Goal: Task Accomplishment & Management: Use online tool/utility

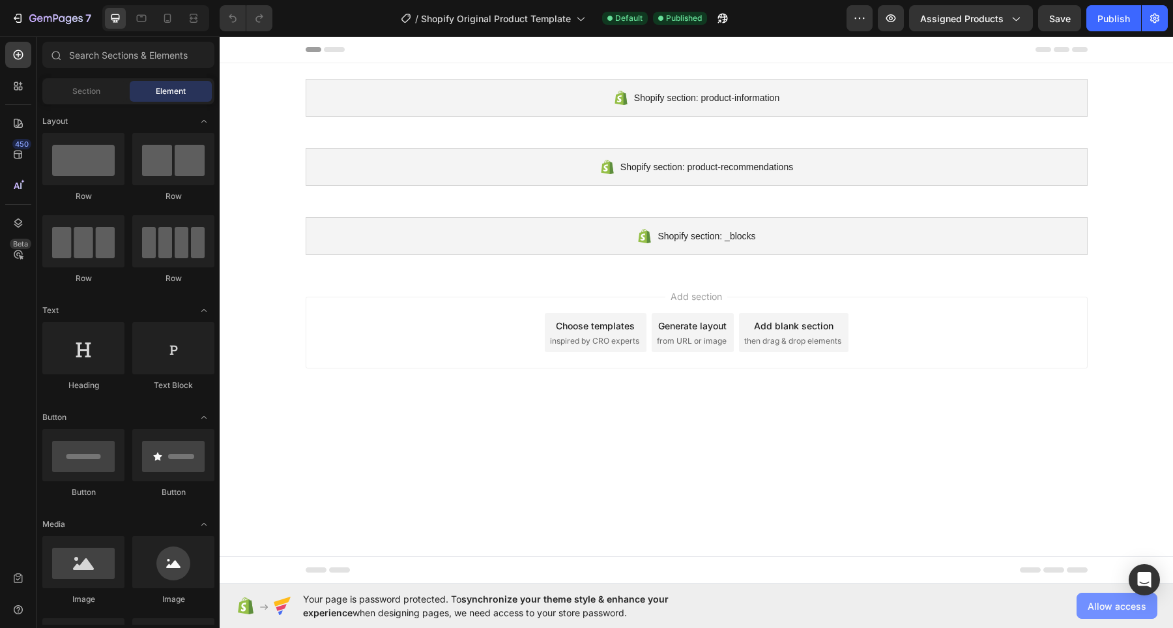
click at [1130, 609] on span "Allow access" at bounding box center [1117, 606] width 59 height 14
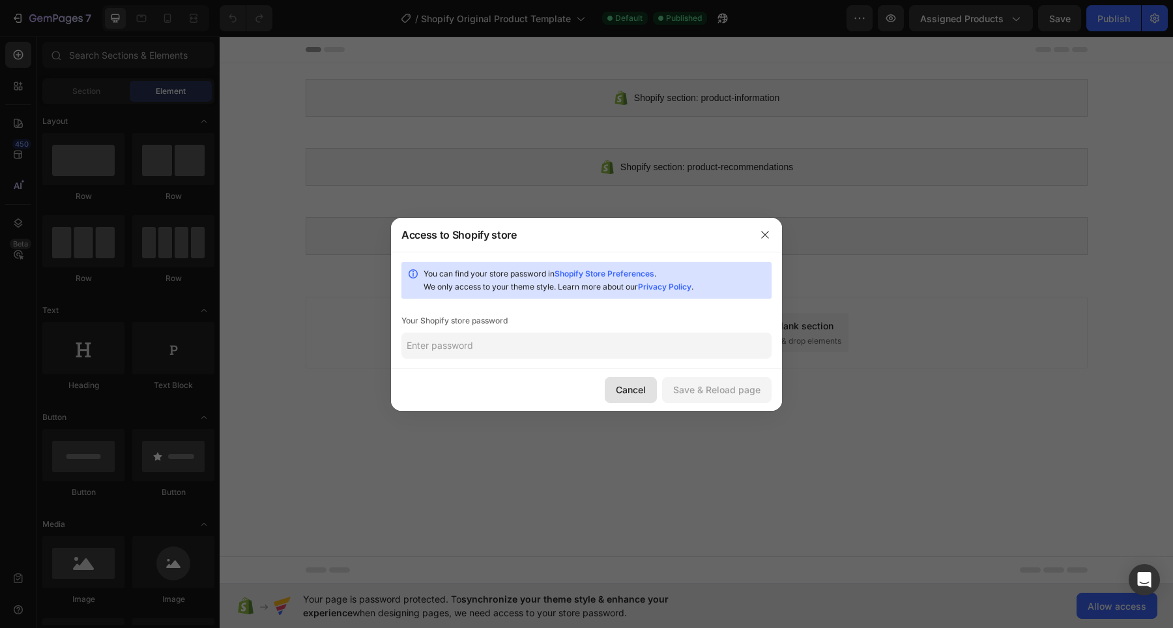
click at [622, 392] on div "Cancel" at bounding box center [631, 390] width 30 height 14
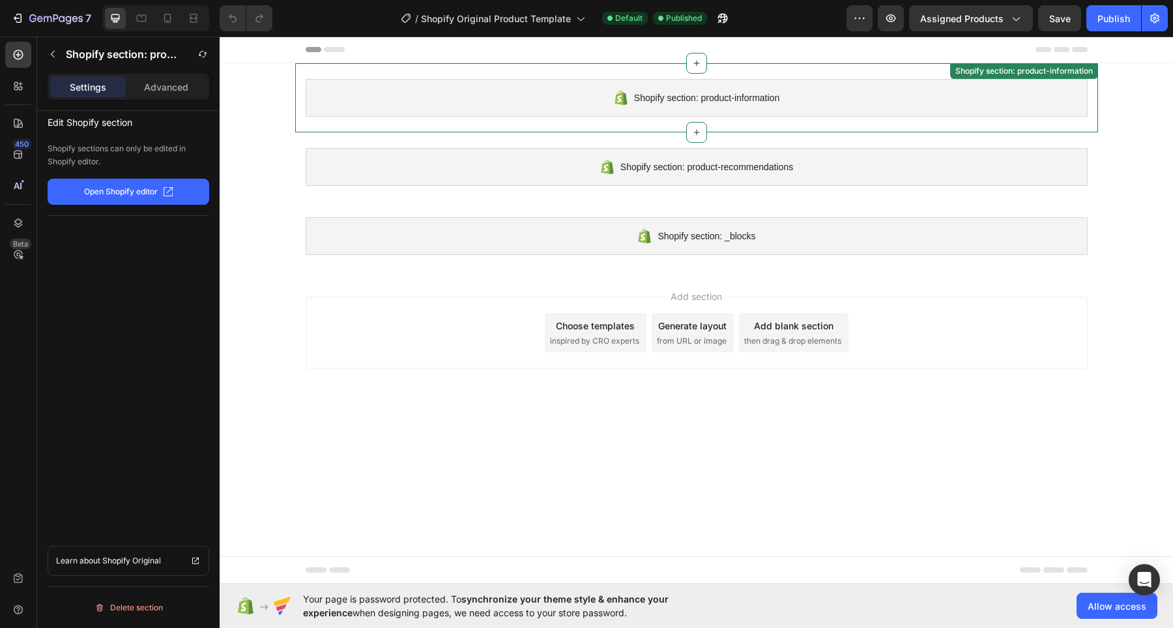
click at [495, 98] on div "Shopify section: product-information" at bounding box center [697, 98] width 782 height 38
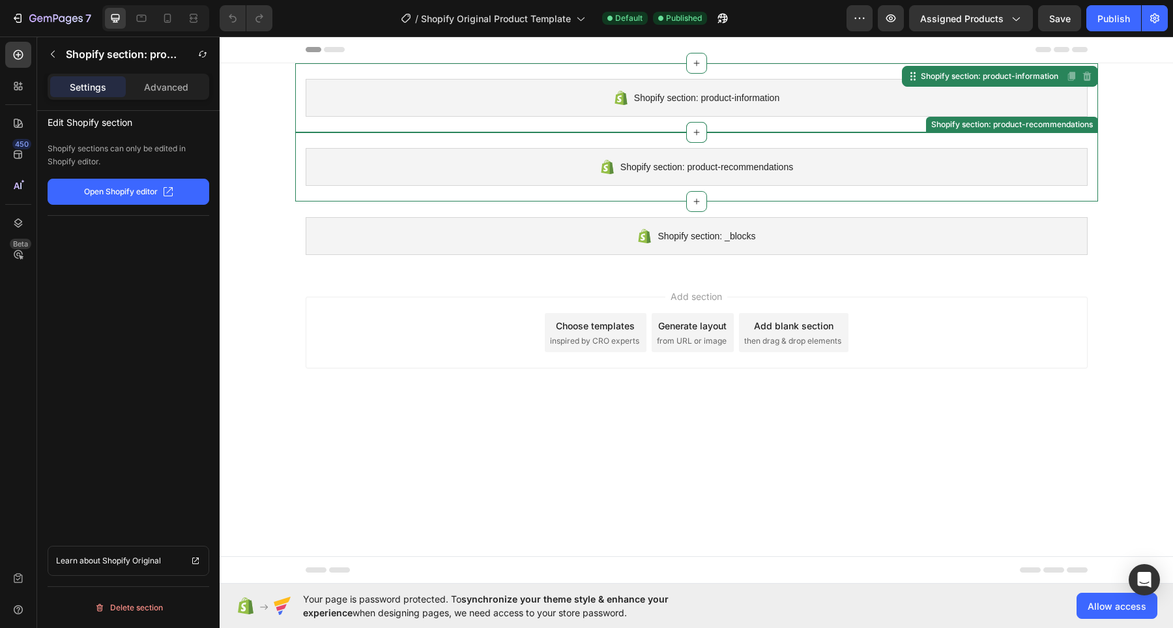
click at [718, 161] on span "Shopify section: product-recommendations" at bounding box center [706, 167] width 173 height 16
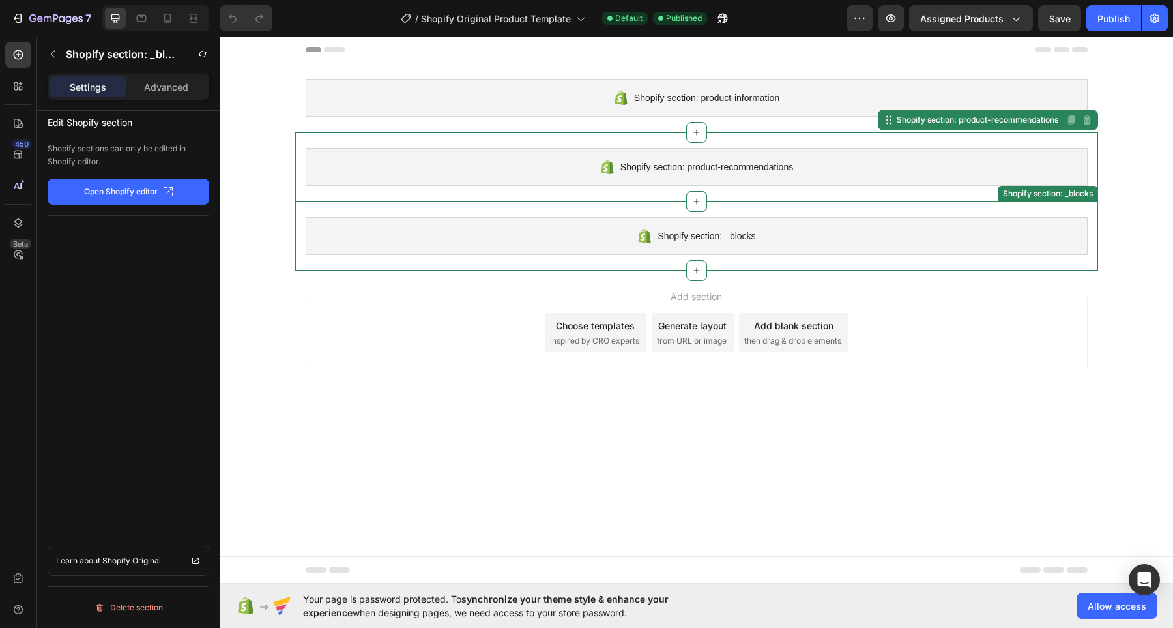
click at [714, 244] on div "Shopify section: _blocks" at bounding box center [697, 236] width 782 height 38
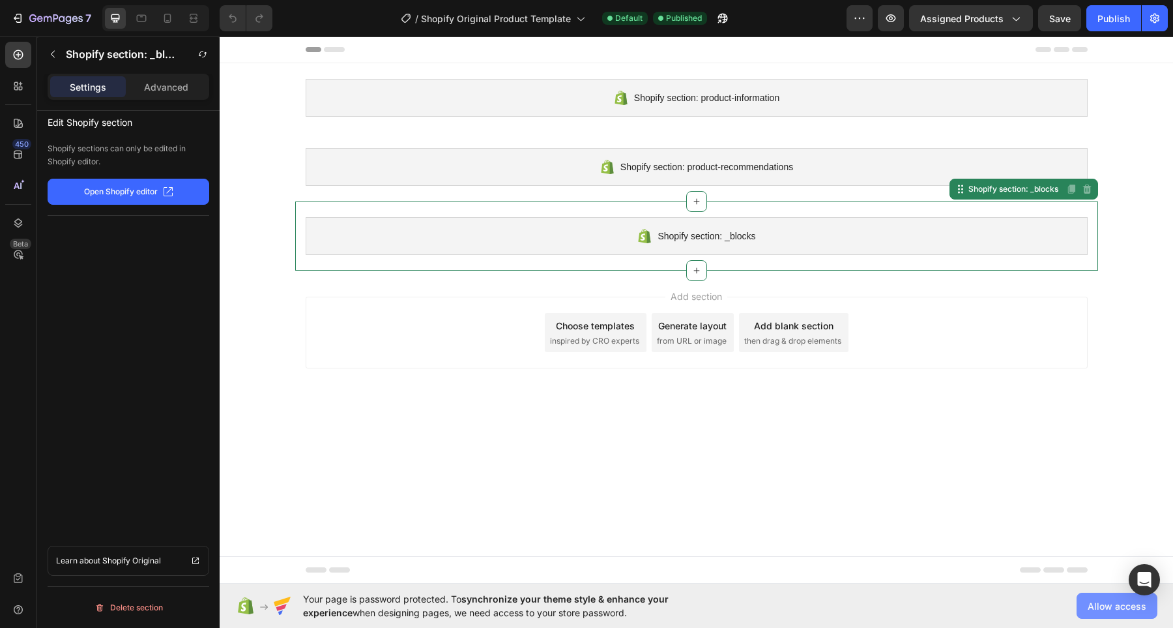
click at [1112, 613] on button "Allow access" at bounding box center [1117, 605] width 81 height 26
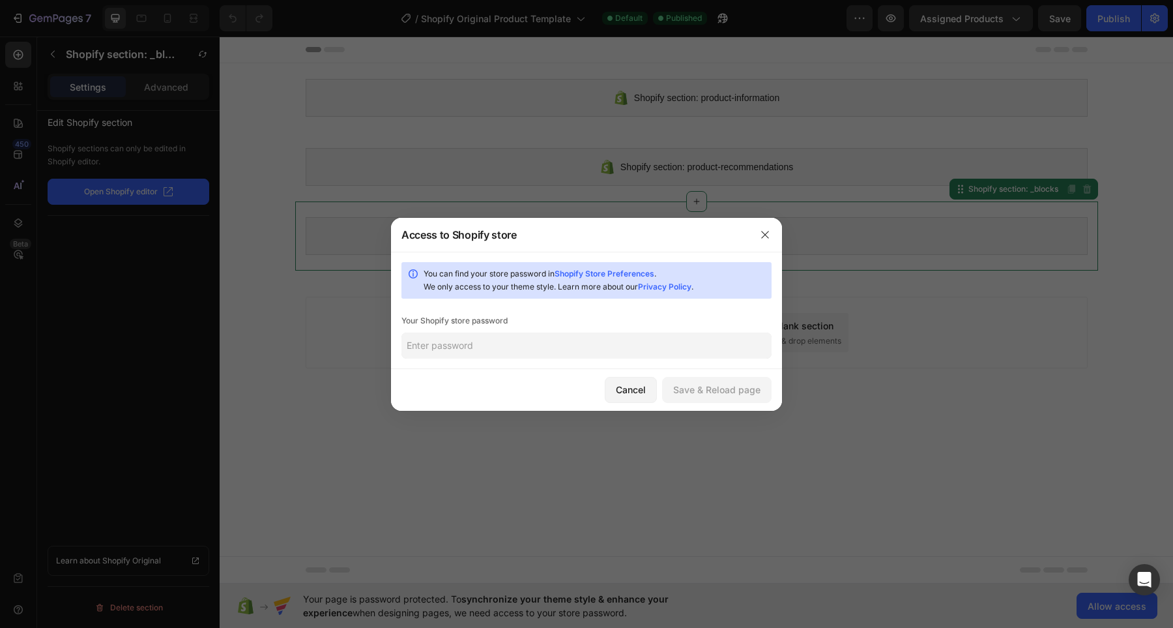
click at [632, 337] on input "text" at bounding box center [586, 345] width 370 height 26
type input "0626"
click at [704, 397] on button "Save & Reload page" at bounding box center [716, 390] width 109 height 26
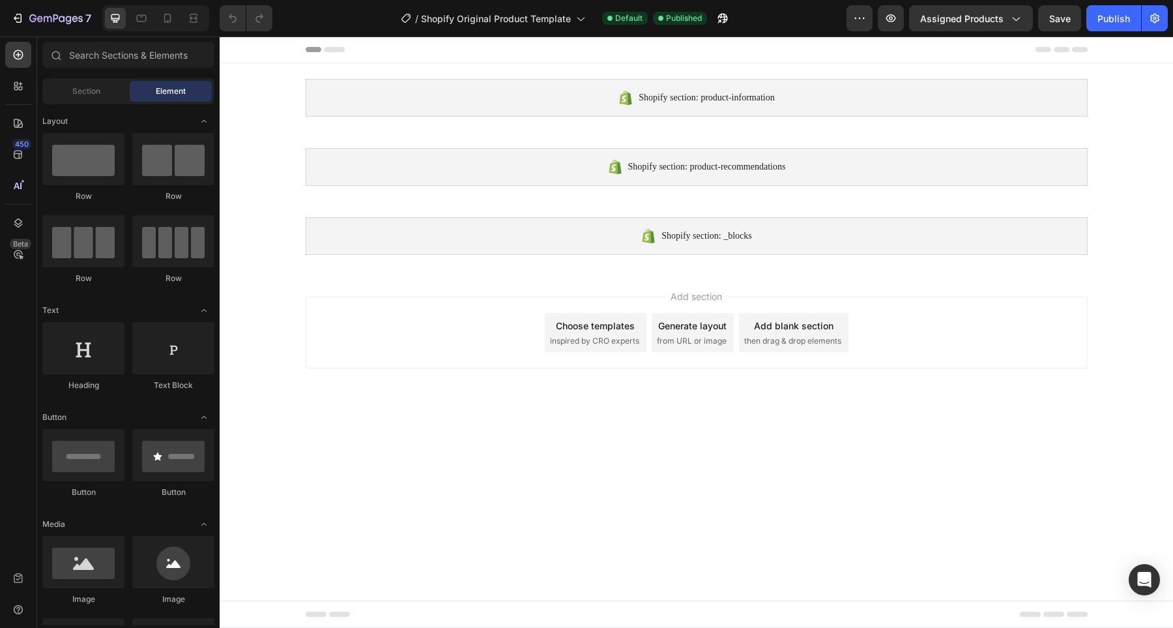
click at [336, 49] on icon at bounding box center [334, 49] width 21 height 5
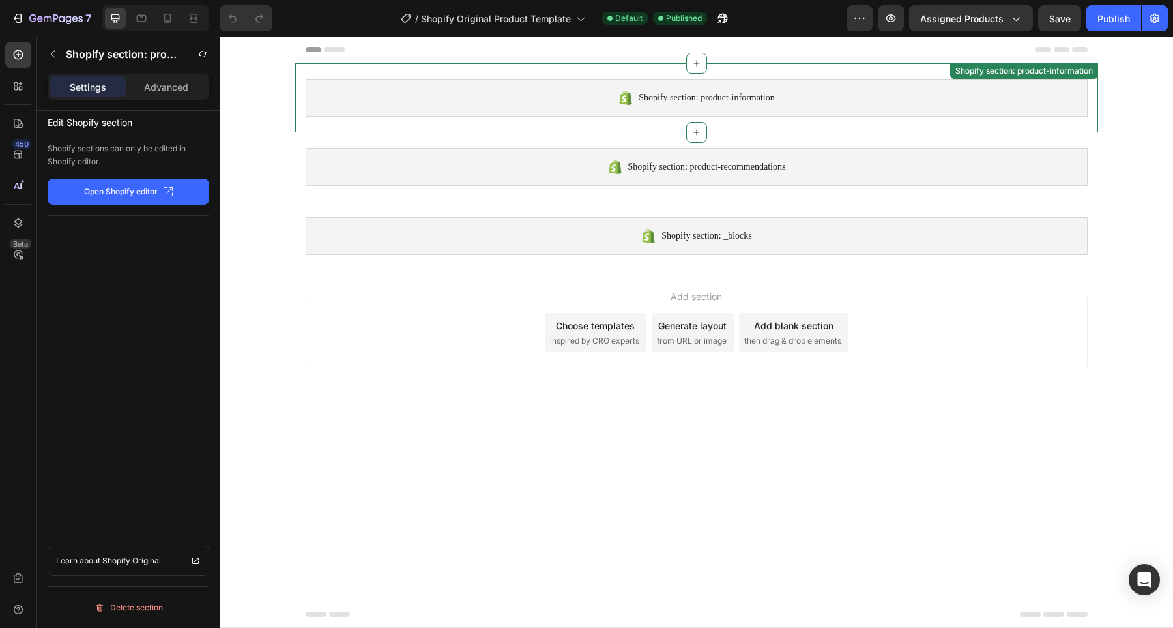
click at [385, 113] on div "Shopify section: product-information" at bounding box center [697, 98] width 782 height 38
click at [731, 459] on body "Shopify section: product-information Shopify section: product-information Disab…" at bounding box center [697, 331] width 954 height 591
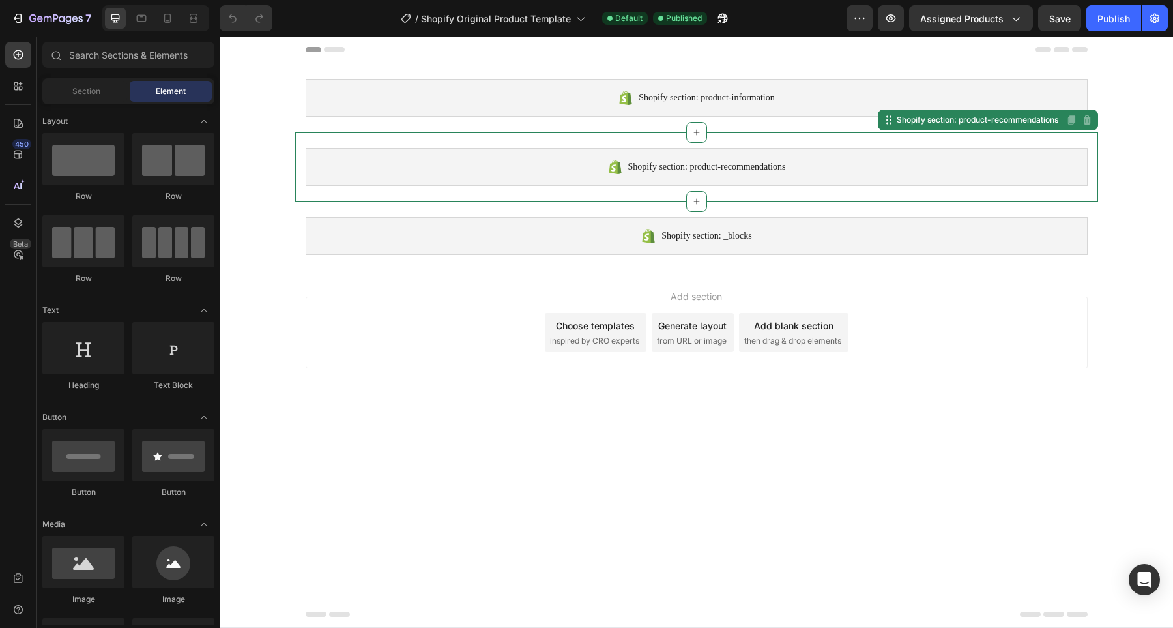
click at [438, 171] on div "Shopify section: product-recommendations" at bounding box center [697, 167] width 782 height 38
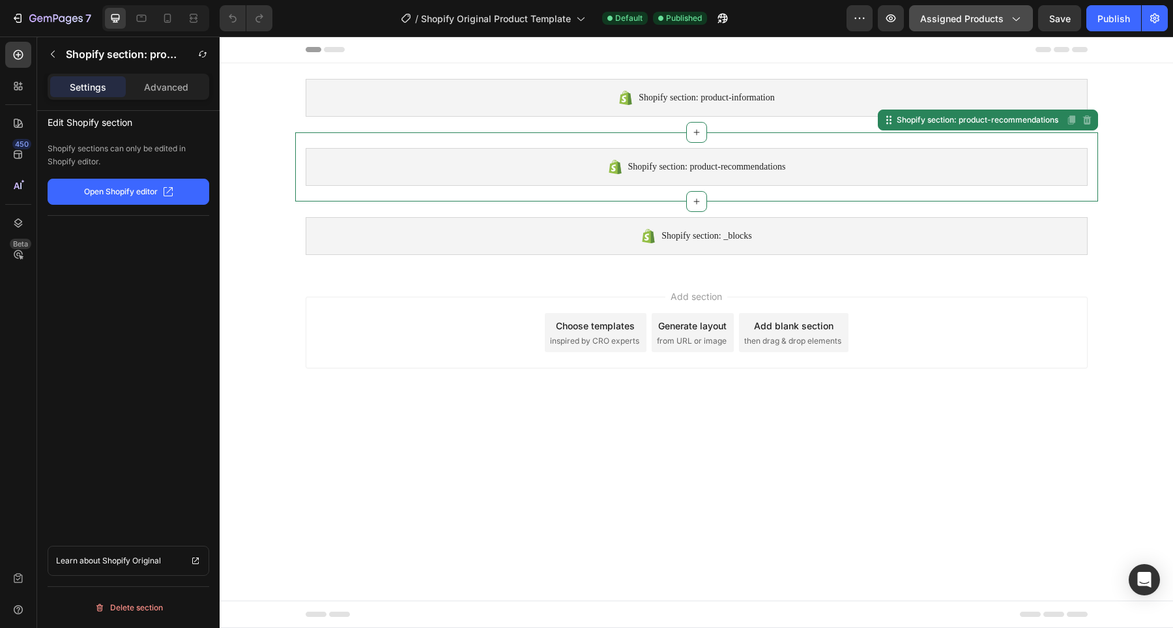
click at [1023, 16] on button "Assigned Products" at bounding box center [971, 18] width 124 height 26
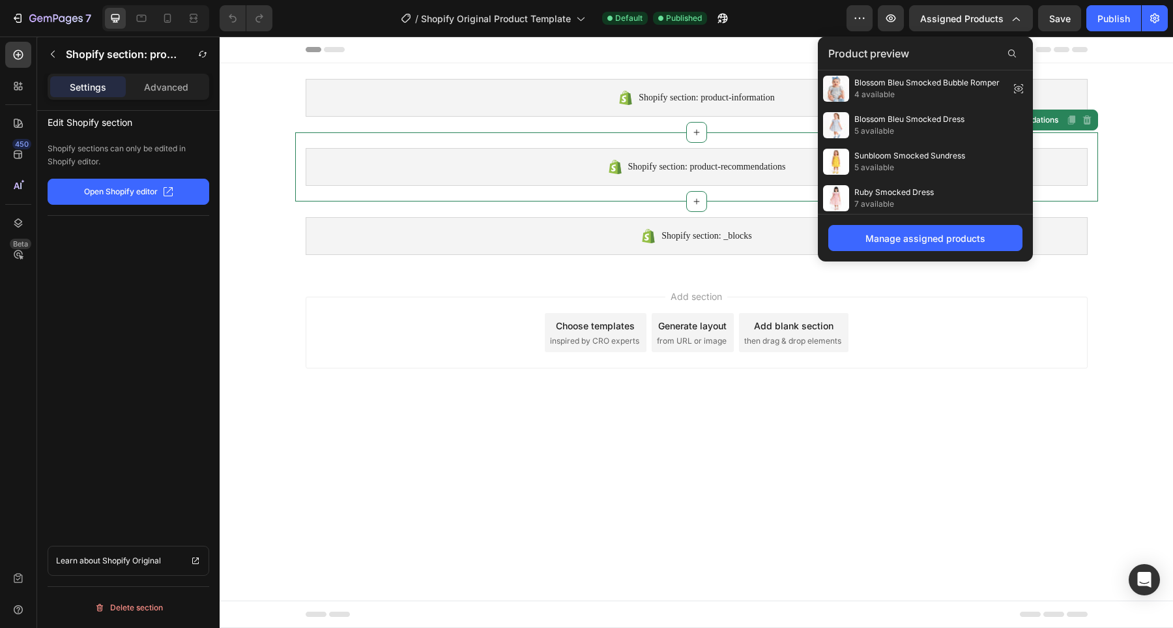
click at [801, 434] on body "Shopify section: product-information Shopify section: product-information Shopi…" at bounding box center [697, 331] width 954 height 591
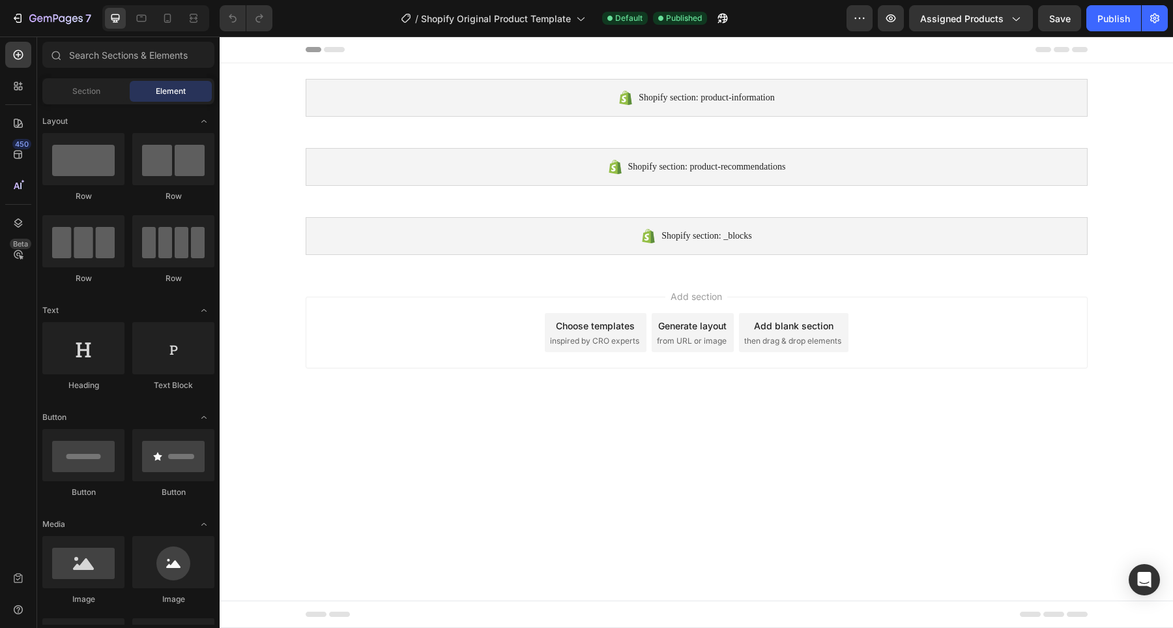
click at [617, 330] on div "Choose templates" at bounding box center [595, 326] width 79 height 14
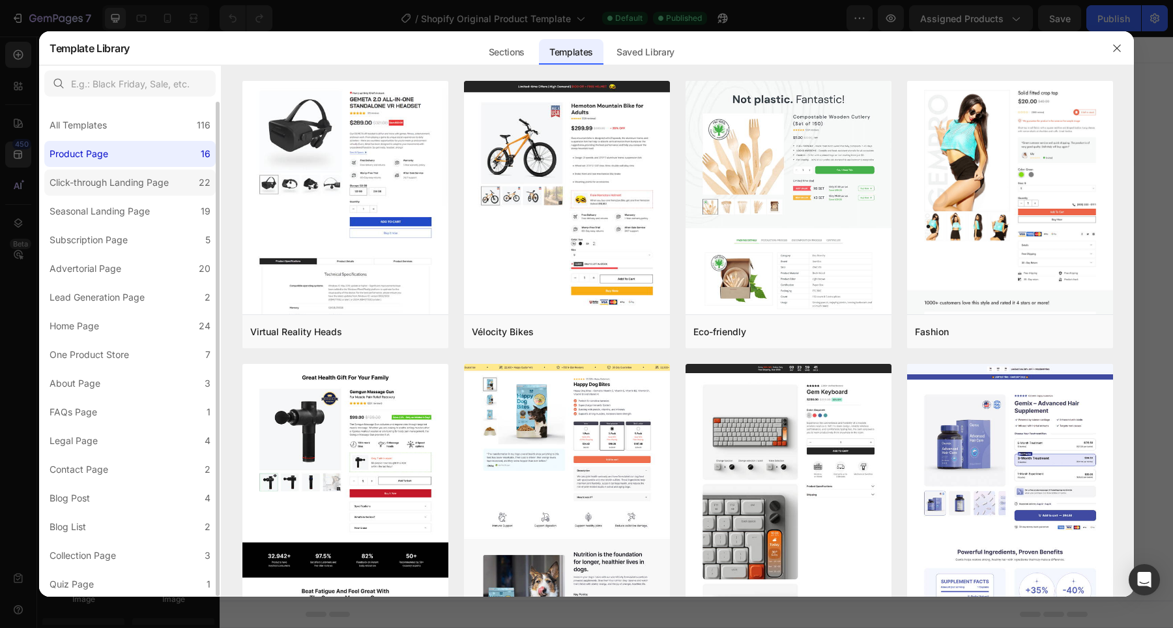
click at [143, 182] on div "Click-through Landing Page" at bounding box center [109, 183] width 119 height 16
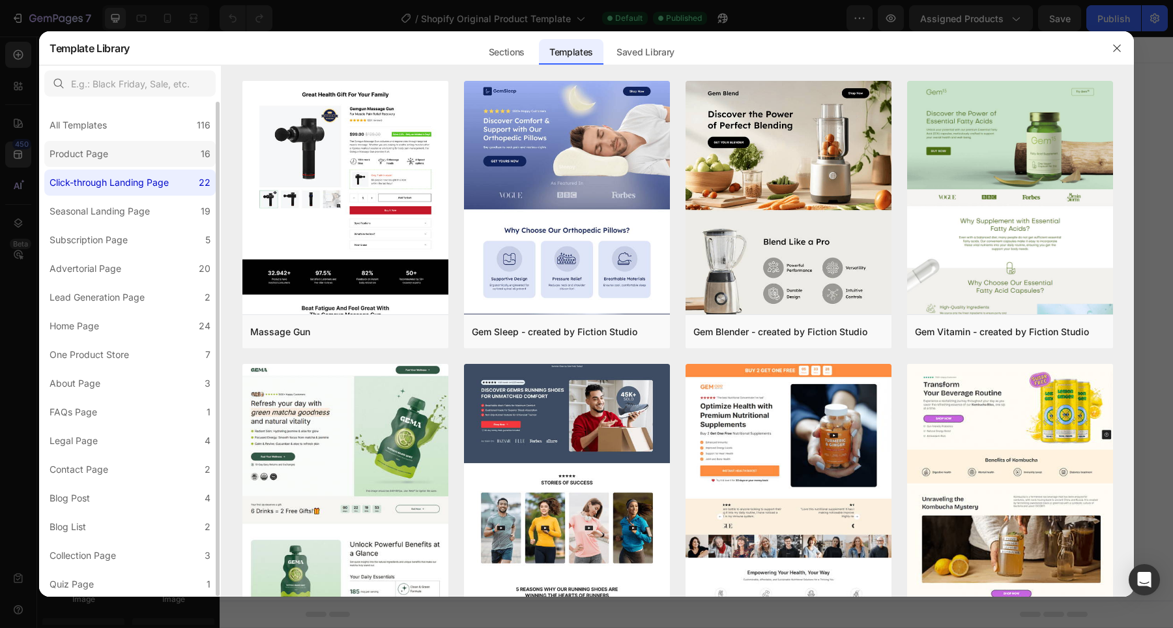
click at [136, 156] on label "Product Page 16" at bounding box center [129, 154] width 171 height 26
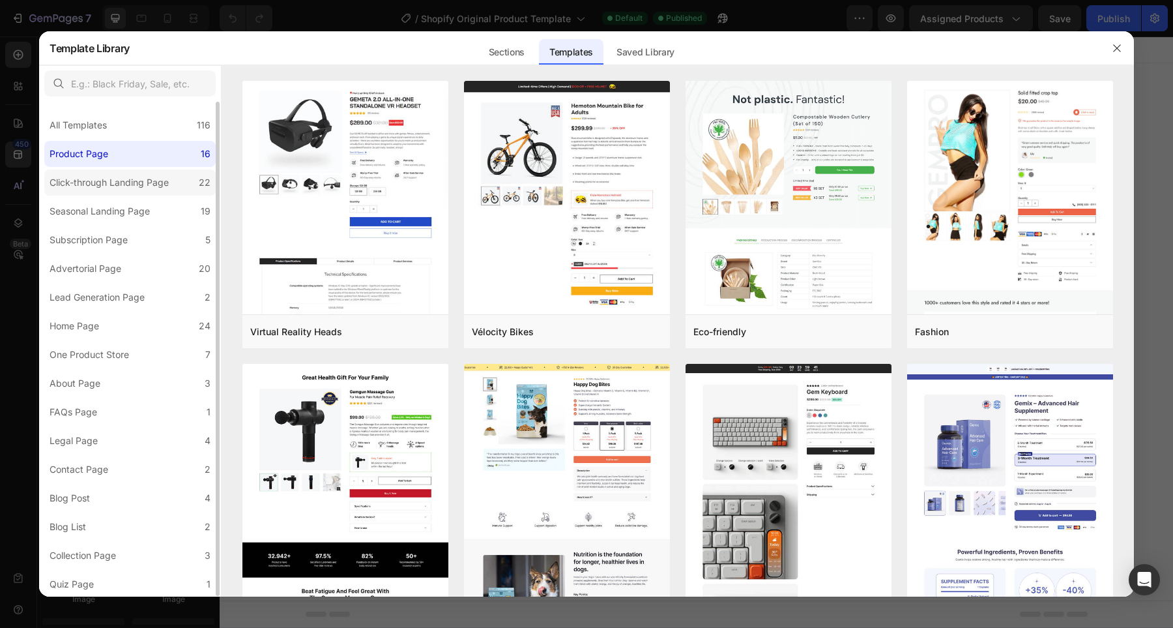
click at [136, 179] on div "Click-through Landing Page" at bounding box center [109, 183] width 119 height 16
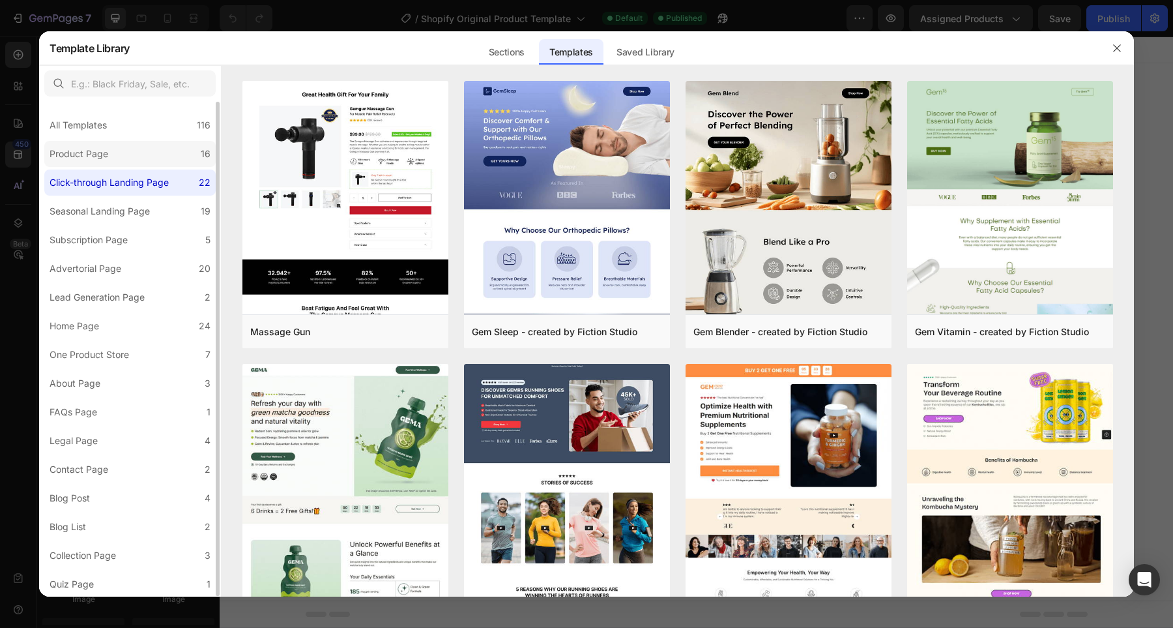
click at [88, 158] on div "Product Page" at bounding box center [79, 154] width 59 height 16
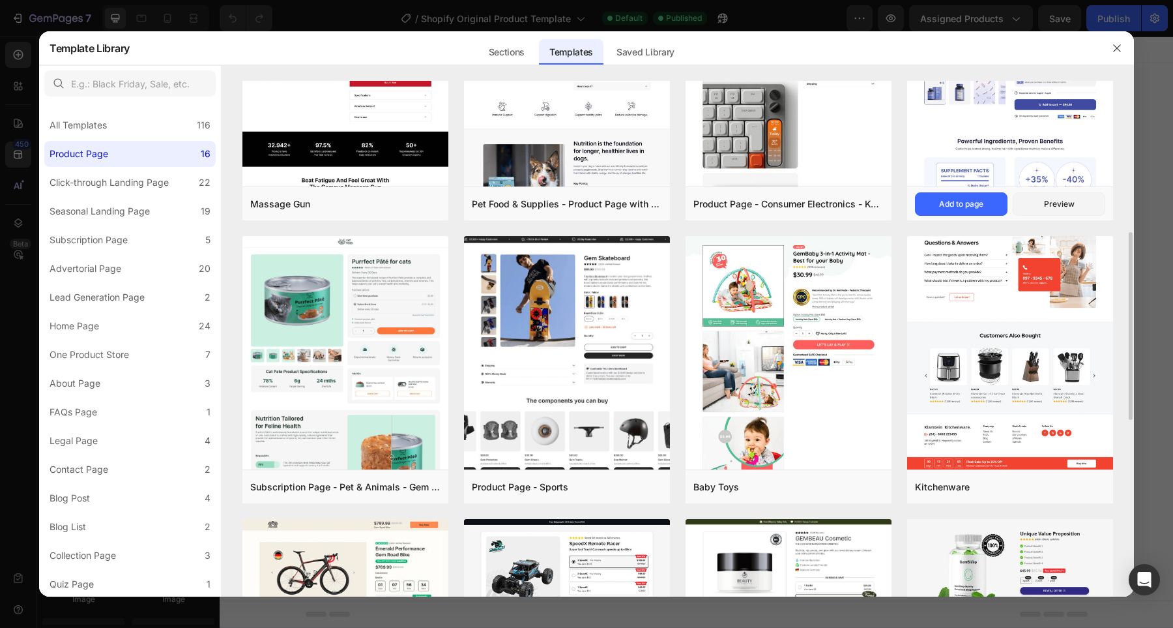
scroll to position [412, 0]
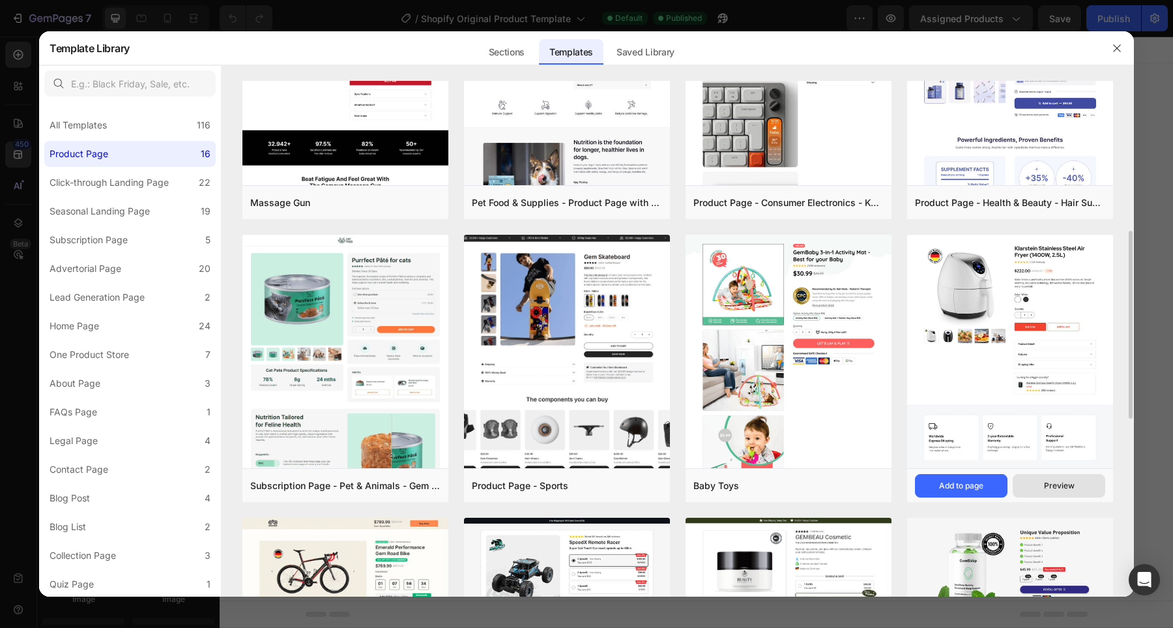
click at [1047, 480] on div "Preview" at bounding box center [1059, 486] width 31 height 12
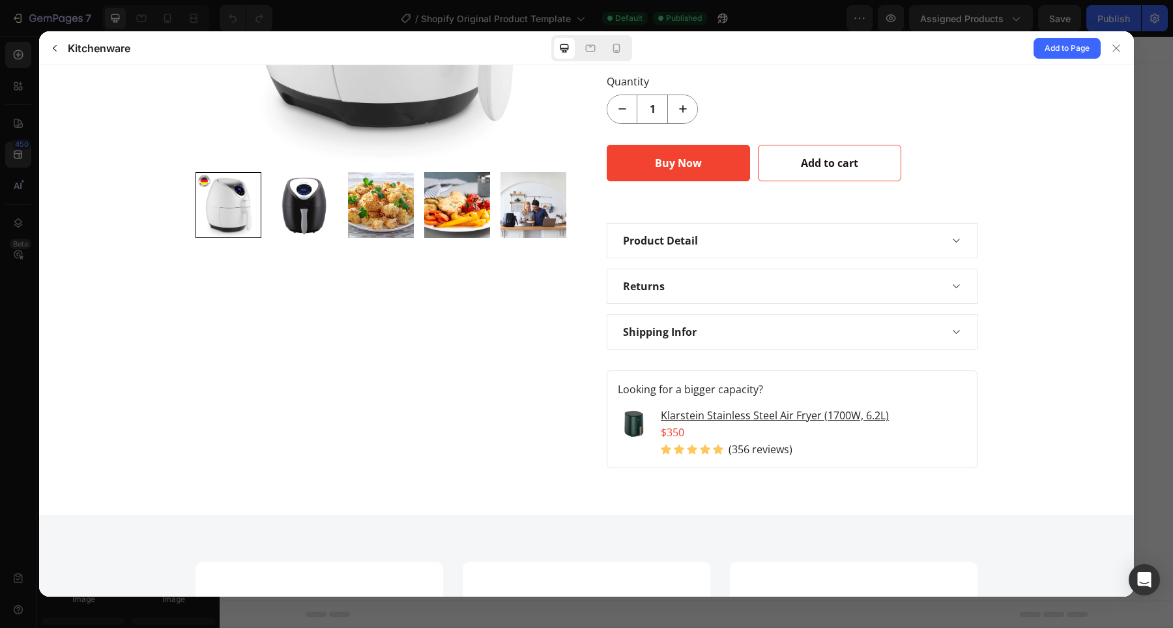
scroll to position [0, 0]
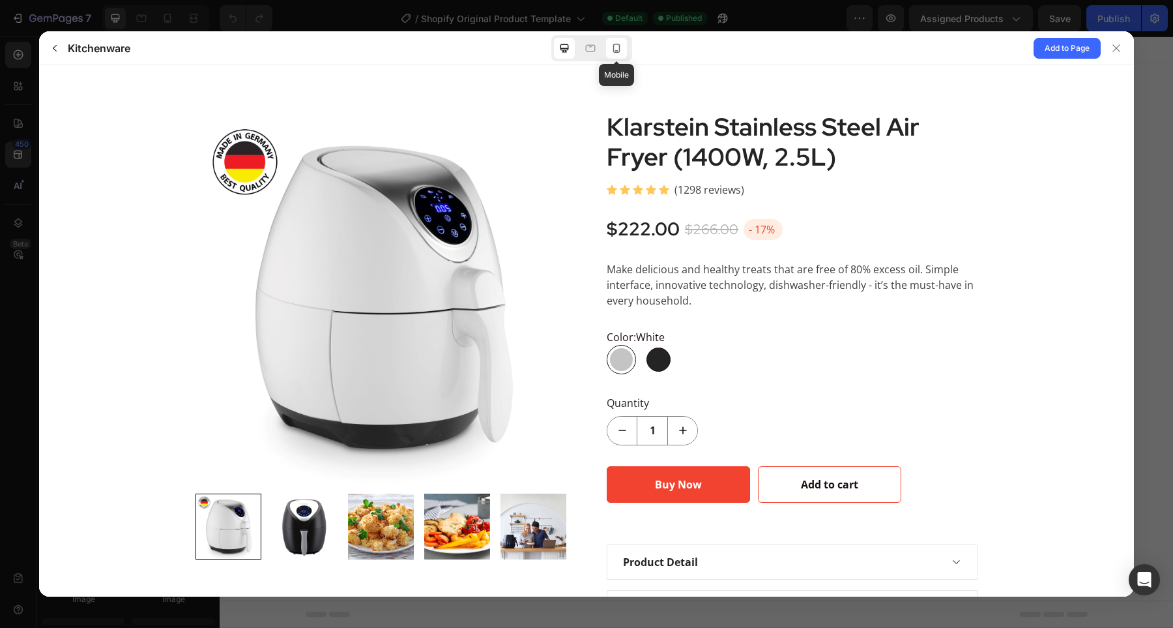
click at [607, 50] on div at bounding box center [616, 48] width 21 height 21
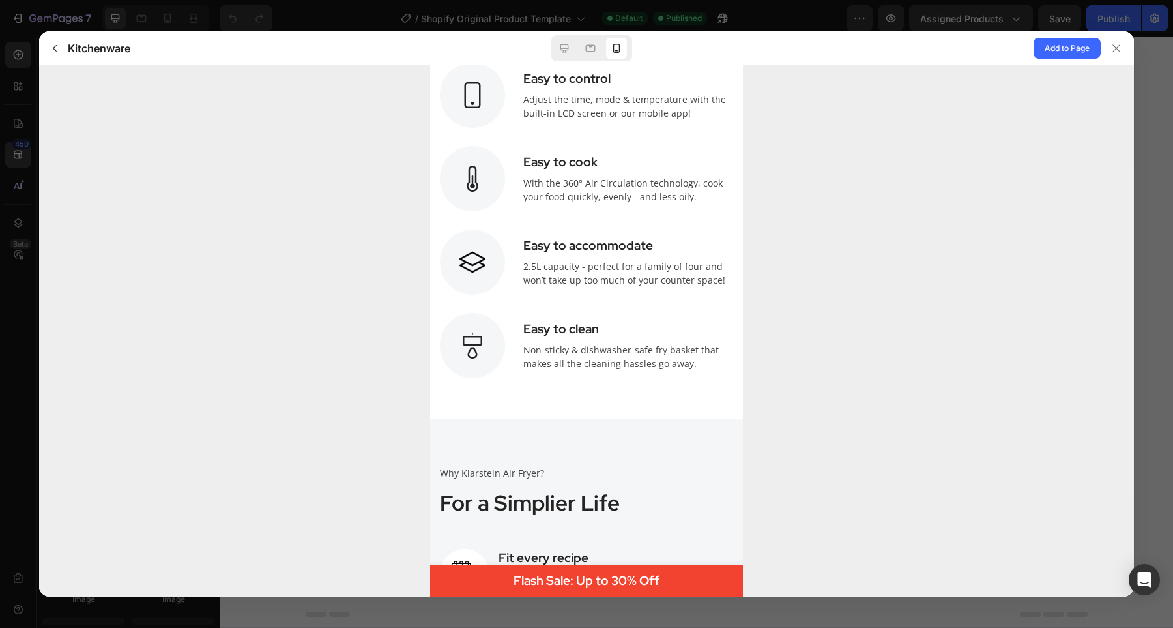
scroll to position [2253, 0]
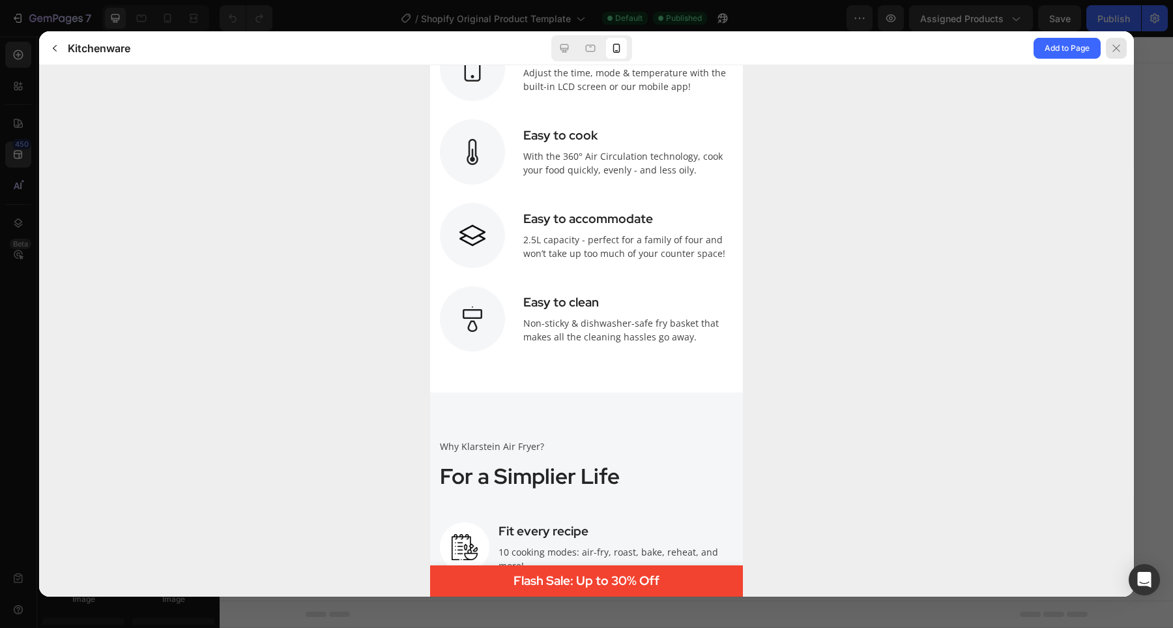
click at [1118, 45] on icon at bounding box center [1116, 47] width 7 height 7
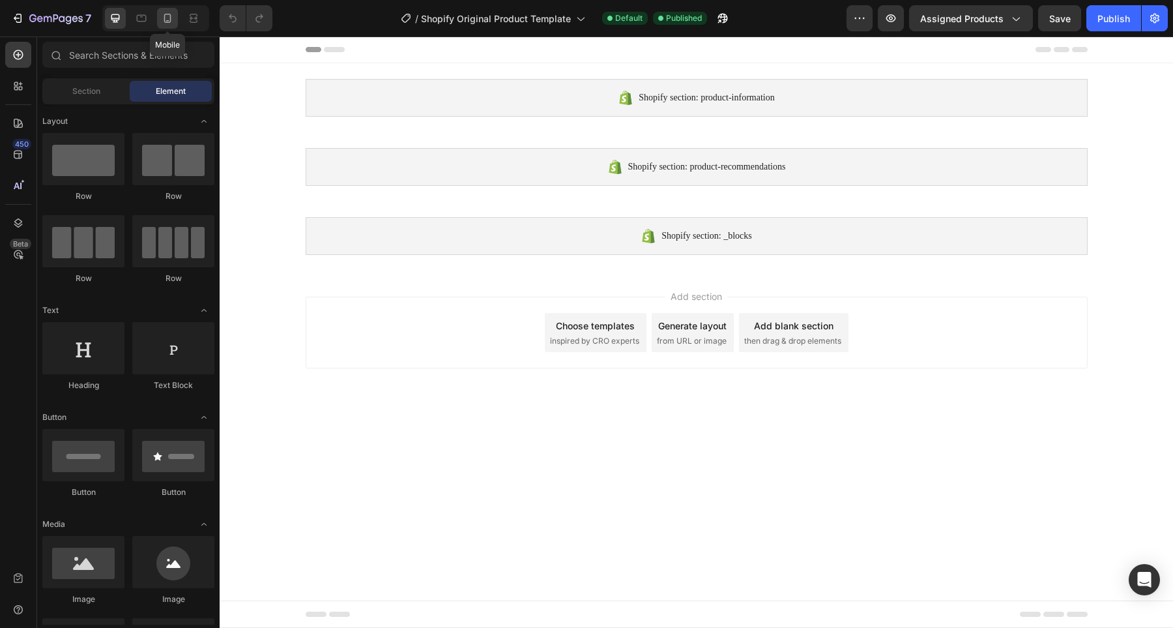
click at [175, 26] on div at bounding box center [167, 18] width 21 height 21
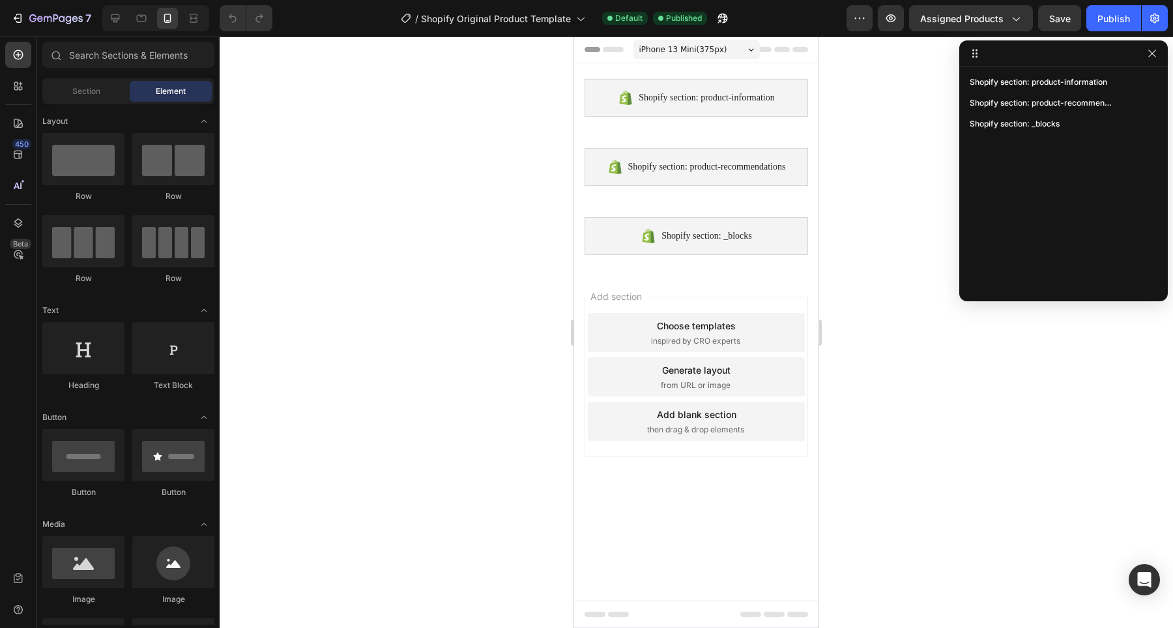
click at [128, 19] on div at bounding box center [155, 18] width 107 height 26
click at [121, 19] on icon at bounding box center [115, 18] width 13 height 13
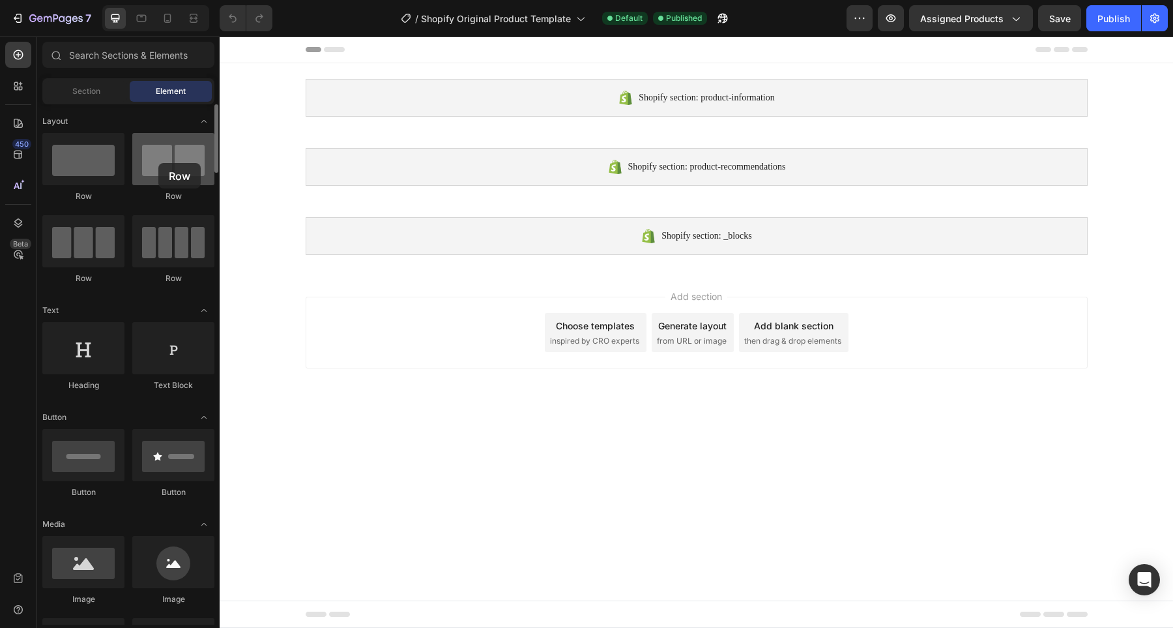
click at [158, 163] on div at bounding box center [173, 159] width 82 height 52
click at [158, 183] on div at bounding box center [173, 159] width 82 height 52
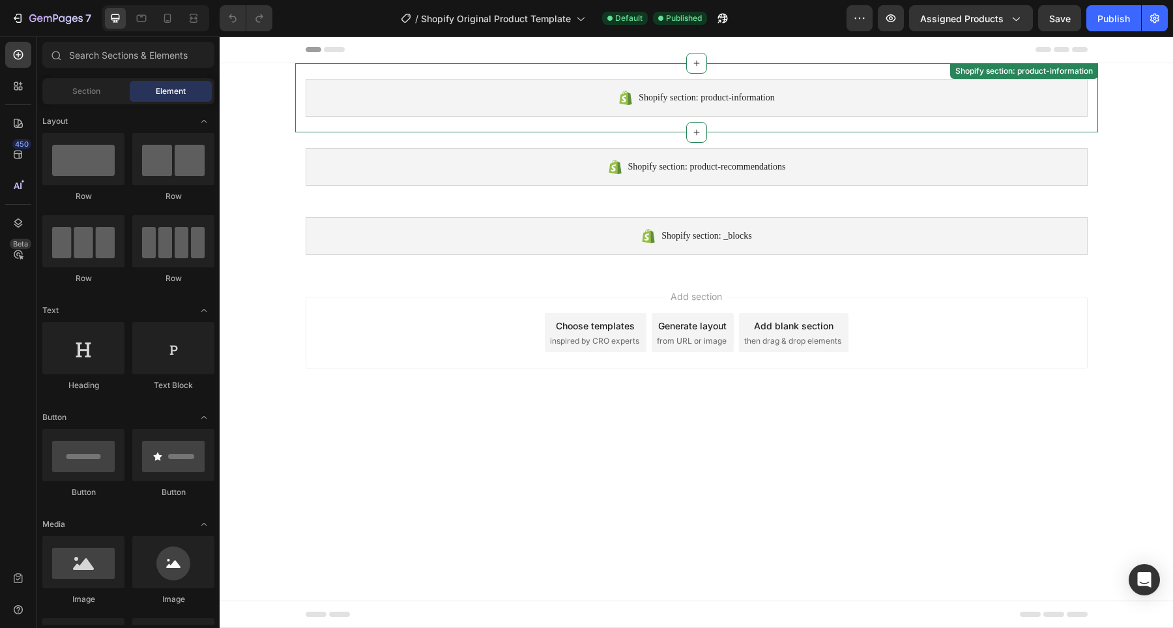
click at [403, 81] on div "Shopify section: product-information" at bounding box center [697, 98] width 782 height 38
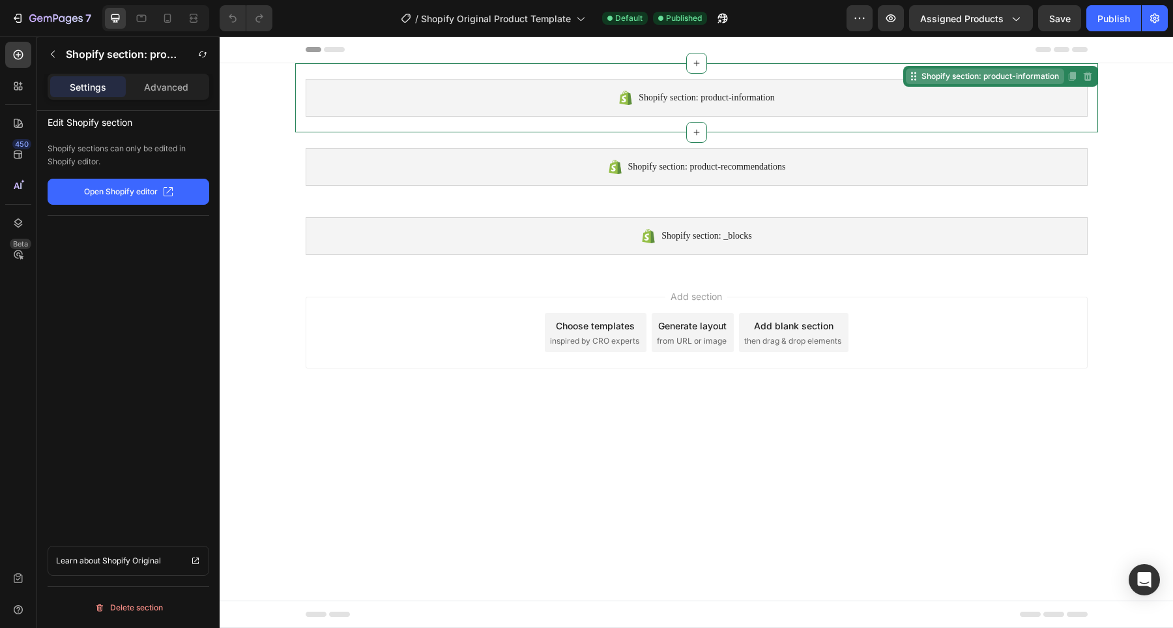
click at [962, 78] on div "Shopify section: product-information" at bounding box center [990, 76] width 143 height 12
click at [911, 74] on icon at bounding box center [912, 73] width 2 height 2
click at [694, 61] on icon at bounding box center [697, 63] width 10 height 10
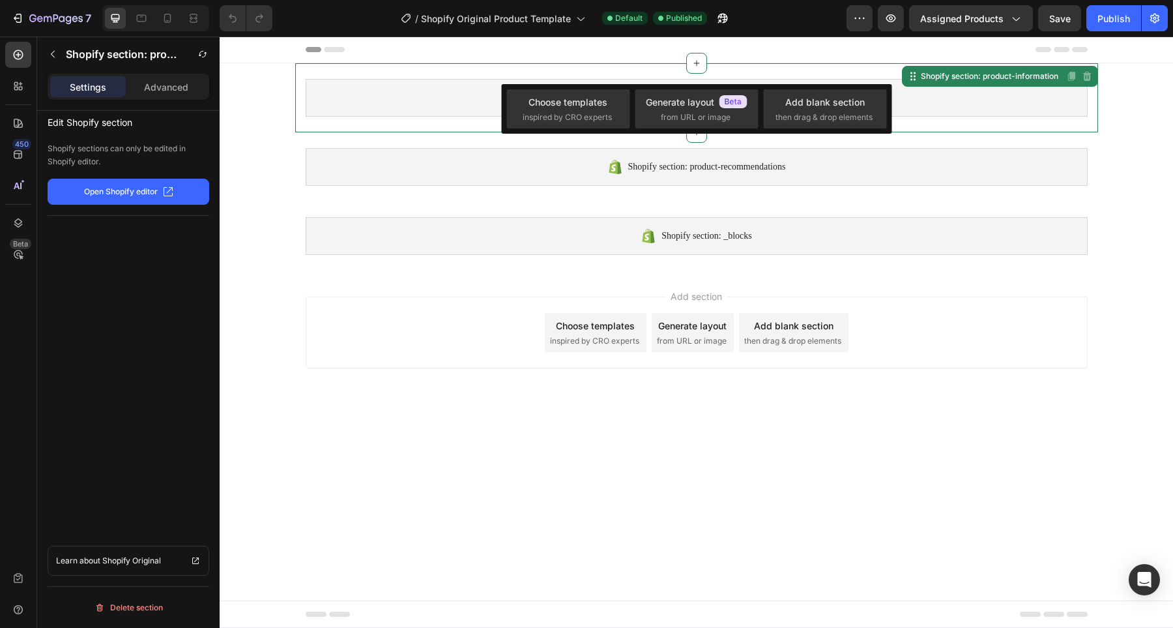
click at [132, 199] on button "Open Shopify editor" at bounding box center [129, 192] width 162 height 26
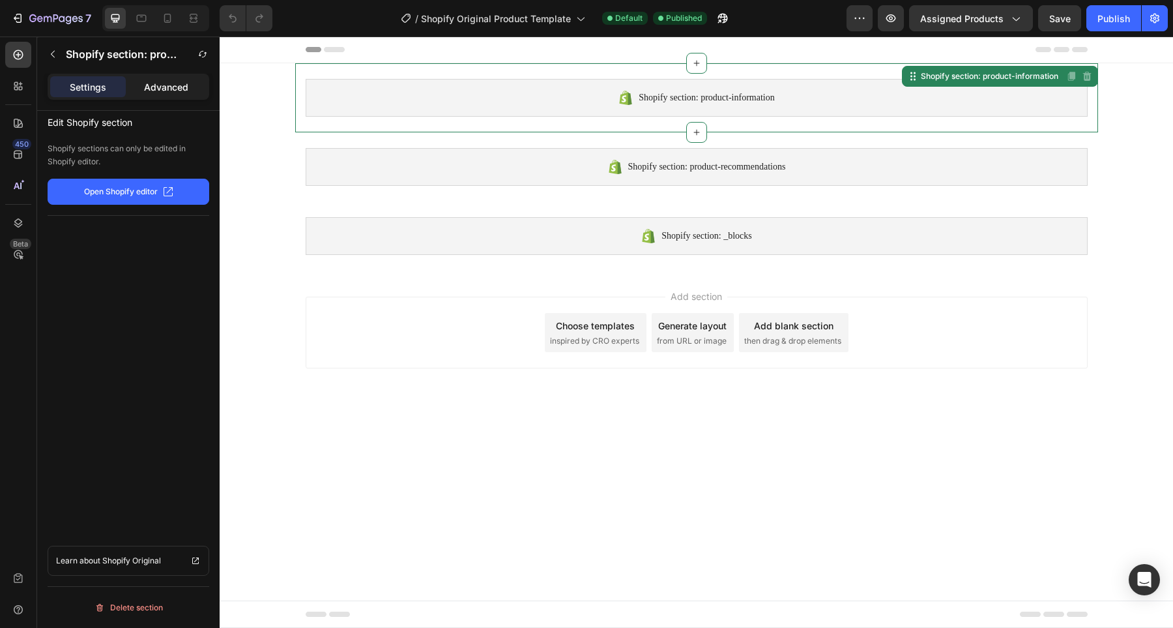
click at [157, 87] on p "Advanced" at bounding box center [166, 87] width 44 height 14
click at [18, 86] on icon at bounding box center [18, 86] width 13 height 13
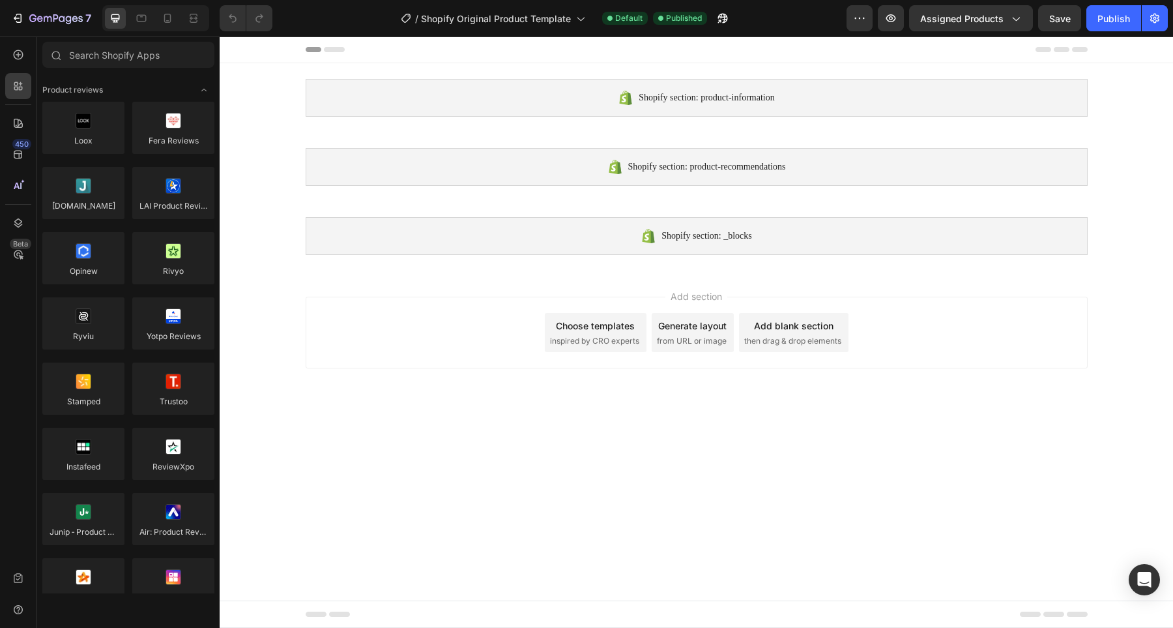
click at [594, 337] on span "inspired by CRO experts" at bounding box center [594, 341] width 89 height 12
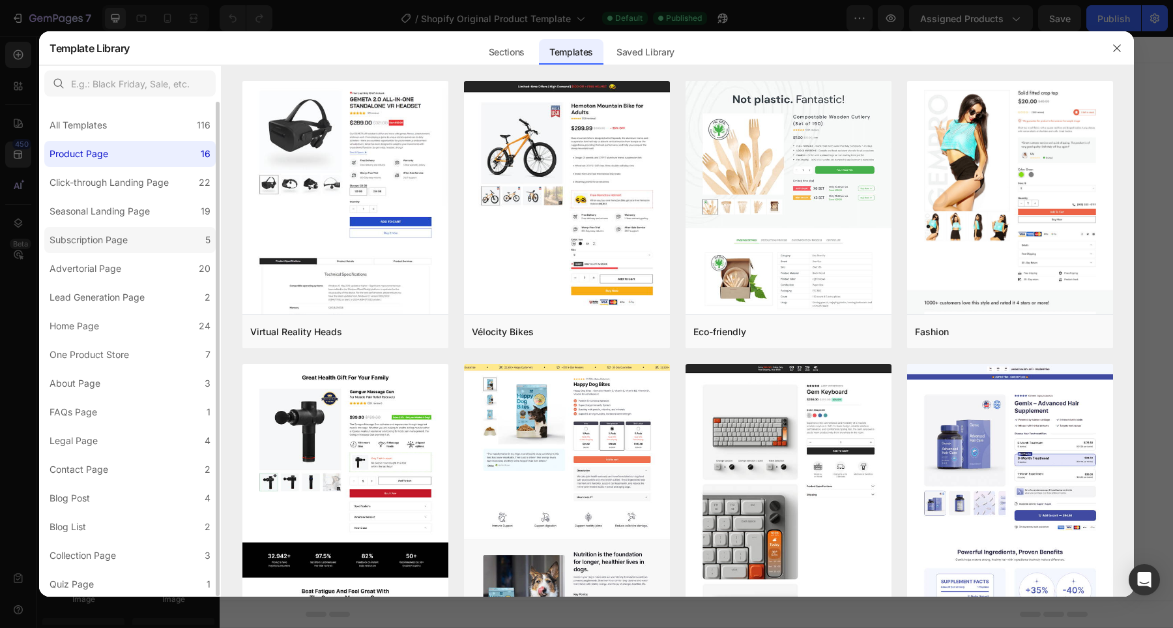
click at [100, 228] on label "Subscription Page 5" at bounding box center [129, 240] width 171 height 26
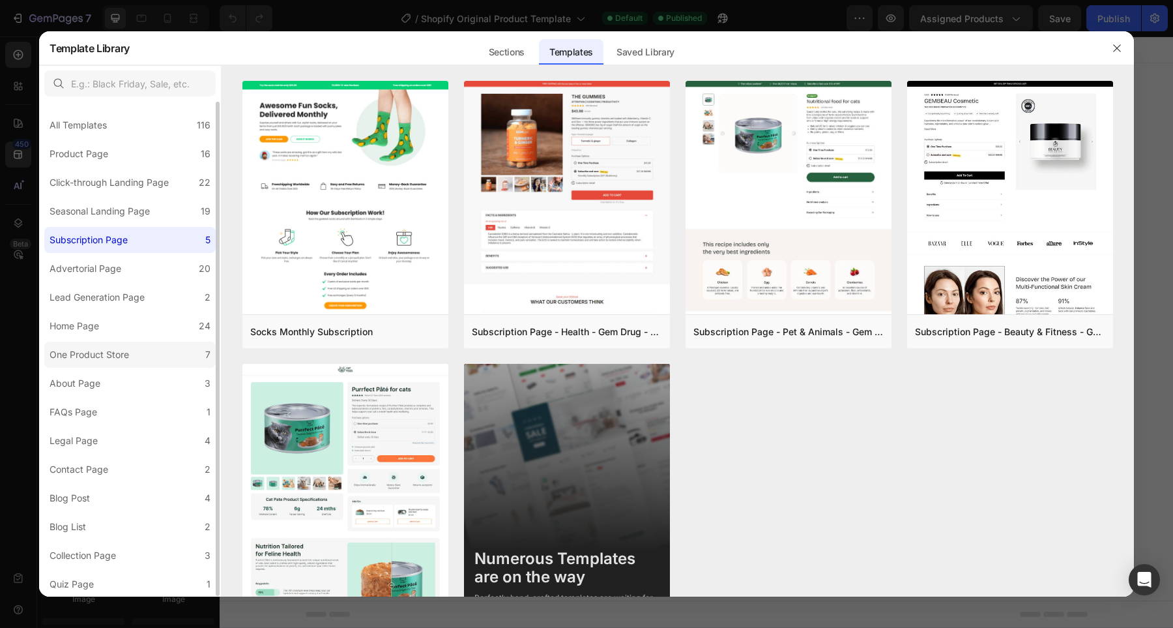
scroll to position [1, 0]
click at [91, 468] on div "Contact Page" at bounding box center [79, 469] width 59 height 16
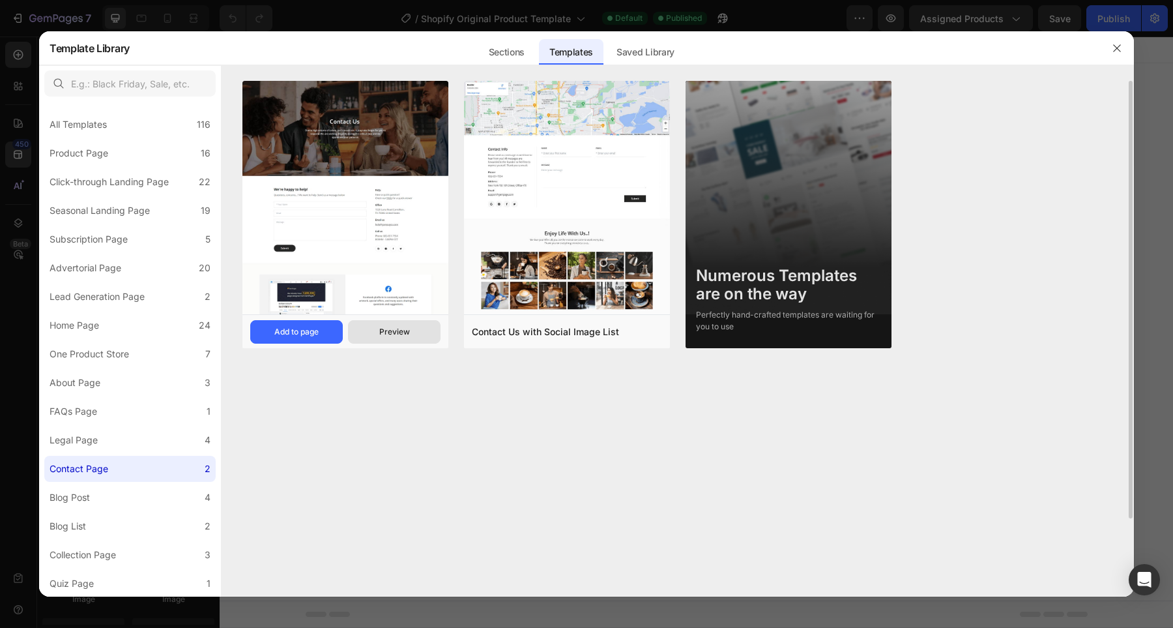
click at [392, 332] on div "Preview" at bounding box center [394, 332] width 31 height 12
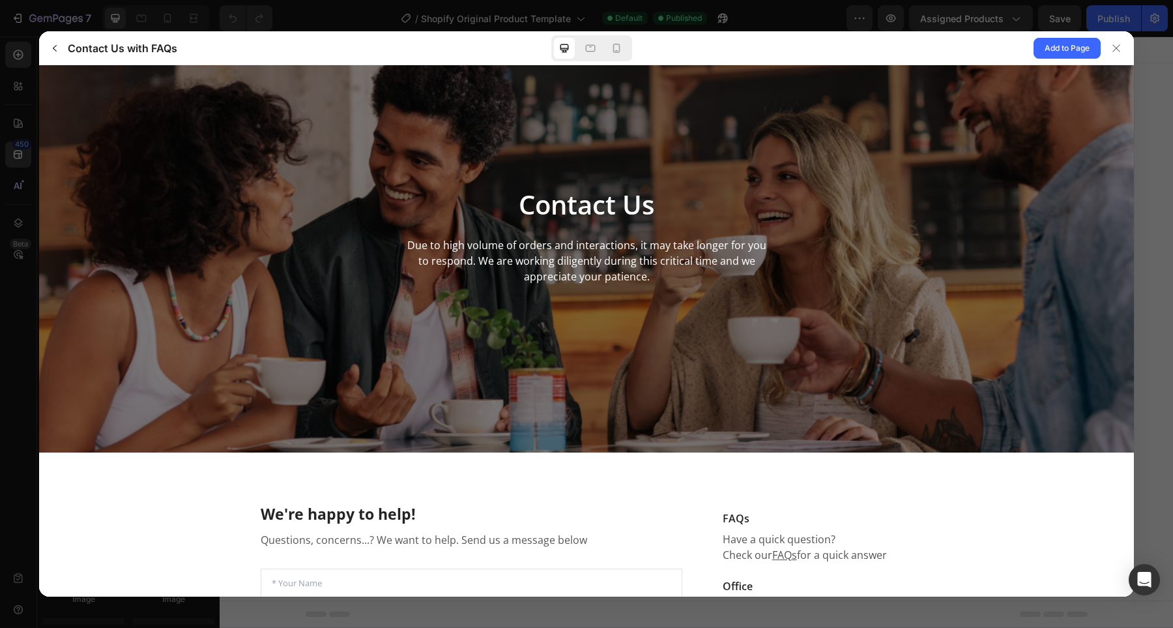
scroll to position [0, 0]
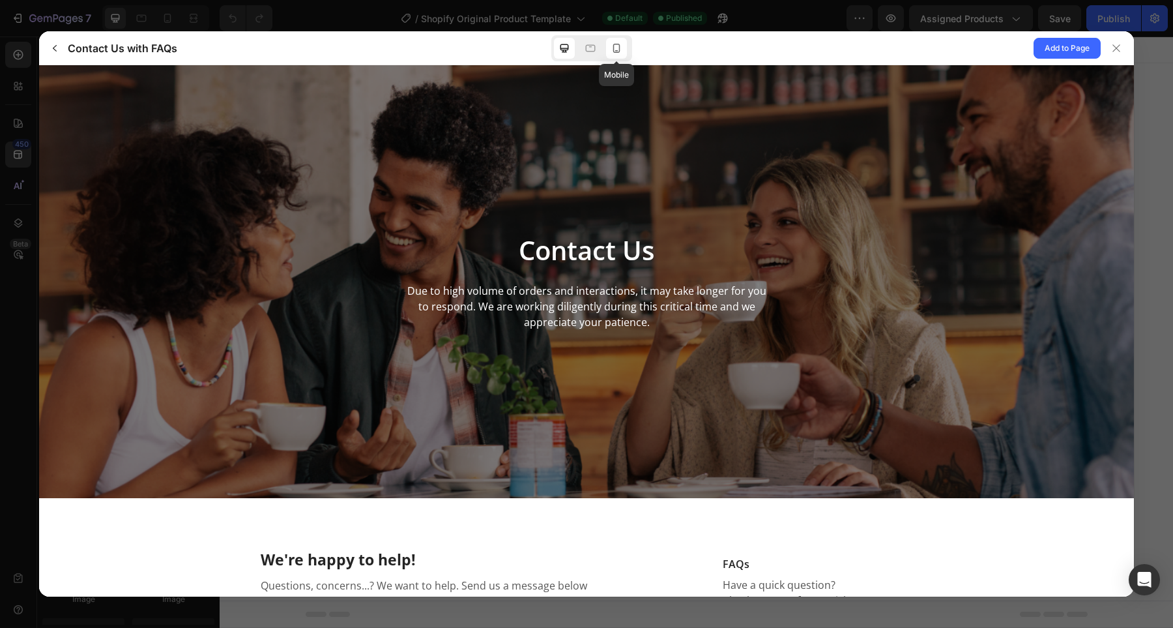
click at [619, 45] on icon at bounding box center [616, 48] width 7 height 9
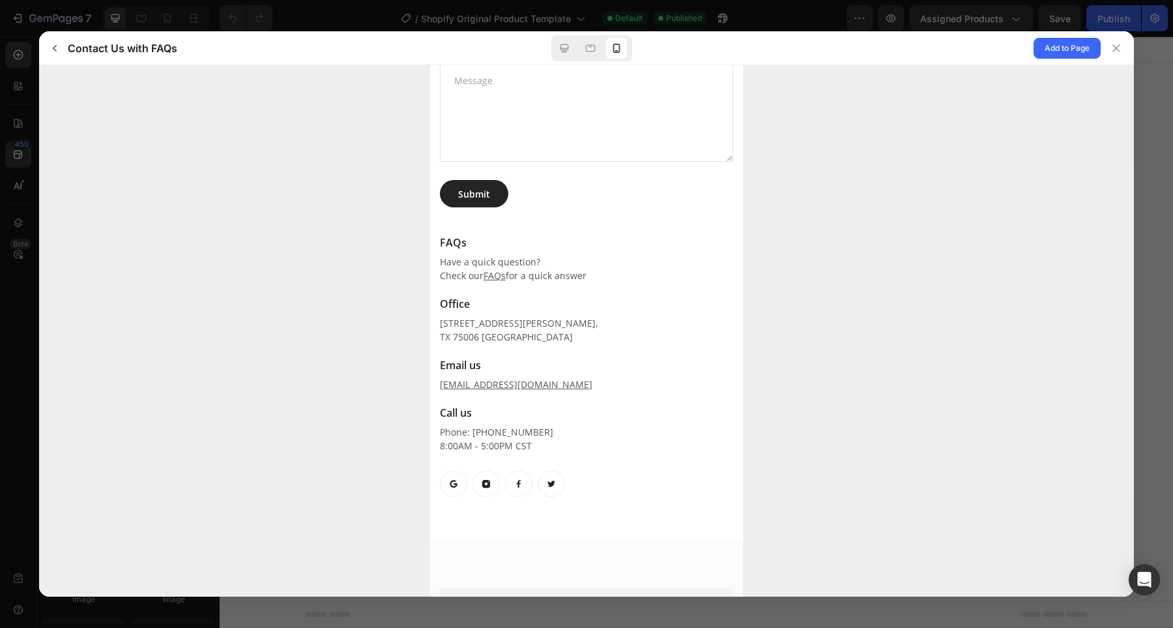
scroll to position [478, 0]
click at [1123, 51] on div at bounding box center [1116, 48] width 21 height 21
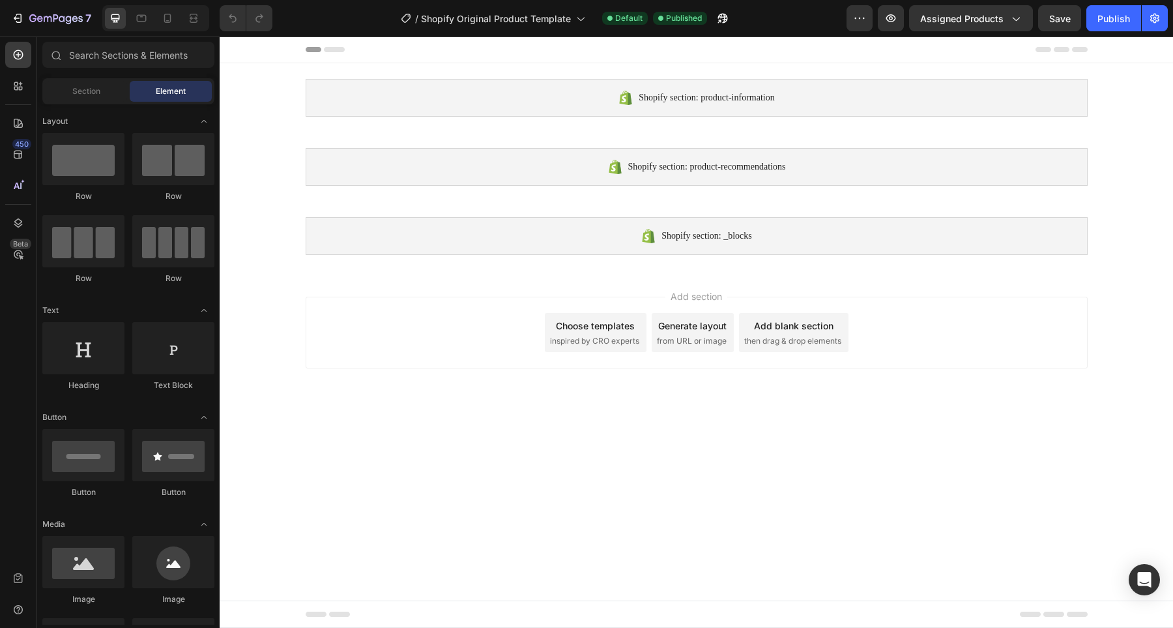
click at [576, 332] on div "Choose templates" at bounding box center [595, 326] width 79 height 14
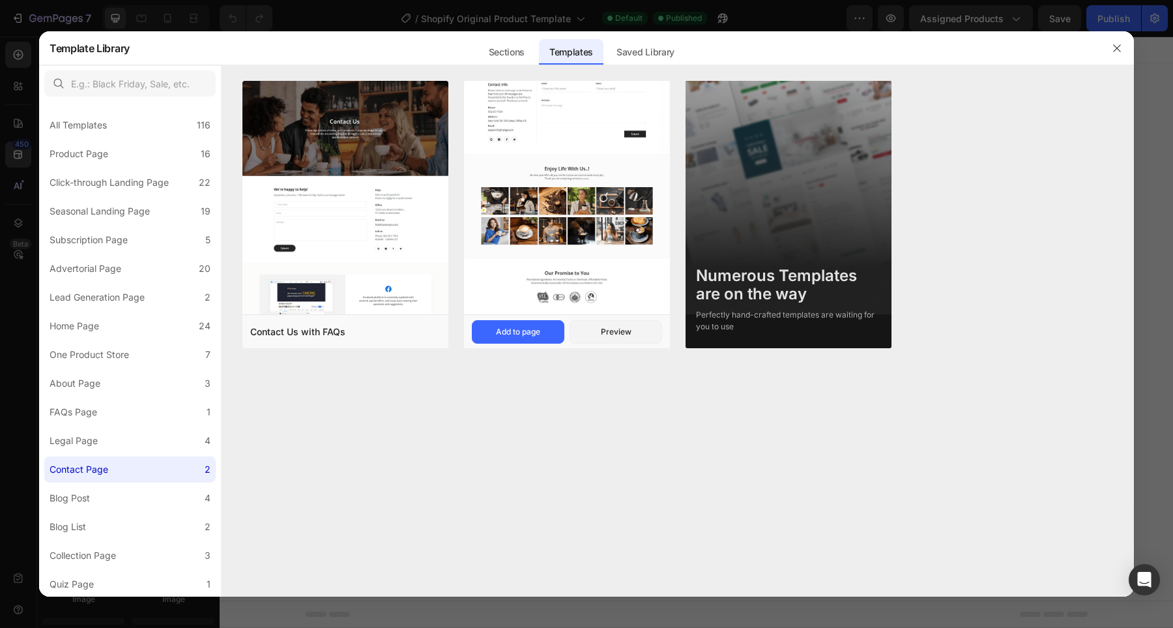
click at [581, 212] on img at bounding box center [567, 165] width 206 height 298
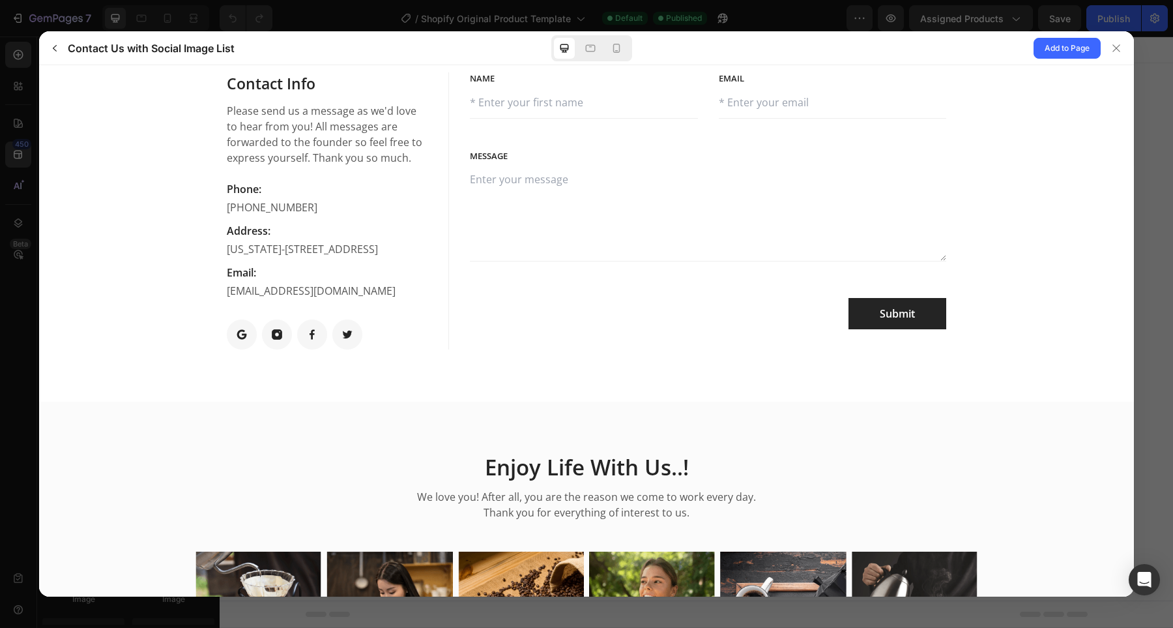
scroll to position [297, 0]
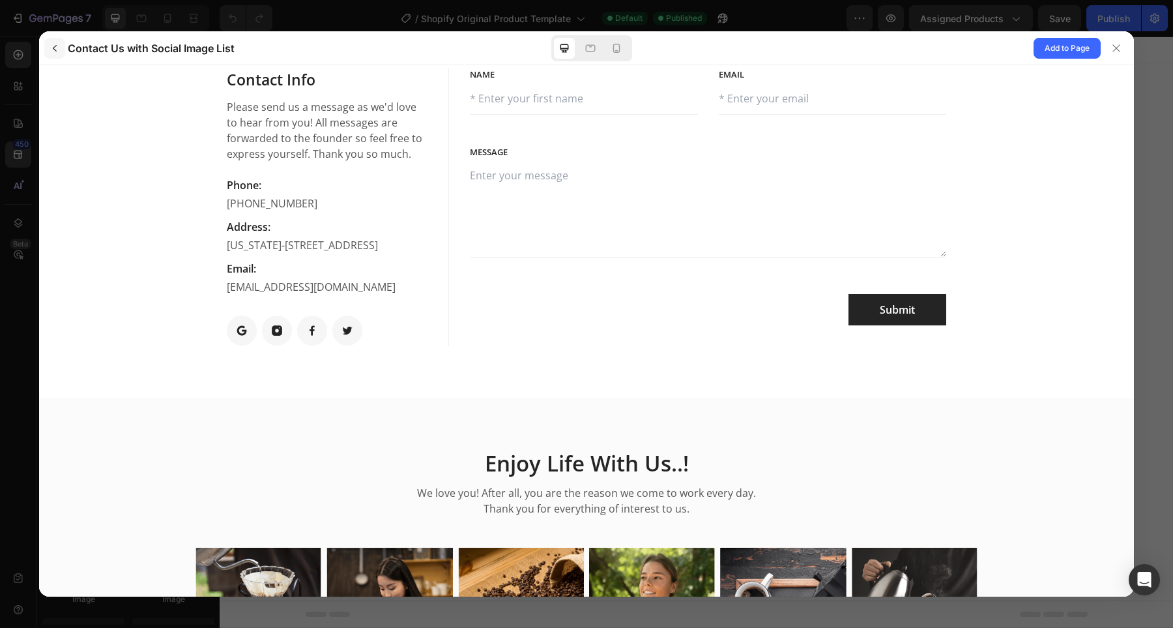
click at [53, 44] on icon "button" at bounding box center [55, 48] width 10 height 10
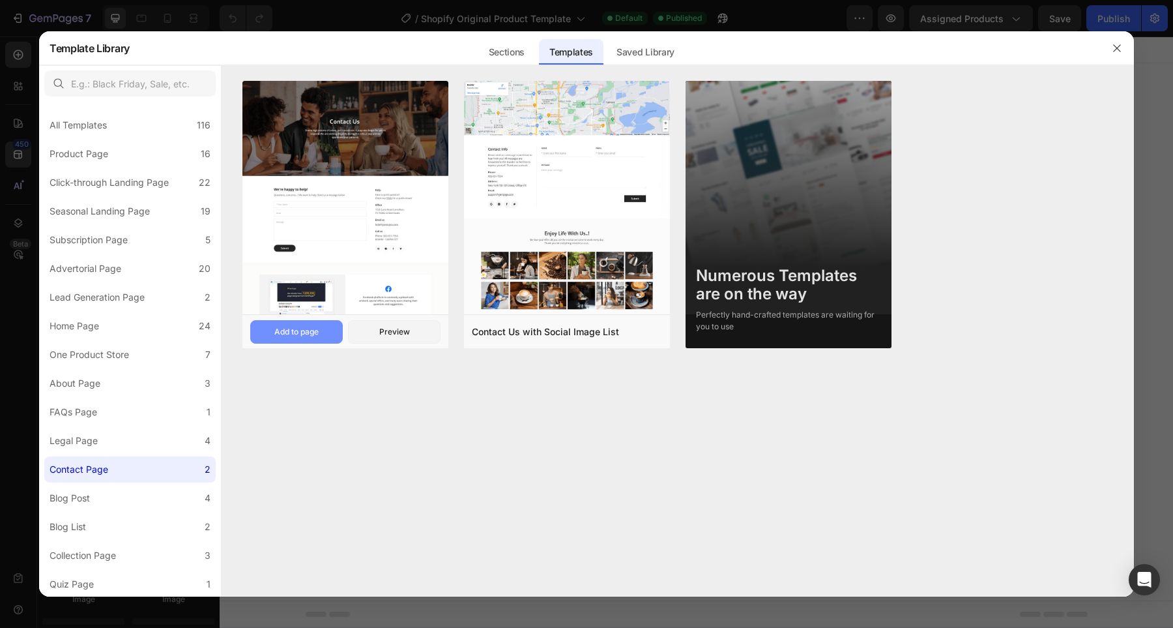
click at [302, 334] on div "Add to page" at bounding box center [296, 332] width 44 height 12
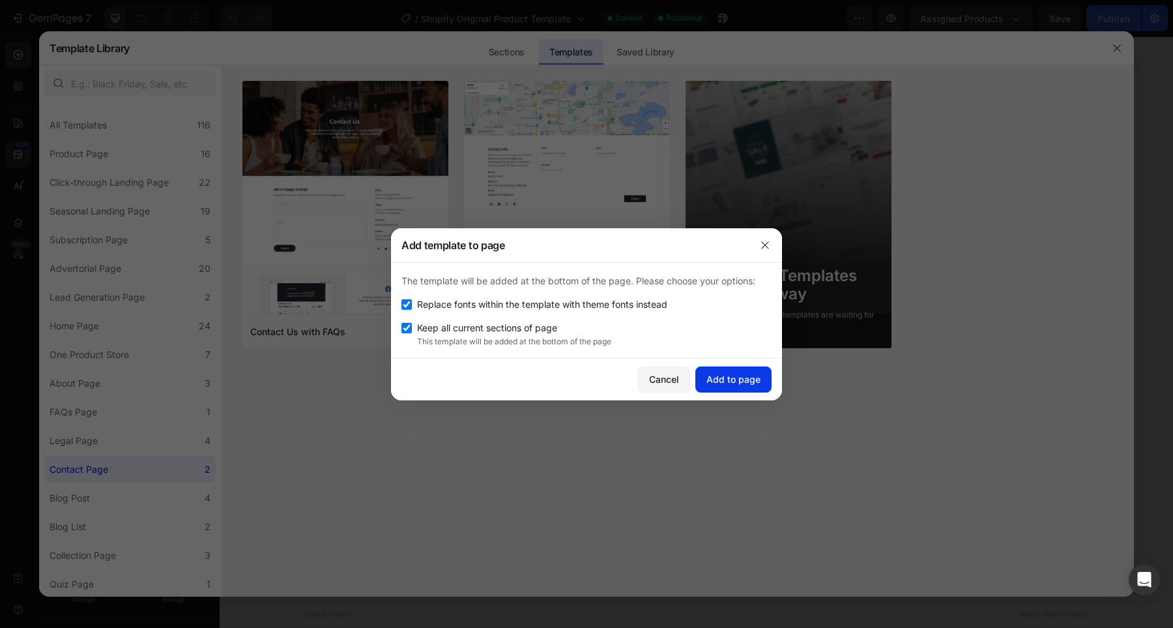
click at [731, 375] on div "Add to page" at bounding box center [734, 379] width 54 height 14
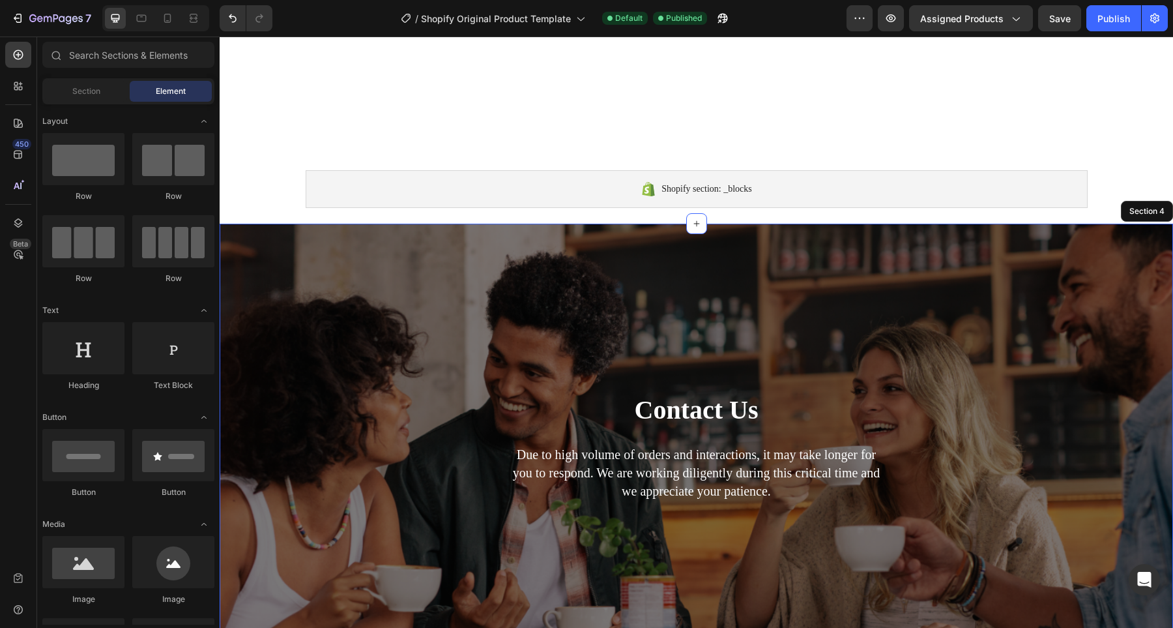
scroll to position [0, 0]
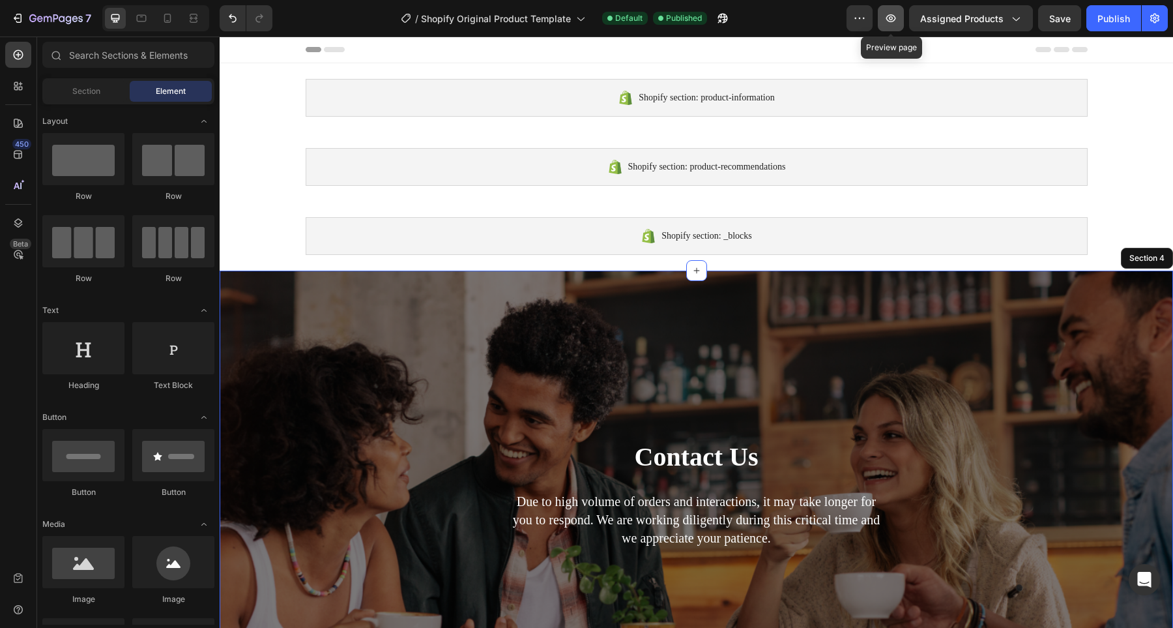
click at [888, 25] on button "button" at bounding box center [891, 18] width 26 height 26
click at [227, 21] on icon "Undo/Redo" at bounding box center [232, 18] width 13 height 13
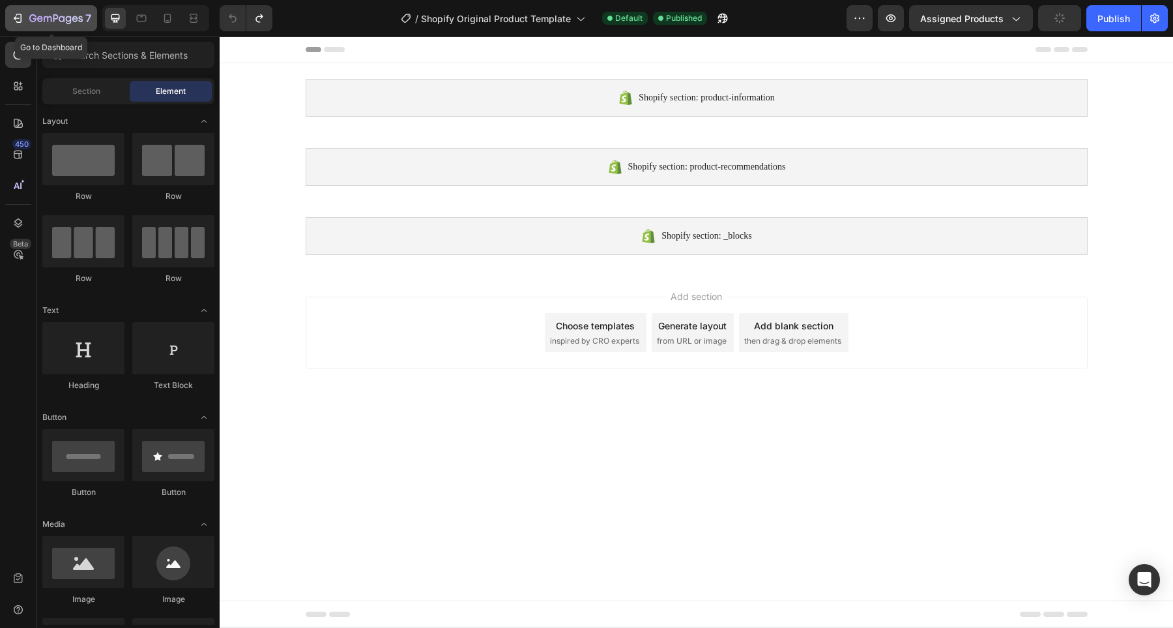
click at [80, 13] on div "7" at bounding box center [60, 18] width 62 height 16
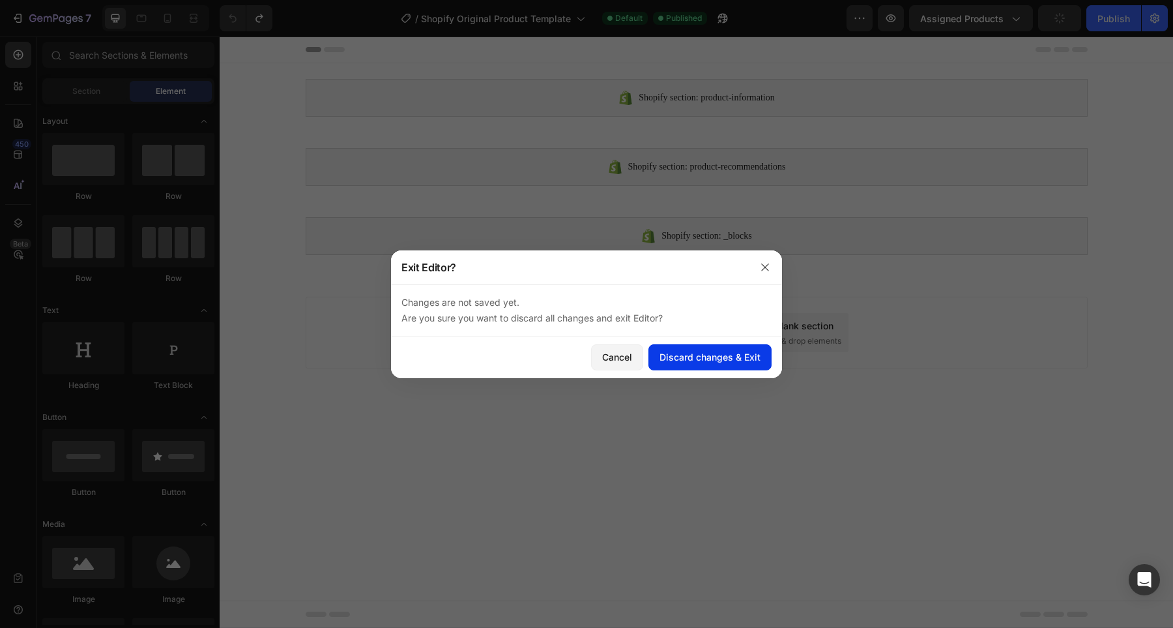
click at [716, 358] on div "Discard changes & Exit" at bounding box center [710, 357] width 101 height 14
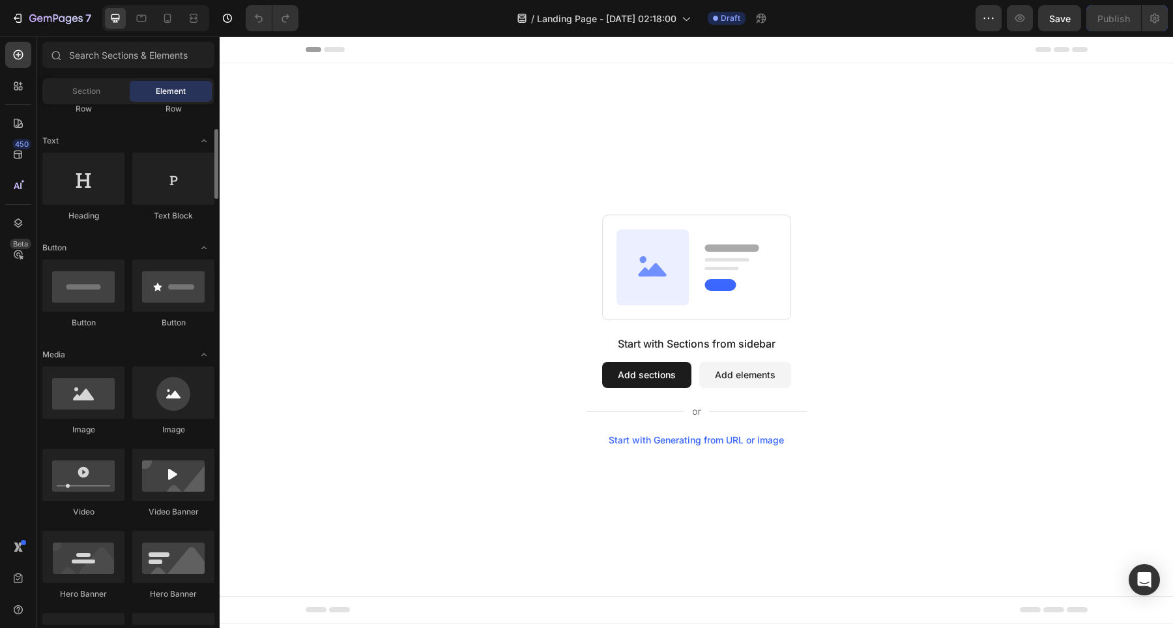
scroll to position [173, 0]
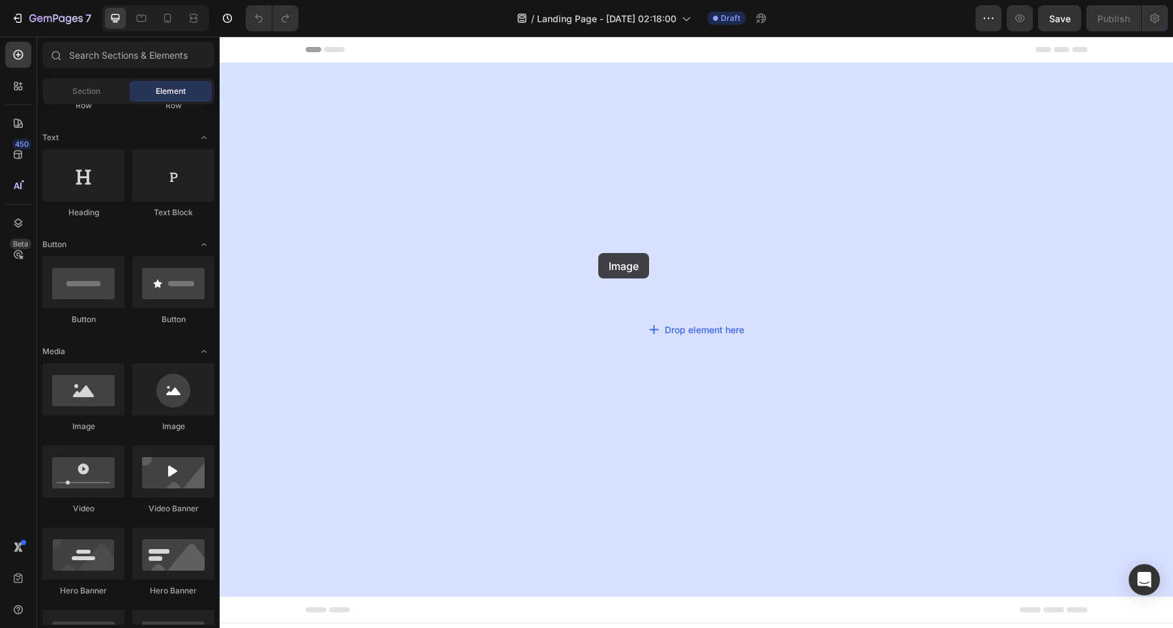
drag, startPoint x: 310, startPoint y: 426, endPoint x: 626, endPoint y: 254, distance: 359.3
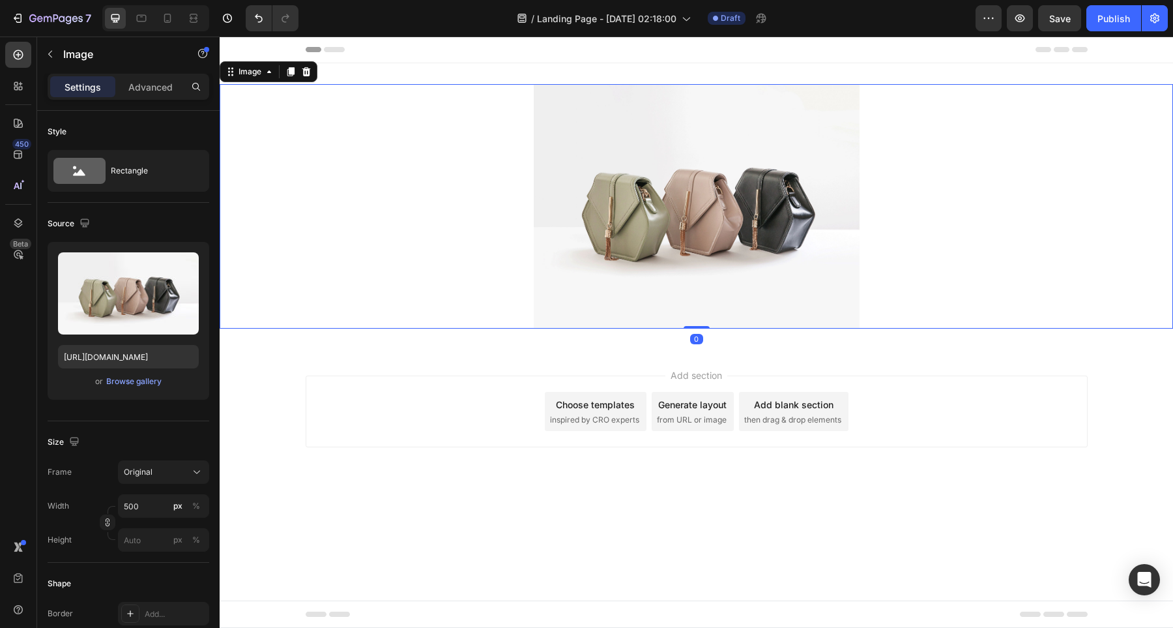
click at [524, 445] on div "Add section Choose templates inspired by CRO experts Generate layout from URL o…" at bounding box center [697, 411] width 782 height 72
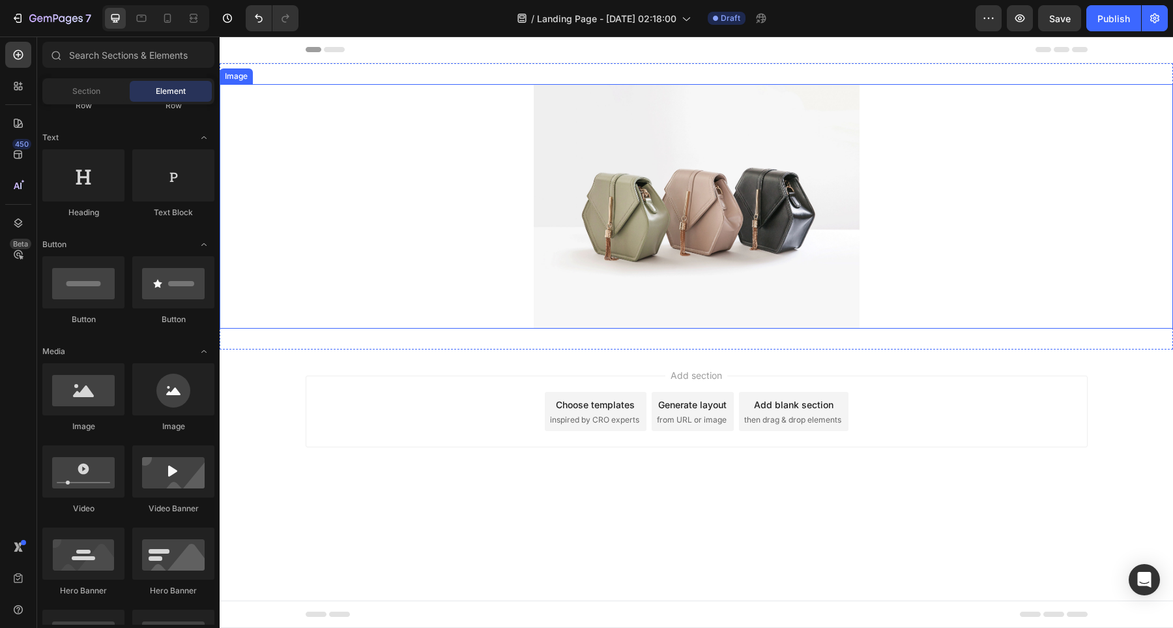
click at [698, 175] on img at bounding box center [697, 206] width 326 height 244
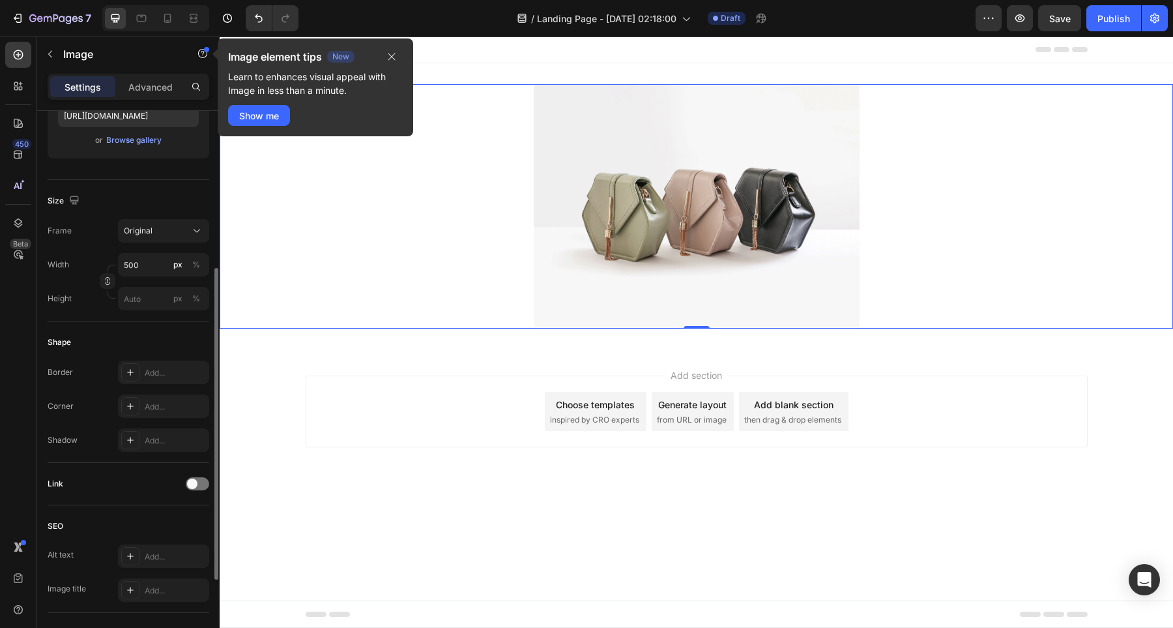
scroll to position [255, 0]
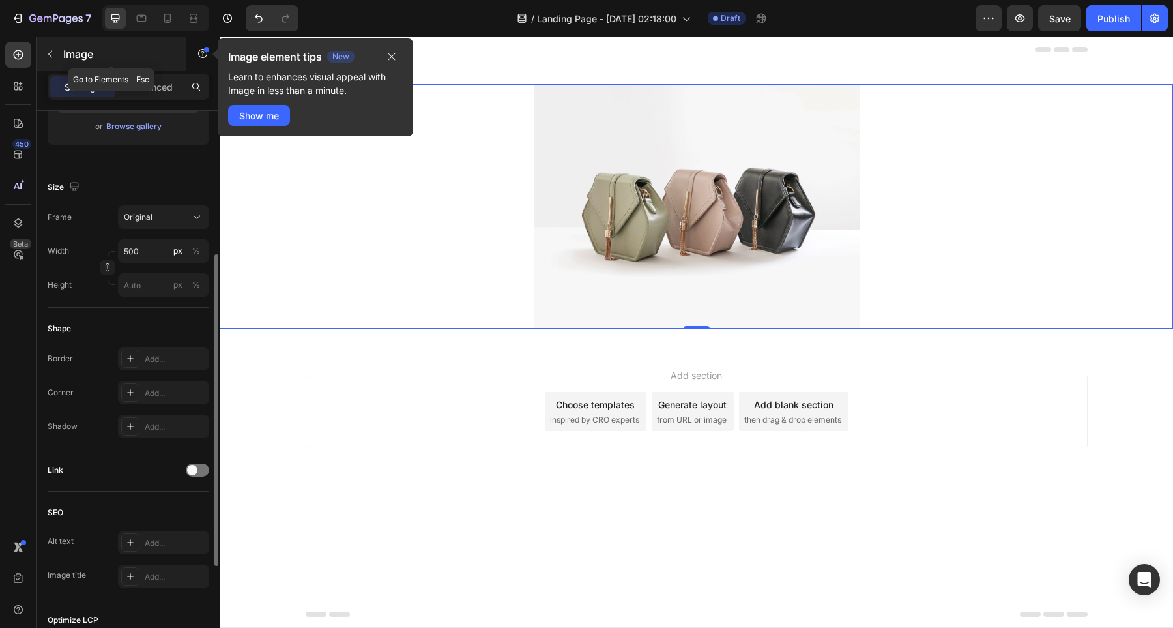
click at [57, 54] on button "button" at bounding box center [50, 54] width 21 height 21
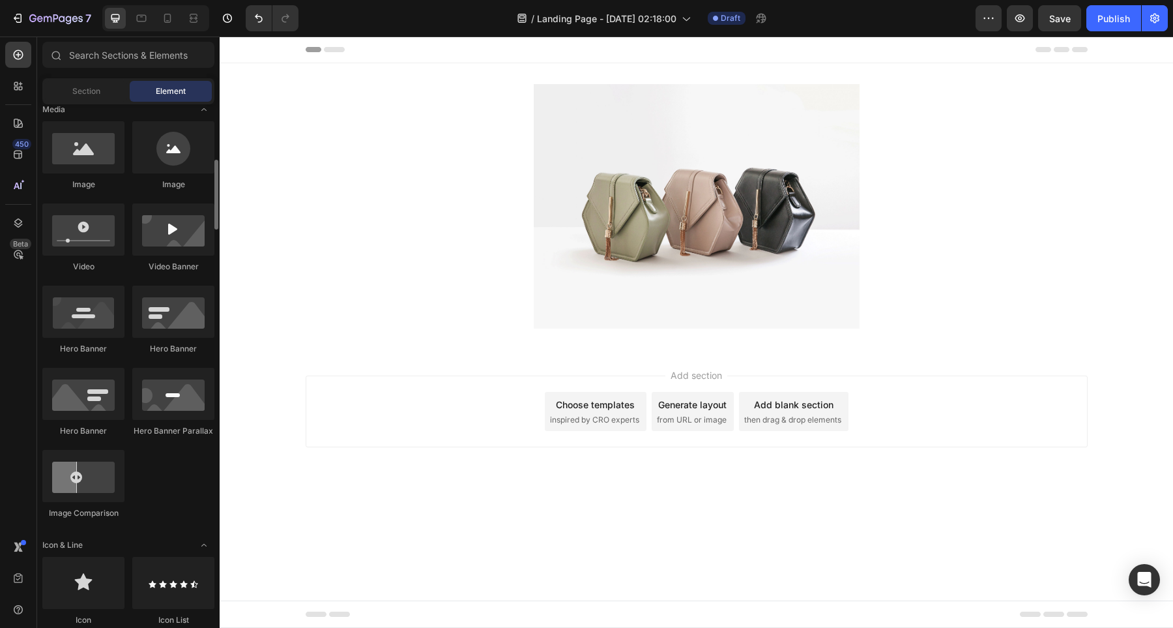
scroll to position [439, 0]
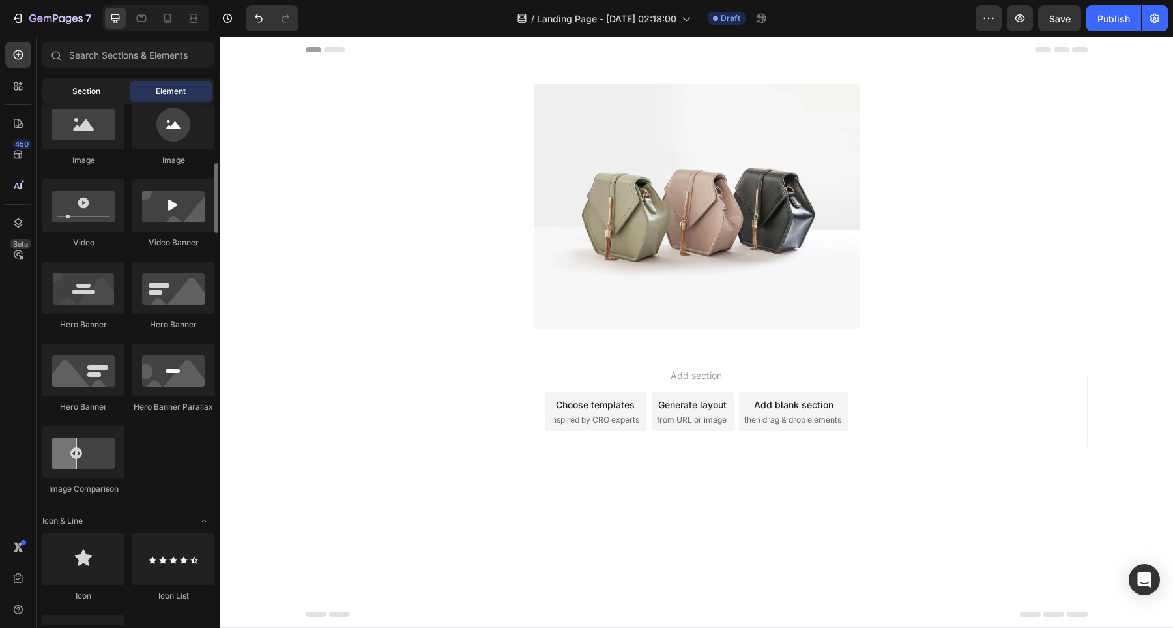
click at [101, 88] on div "Section" at bounding box center [86, 91] width 82 height 21
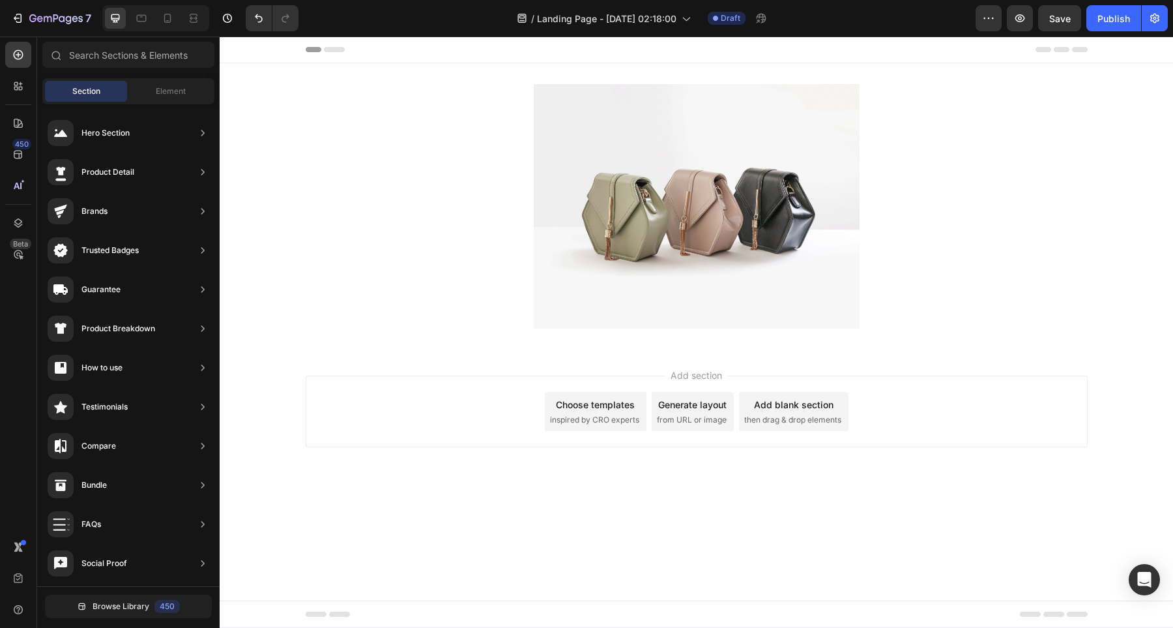
click at [150, 78] on div "Section Element" at bounding box center [128, 91] width 172 height 26
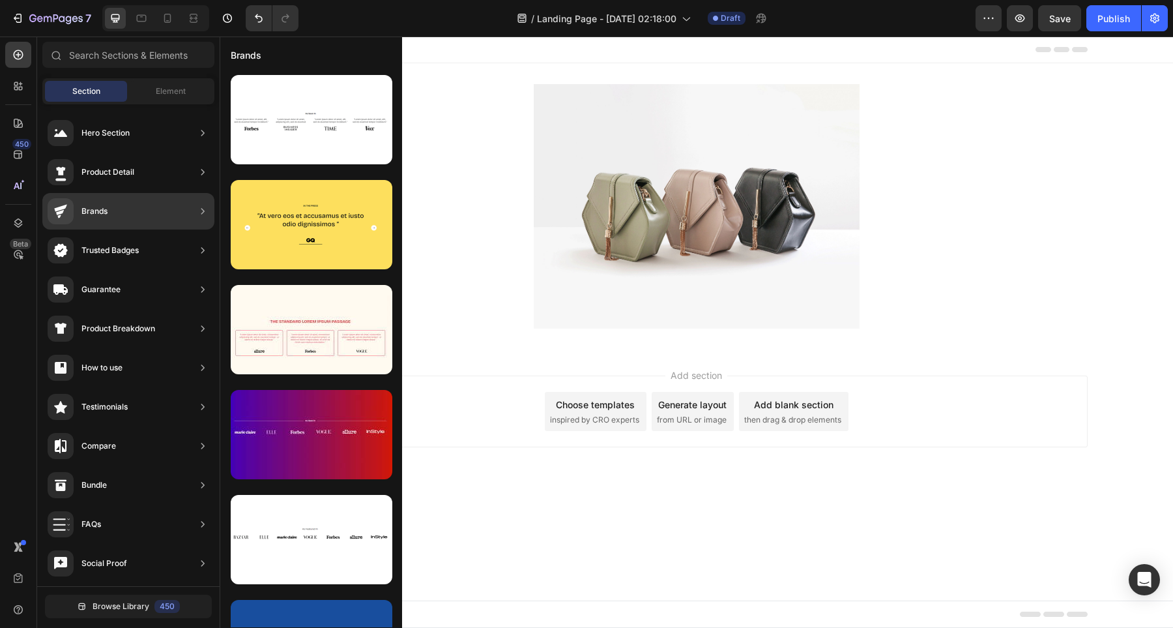
click at [132, 218] on div "Brands" at bounding box center [128, 211] width 172 height 36
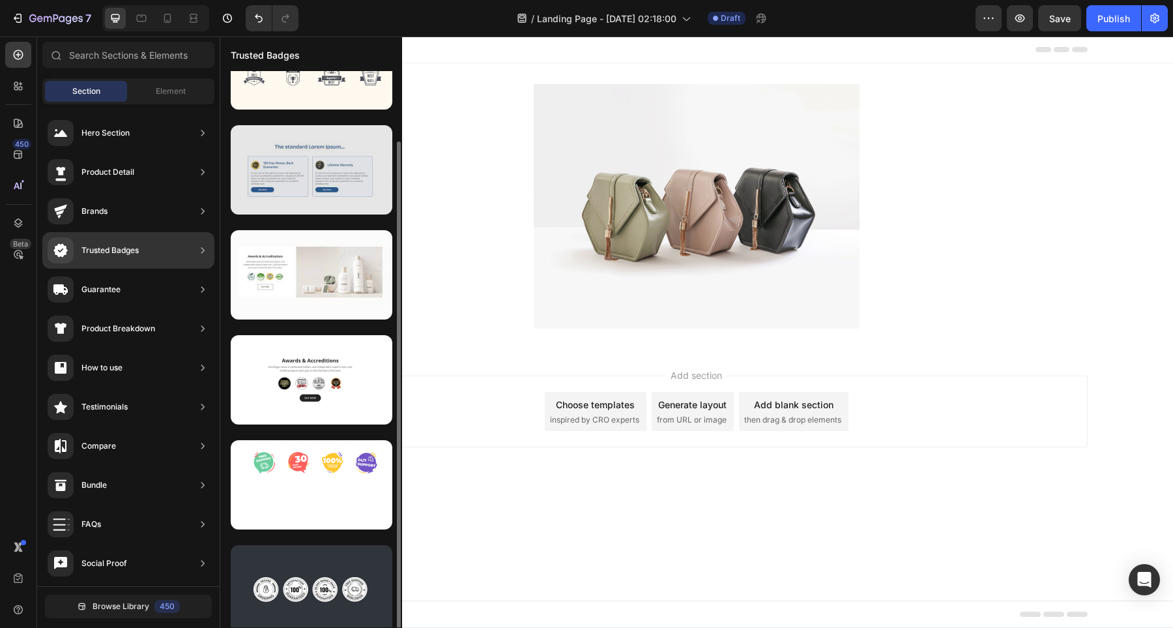
scroll to position [66, 0]
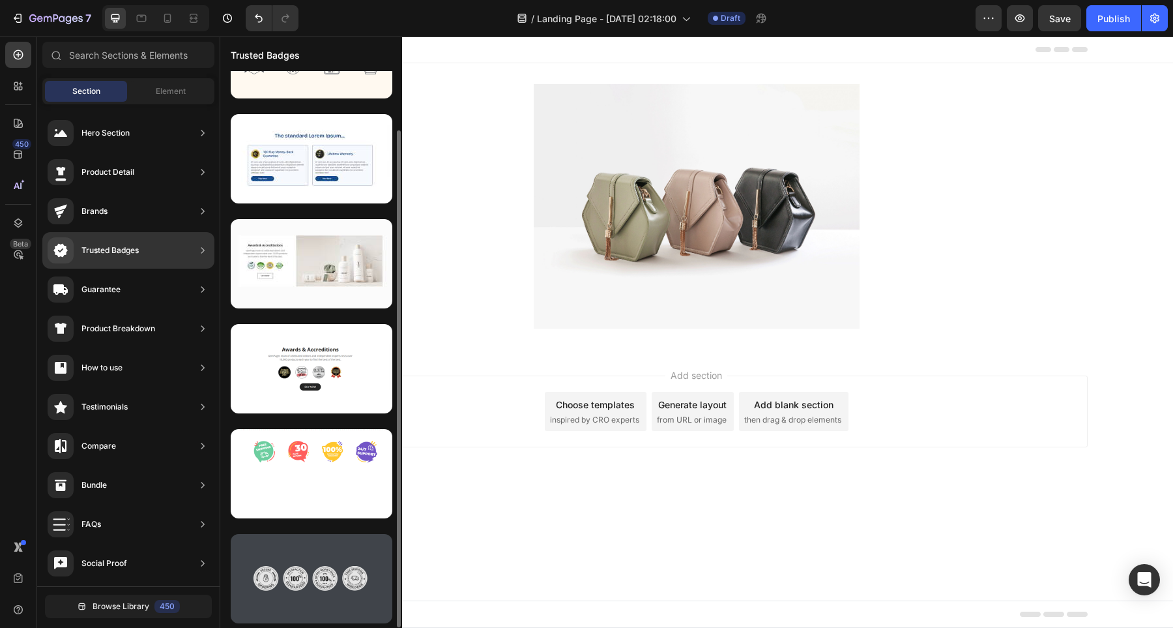
click at [308, 565] on div at bounding box center [312, 578] width 162 height 89
click at [304, 588] on div at bounding box center [312, 578] width 162 height 89
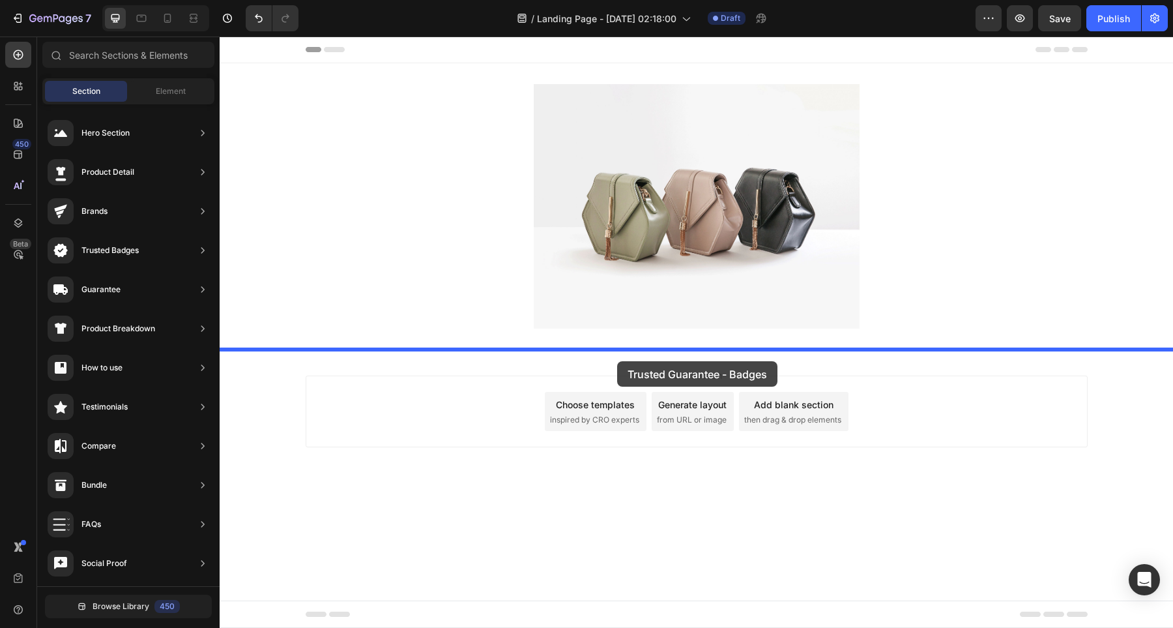
drag, startPoint x: 523, startPoint y: 624, endPoint x: 617, endPoint y: 361, distance: 279.5
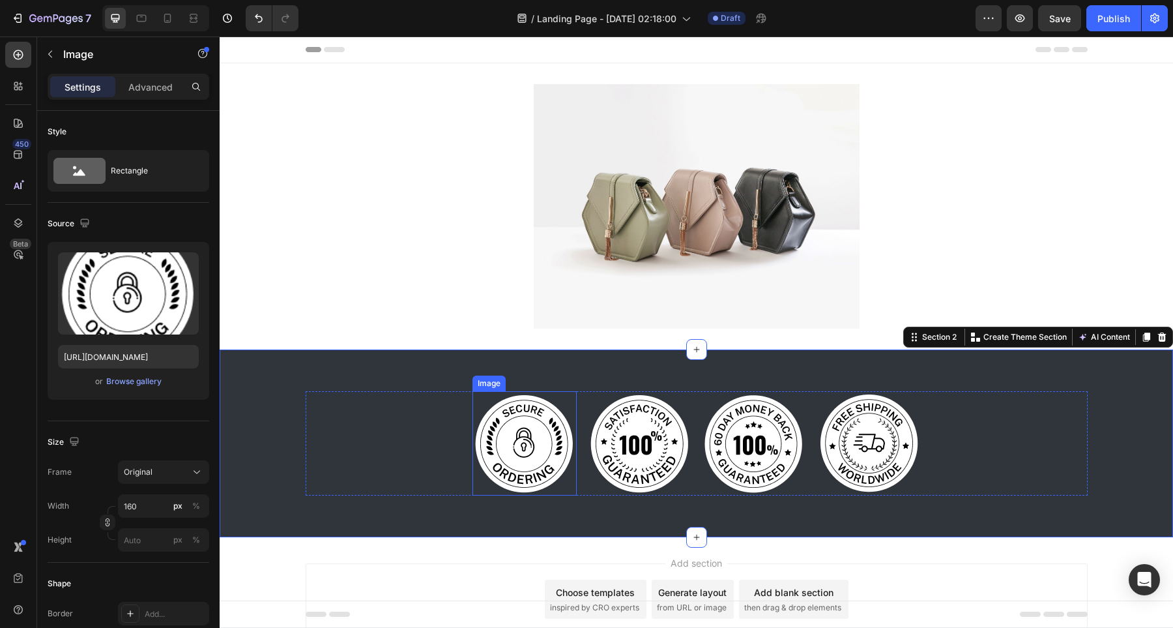
click at [541, 462] on img at bounding box center [525, 443] width 104 height 104
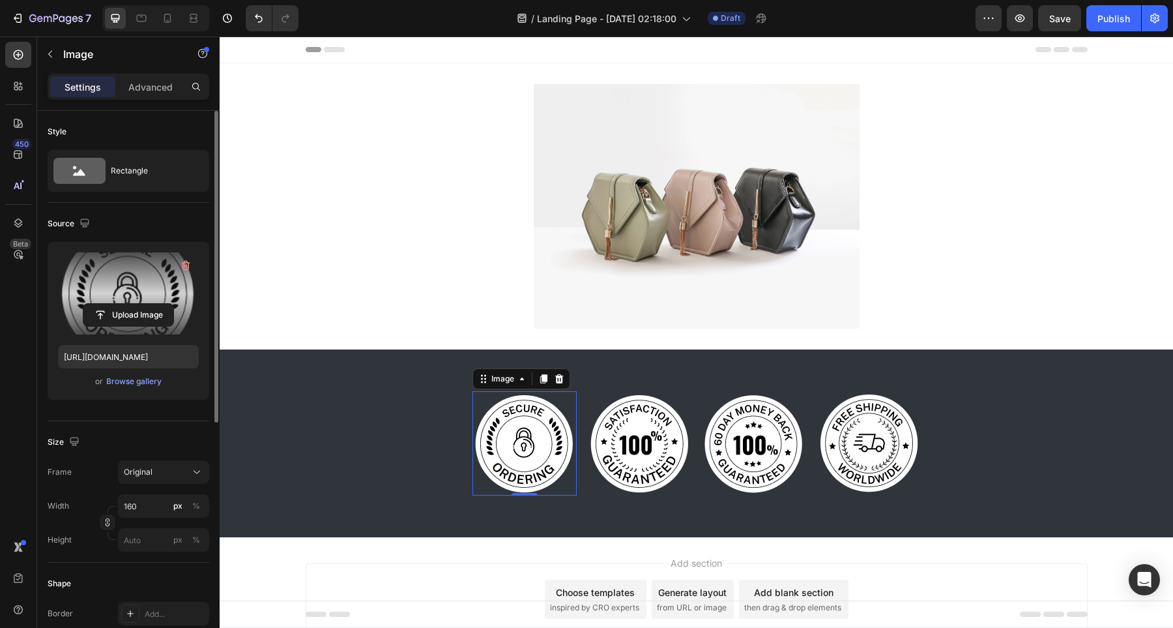
click at [137, 283] on label at bounding box center [128, 293] width 141 height 82
click at [137, 304] on input "file" at bounding box center [128, 315] width 90 height 22
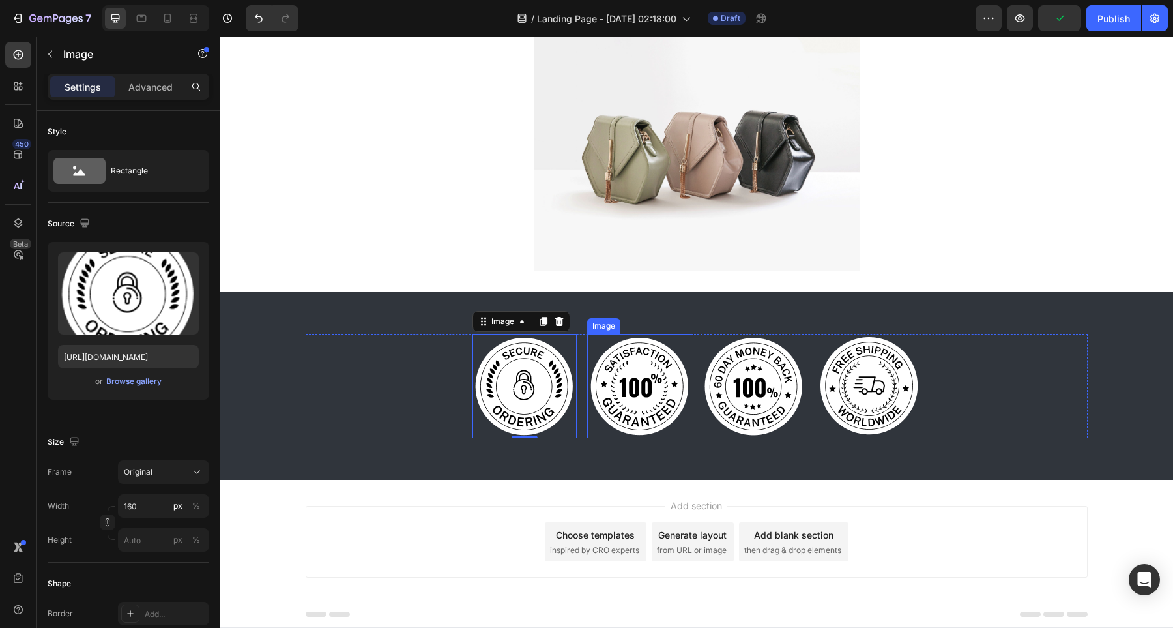
scroll to position [70, 0]
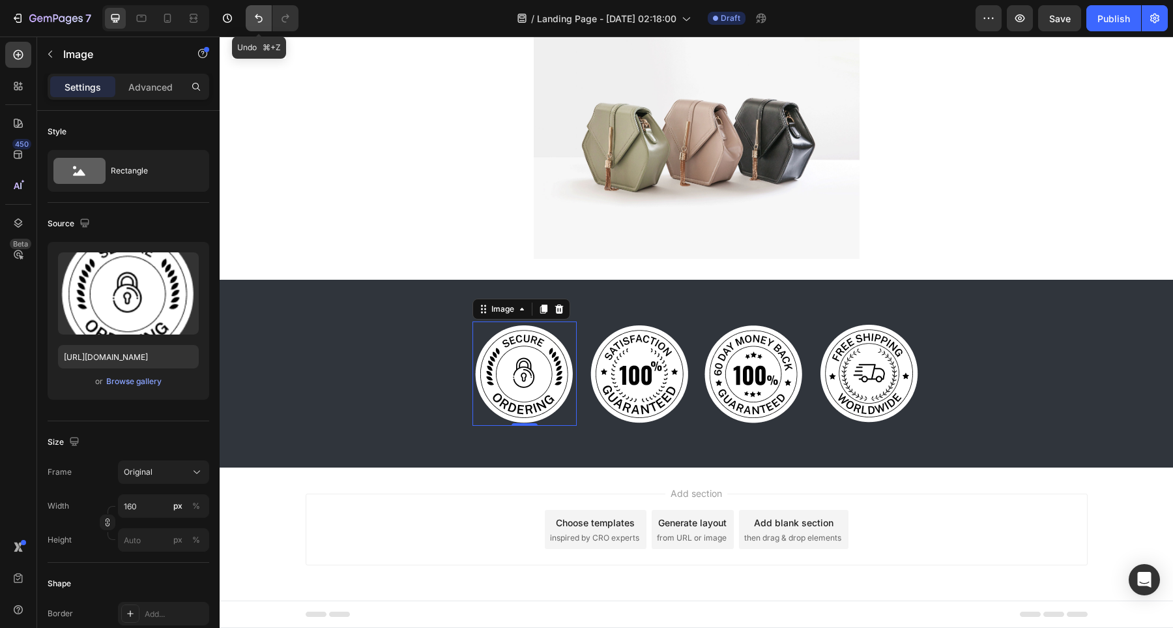
click at [258, 14] on icon "Undo/Redo" at bounding box center [258, 18] width 13 height 13
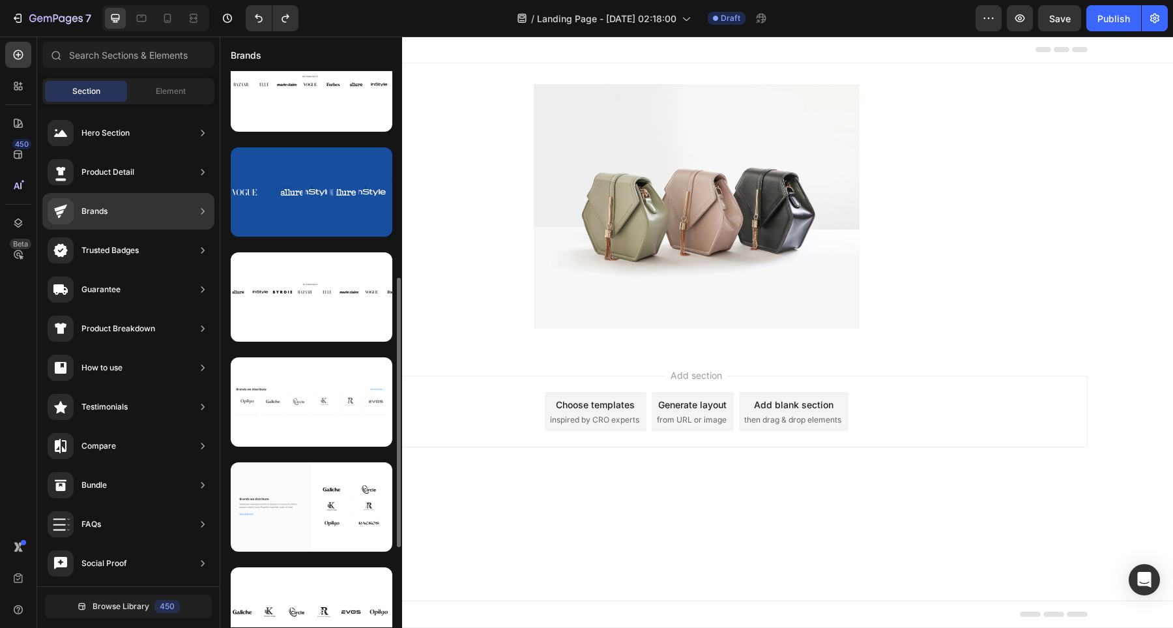
scroll to position [444, 0]
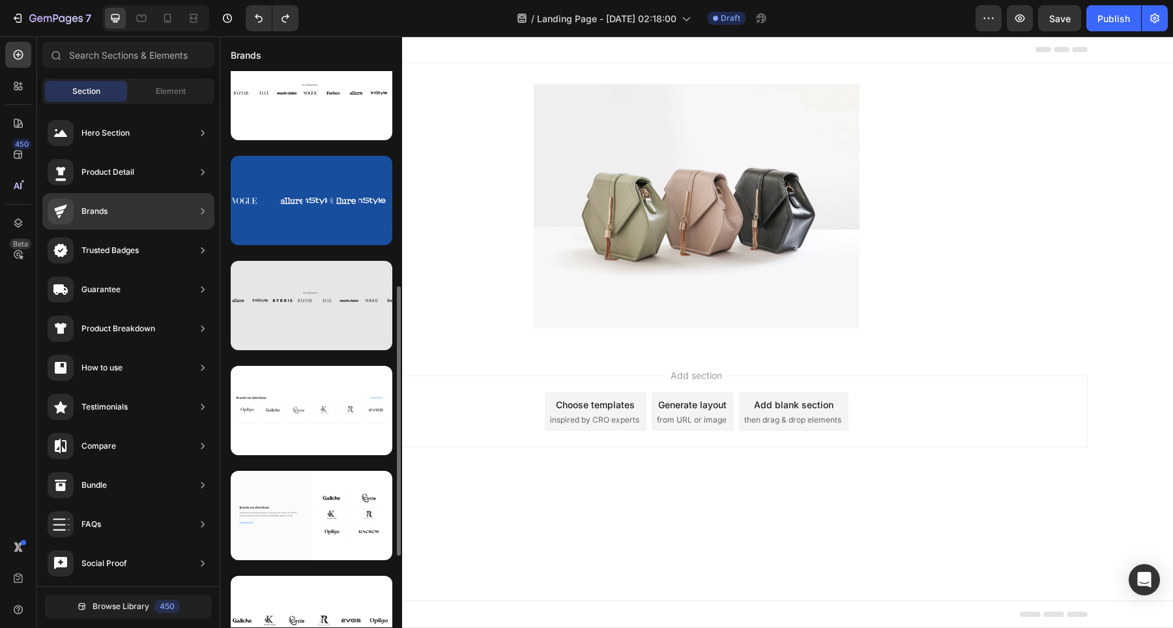
click at [312, 294] on div at bounding box center [312, 305] width 162 height 89
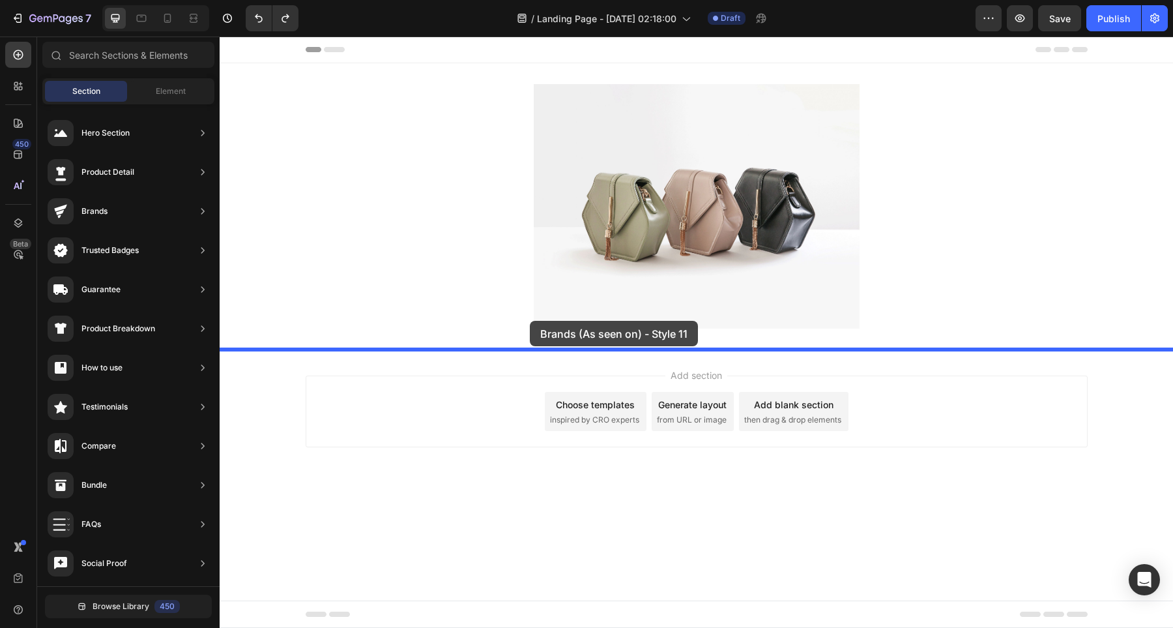
drag, startPoint x: 531, startPoint y: 330, endPoint x: 530, endPoint y: 321, distance: 8.5
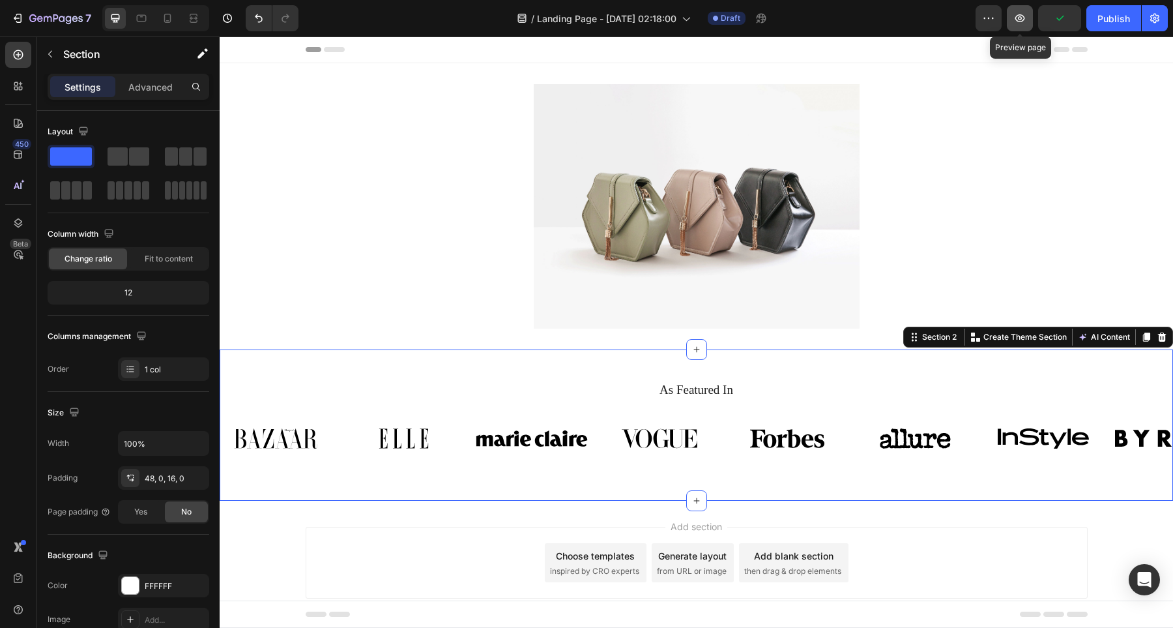
click at [1020, 15] on icon "button" at bounding box center [1020, 18] width 10 height 8
click at [421, 430] on div "Image" at bounding box center [403, 438] width 112 height 41
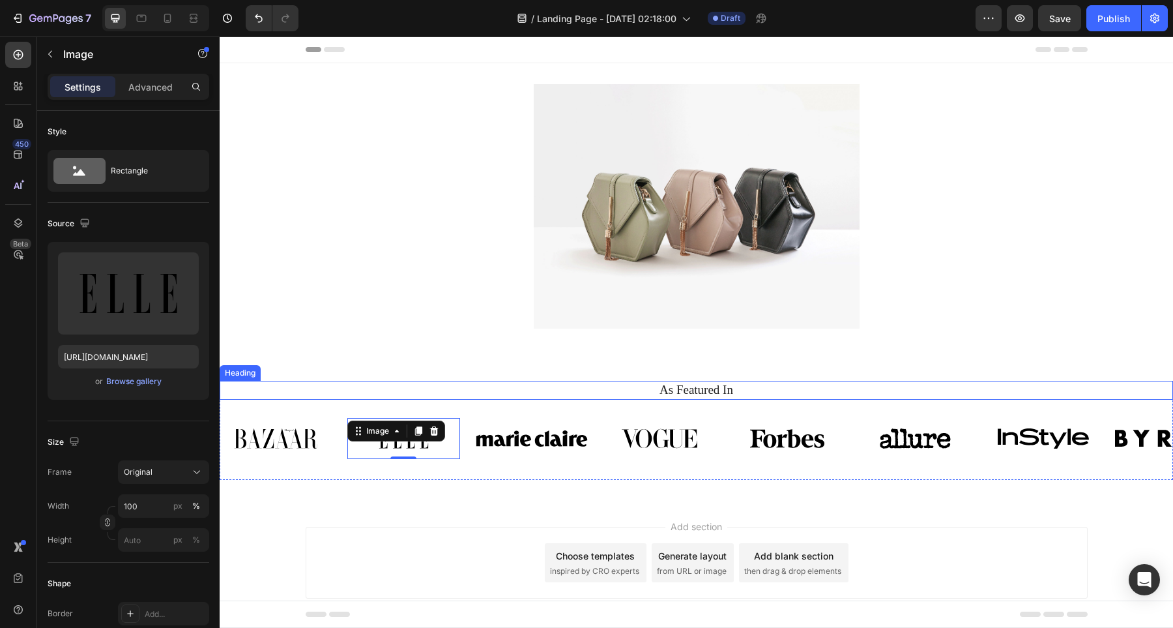
click at [488, 396] on h2 "As Featured In" at bounding box center [696, 390] width 934 height 19
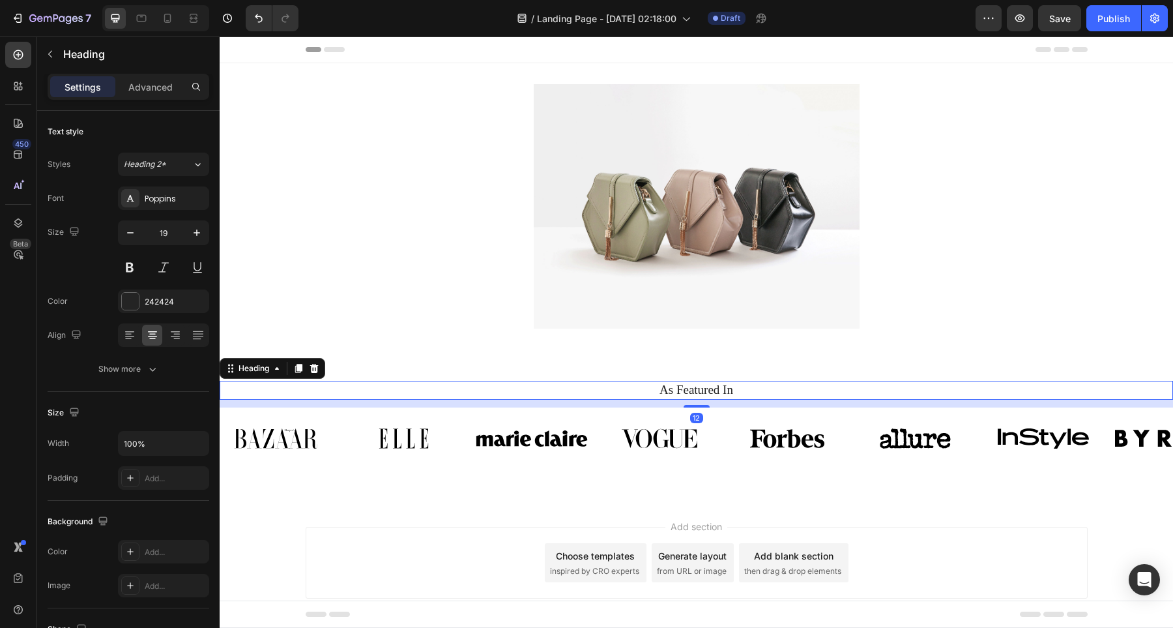
click at [491, 405] on div "12" at bounding box center [697, 404] width 954 height 8
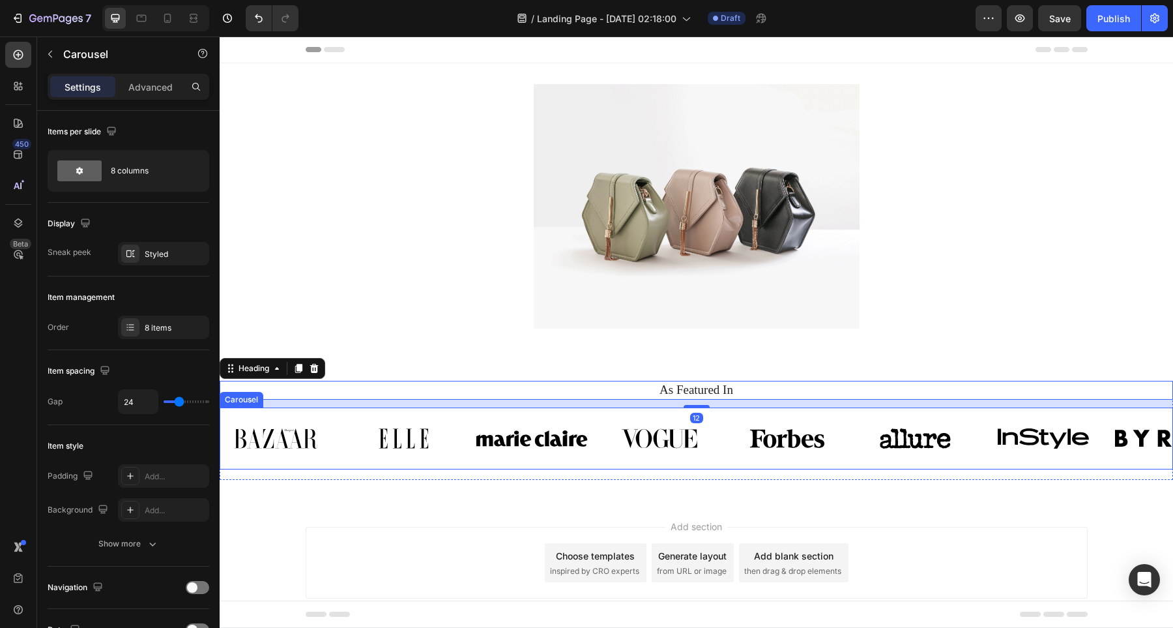
click at [491, 409] on div "Image Image Image Image Image Image Image Image Carousel" at bounding box center [697, 438] width 954 height 62
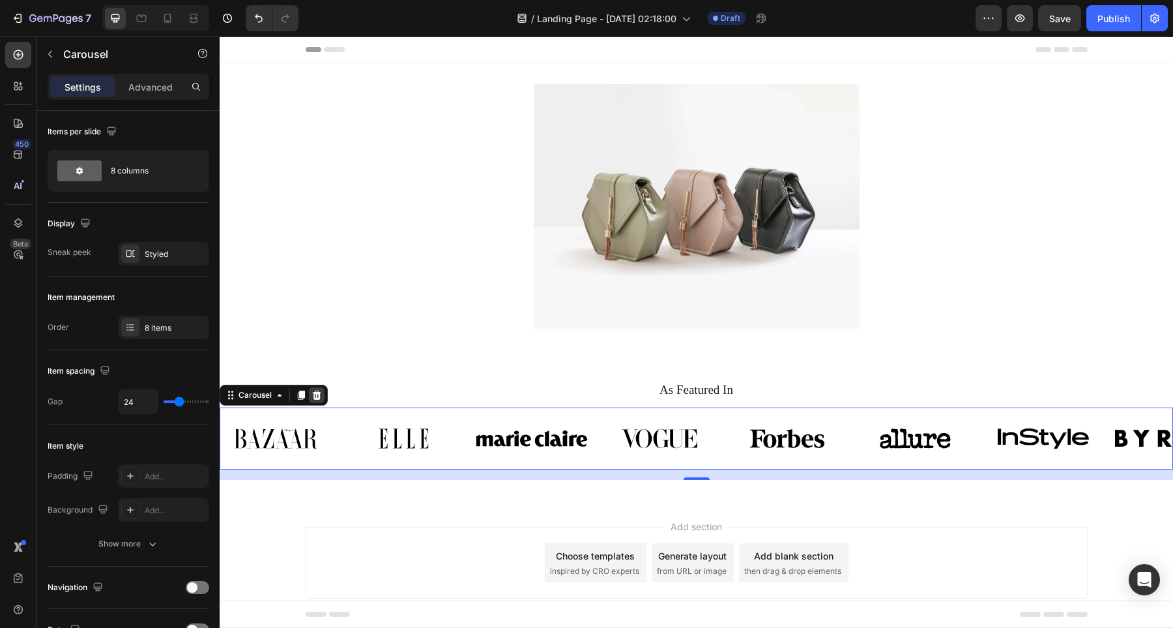
click at [320, 398] on icon at bounding box center [317, 395] width 10 height 10
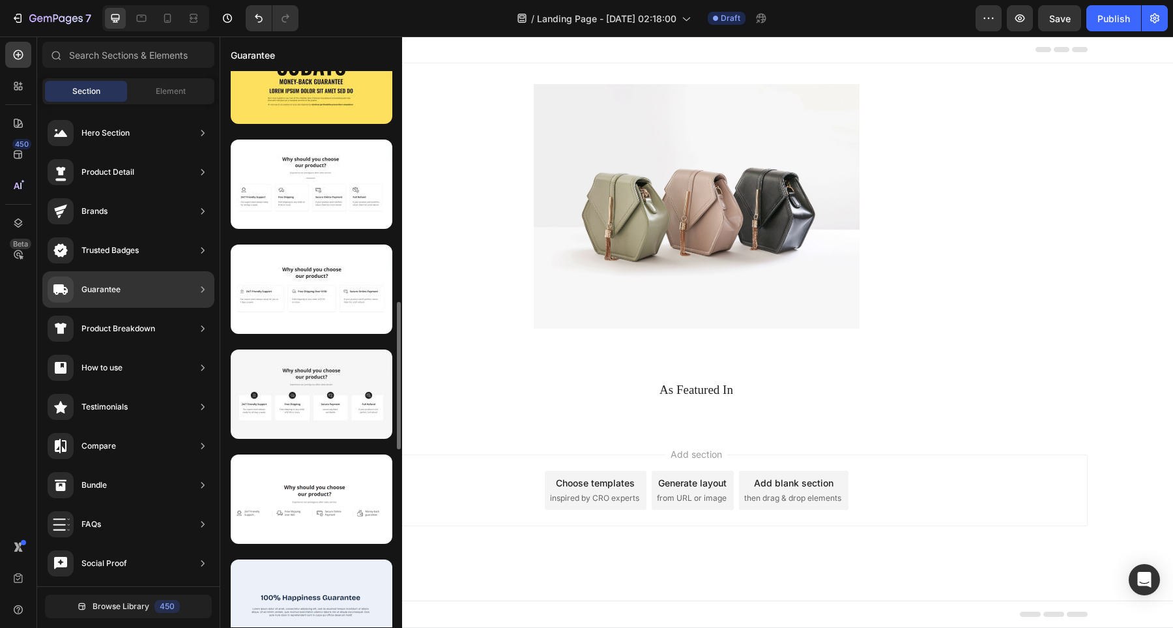
scroll to position [870, 0]
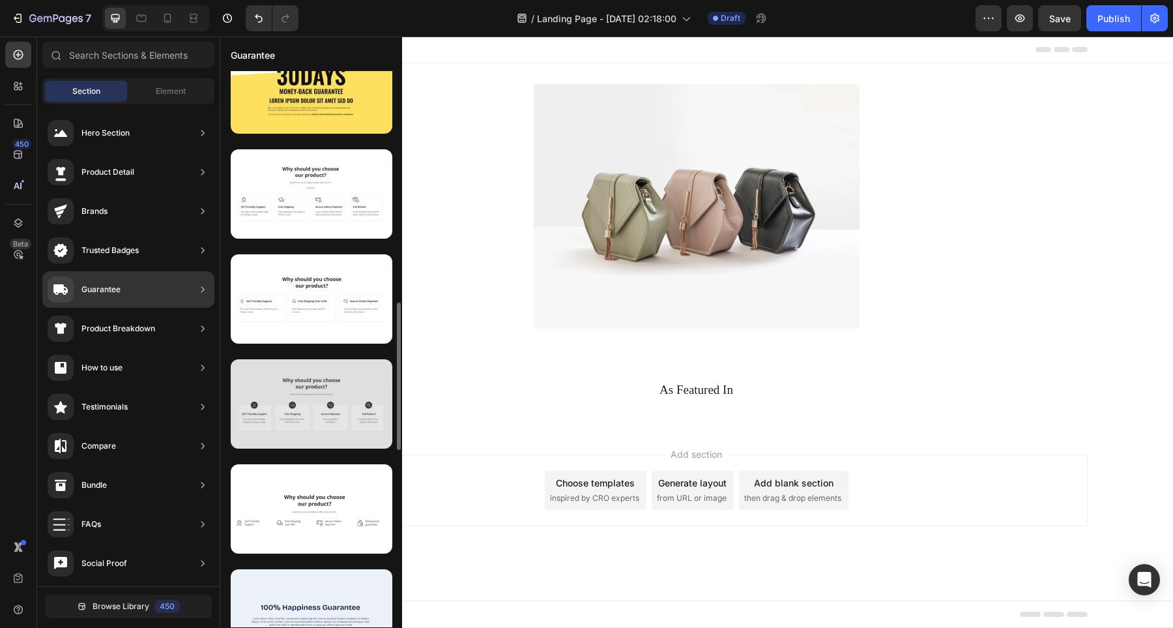
click at [314, 384] on div at bounding box center [312, 403] width 162 height 89
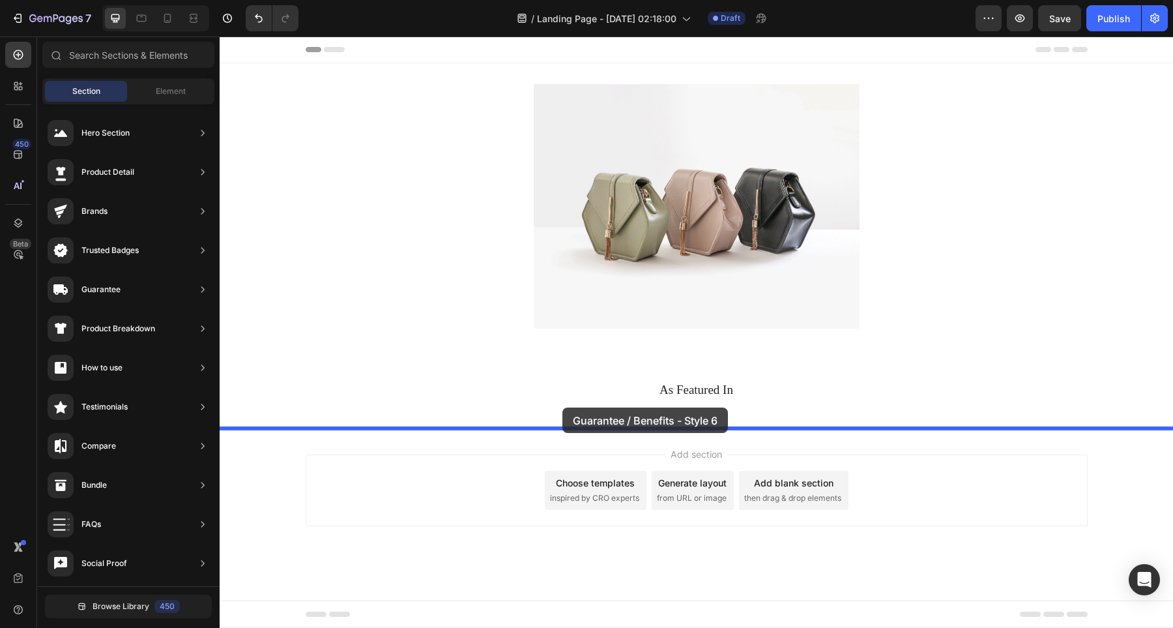
drag, startPoint x: 521, startPoint y: 429, endPoint x: 561, endPoint y: 407, distance: 45.2
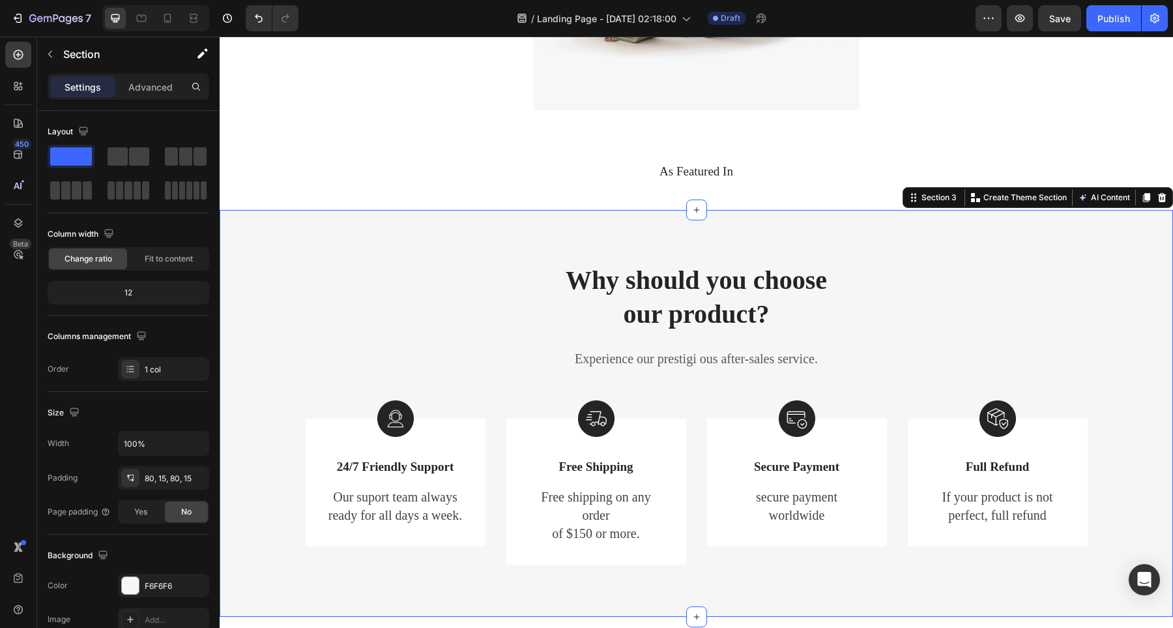
scroll to position [0, 0]
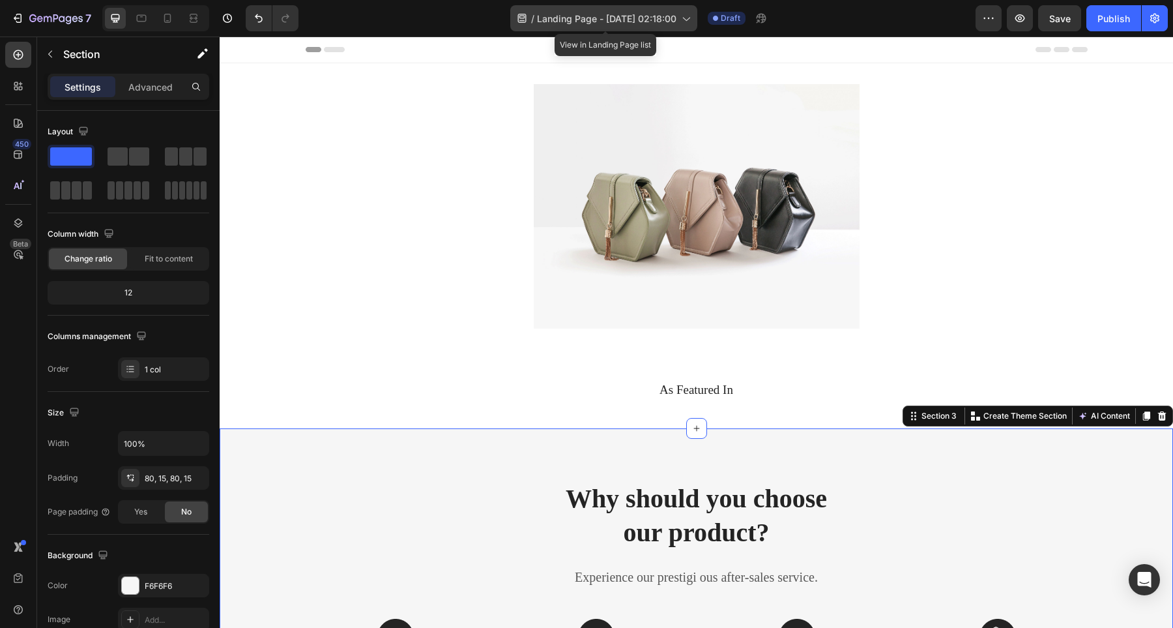
click at [677, 19] on span "Landing Page - Aug 28, 02:18:00" at bounding box center [606, 19] width 139 height 14
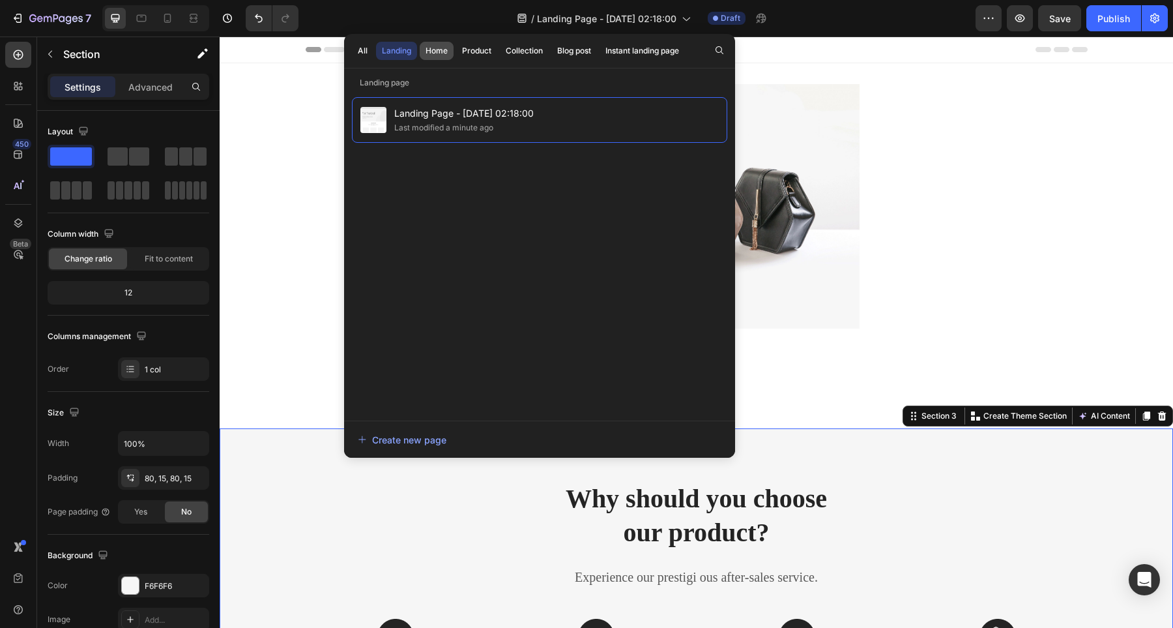
click at [437, 55] on div "Home" at bounding box center [437, 51] width 22 height 12
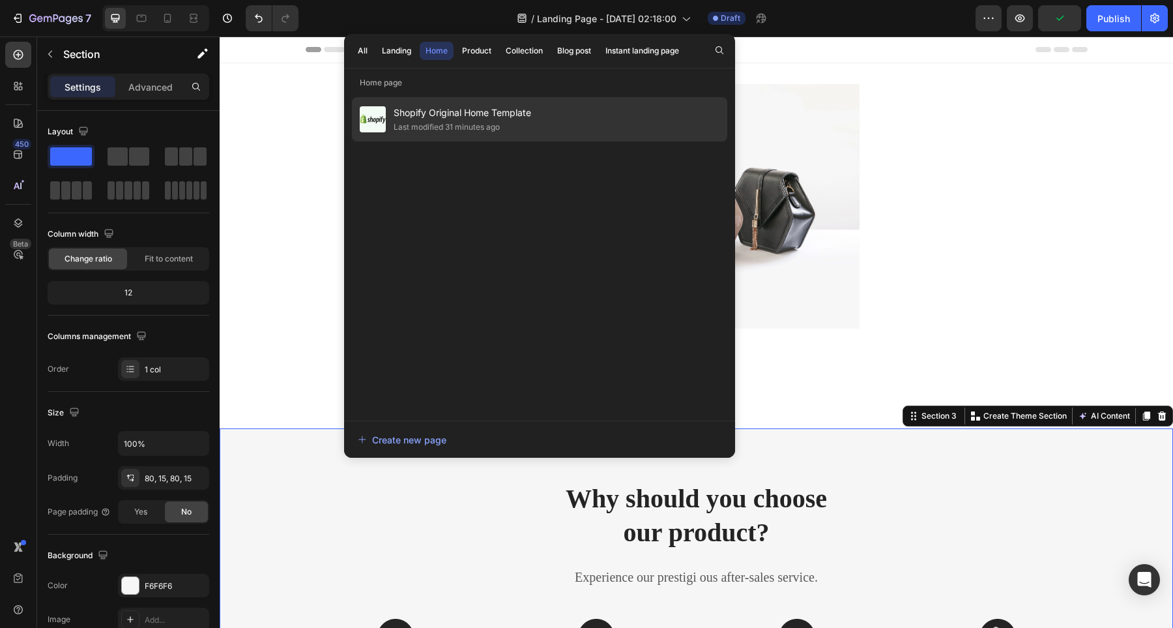
click at [442, 117] on span "Shopify Original Home Template" at bounding box center [463, 113] width 138 height 16
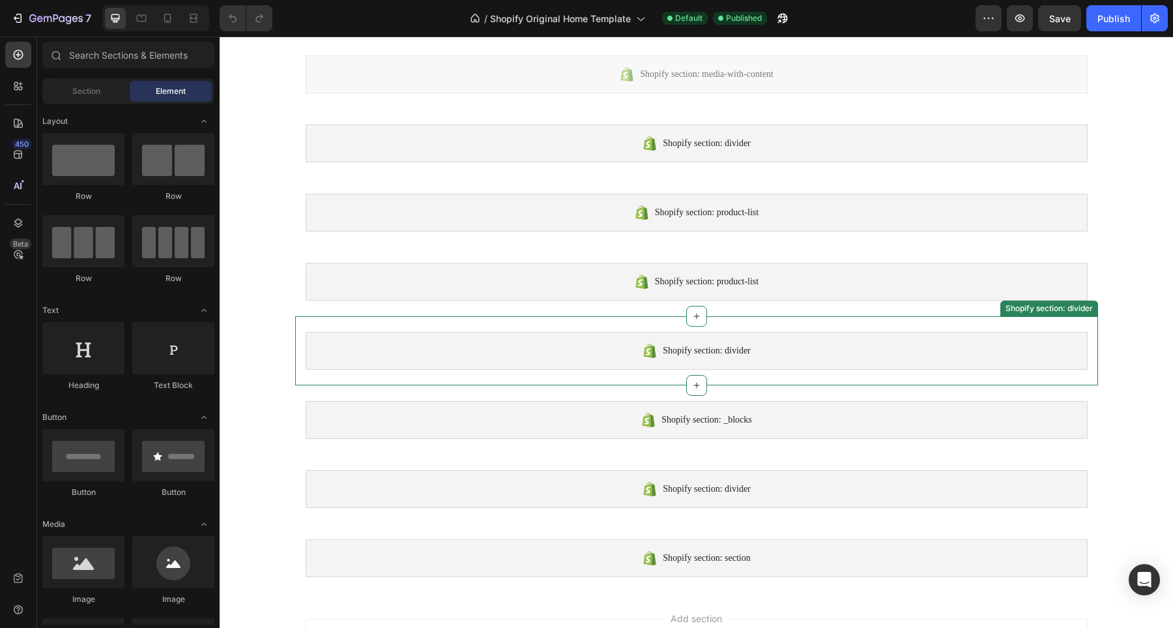
scroll to position [379, 0]
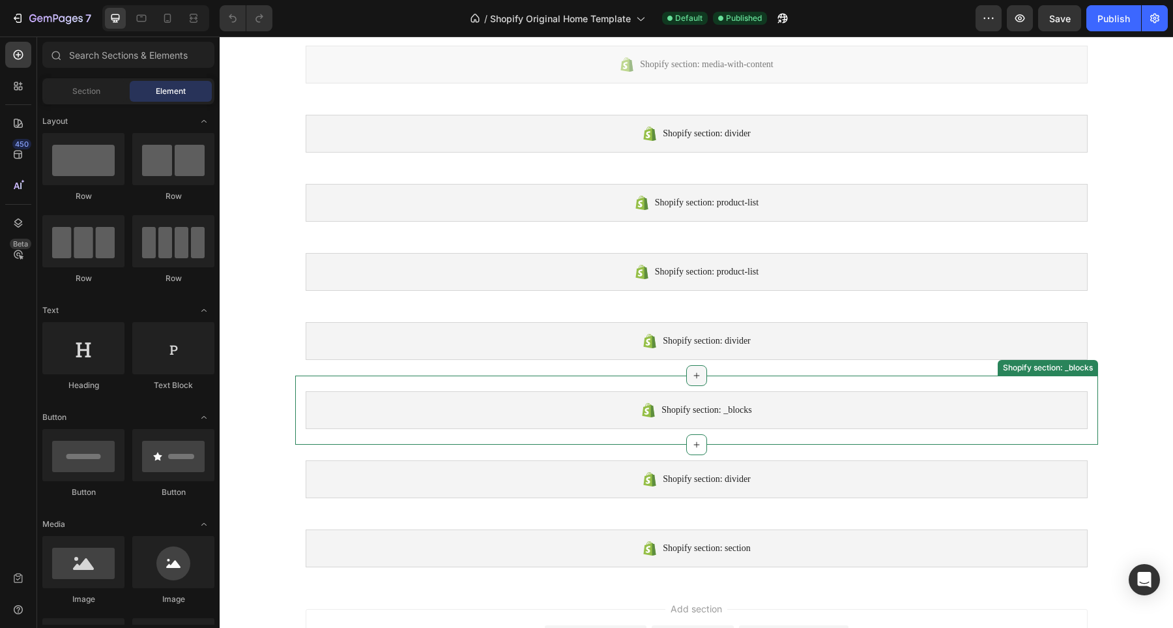
click at [692, 373] on icon at bounding box center [697, 375] width 10 height 10
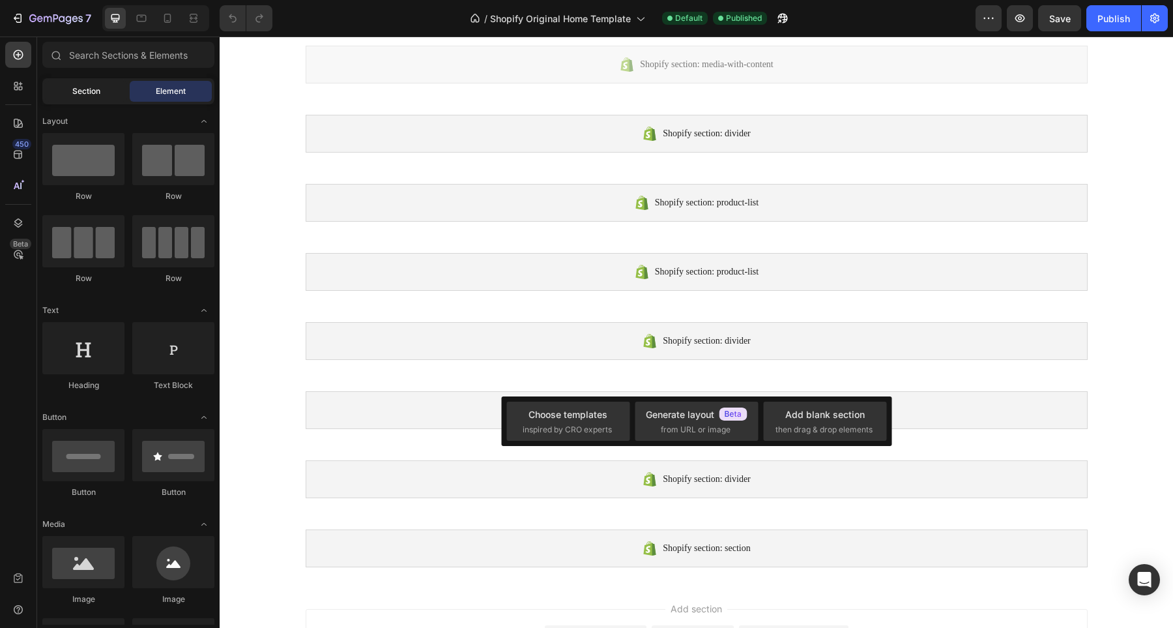
click at [91, 87] on span "Section" at bounding box center [86, 91] width 28 height 12
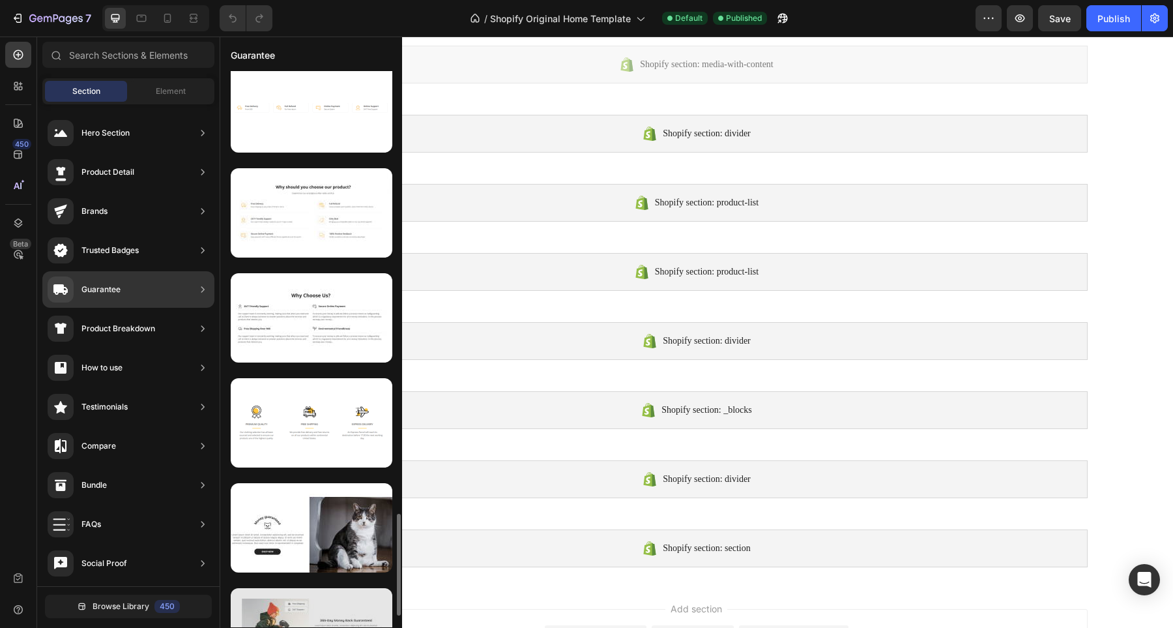
scroll to position [2313, 0]
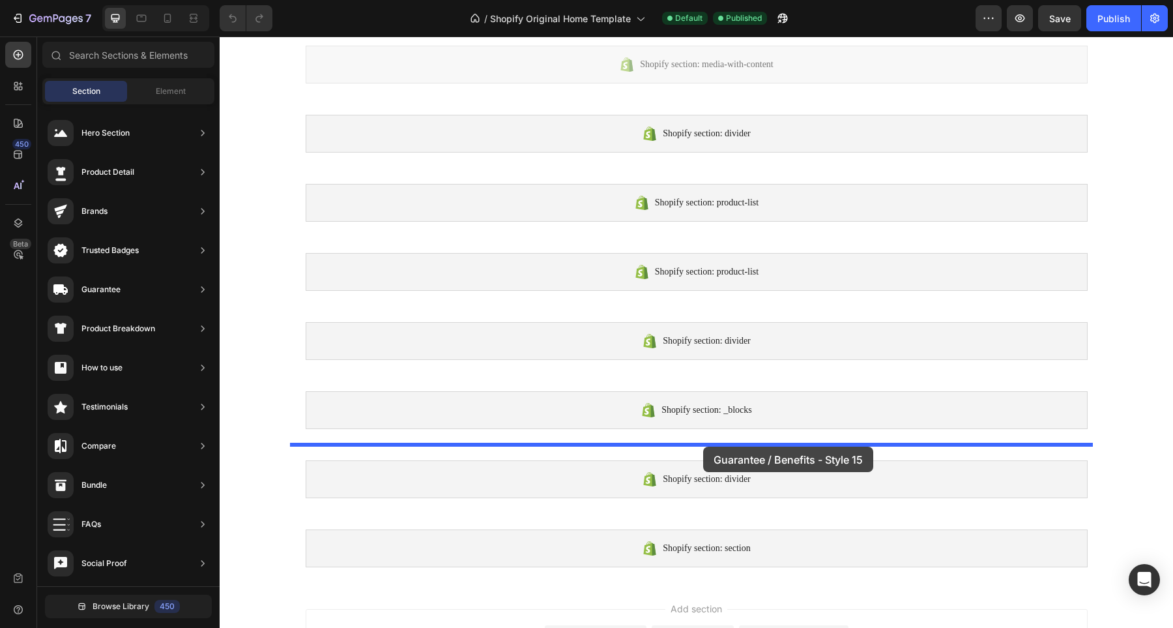
drag, startPoint x: 486, startPoint y: 448, endPoint x: 702, endPoint y: 446, distance: 215.8
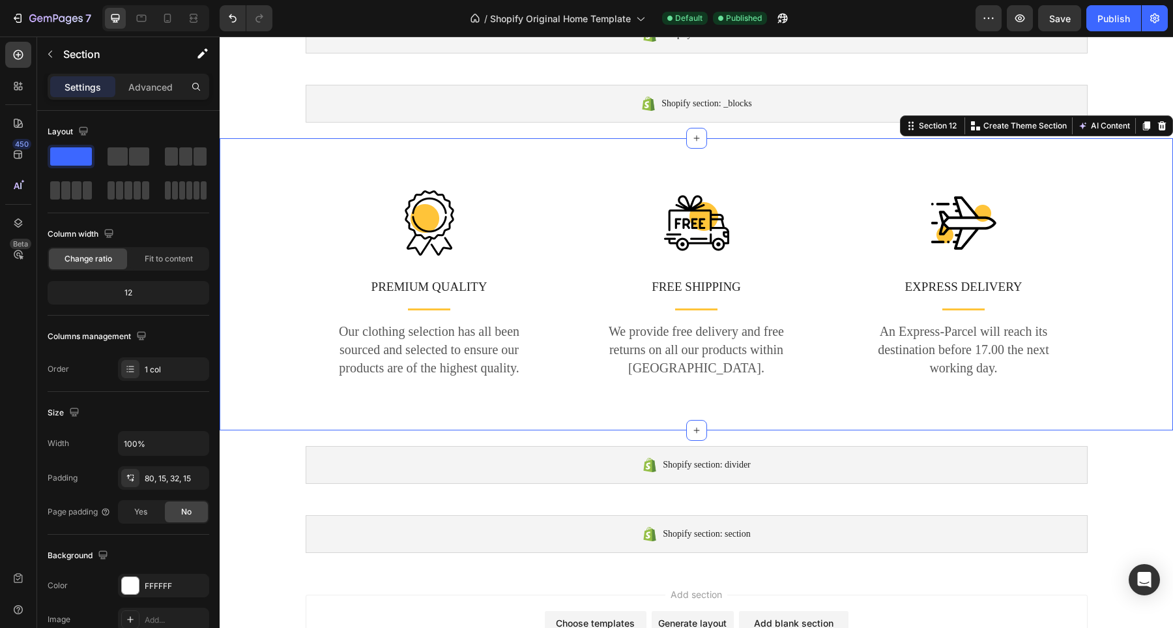
scroll to position [687, 0]
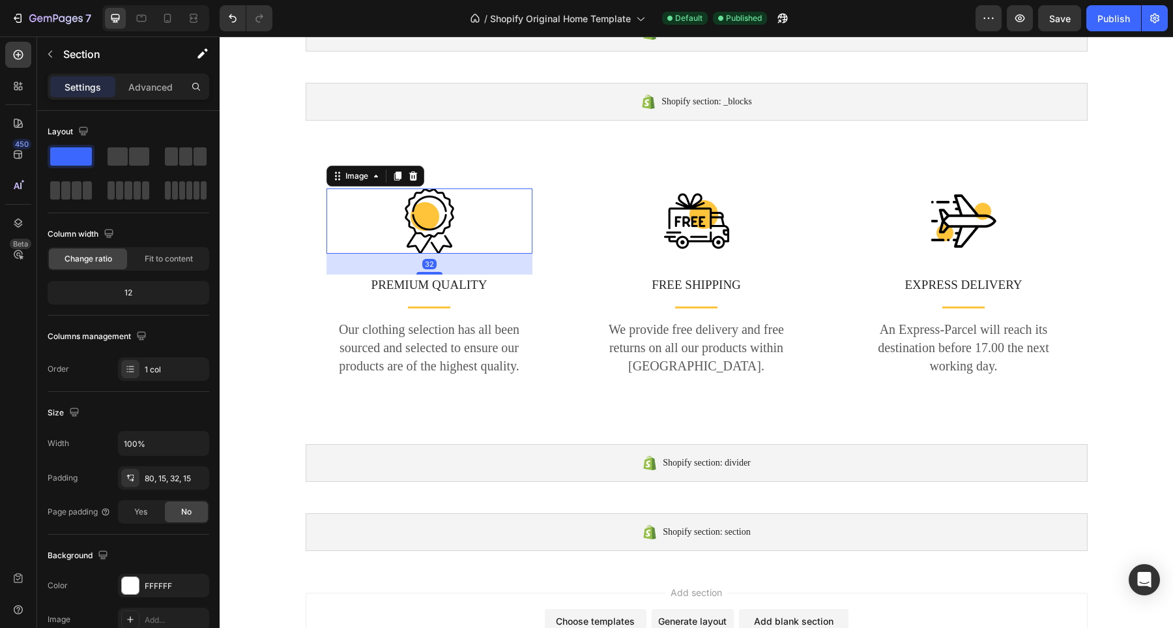
click at [423, 226] on img at bounding box center [429, 220] width 65 height 65
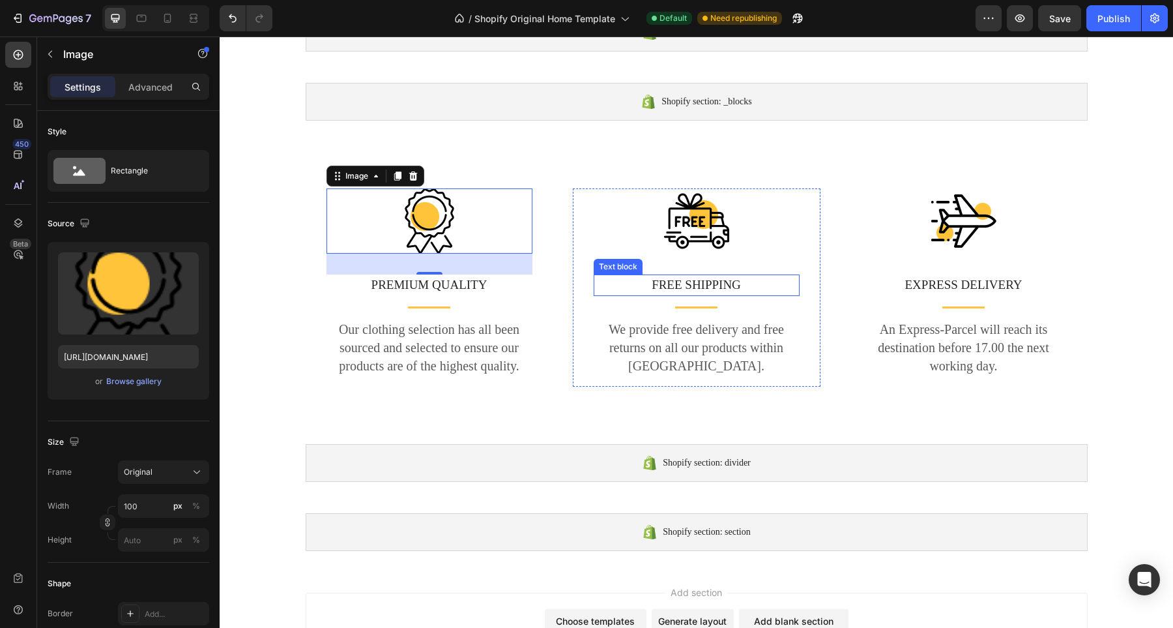
click at [688, 284] on p "FREE SHIPPING" at bounding box center [696, 285] width 203 height 19
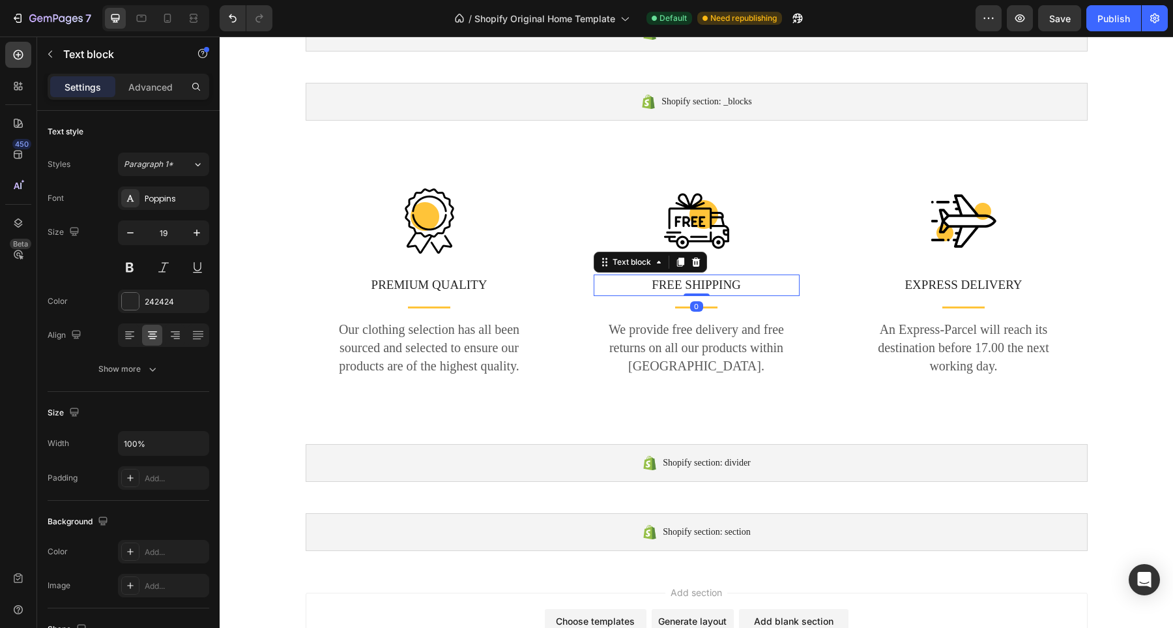
click at [728, 284] on p "FREE SHIPPING" at bounding box center [696, 285] width 203 height 19
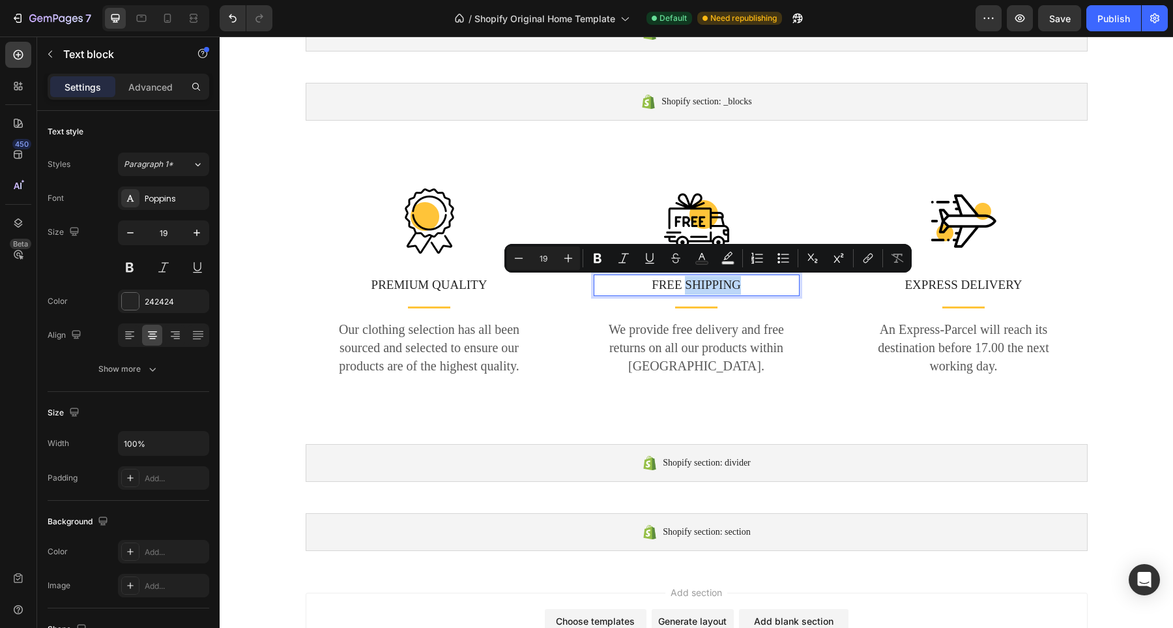
click at [739, 284] on p "FREE SHIPPING" at bounding box center [696, 285] width 203 height 19
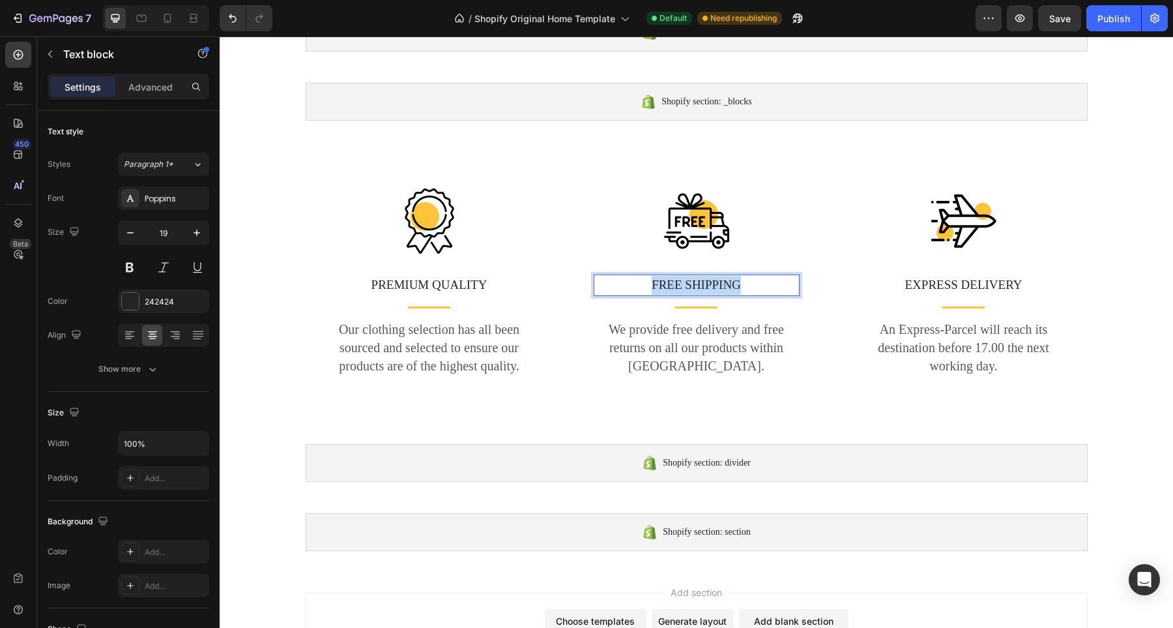
drag, startPoint x: 739, startPoint y: 284, endPoint x: 634, endPoint y: 285, distance: 105.0
click at [634, 285] on p "FREE SHIPPING" at bounding box center [696, 285] width 203 height 19
drag, startPoint x: 723, startPoint y: 282, endPoint x: 656, endPoint y: 282, distance: 67.1
click at [656, 282] on p "Hand Crafted" at bounding box center [696, 285] width 203 height 19
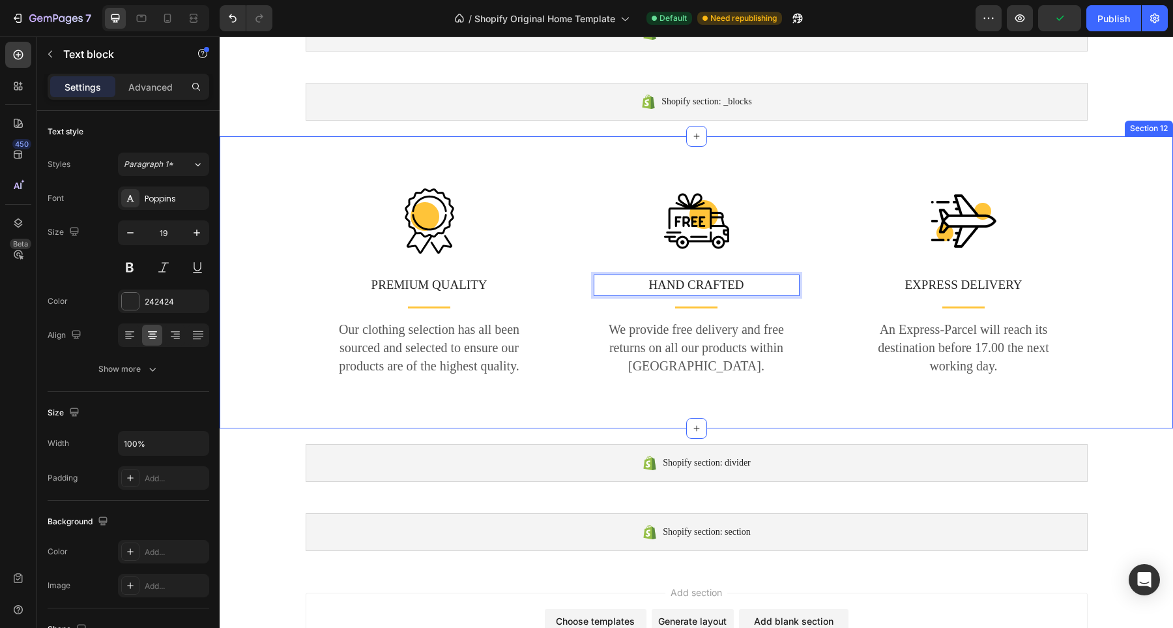
click at [822, 188] on div "Image PREMIUM QUALITY Text block Title Line Our clothing selection has all been…" at bounding box center [697, 292] width 782 height 209
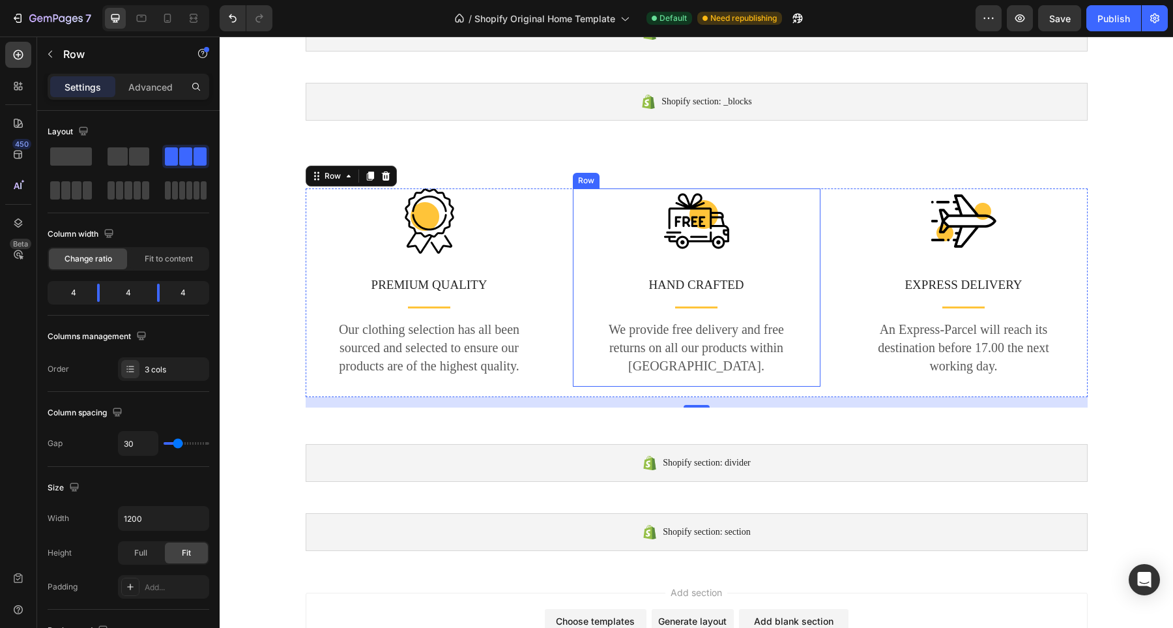
click at [799, 197] on div "Image HAND CRAFTED Text block Title Line We provide free delivery and free retu…" at bounding box center [697, 287] width 248 height 198
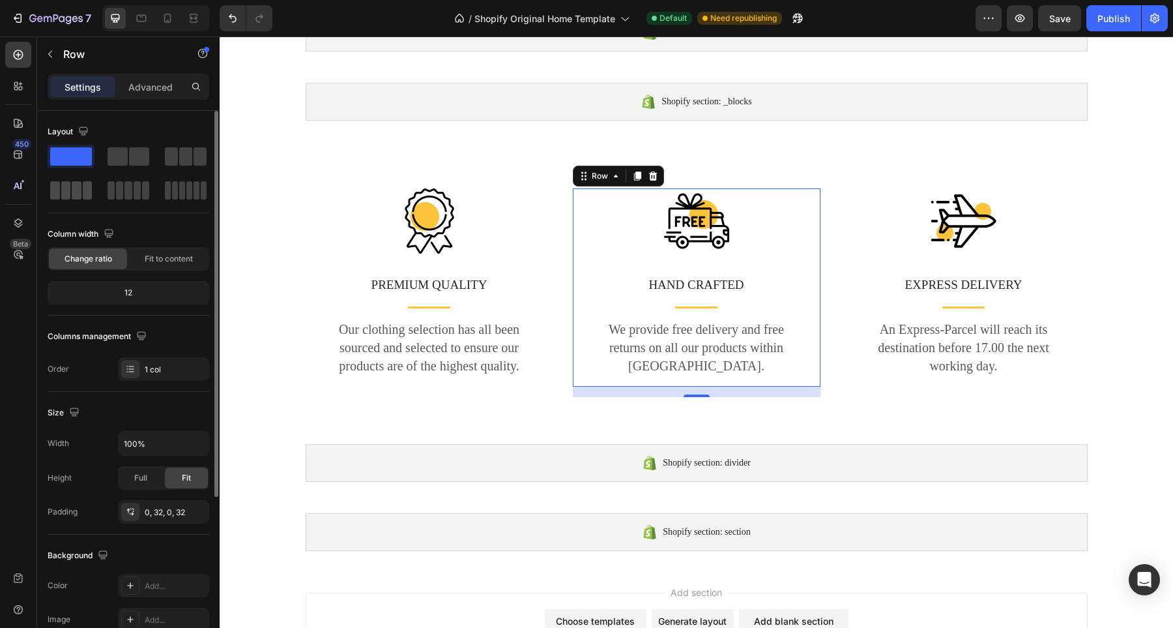
click at [83, 194] on span at bounding box center [88, 190] width 10 height 18
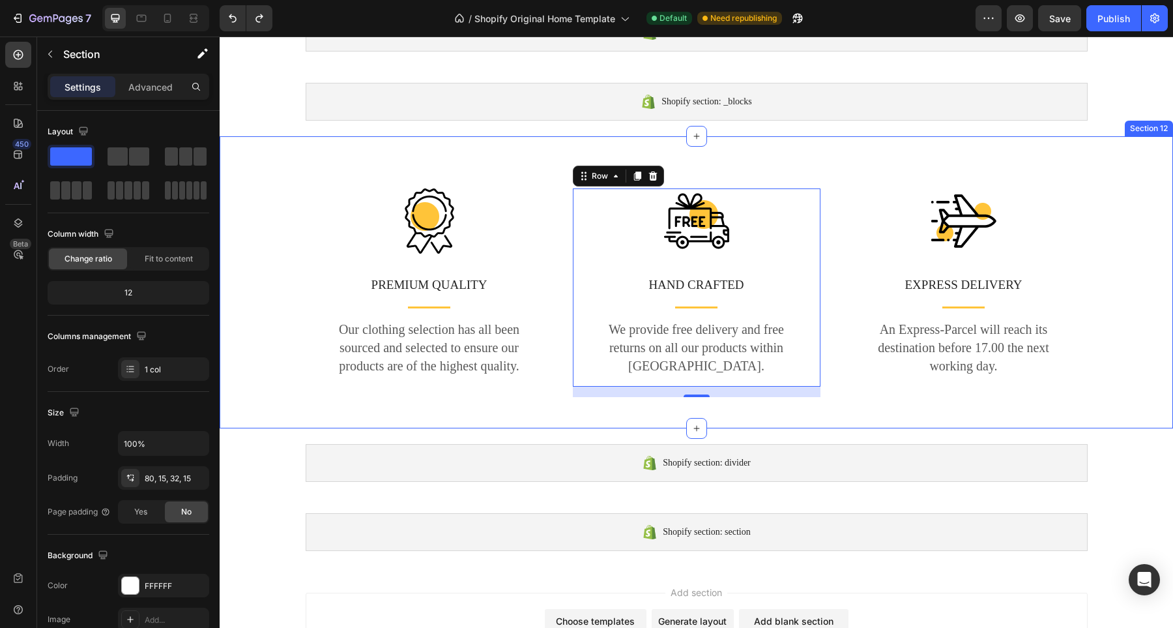
click at [350, 164] on div "Image PREMIUM QUALITY Text block Title Line Our clothing selection has all been…" at bounding box center [697, 282] width 954 height 292
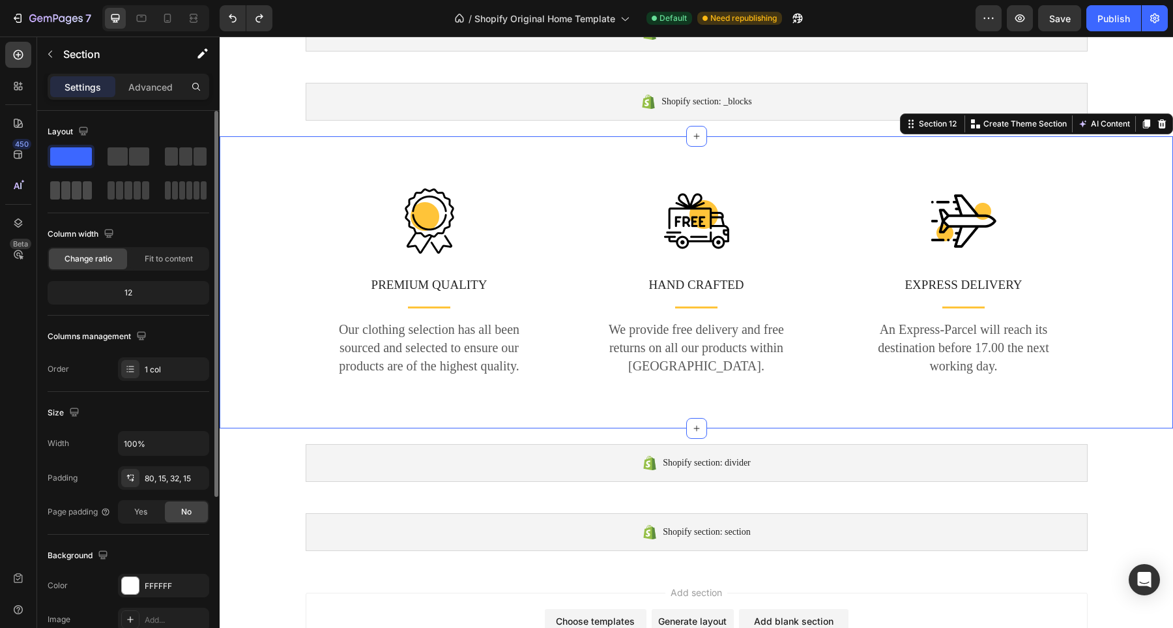
click at [81, 191] on div at bounding box center [71, 190] width 42 height 18
click at [919, 123] on div "Section 12" at bounding box center [937, 124] width 43 height 12
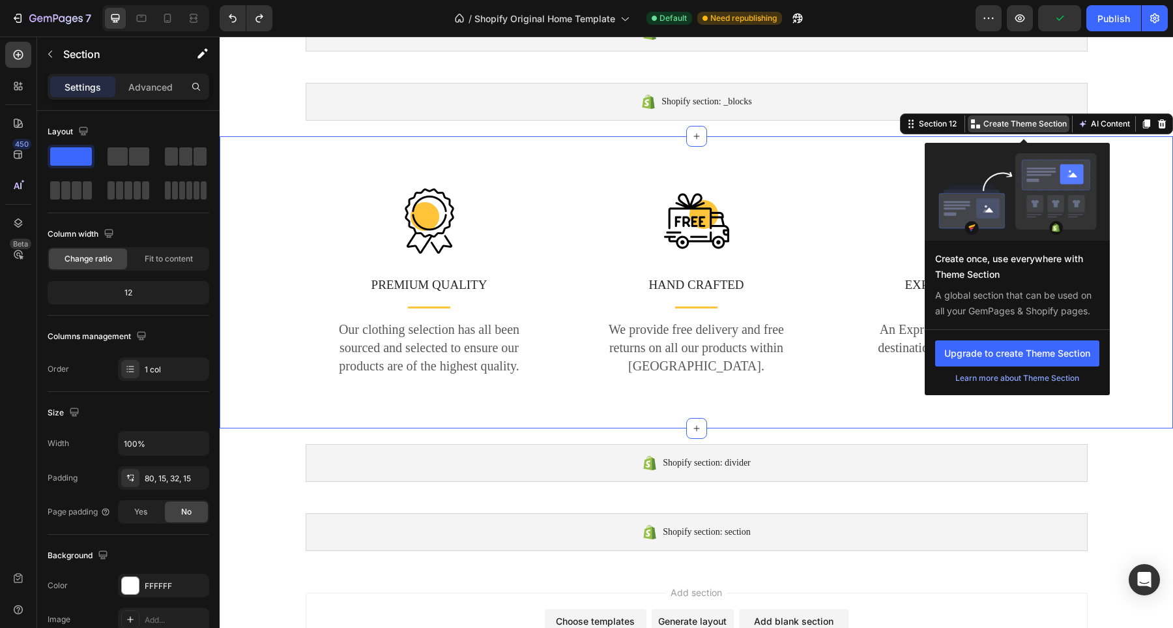
click at [984, 121] on p "Create Theme Section" at bounding box center [1025, 124] width 83 height 12
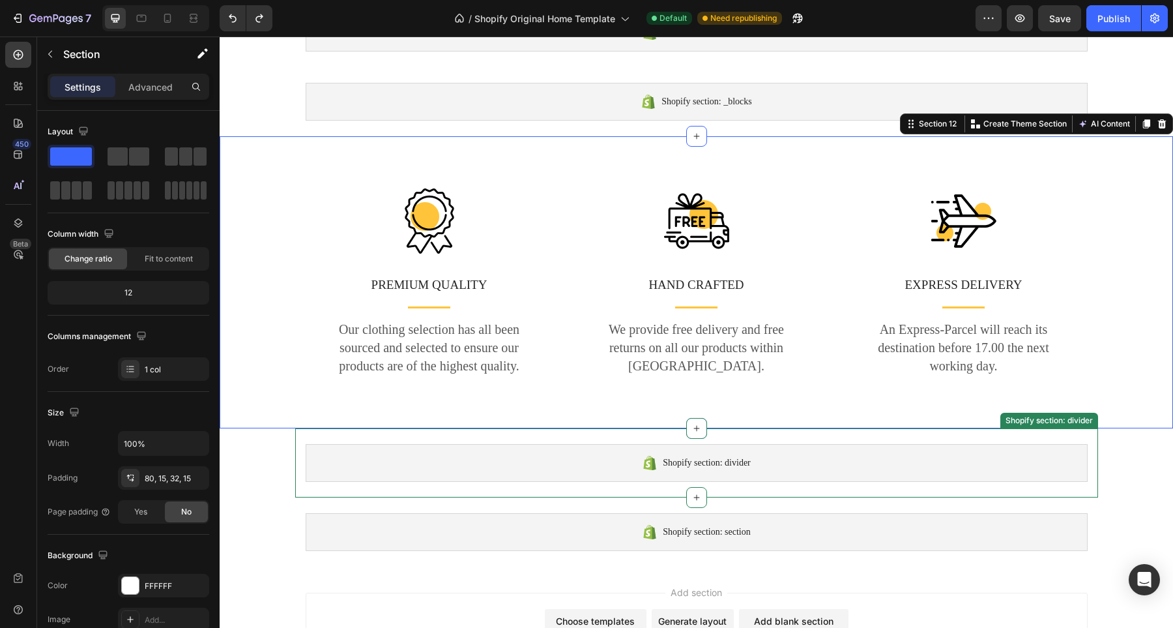
click at [731, 455] on span "Shopify section: divider" at bounding box center [707, 463] width 88 height 16
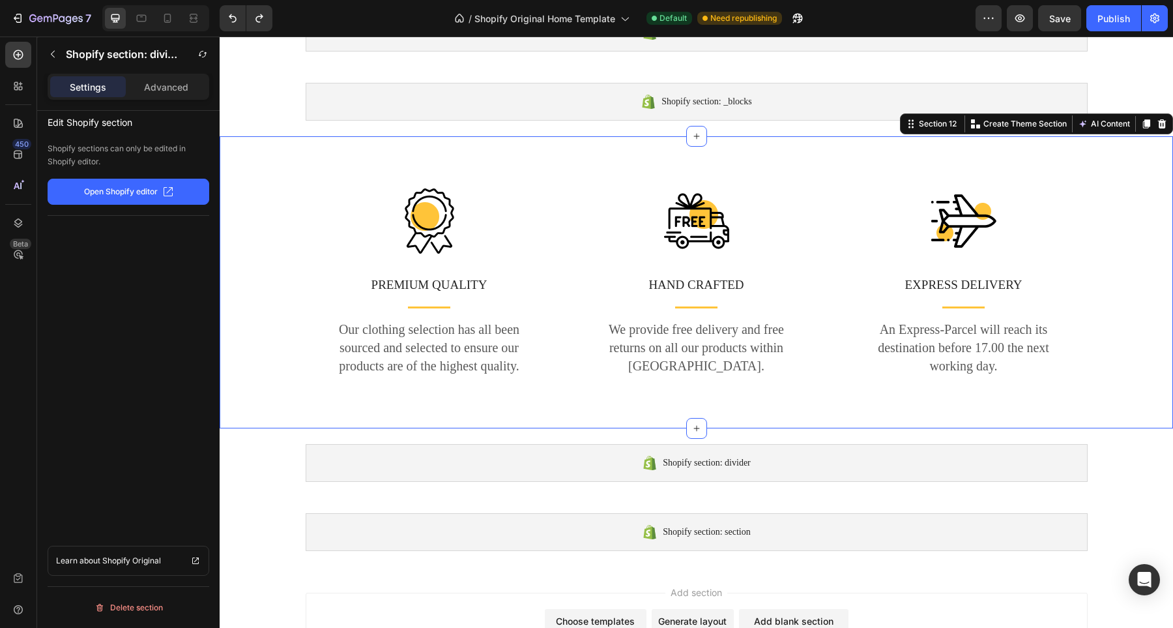
click at [786, 407] on div "Image PREMIUM QUALITY Text block Title Line Our clothing selection has all been…" at bounding box center [697, 282] width 954 height 292
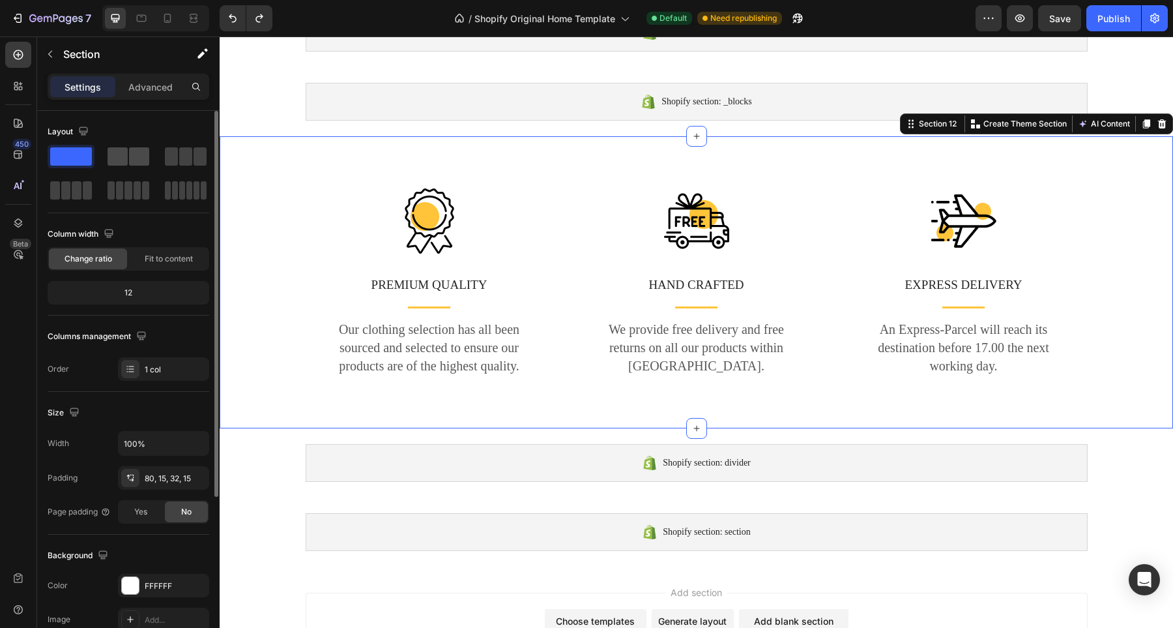
click at [116, 158] on span at bounding box center [118, 156] width 20 height 18
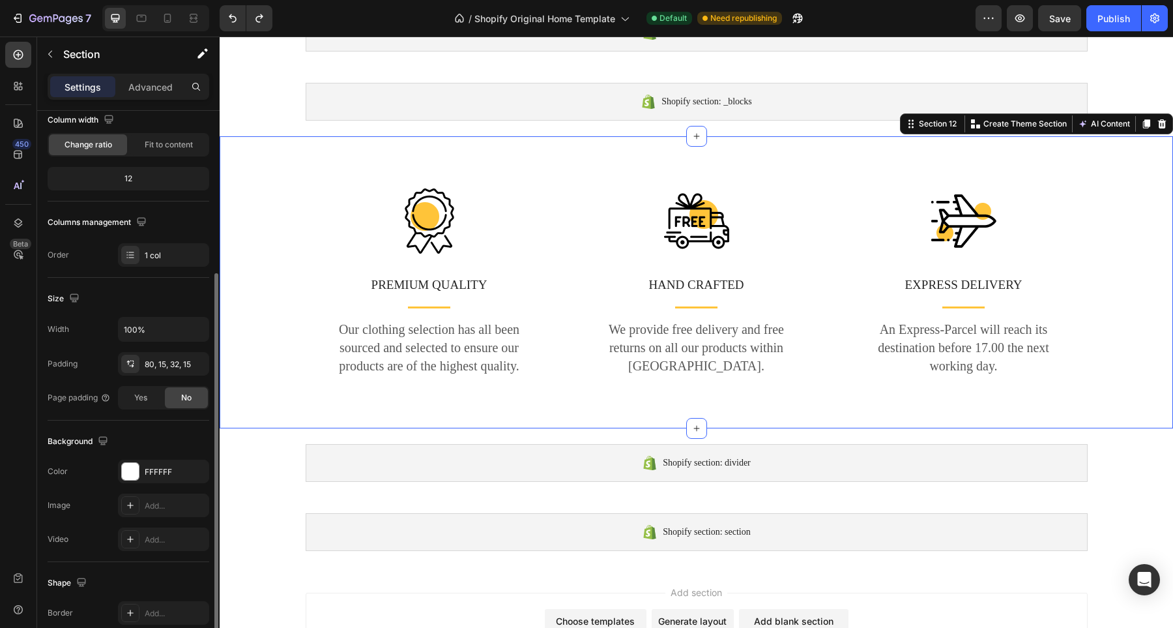
scroll to position [0, 0]
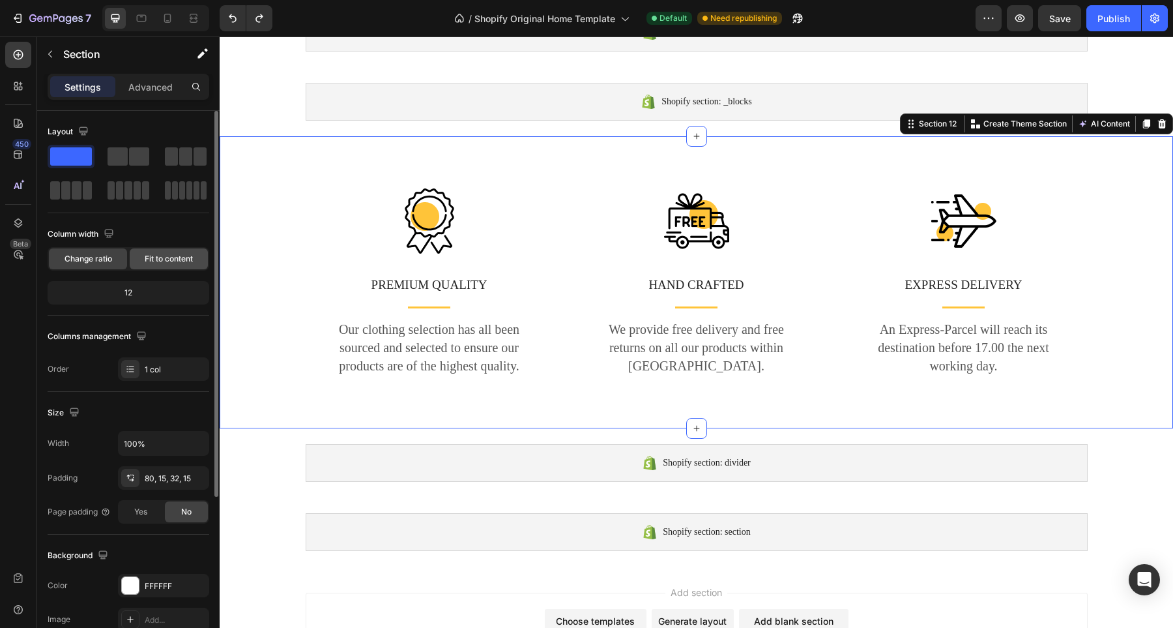
click at [163, 261] on span "Fit to content" at bounding box center [169, 259] width 48 height 12
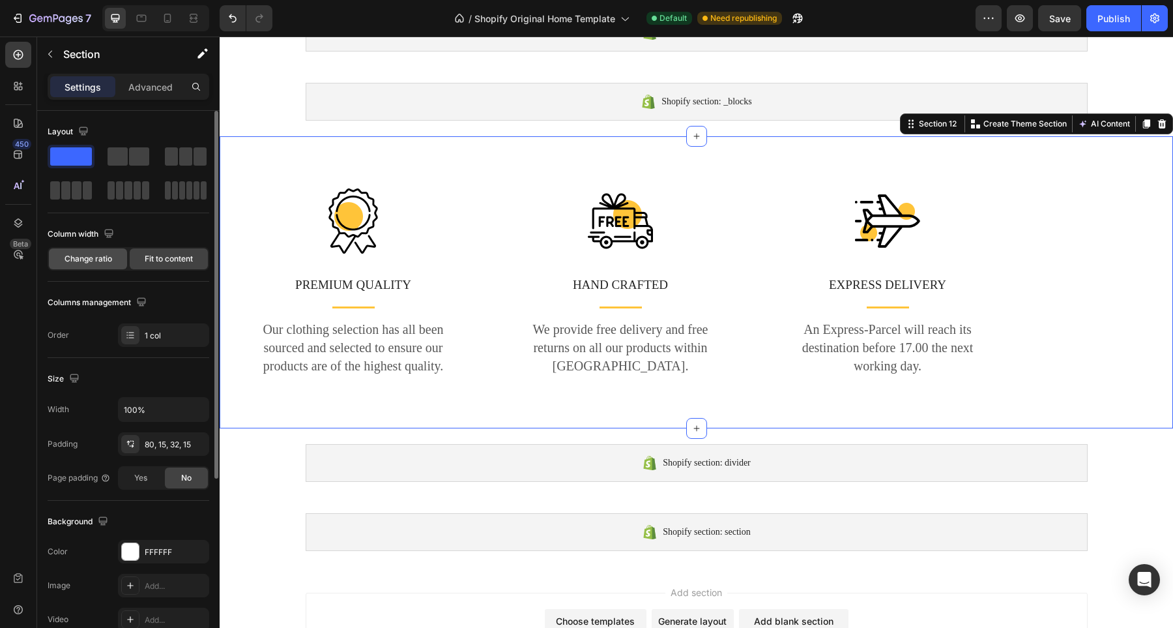
click at [110, 261] on span "Change ratio" at bounding box center [89, 259] width 48 height 12
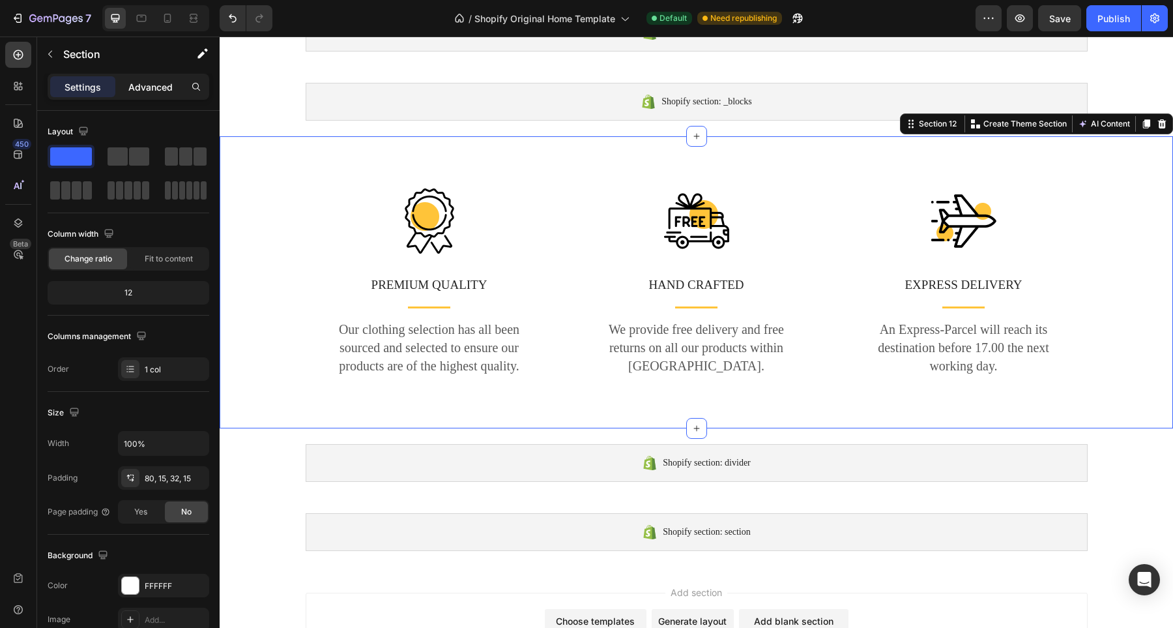
click at [156, 89] on p "Advanced" at bounding box center [150, 87] width 44 height 14
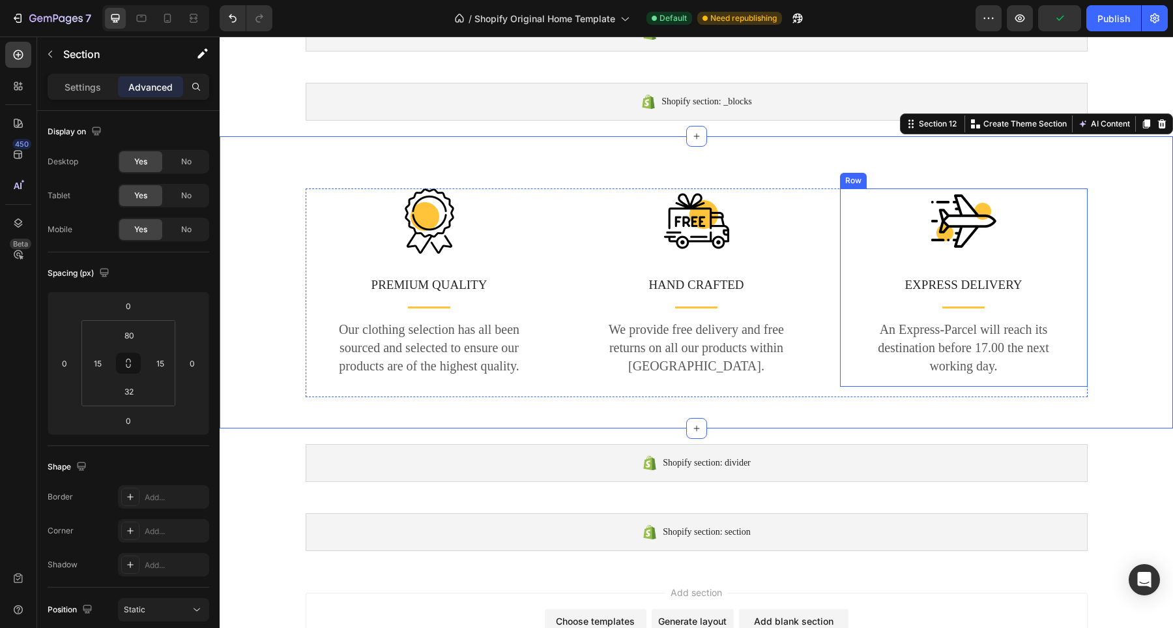
click at [847, 196] on div "Image EXPRESS DELIVERY Text block Title Line An Express-Parcel will reach its d…" at bounding box center [964, 287] width 248 height 198
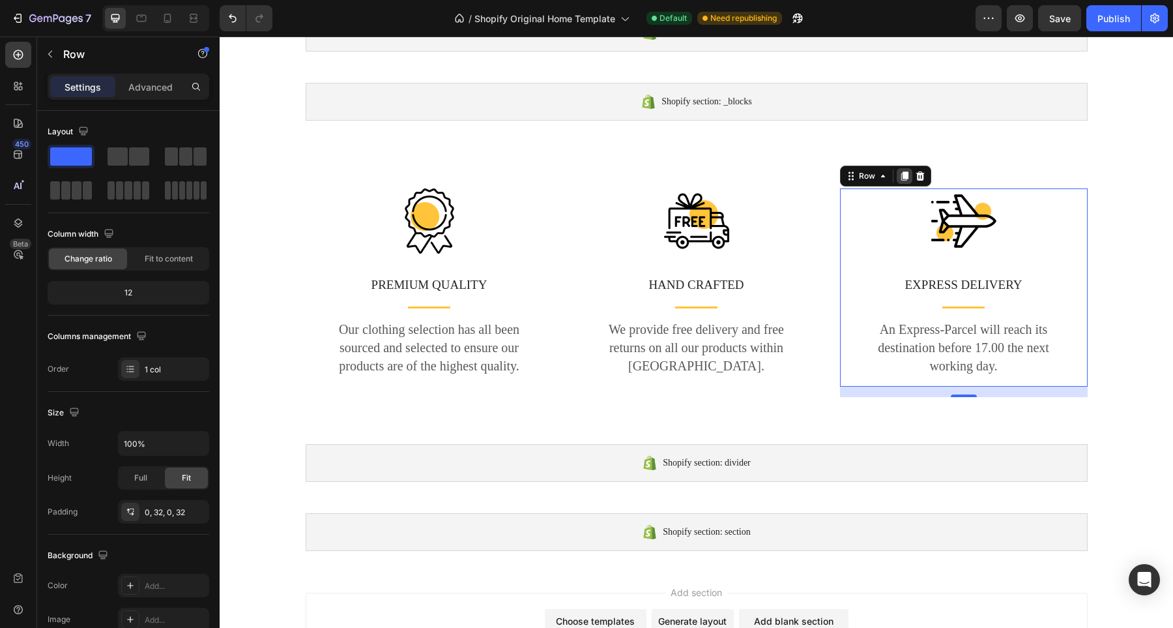
click at [901, 176] on icon at bounding box center [904, 175] width 7 height 9
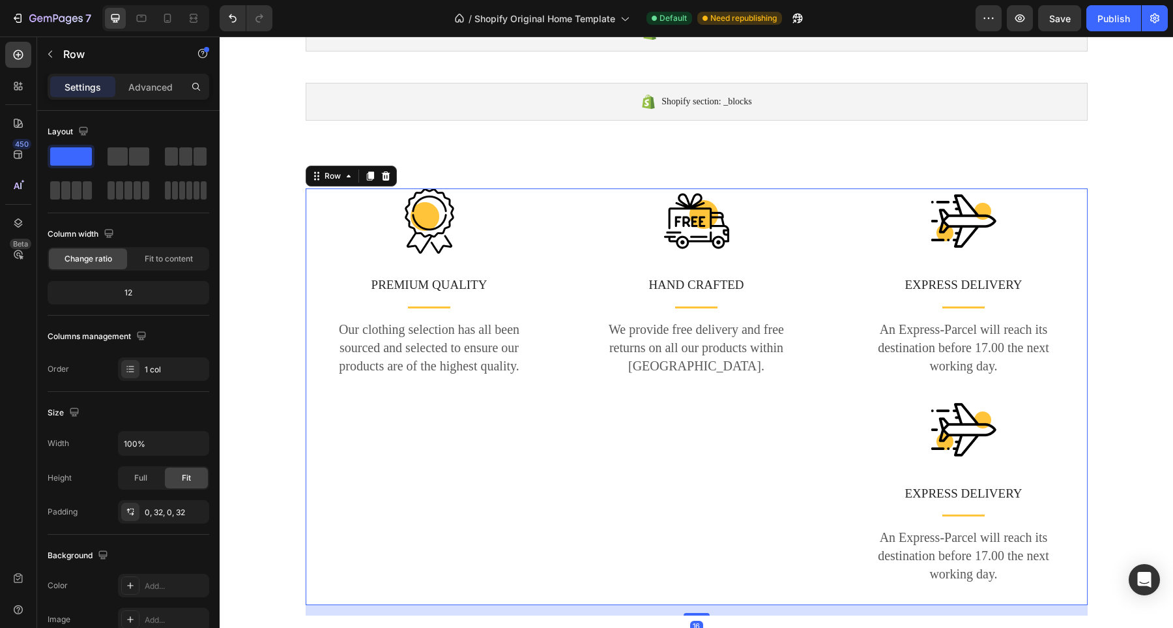
click at [317, 400] on div "Image PREMIUM QUALITY Text block Title Line Our clothing selection has all been…" at bounding box center [430, 396] width 248 height 416
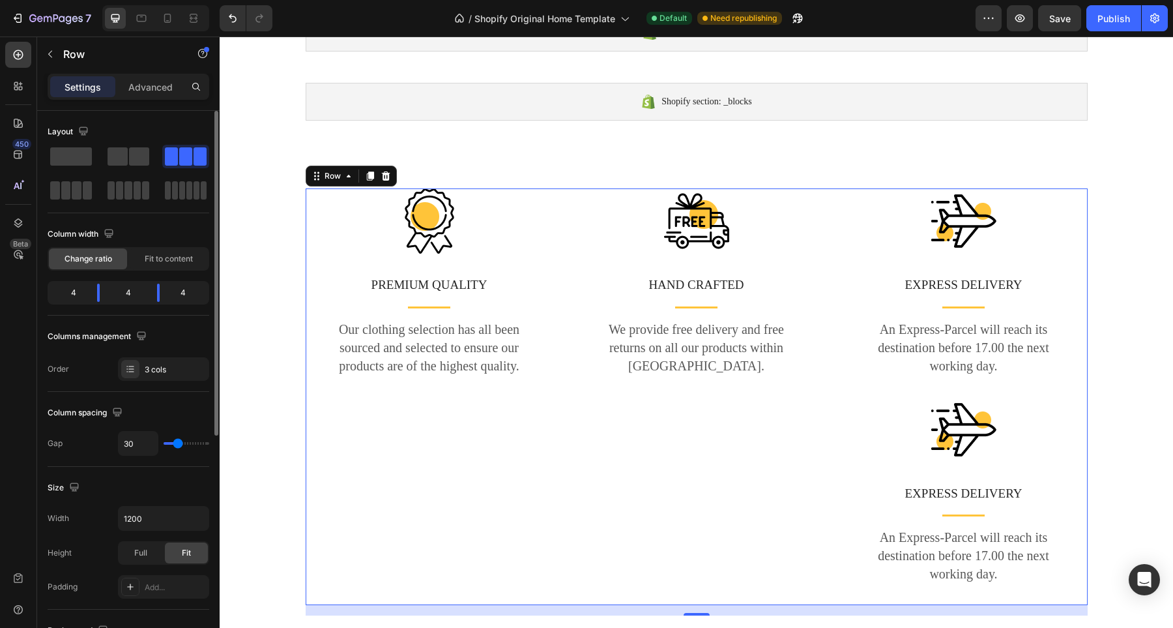
click at [177, 294] on div "4" at bounding box center [188, 293] width 36 height 18
click at [147, 0] on body "7 / Shopify Original Home Template Default Need republishing Preview Save Publi…" at bounding box center [586, 0] width 1173 height 0
click at [74, 293] on div "4" at bounding box center [68, 293] width 36 height 18
drag, startPoint x: 81, startPoint y: 291, endPoint x: 65, endPoint y: 291, distance: 16.3
click at [65, 291] on div "4" at bounding box center [68, 293] width 36 height 18
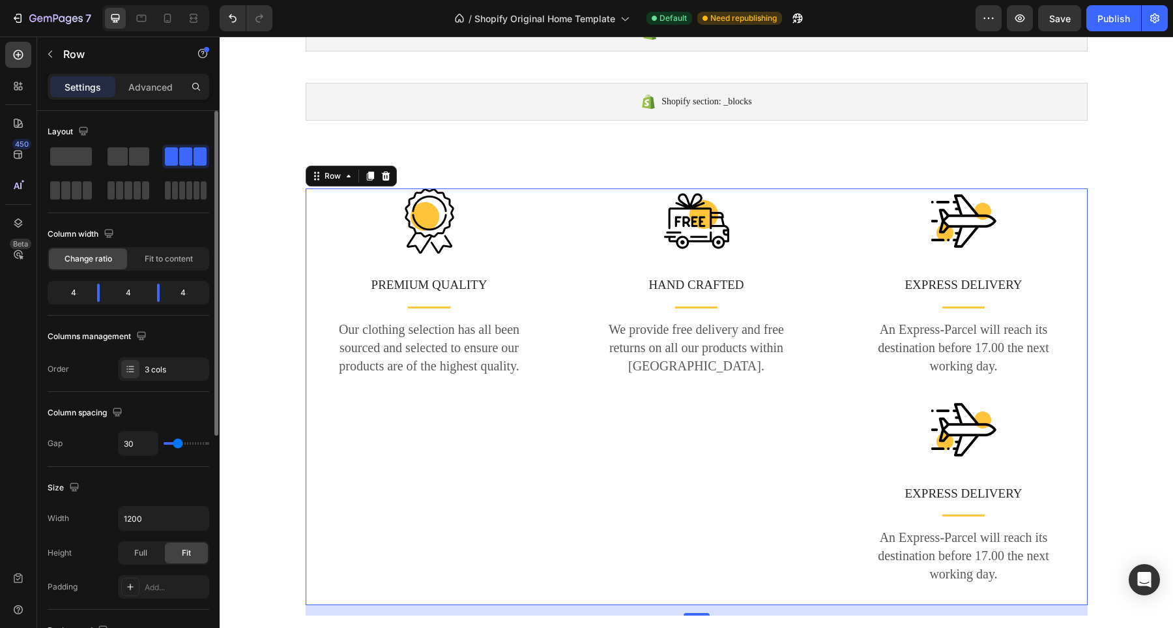
click at [71, 291] on div "4" at bounding box center [68, 293] width 36 height 18
click at [156, 261] on span "Fit to content" at bounding box center [169, 259] width 48 height 12
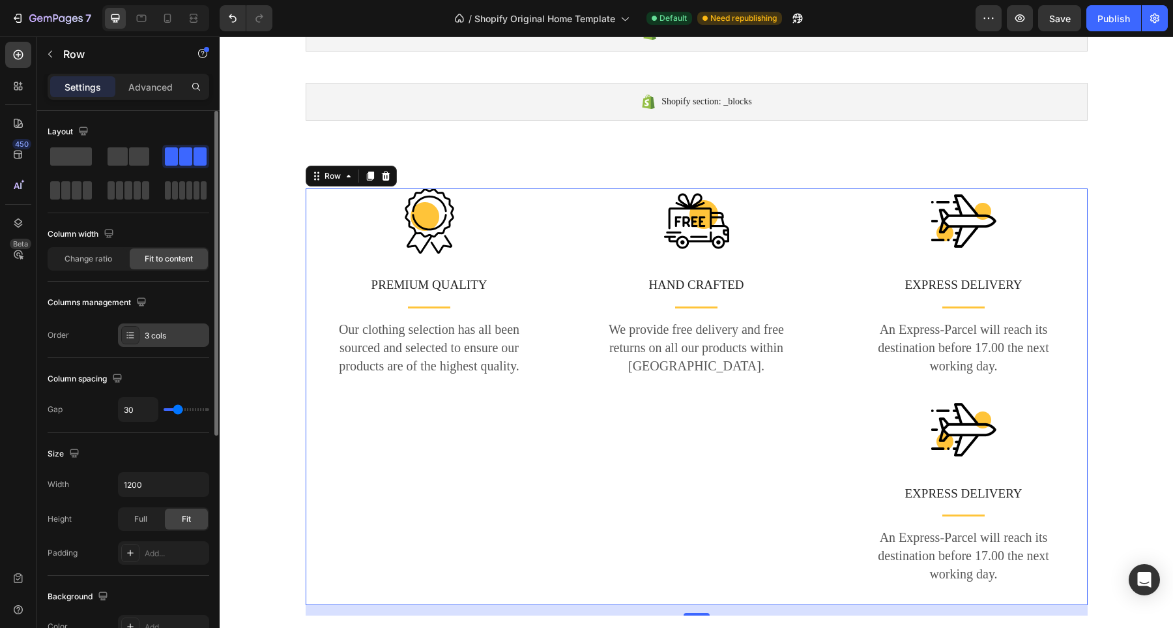
click at [136, 332] on div at bounding box center [130, 335] width 18 height 18
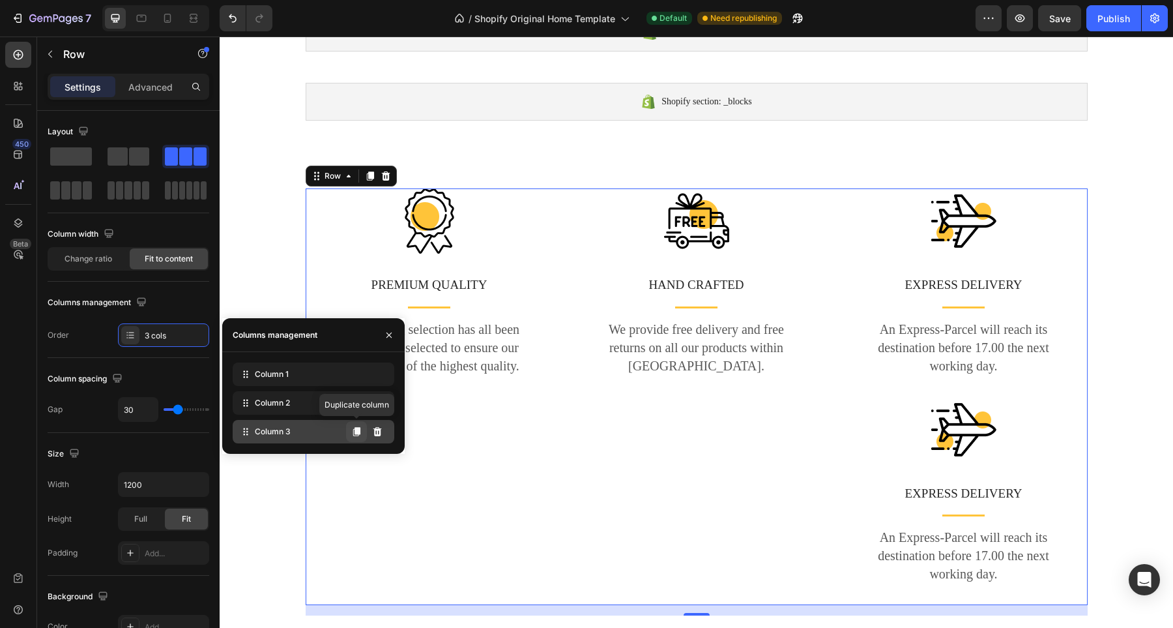
click at [354, 430] on icon at bounding box center [356, 431] width 10 height 10
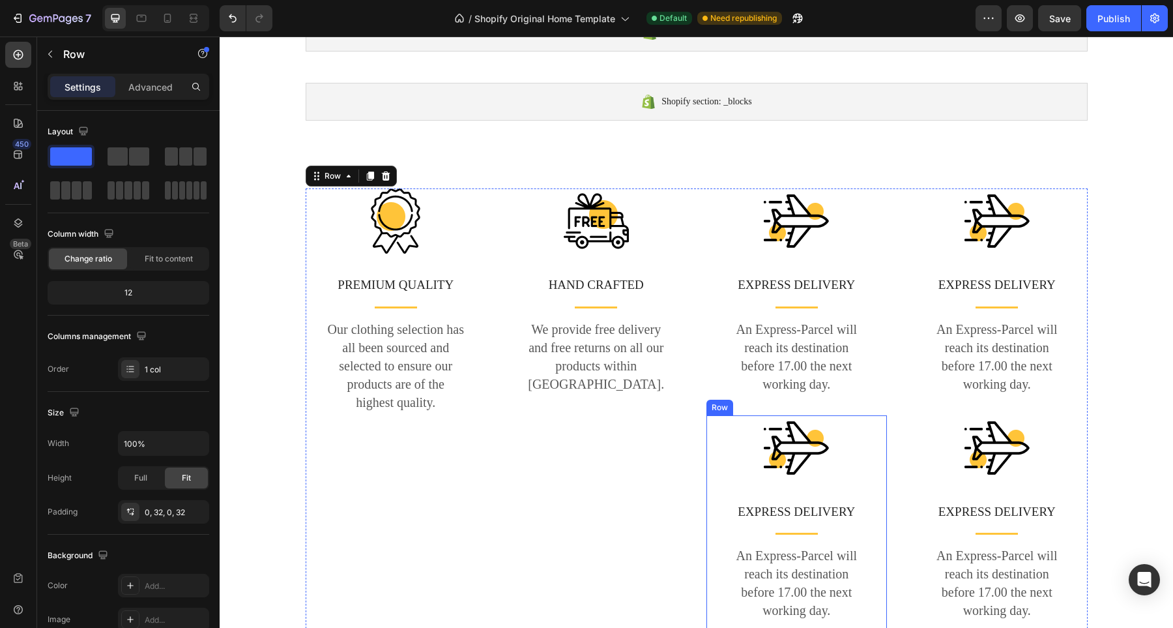
click at [790, 485] on div "Image EXPRESS DELIVERY Text block Title Line An Express-Parcel will reach its d…" at bounding box center [796, 523] width 139 height 216
click at [782, 400] on icon at bounding box center [786, 402] width 8 height 9
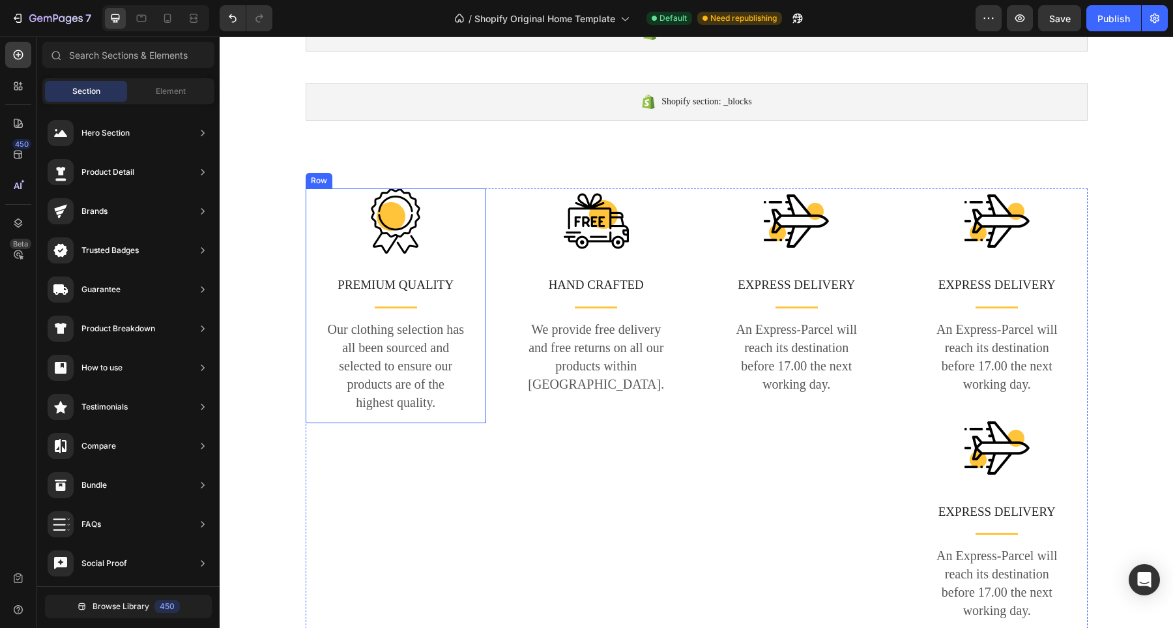
click at [310, 177] on div "Row" at bounding box center [319, 181] width 22 height 12
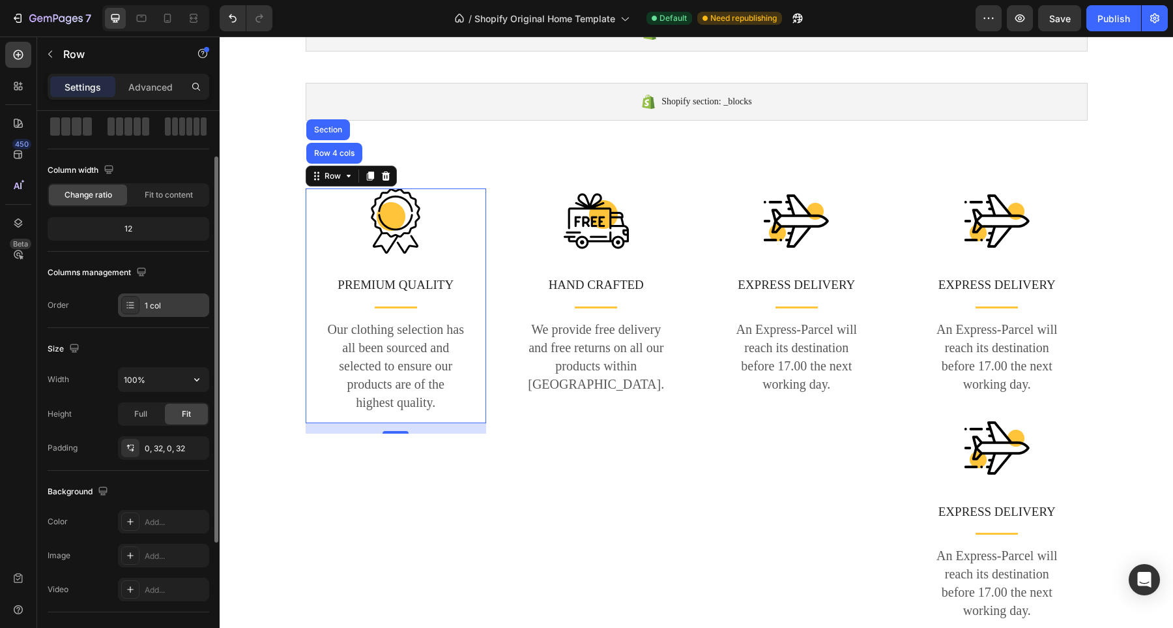
scroll to position [65, 0]
click at [134, 450] on icon at bounding box center [130, 447] width 10 height 10
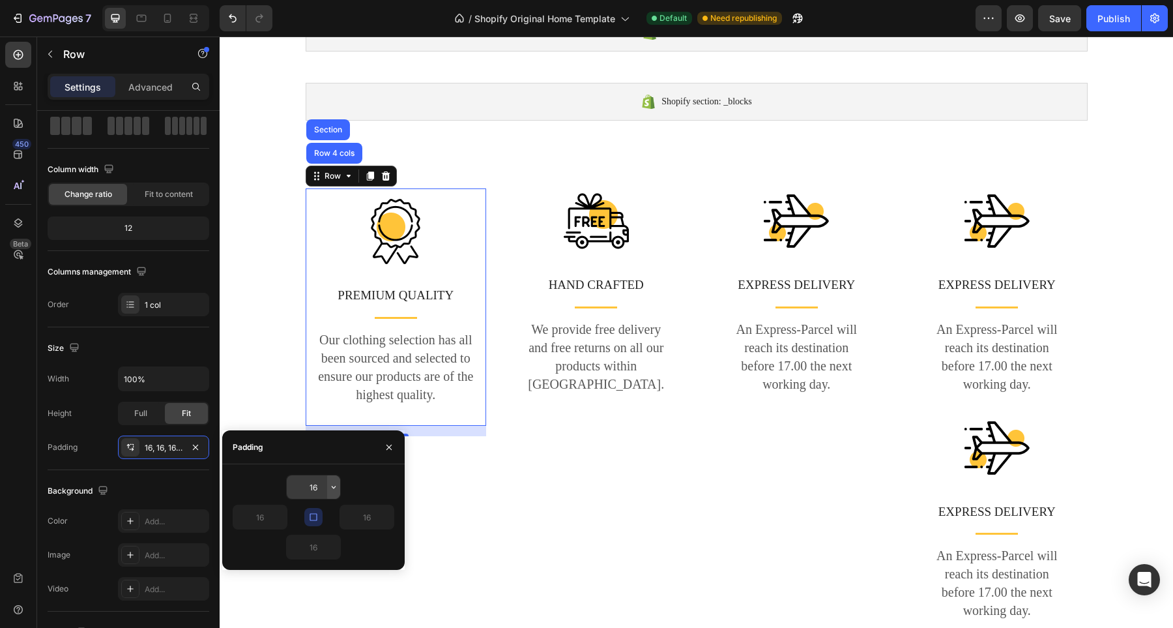
click at [330, 487] on icon "button" at bounding box center [333, 487] width 10 height 10
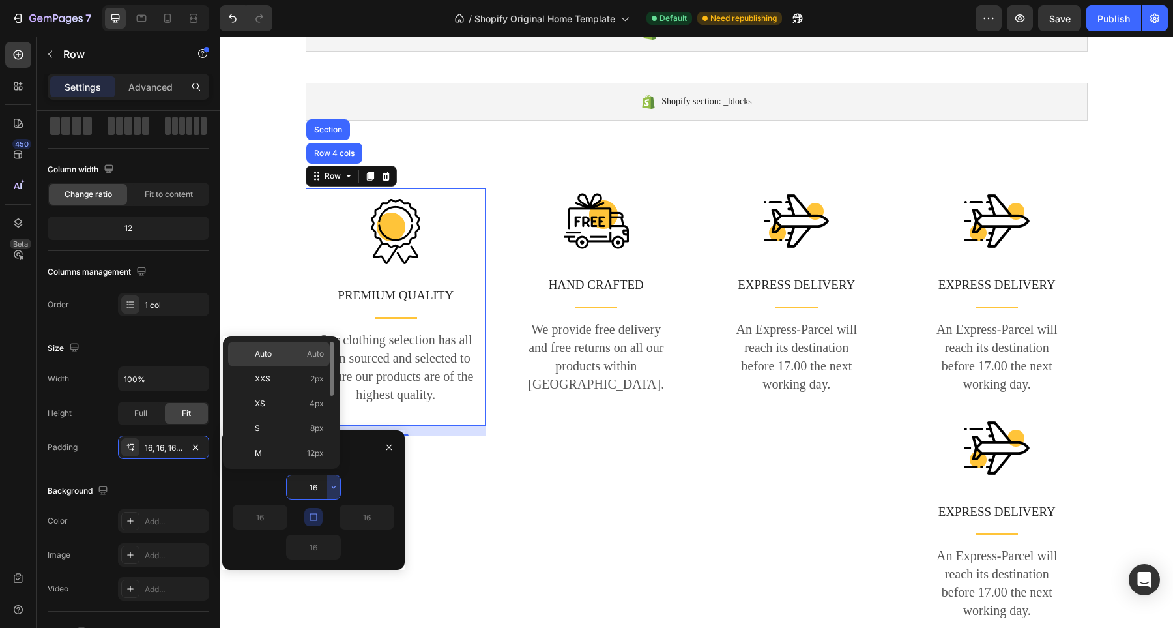
click at [267, 357] on span "Auto" at bounding box center [263, 354] width 17 height 12
type input "Auto"
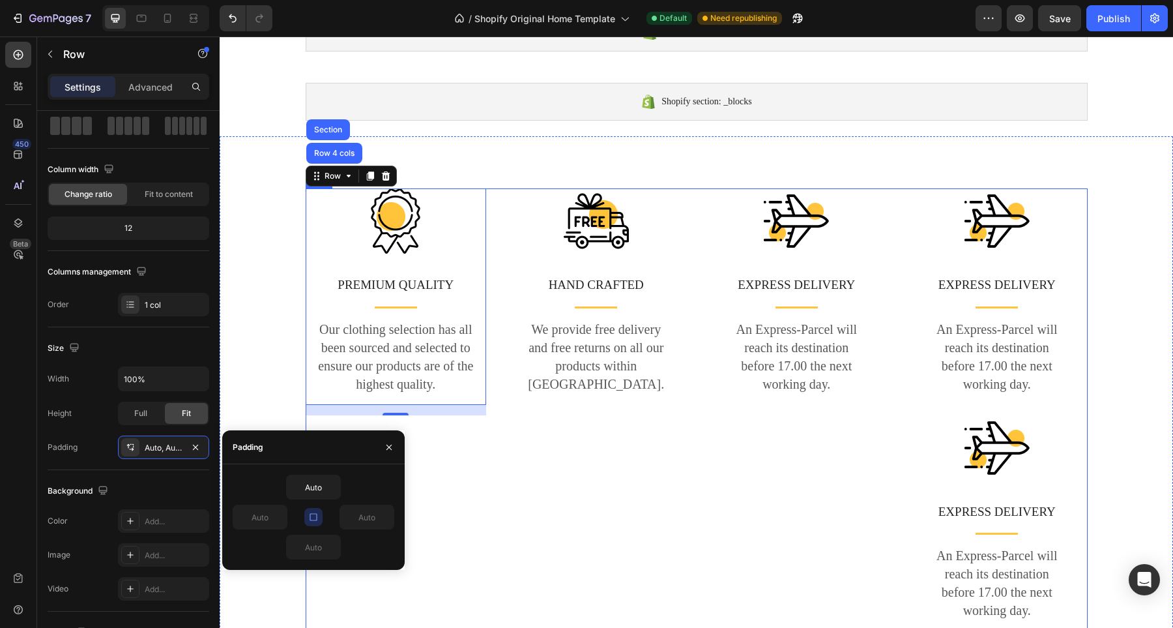
type input "16"
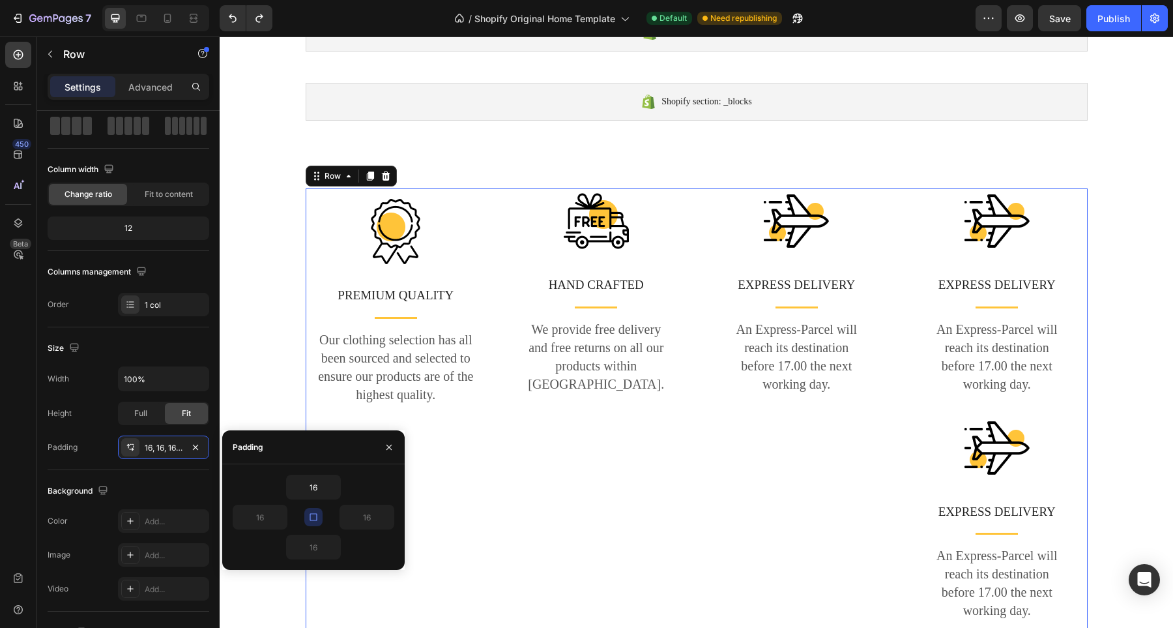
click at [467, 456] on div "Image PREMIUM QUALITY Text block Title Line Our clothing selection has all been…" at bounding box center [396, 414] width 181 height 453
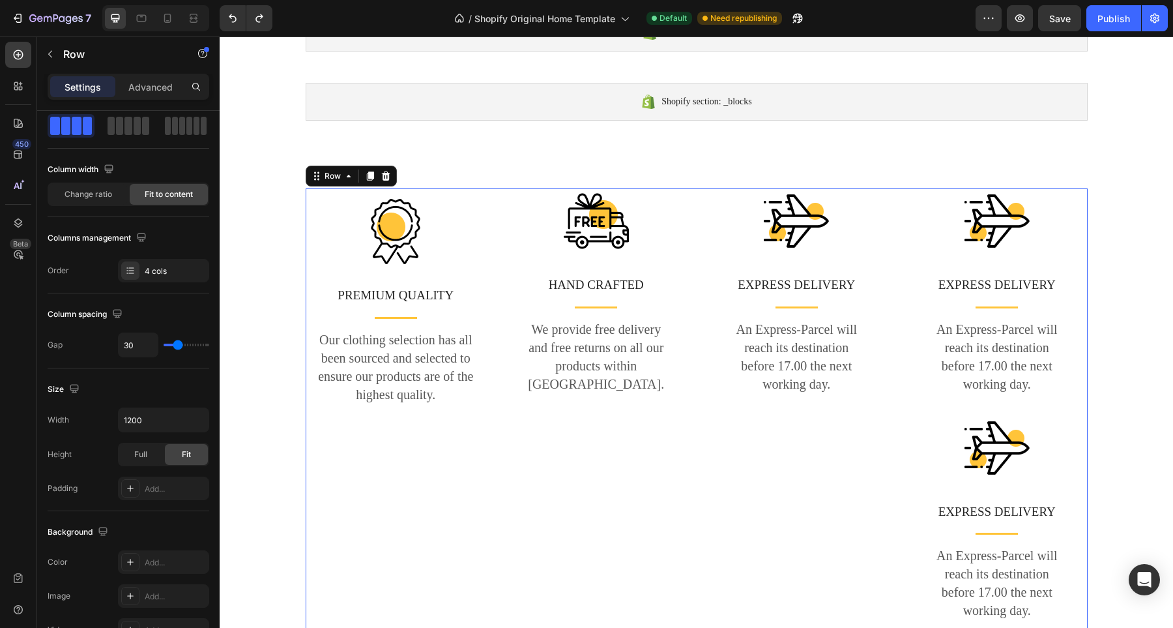
click at [572, 420] on div "Image HAND CRAFTED Text block Title Line We provide free delivery and free retu…" at bounding box center [596, 414] width 181 height 453
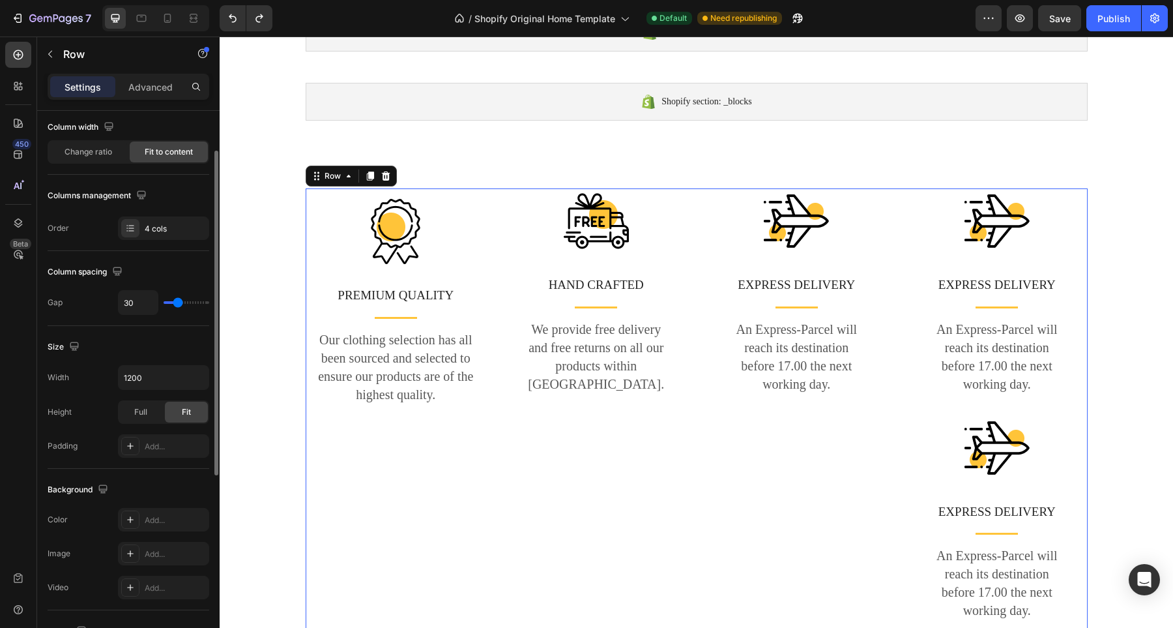
scroll to position [130, 0]
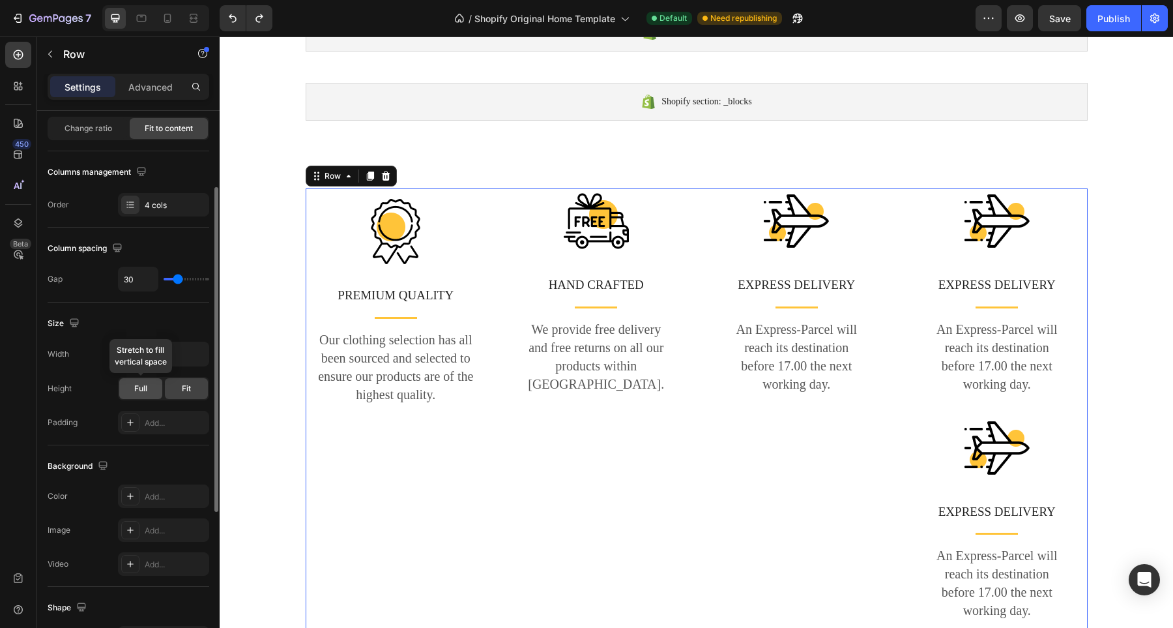
click at [137, 386] on span "Full" at bounding box center [140, 389] width 13 height 12
click at [197, 355] on icon "button" at bounding box center [196, 354] width 5 height 3
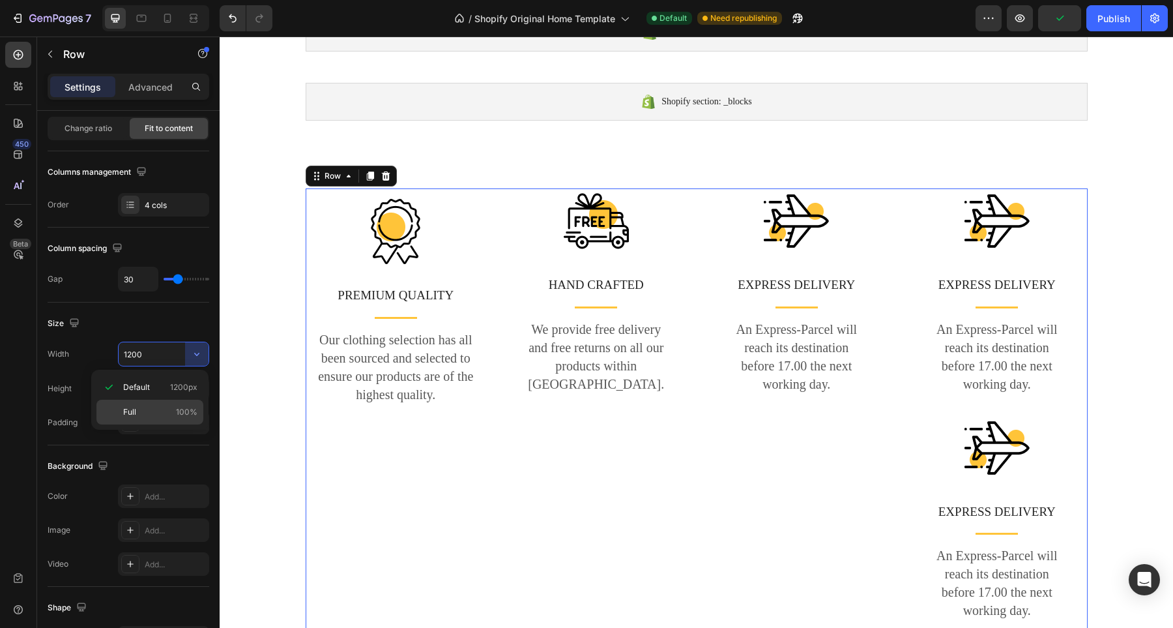
click at [143, 411] on p "Full 100%" at bounding box center [160, 412] width 74 height 12
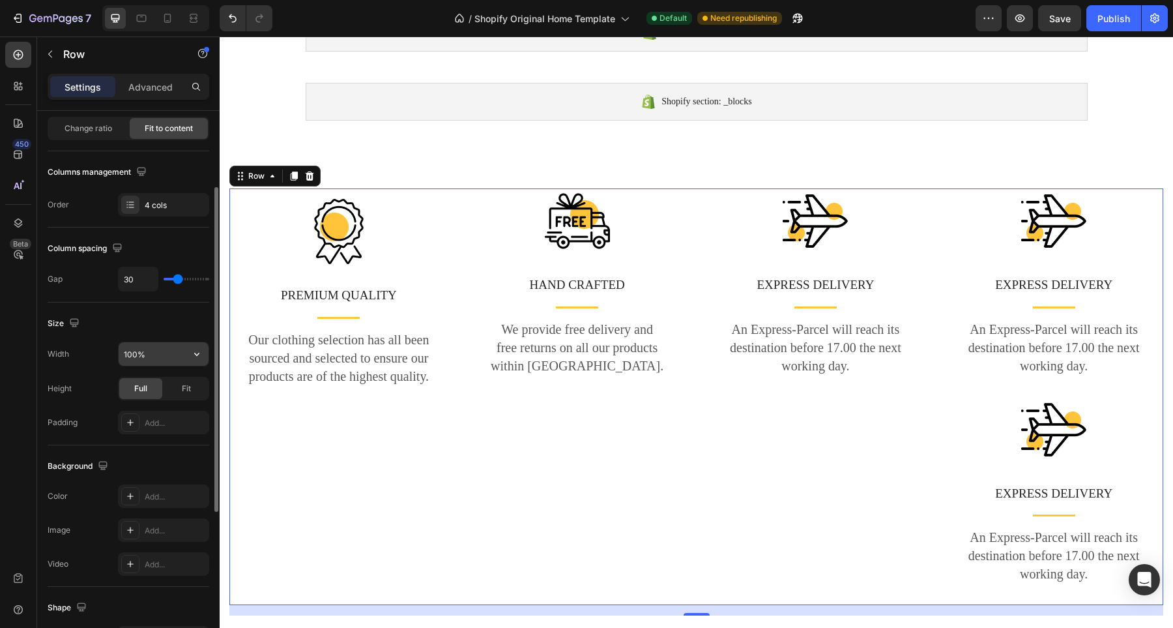
click at [162, 358] on input "100%" at bounding box center [164, 353] width 90 height 23
click at [197, 351] on icon "button" at bounding box center [196, 353] width 13 height 13
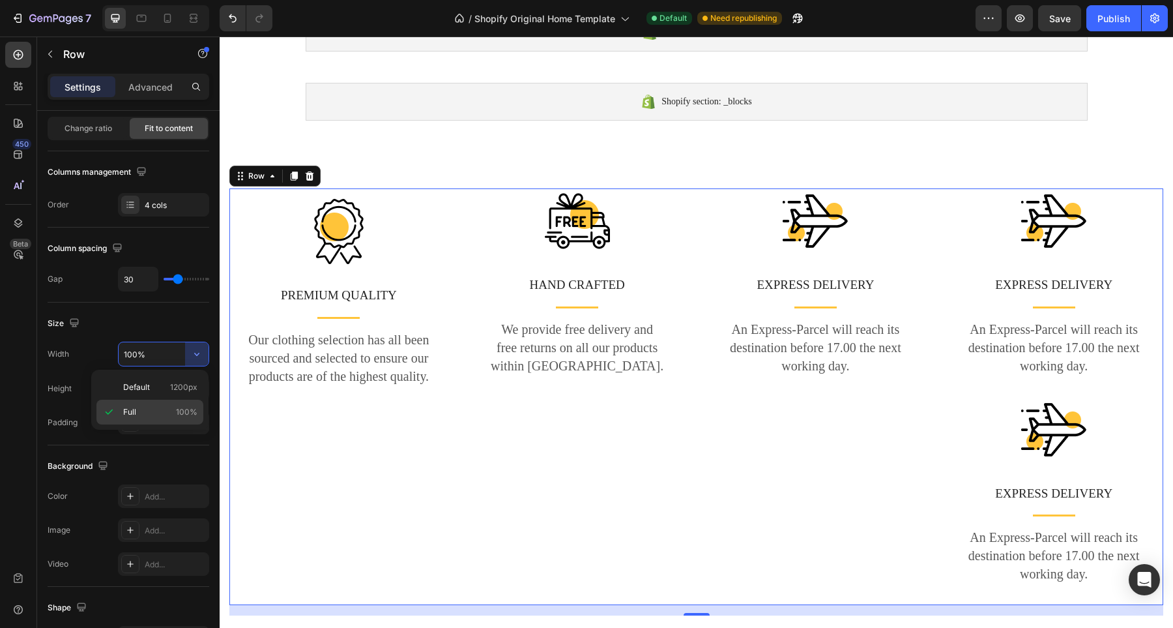
click at [190, 409] on span "100%" at bounding box center [187, 412] width 22 height 12
click at [192, 359] on icon "button" at bounding box center [196, 353] width 13 height 13
click at [192, 377] on div "Default 1200px" at bounding box center [149, 387] width 107 height 25
type input "1200"
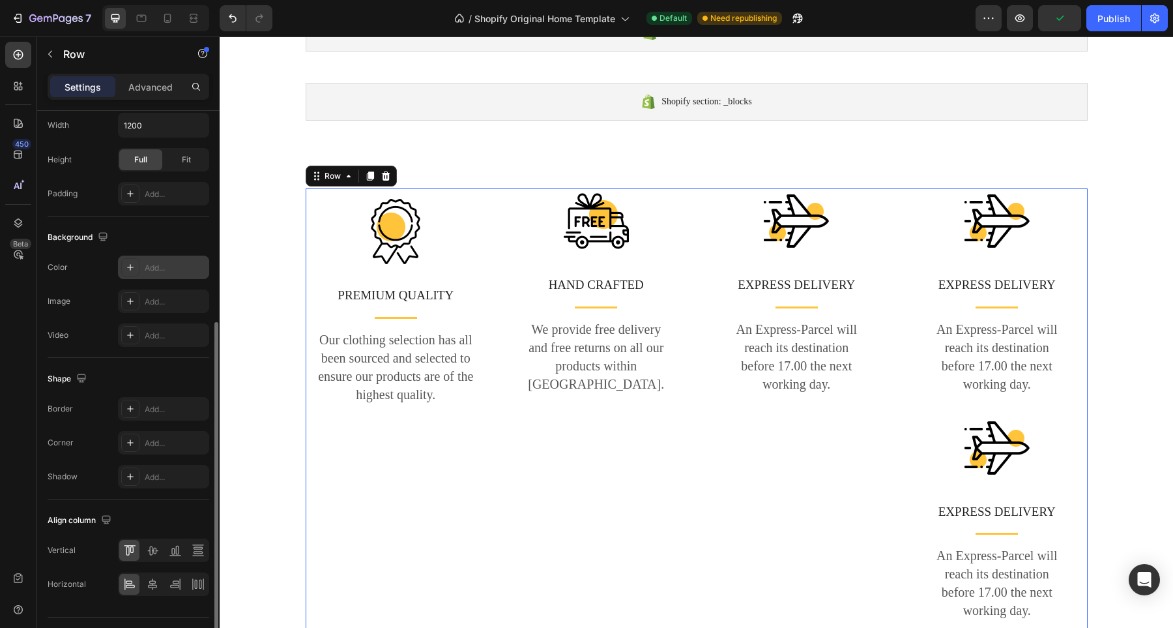
scroll to position [390, 0]
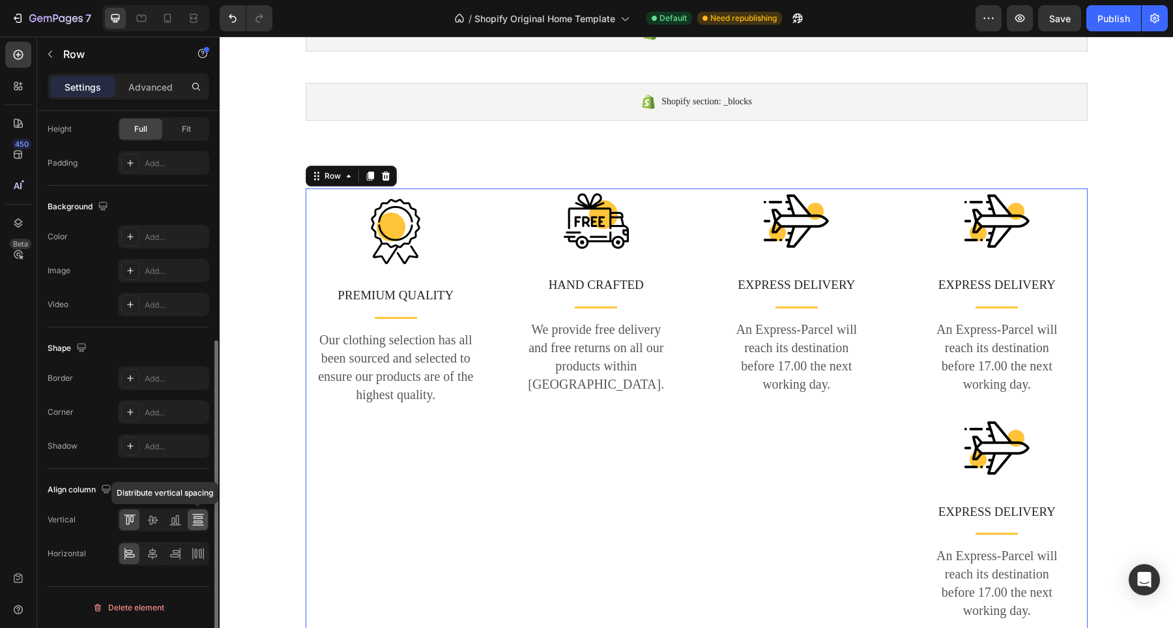
click at [197, 518] on icon at bounding box center [197, 517] width 9 height 3
click at [130, 524] on icon at bounding box center [129, 519] width 13 height 13
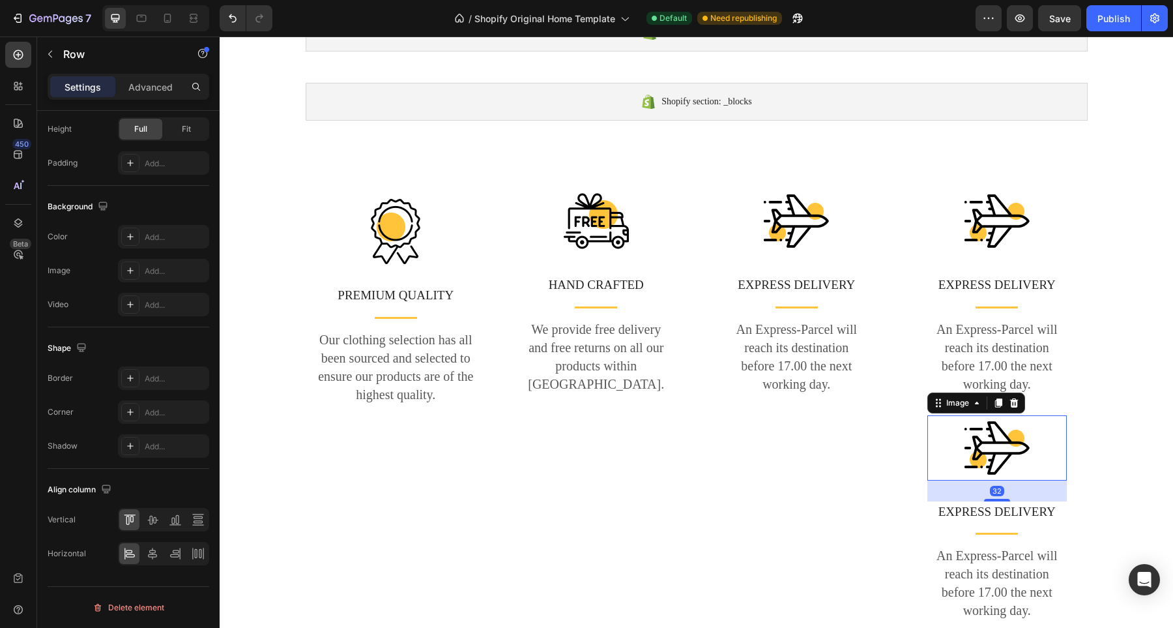
click at [927, 462] on div at bounding box center [996, 447] width 139 height 65
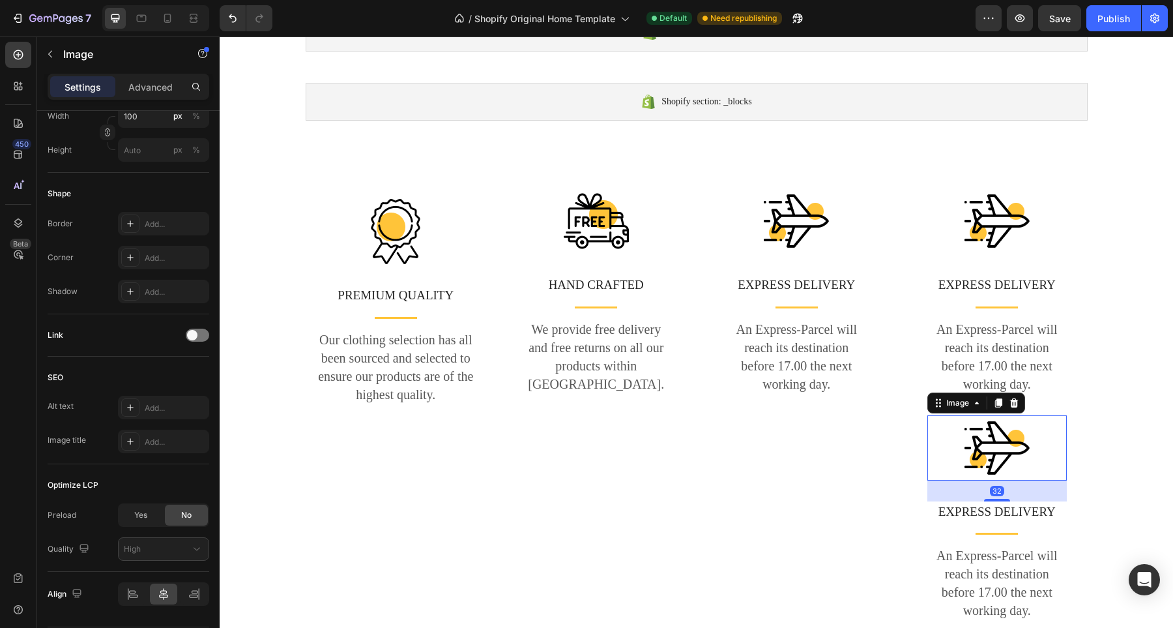
scroll to position [0, 0]
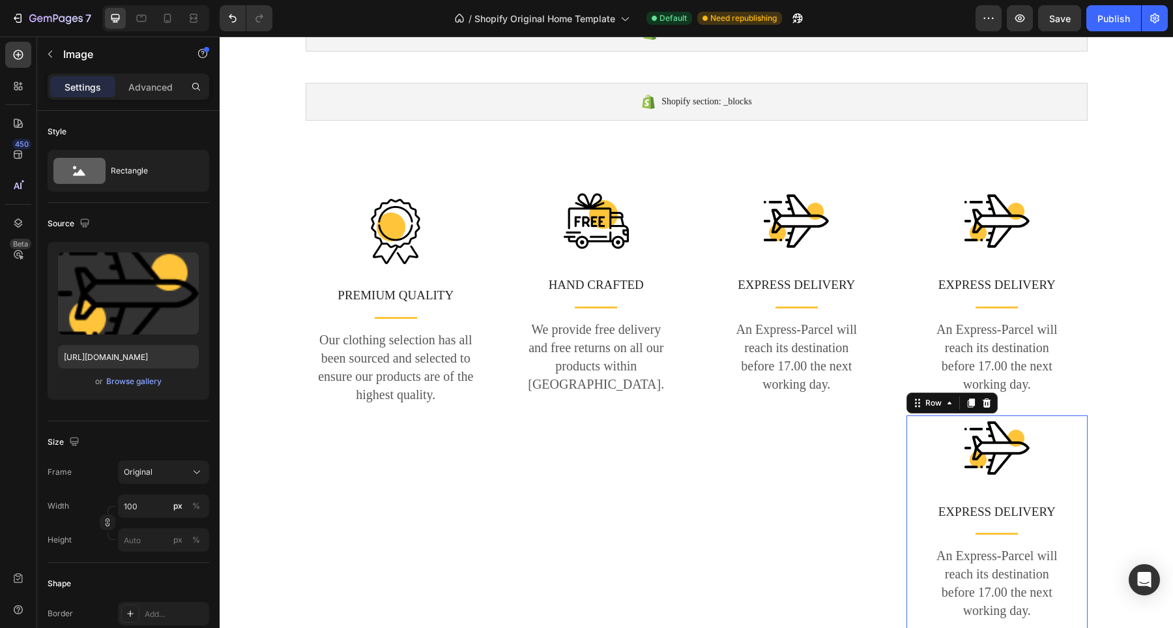
click at [922, 515] on div "Image EXPRESS DELIVERY Text block Title Line An Express-Parcel will reach its d…" at bounding box center [997, 523] width 181 height 216
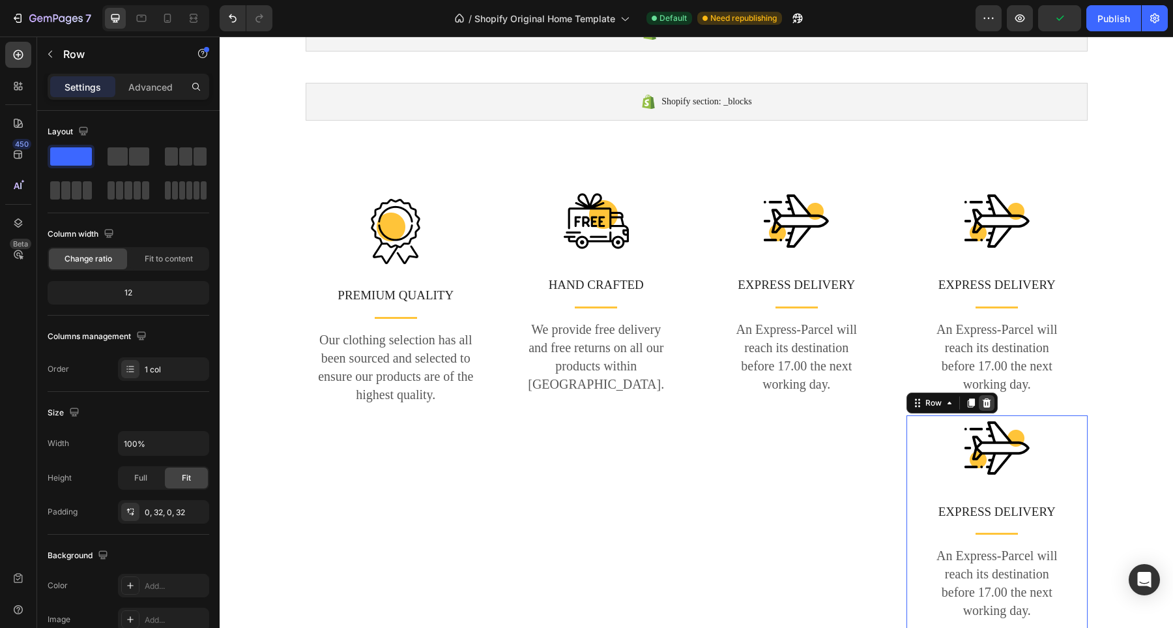
click at [983, 402] on icon at bounding box center [987, 403] width 10 height 10
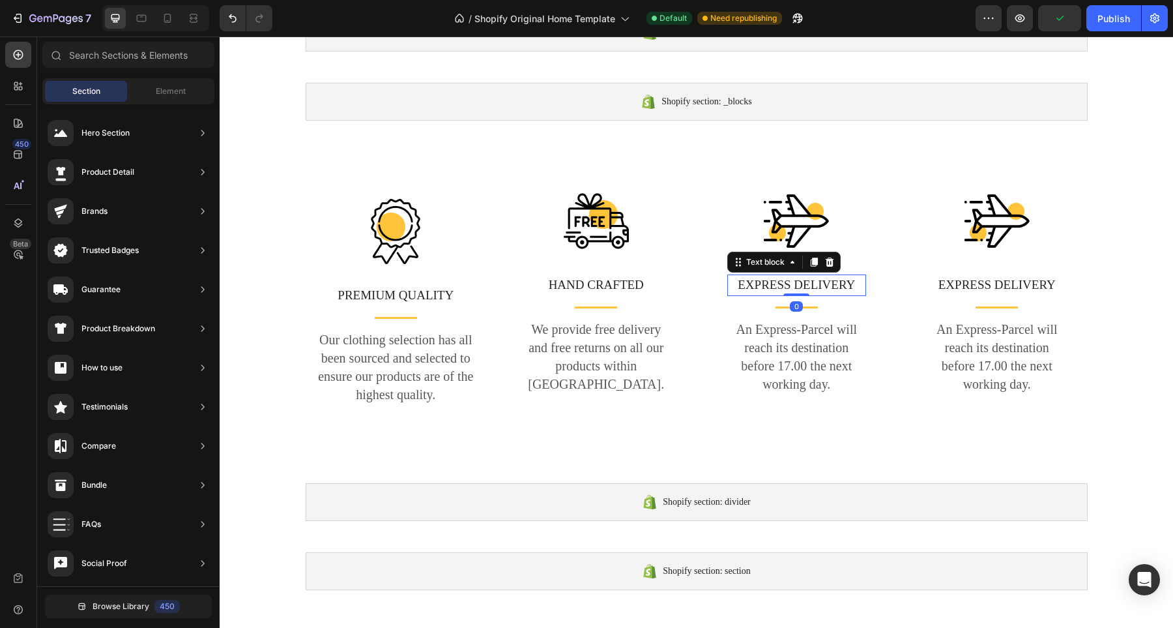
click at [755, 284] on p "EXPRESS DELIVERY" at bounding box center [797, 285] width 137 height 19
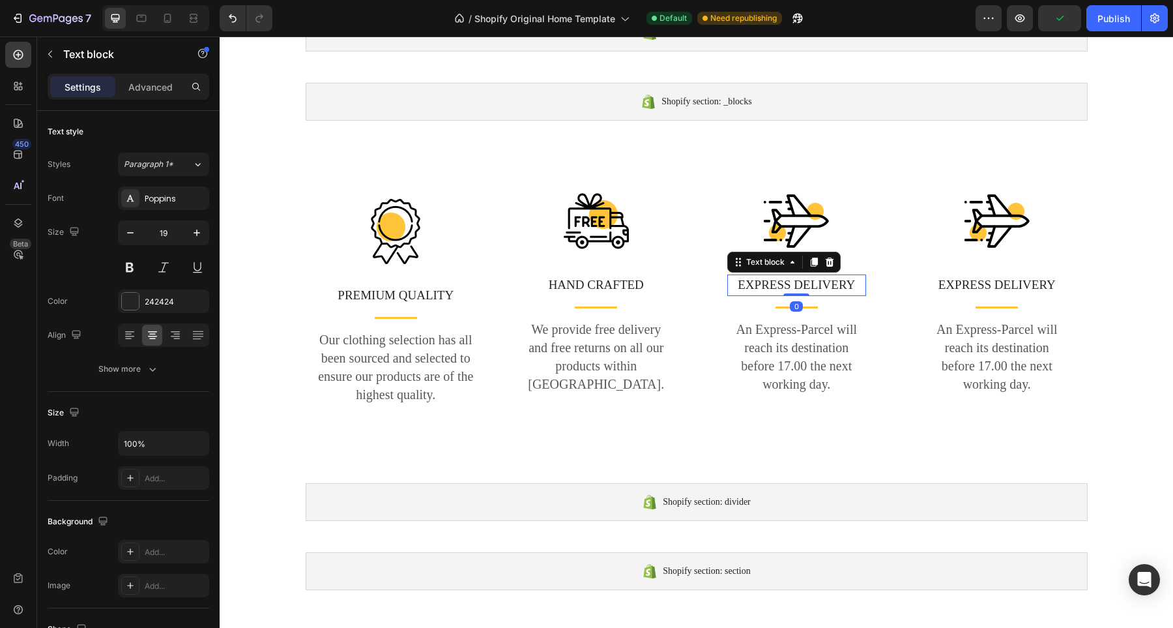
click at [755, 284] on p "EXPRESS DELIVERY" at bounding box center [797, 285] width 137 height 19
click at [836, 285] on p "EXPRESS DELIVERY" at bounding box center [797, 285] width 137 height 19
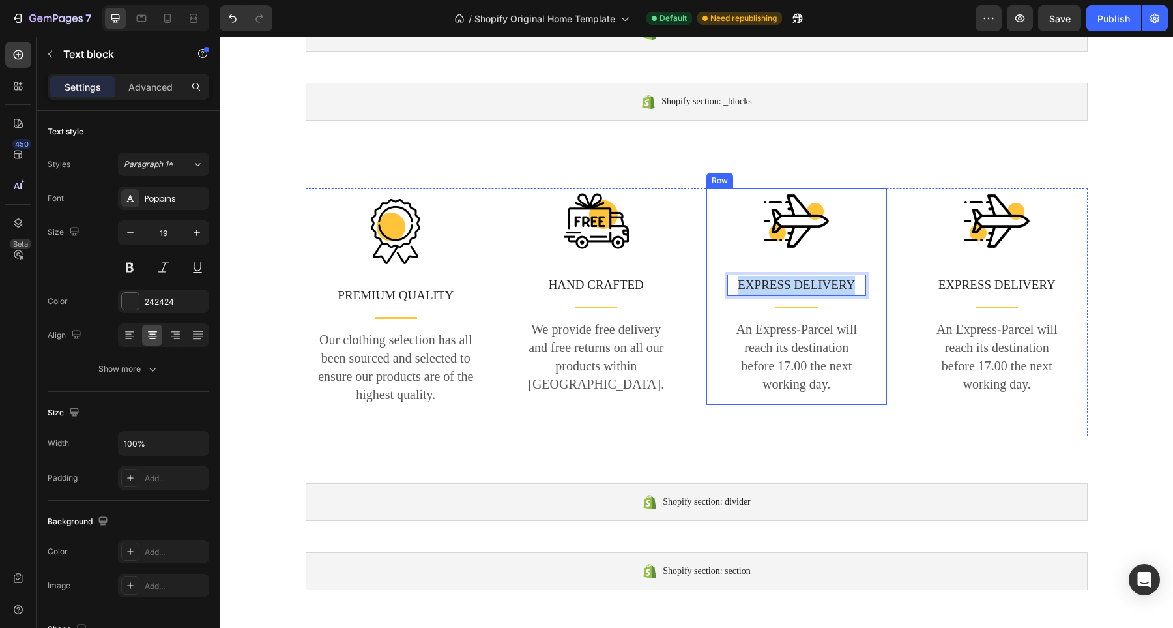
drag, startPoint x: 849, startPoint y: 283, endPoint x: 716, endPoint y: 273, distance: 133.3
click at [716, 273] on div "Image EXPRESS DELIVERY Text block 0 Title Line An Express-Parcel will reach its…" at bounding box center [797, 296] width 181 height 216
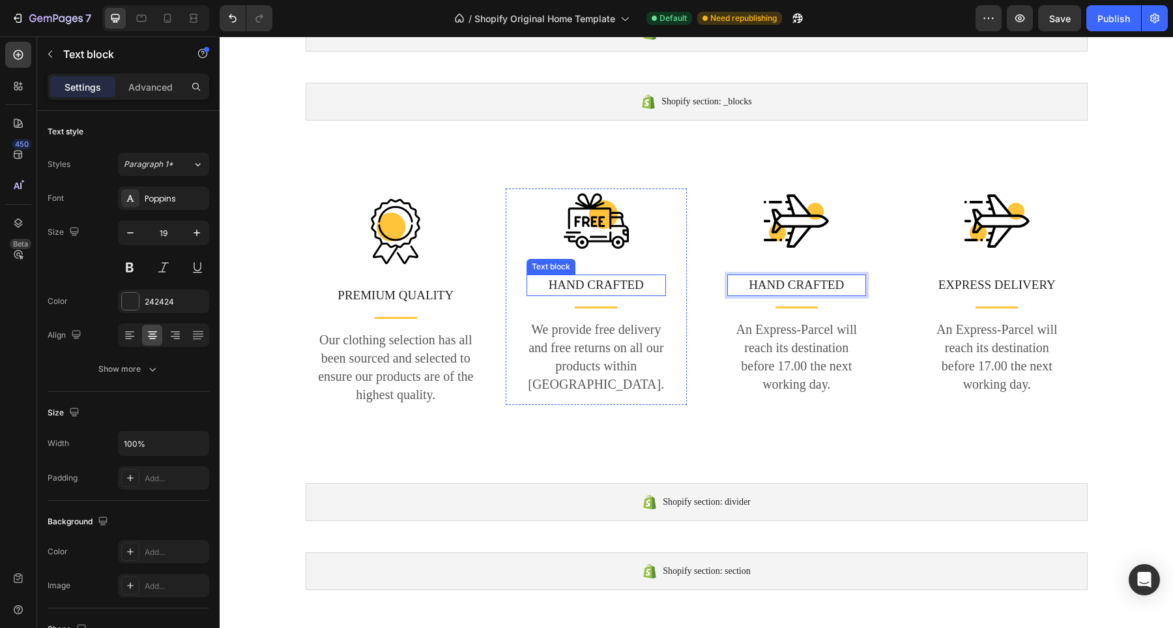
click at [611, 280] on p "HAND CRAFTED" at bounding box center [596, 285] width 137 height 19
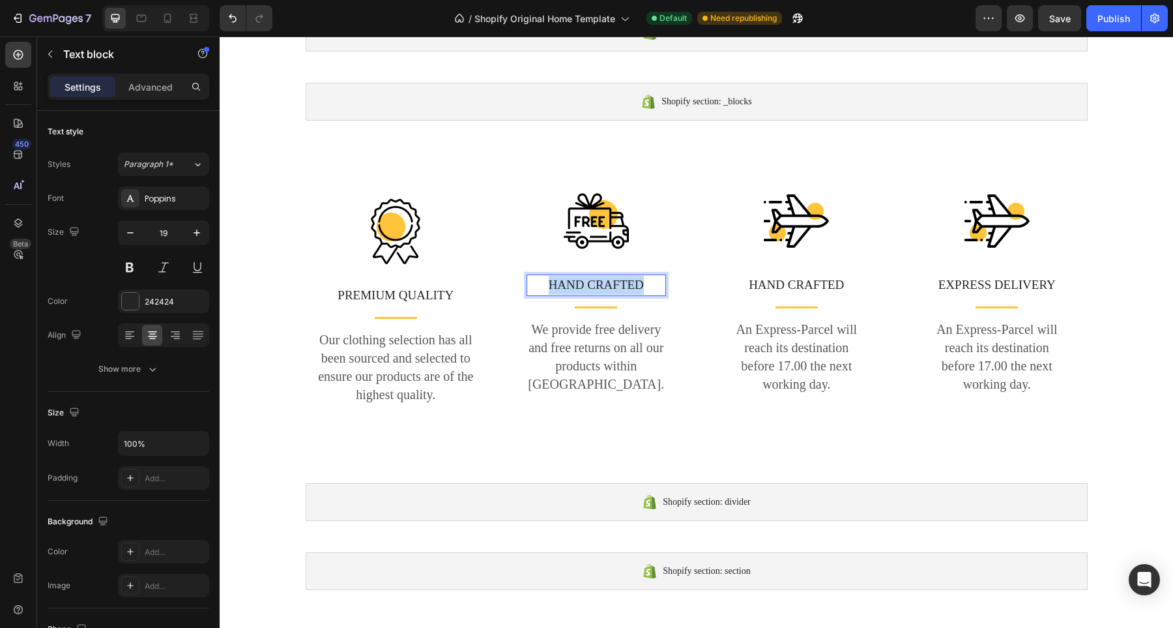
drag, startPoint x: 640, startPoint y: 284, endPoint x: 525, endPoint y: 282, distance: 114.7
click at [528, 282] on p "HAND CRAFTED" at bounding box center [596, 285] width 137 height 19
click at [950, 283] on p "EXPRESS DELIVERY" at bounding box center [997, 285] width 137 height 19
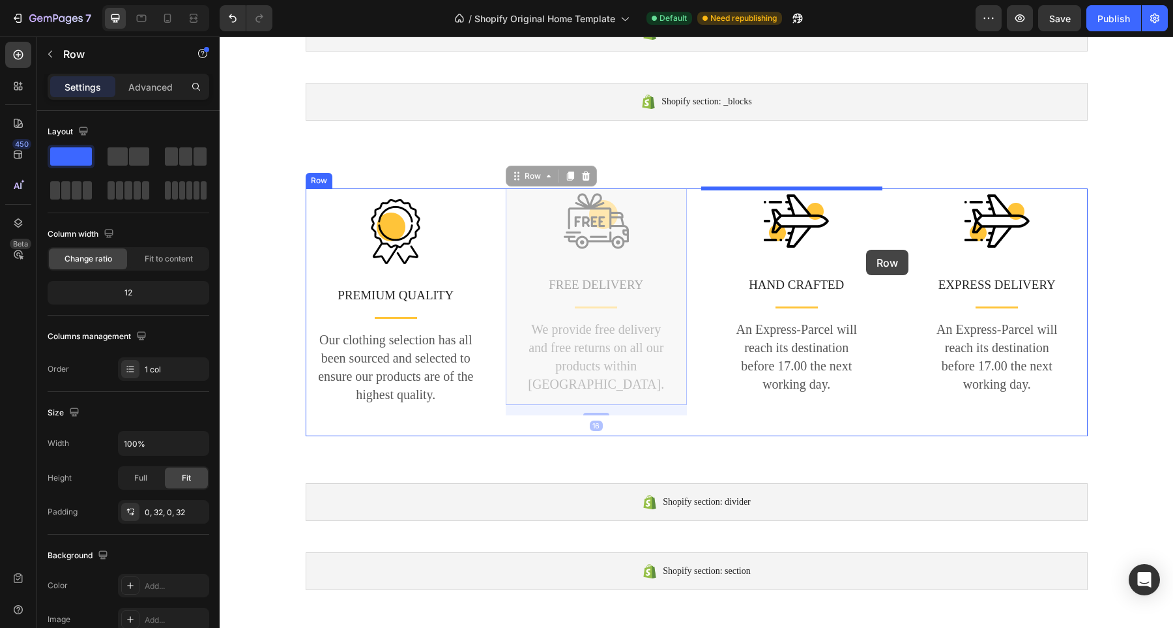
drag, startPoint x: 510, startPoint y: 191, endPoint x: 866, endPoint y: 248, distance: 360.5
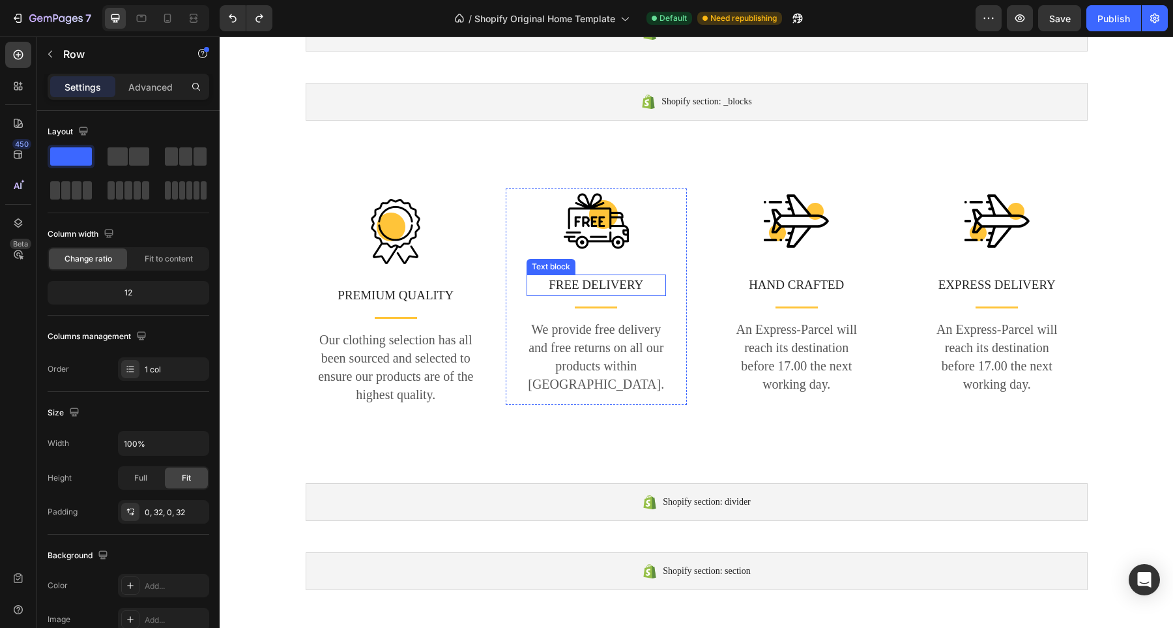
click at [571, 280] on p "FREE DELIVERY" at bounding box center [596, 285] width 137 height 19
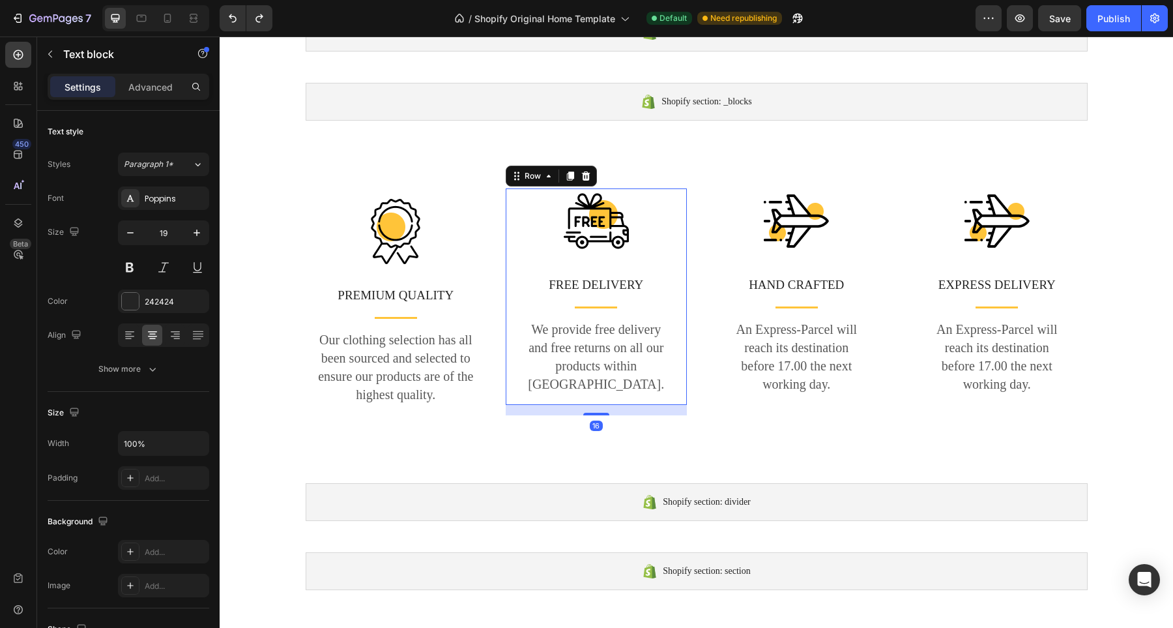
click at [506, 237] on div "Image FREE DELIVERY Text block Title Line We provide free delivery and free ret…" at bounding box center [596, 296] width 181 height 216
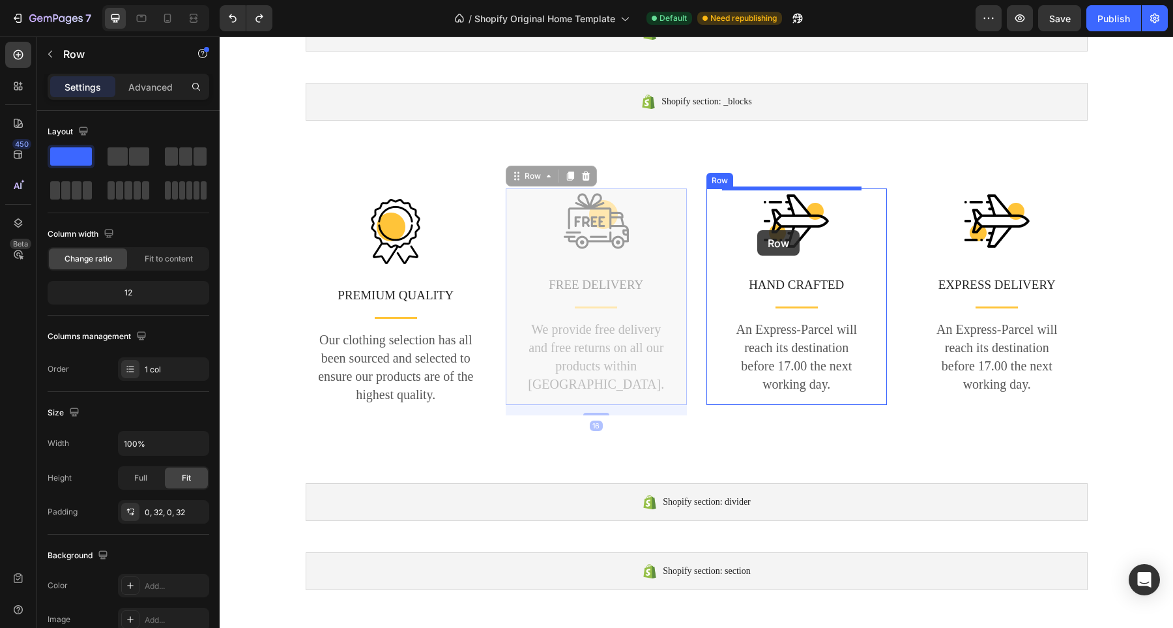
drag, startPoint x: 512, startPoint y: 176, endPoint x: 757, endPoint y: 229, distance: 250.7
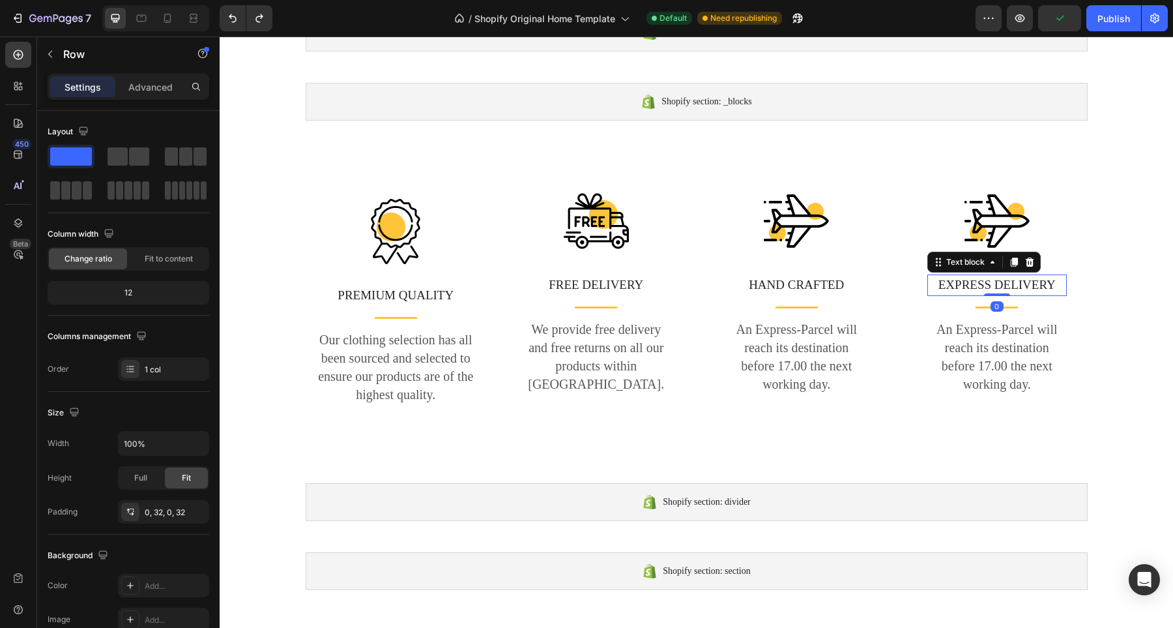
click at [956, 288] on p "EXPRESS DELIVERY" at bounding box center [997, 285] width 137 height 19
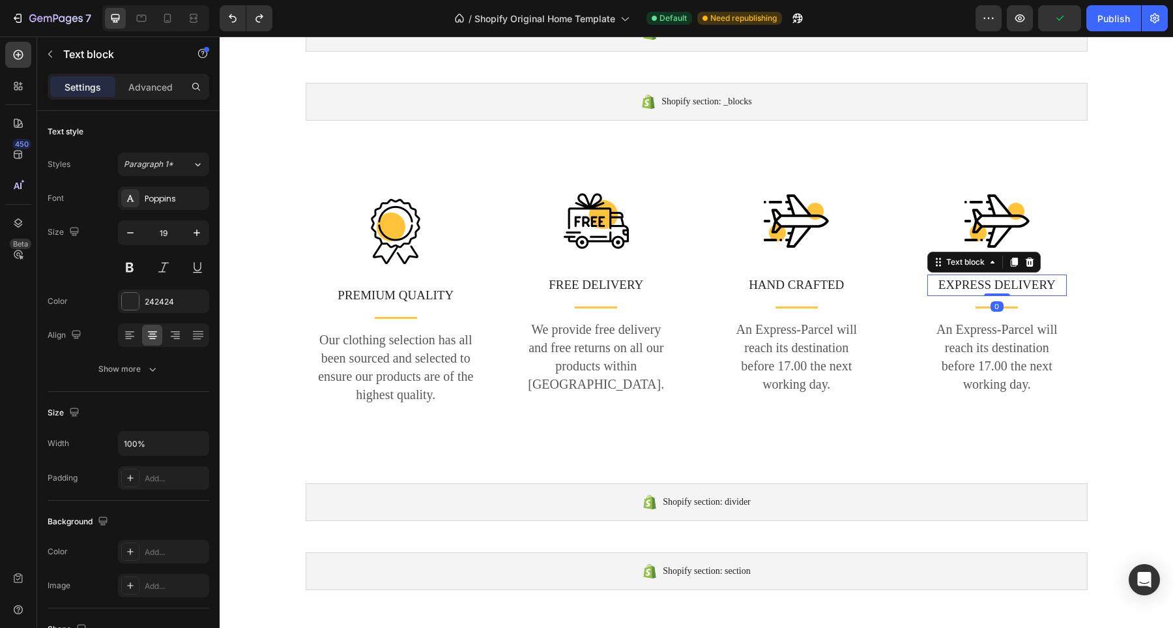
click at [1049, 284] on p "EXPRESS DELIVERY" at bounding box center [997, 285] width 137 height 19
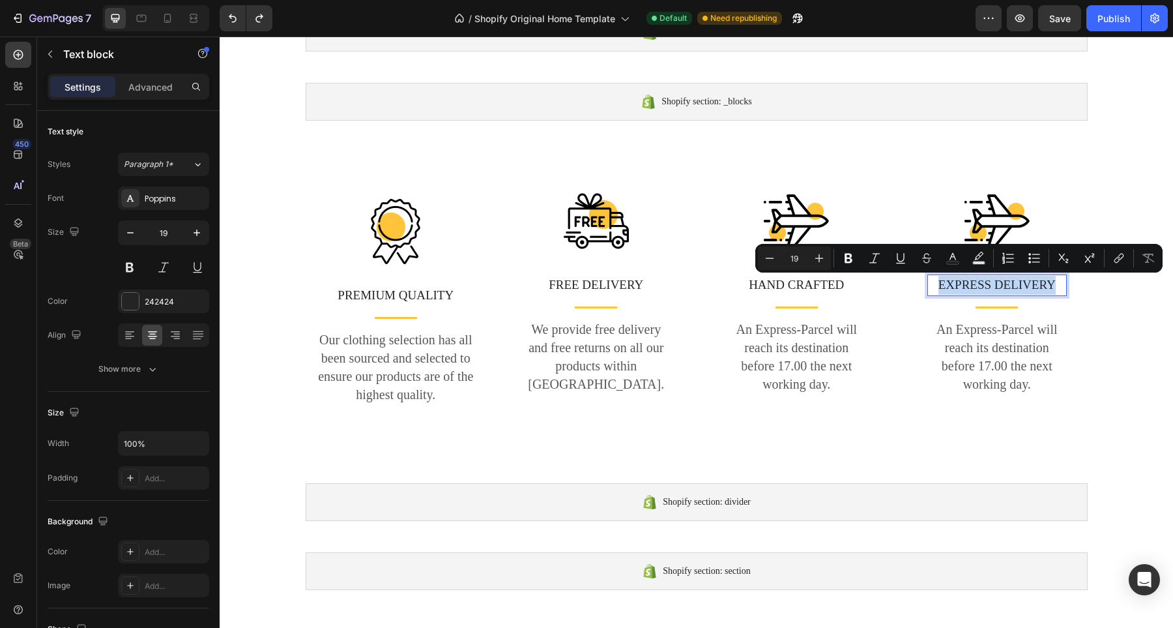
drag, startPoint x: 1050, startPoint y: 284, endPoint x: 929, endPoint y: 283, distance: 121.2
click at [929, 283] on p "EXPRESS DELIVERY" at bounding box center [997, 285] width 137 height 19
click at [799, 284] on p "HAND CRAFTED" at bounding box center [797, 285] width 137 height 19
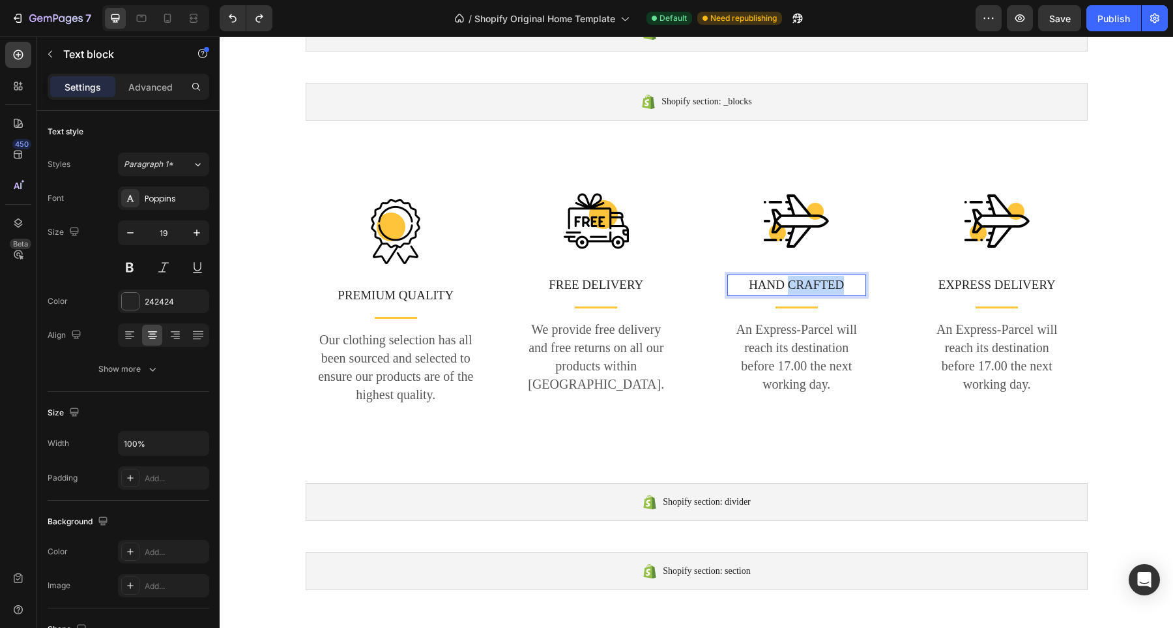
click at [810, 282] on p "HAND CRAFTED" at bounding box center [797, 285] width 137 height 19
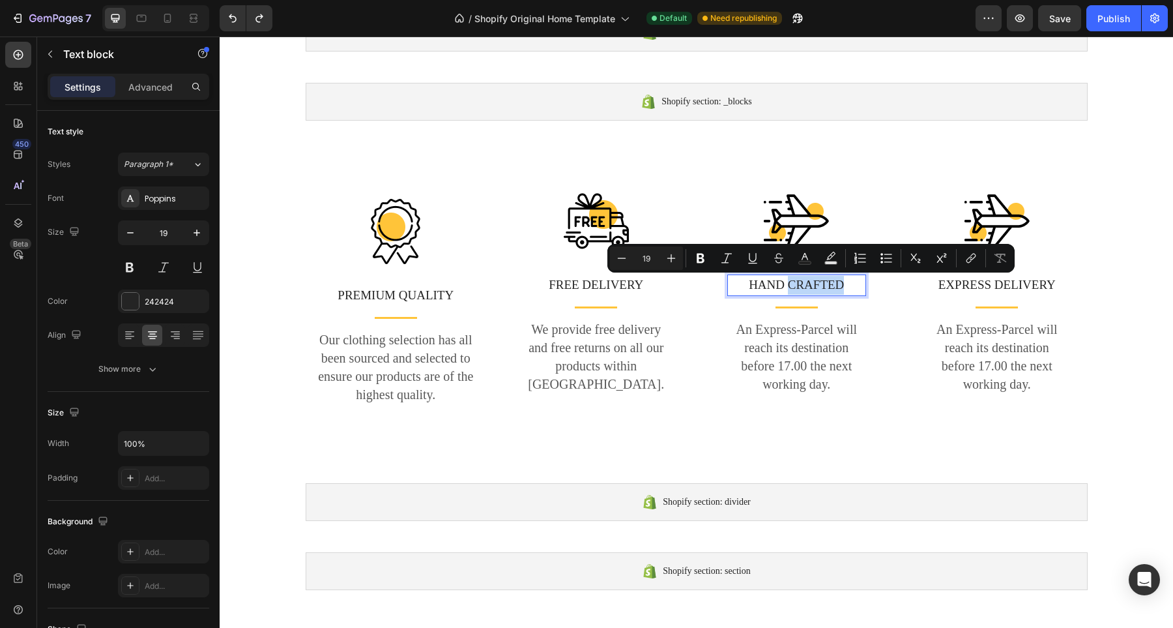
click at [836, 285] on p "HAND CRAFTED" at bounding box center [797, 285] width 137 height 19
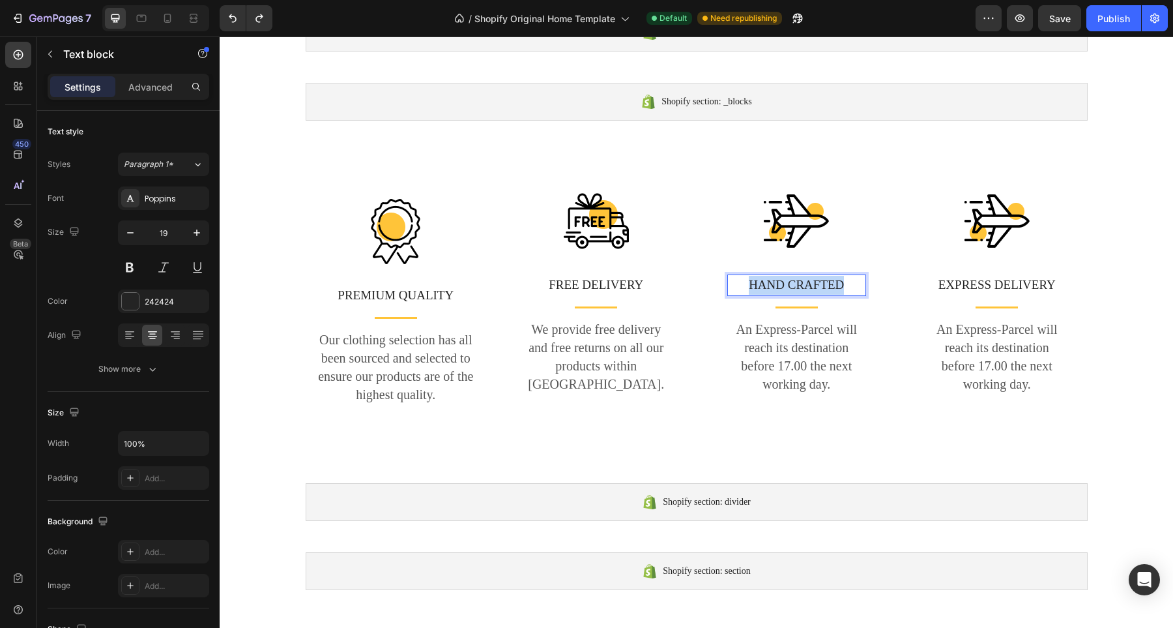
drag, startPoint x: 839, startPoint y: 285, endPoint x: 735, endPoint y: 287, distance: 103.7
click at [735, 287] on p "HAND CRAFTED" at bounding box center [797, 285] width 137 height 19
click at [1027, 286] on p "EXPRESS DELIVERY" at bounding box center [997, 285] width 137 height 19
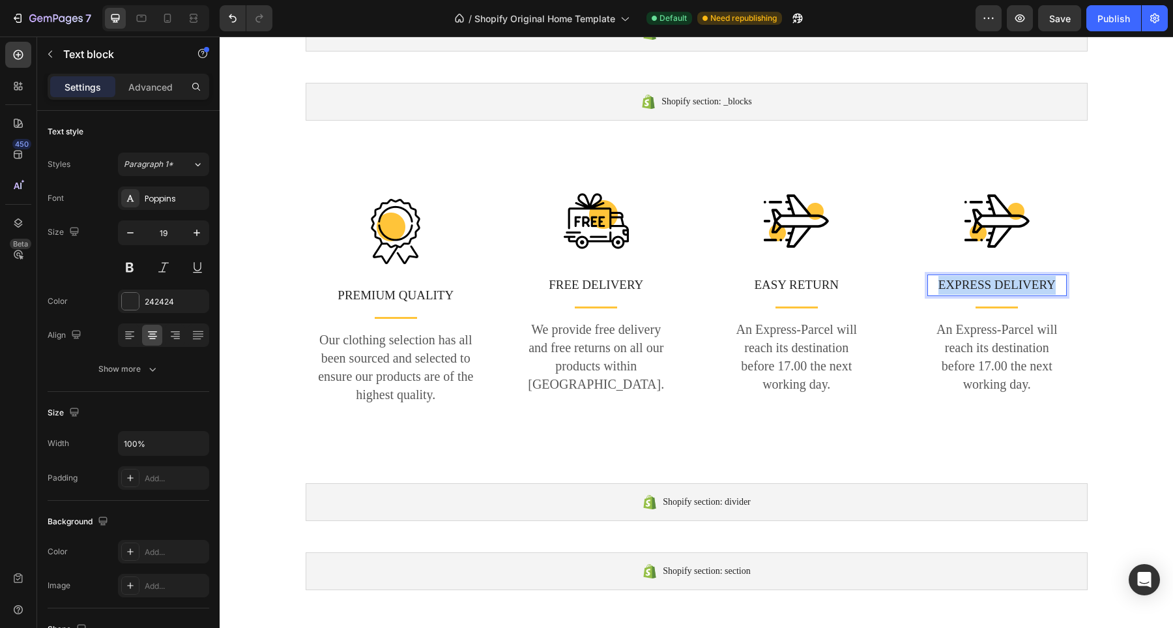
click at [1027, 286] on p "EXPRESS DELIVERY" at bounding box center [997, 285] width 137 height 19
click at [384, 357] on p "Our clothing selection has all been sourced and selected to ensure our products…" at bounding box center [396, 366] width 158 height 73
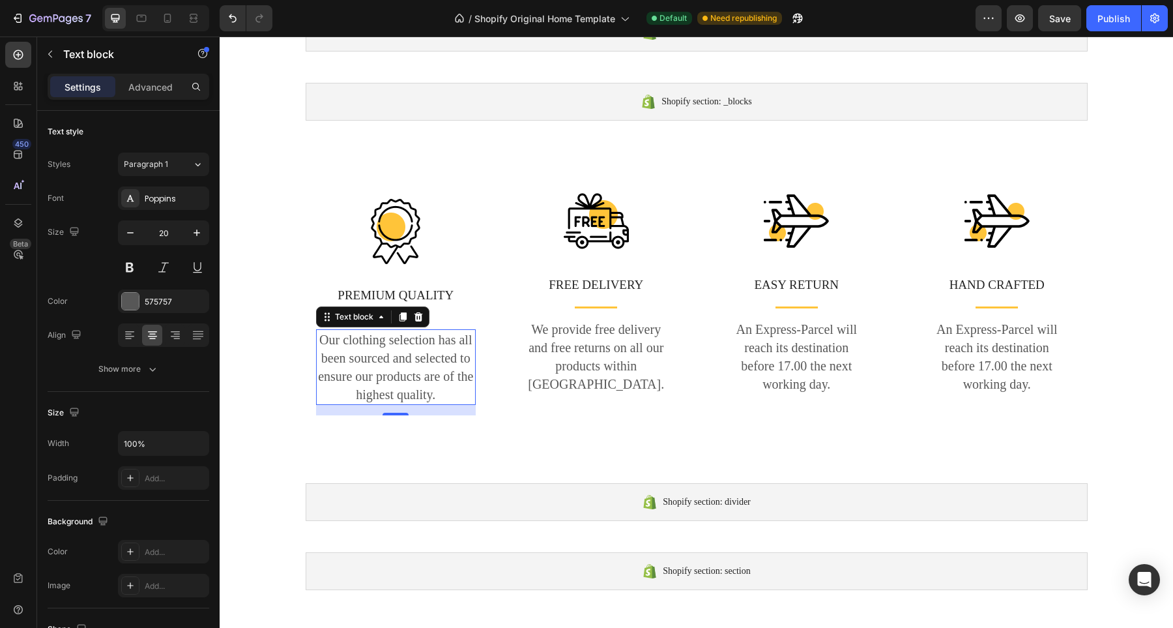
click at [418, 394] on p "Our clothing selection has all been sourced and selected to ensure our products…" at bounding box center [396, 366] width 158 height 73
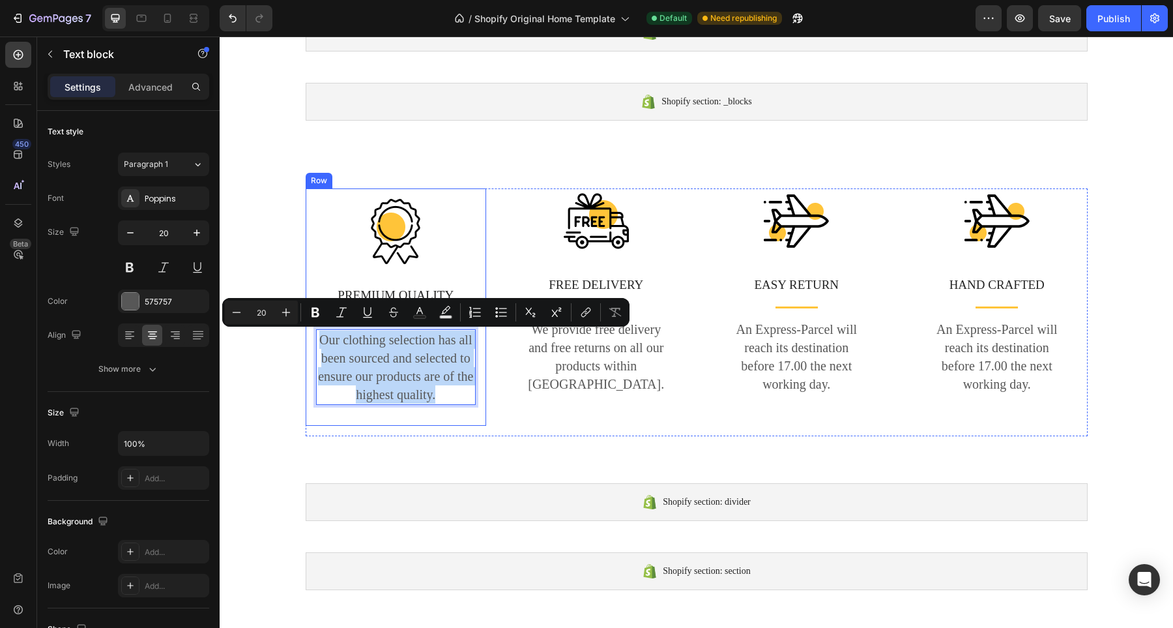
drag, startPoint x: 433, startPoint y: 395, endPoint x: 303, endPoint y: 336, distance: 142.4
click at [306, 336] on div "Image PREMIUM QUALITY Text block Title Line Our clothing selection has all been…" at bounding box center [396, 306] width 181 height 237
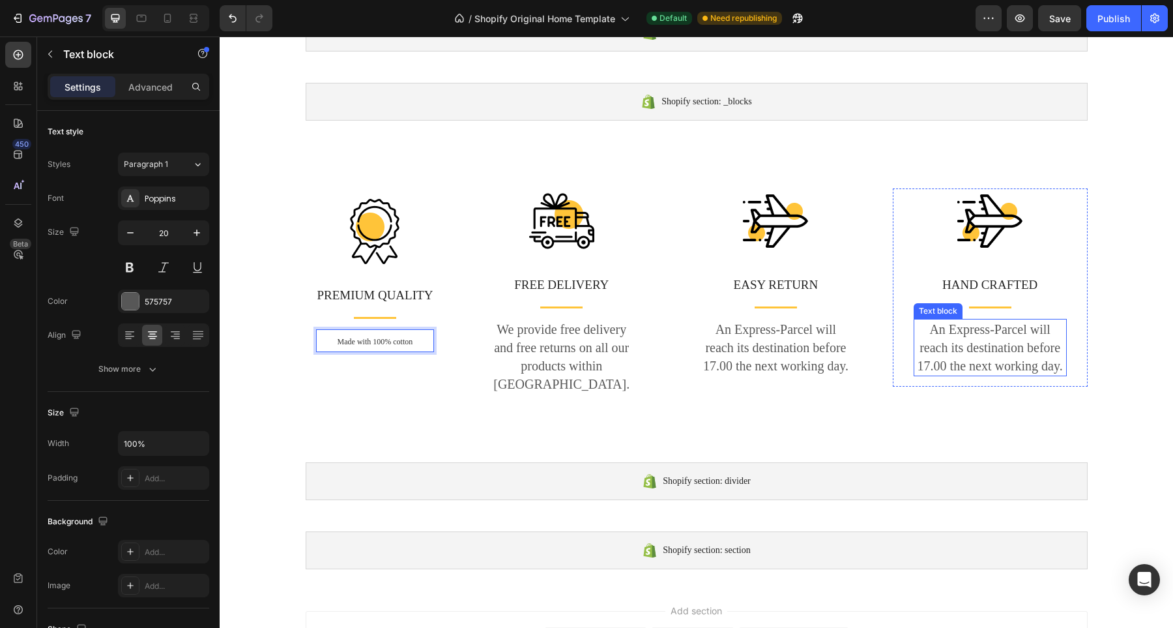
click at [1000, 362] on p "An Express-Parcel will reach its destination before 17.00 the next working day." at bounding box center [990, 347] width 151 height 55
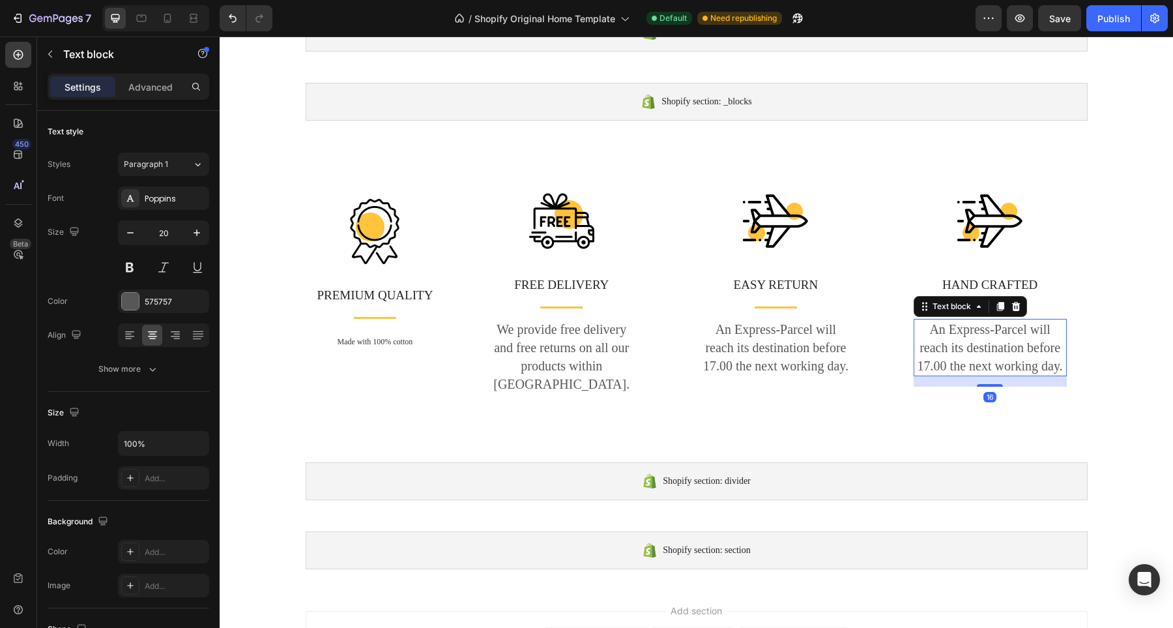
click at [1044, 366] on p "An Express-Parcel will reach its destination before 17.00 the next working day." at bounding box center [990, 347] width 151 height 55
click at [1057, 366] on p "An Express-Parcel will reach its destination before 17.00 the next working day." at bounding box center [990, 347] width 151 height 55
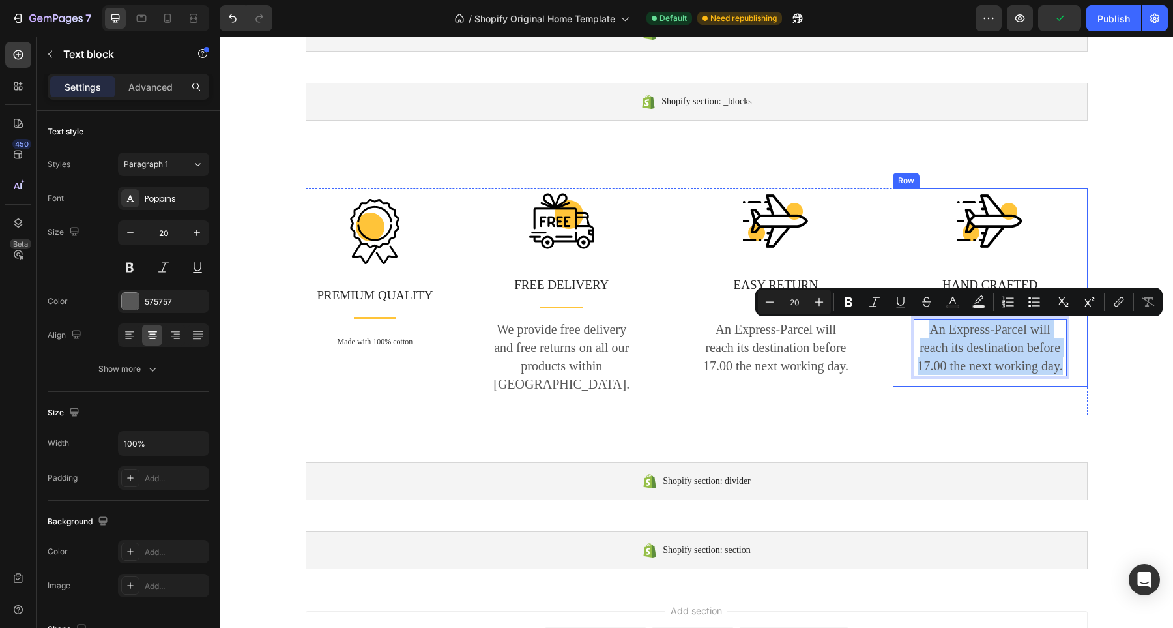
drag, startPoint x: 1057, startPoint y: 366, endPoint x: 895, endPoint y: 312, distance: 171.1
click at [895, 312] on div "Image HAND CRAFTED Text block Title Line An Express-Parcel will reach its desti…" at bounding box center [990, 287] width 195 height 198
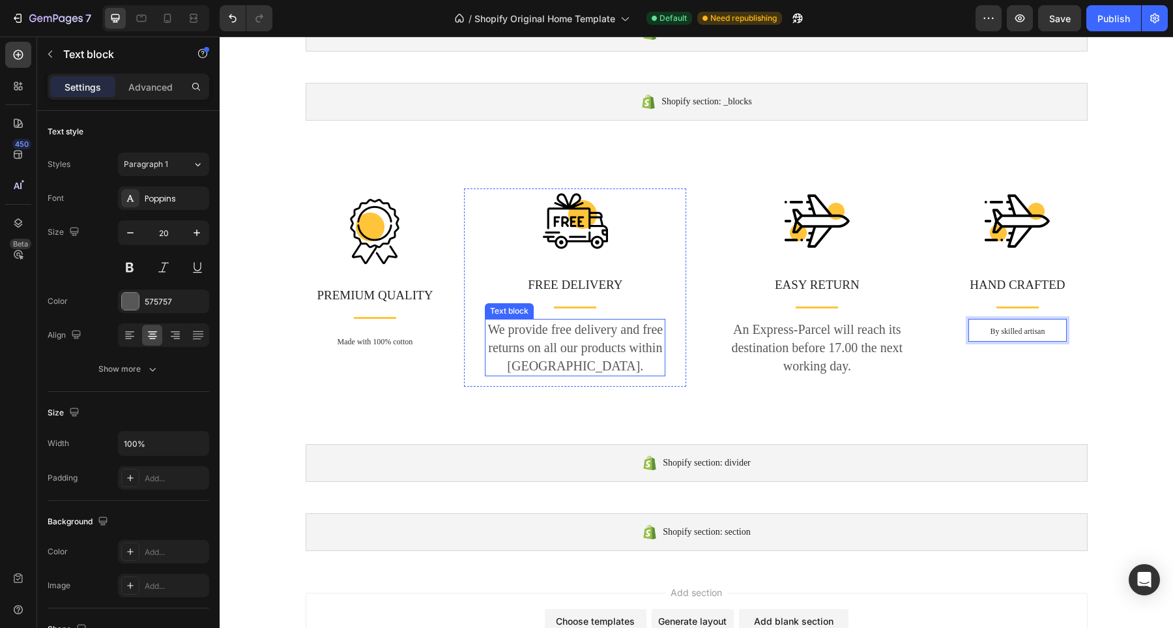
click at [620, 366] on p "We provide free delivery and free returns on all our products within [GEOGRAPHI…" at bounding box center [575, 347] width 178 height 55
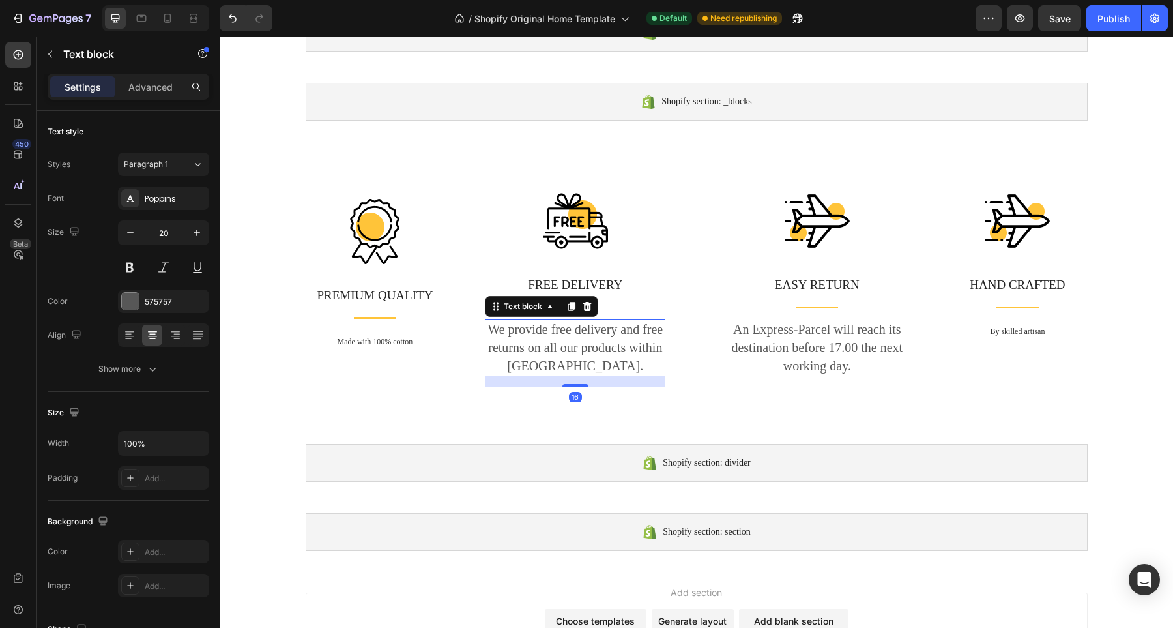
click at [620, 366] on p "We provide free delivery and free returns on all our products within [GEOGRAPHI…" at bounding box center [575, 347] width 178 height 55
click at [641, 364] on p "We provide free delivery and free returns on all our products within [GEOGRAPHI…" at bounding box center [575, 347] width 178 height 55
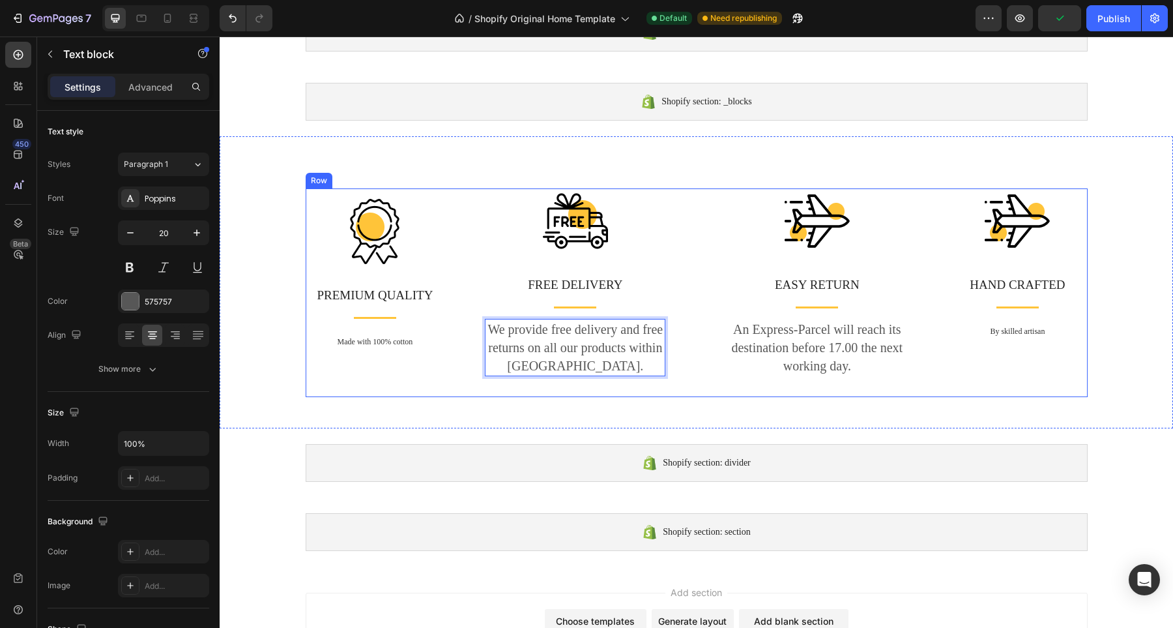
drag, startPoint x: 641, startPoint y: 366, endPoint x: 446, endPoint y: 308, distance: 203.8
click at [446, 308] on div "Image PREMIUM QUALITY Text block Title Line Made with 100% cotton Text block Ro…" at bounding box center [697, 292] width 782 height 209
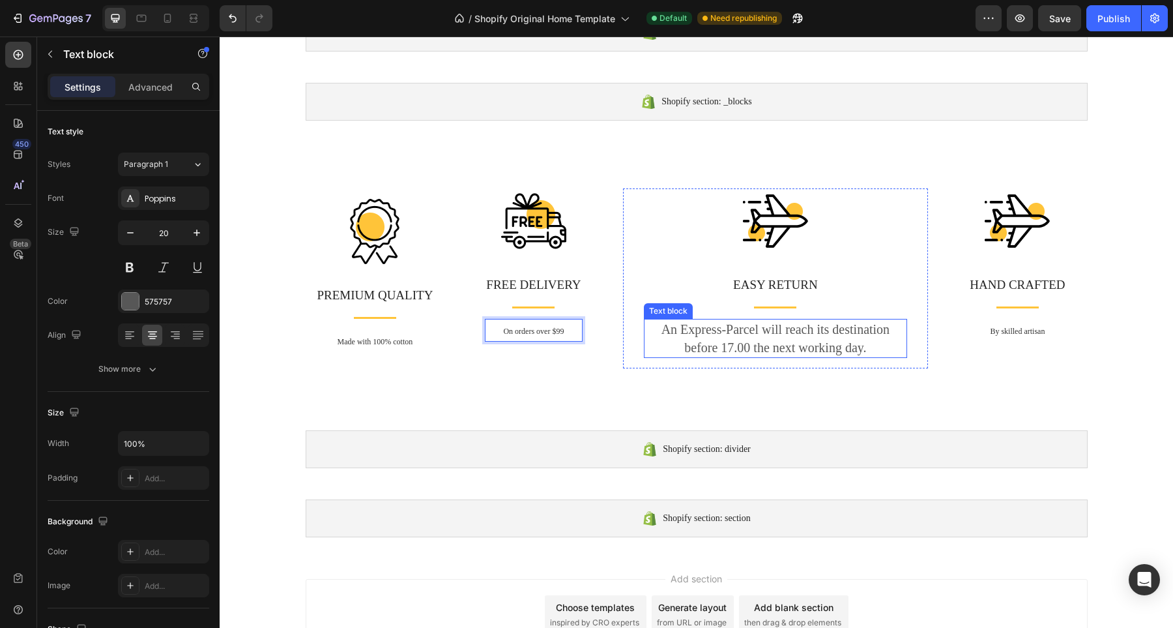
click at [795, 338] on p "An Express-Parcel will reach its destination before 17.00 the next working day." at bounding box center [775, 338] width 261 height 36
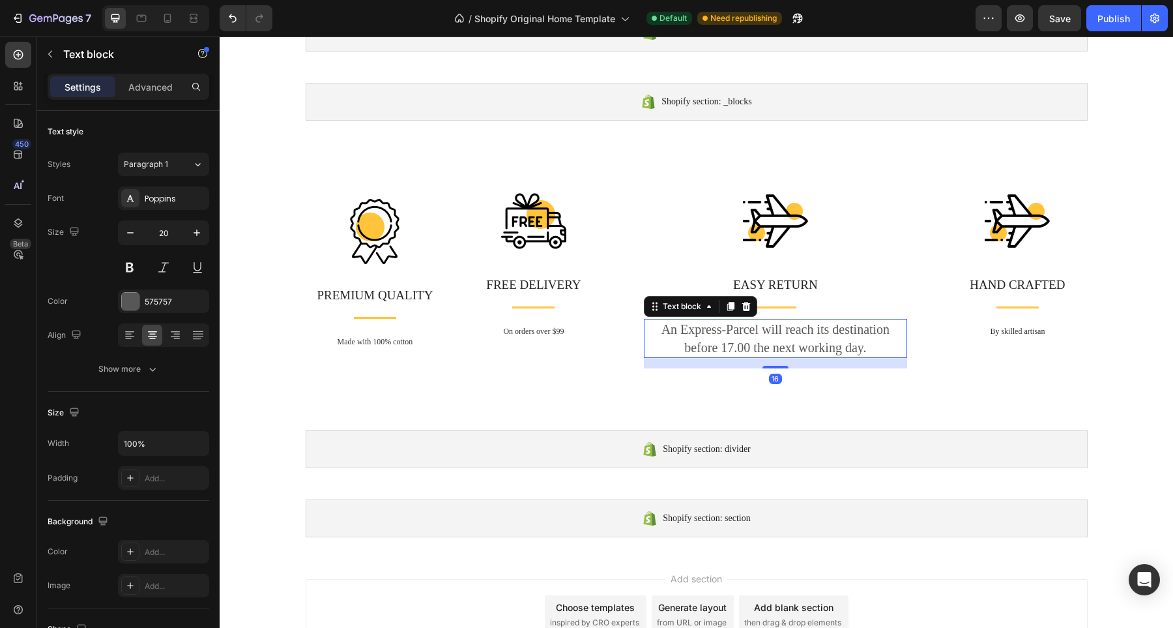
click at [795, 338] on p "An Express-Parcel will reach its destination before 17.00 the next working day." at bounding box center [775, 338] width 261 height 36
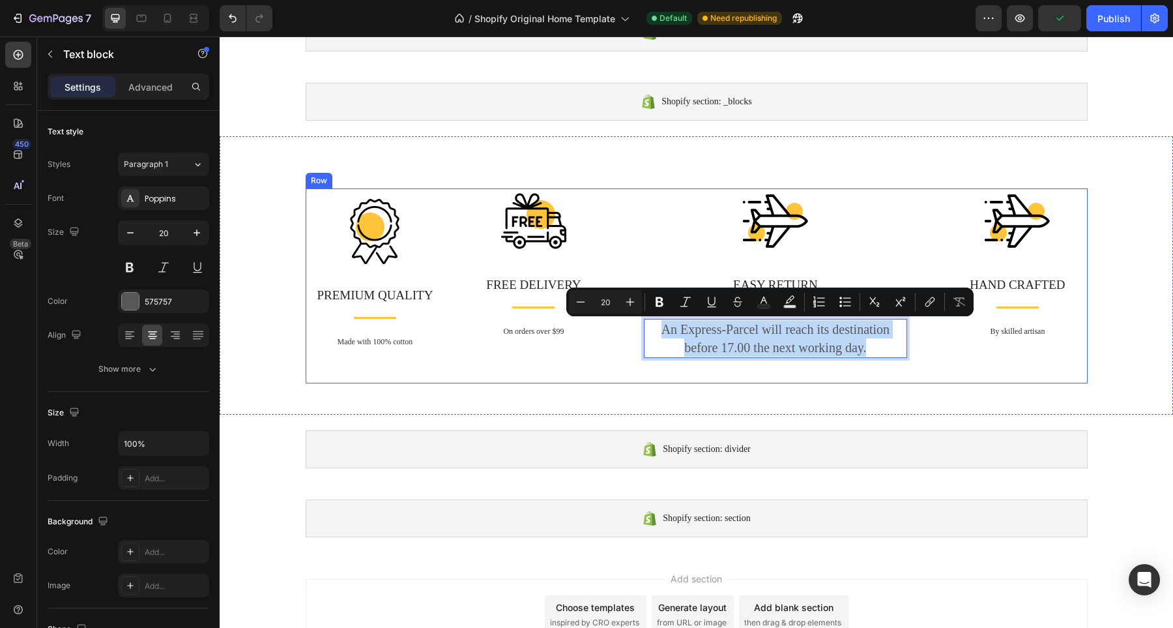
drag, startPoint x: 863, startPoint y: 349, endPoint x: 614, endPoint y: 314, distance: 251.5
click at [614, 314] on div "Image PREMIUM QUALITY Text block Title Line Made with 100% cotton Text block Ro…" at bounding box center [697, 285] width 782 height 195
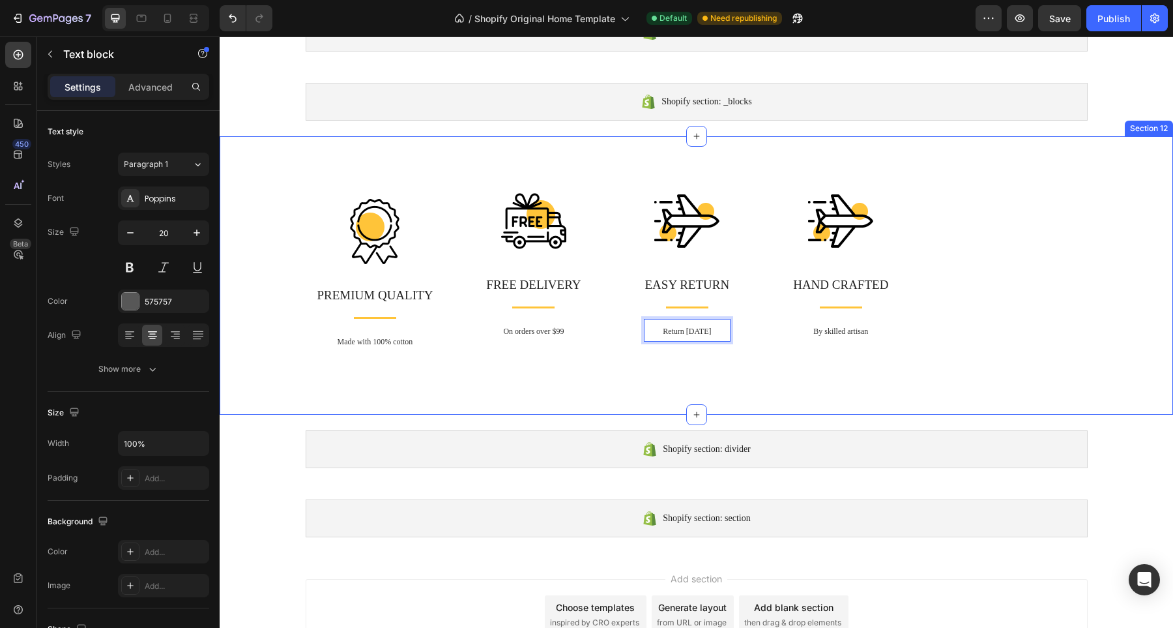
click at [590, 383] on div "Image PREMIUM QUALITY Text block Title Line Made with 100% cotton Text block Ro…" at bounding box center [696, 290] width 934 height 205
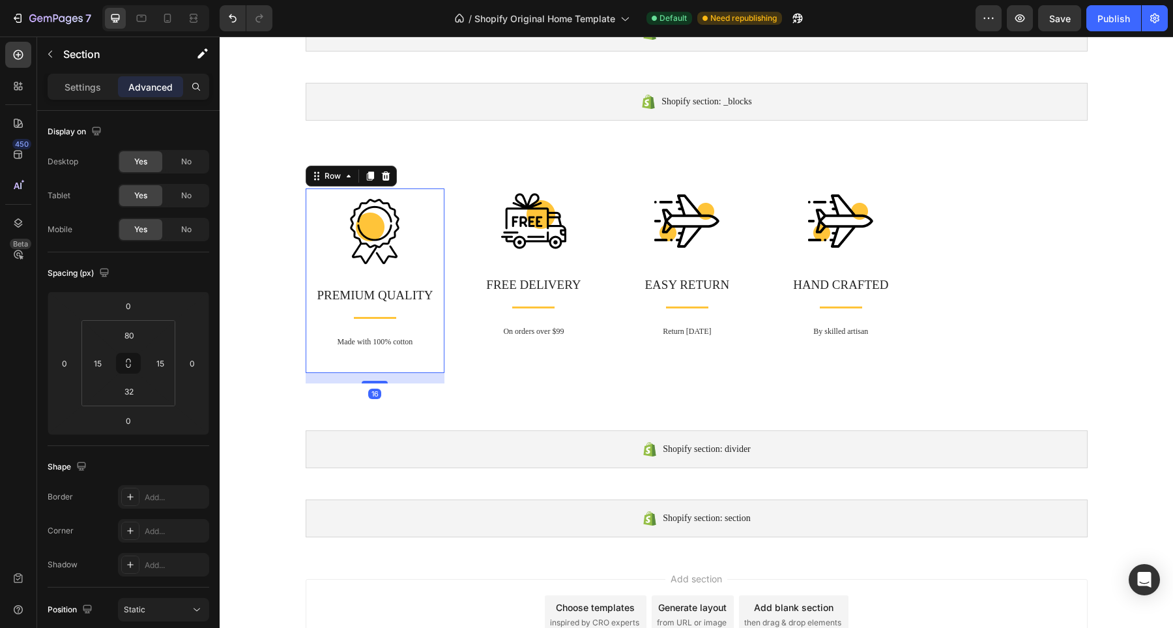
click at [326, 197] on div "Image PREMIUM QUALITY Text block Title Line Made with 100% cotton Text block Ro…" at bounding box center [375, 280] width 139 height 184
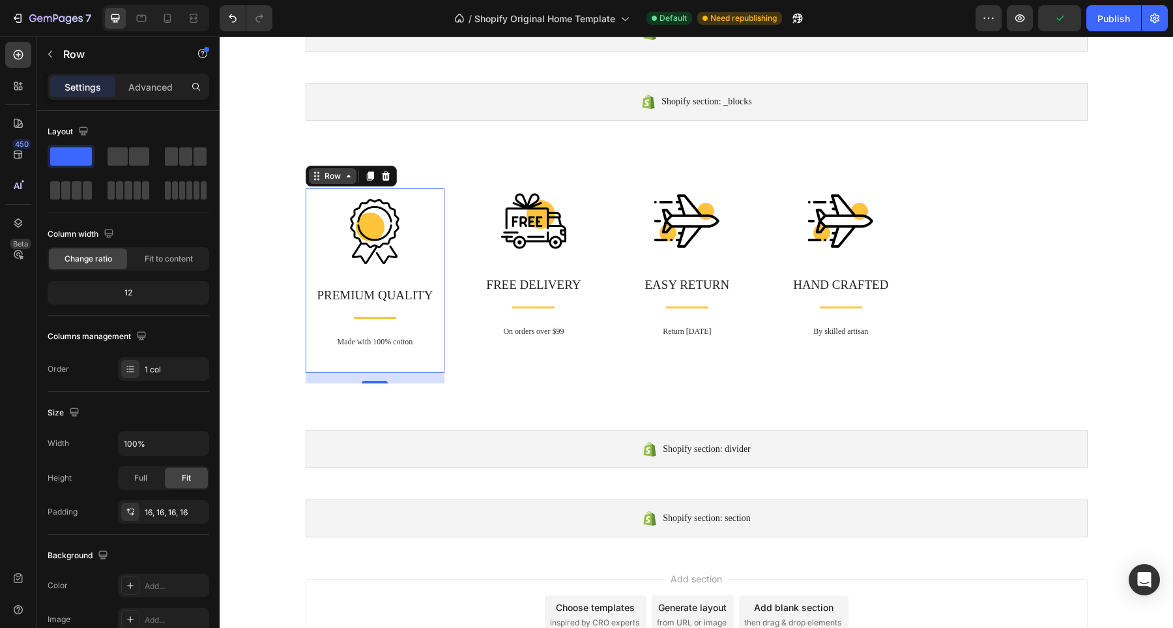
click at [312, 176] on icon at bounding box center [317, 176] width 10 height 10
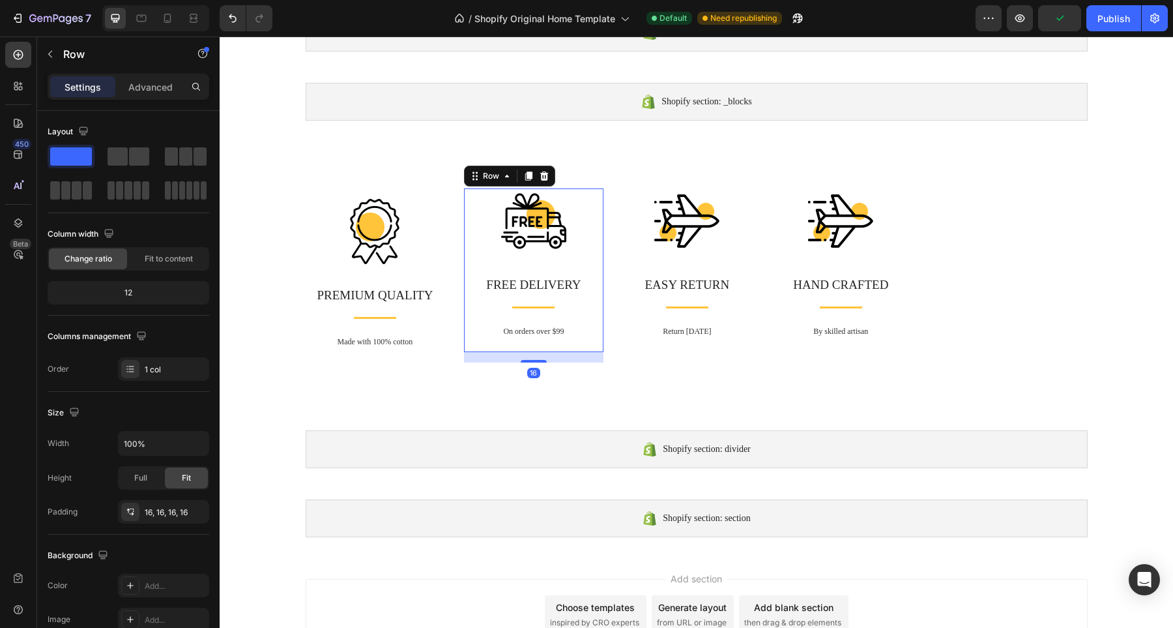
click at [474, 344] on div "Image FREE DELIVERY Text block Title Line On orders over $99 Text block Row 16" at bounding box center [533, 270] width 139 height 164
click at [357, 238] on img at bounding box center [374, 231] width 65 height 65
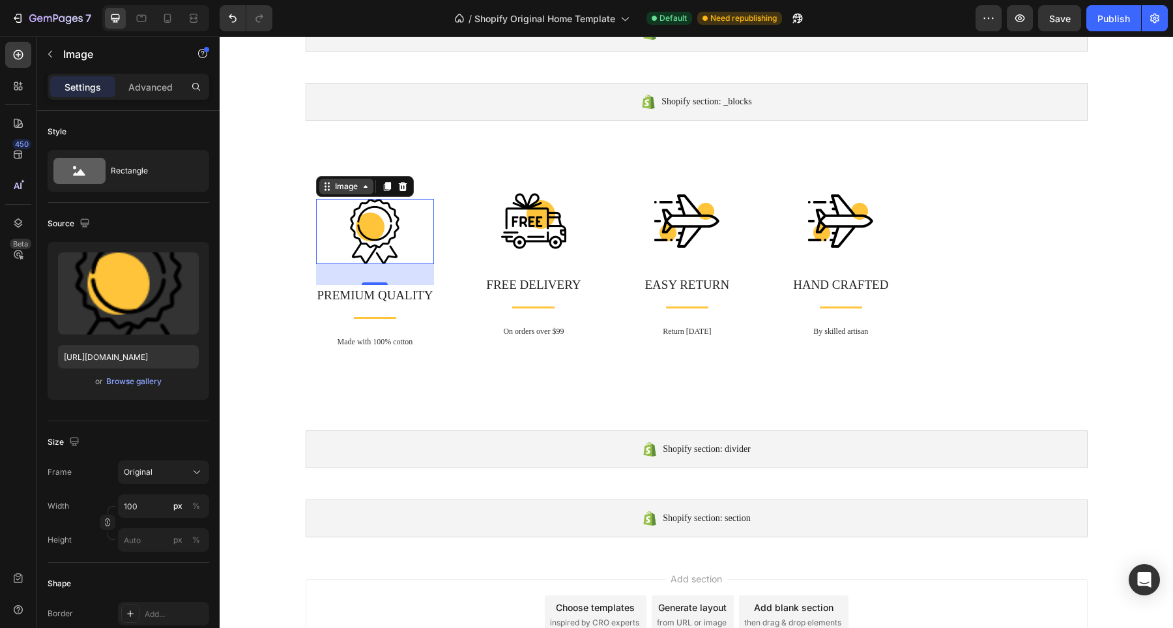
click at [328, 186] on icon at bounding box center [329, 187] width 2 height 2
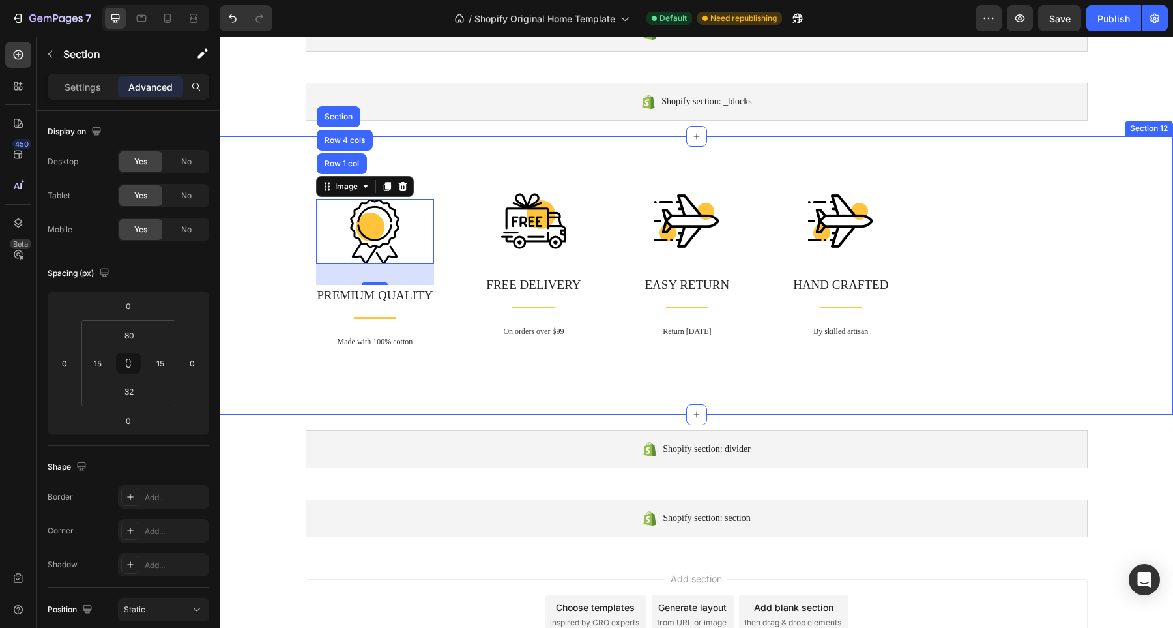
click at [287, 177] on div "Image Row 1 col Row 4 cols Section 32 PREMIUM QUALITY Text block Title Line Mad…" at bounding box center [697, 275] width 954 height 278
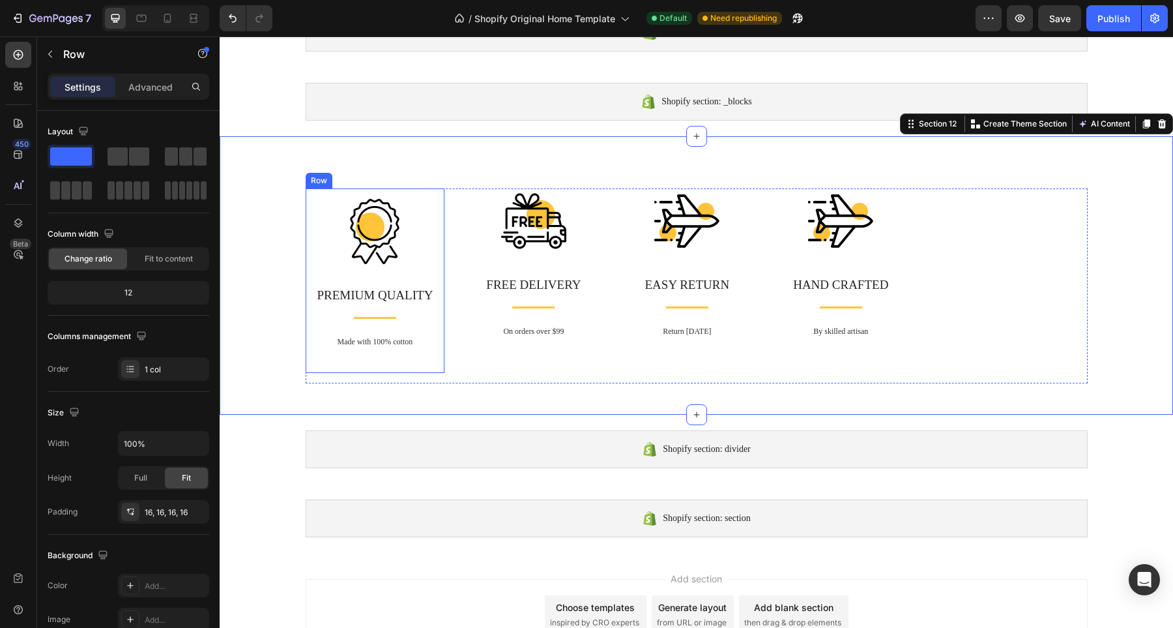
click at [306, 195] on div "Image PREMIUM QUALITY Text block Title Line Made with 100% cotton Text block Row" at bounding box center [375, 280] width 139 height 184
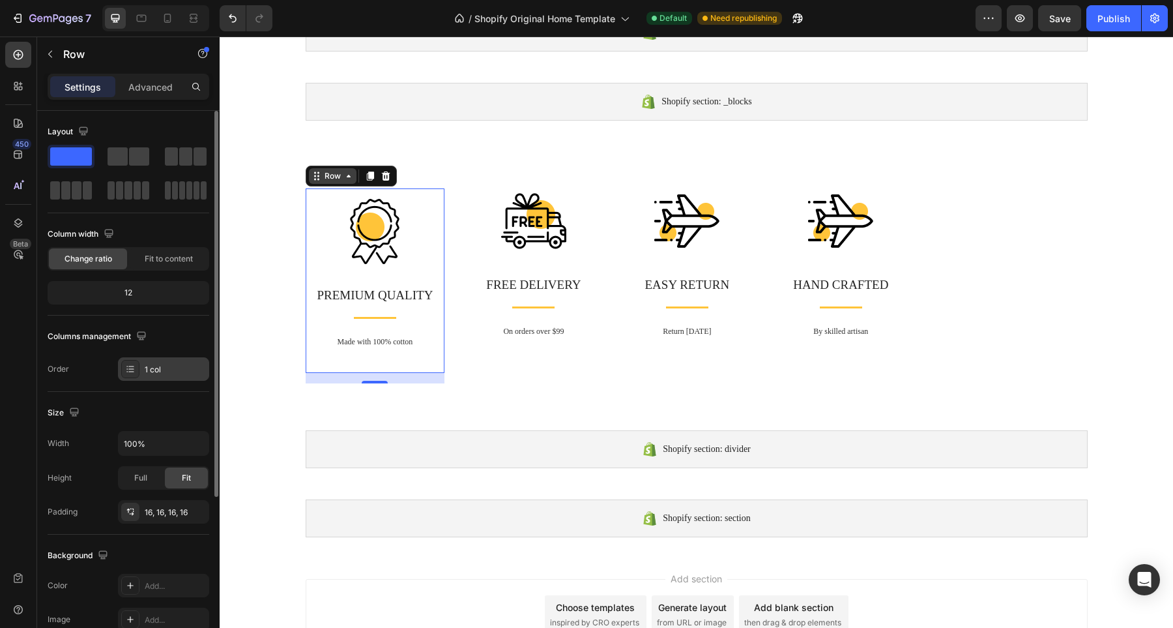
click at [147, 367] on div "1 col" at bounding box center [175, 370] width 61 height 12
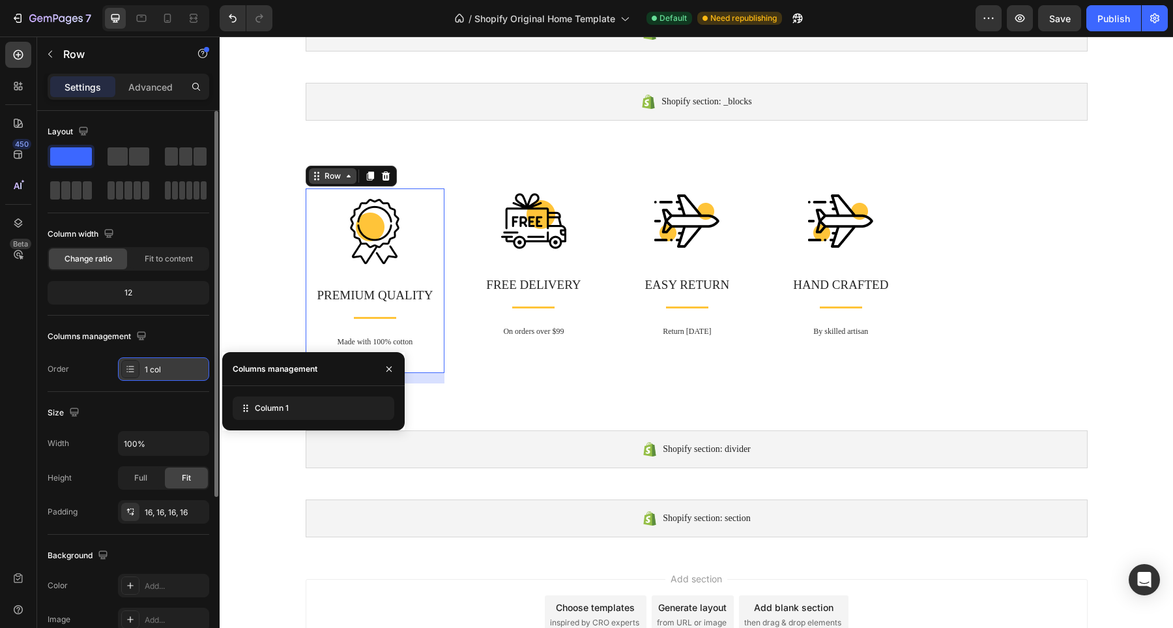
click at [147, 367] on div "1 col" at bounding box center [175, 370] width 61 height 12
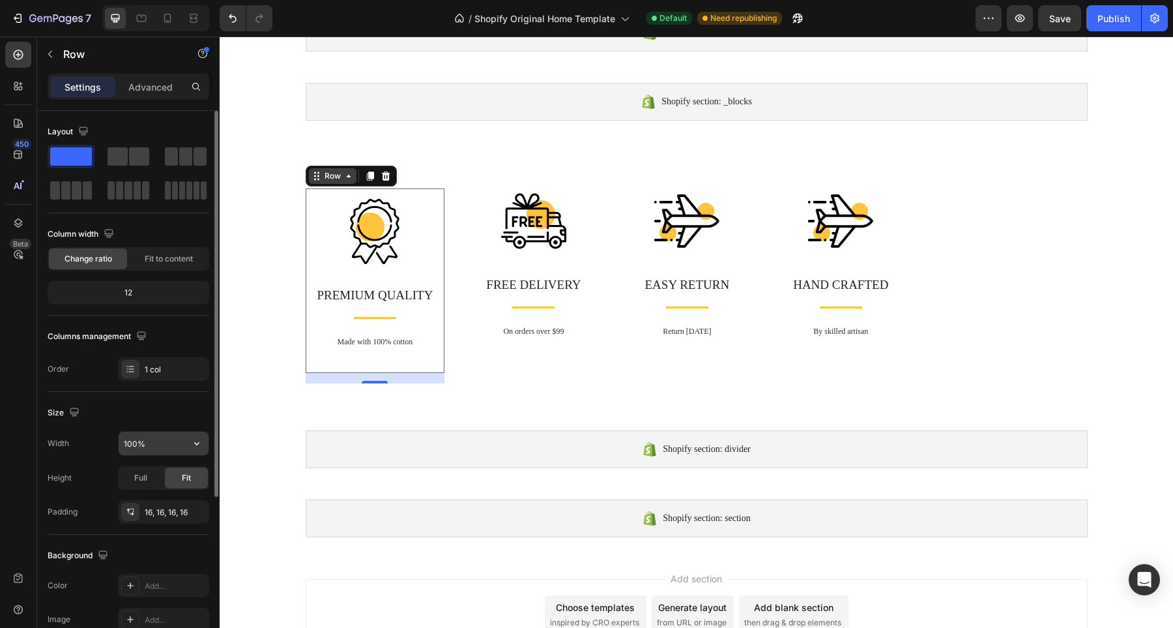
click at [181, 444] on input "100%" at bounding box center [164, 442] width 90 height 23
click at [200, 443] on icon "button" at bounding box center [196, 443] width 13 height 13
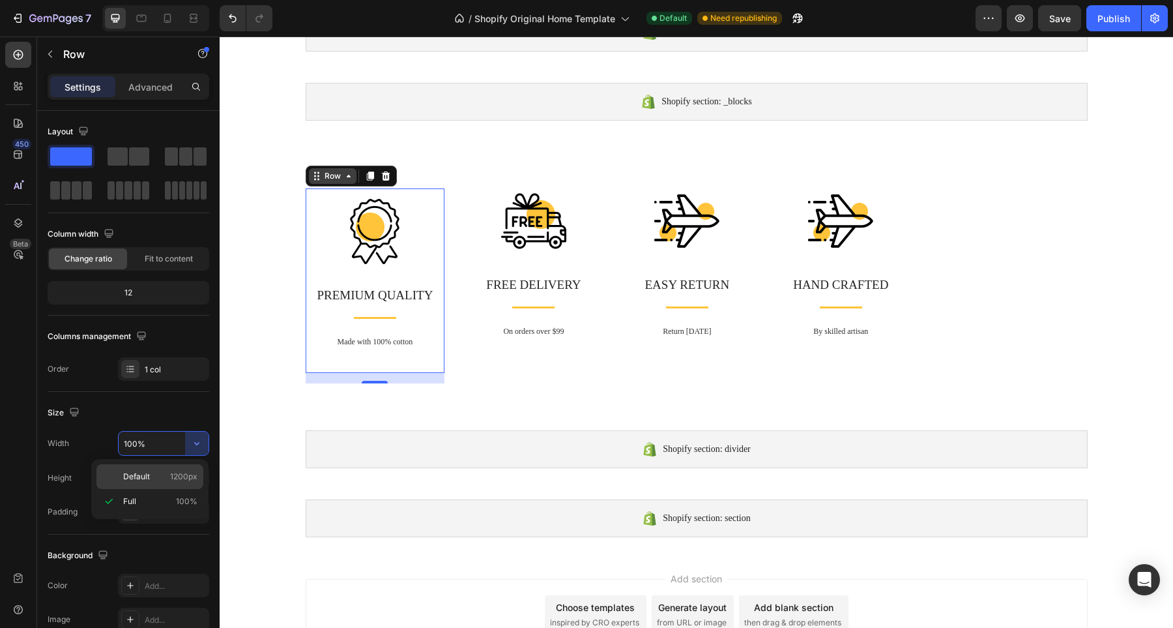
click at [188, 480] on span "1200px" at bounding box center [183, 477] width 27 height 12
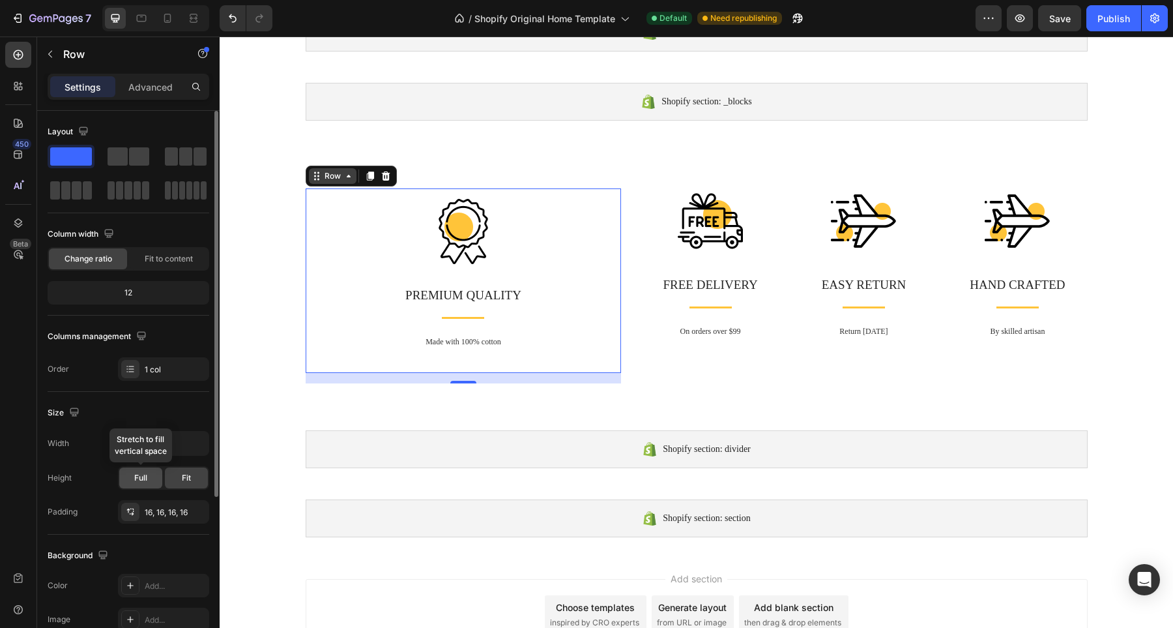
click at [141, 476] on span "Full" at bounding box center [140, 478] width 13 height 12
click at [171, 476] on div "Fit" at bounding box center [186, 477] width 43 height 21
click at [186, 446] on button "button" at bounding box center [196, 442] width 23 height 23
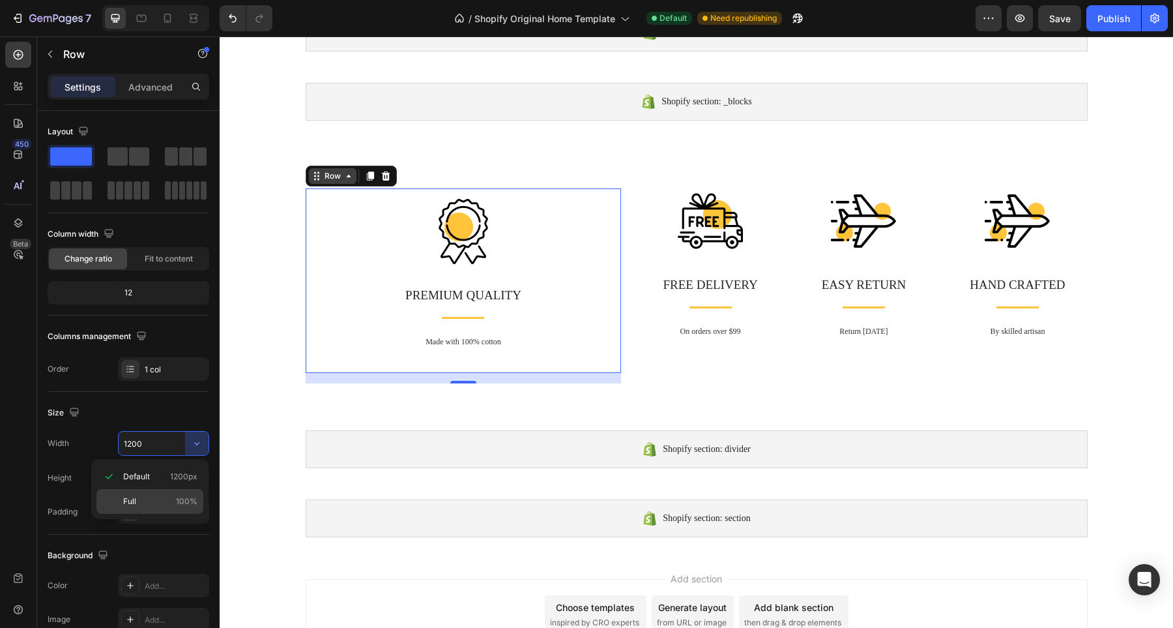
click at [149, 500] on p "Full 100%" at bounding box center [160, 501] width 74 height 12
type input "100%"
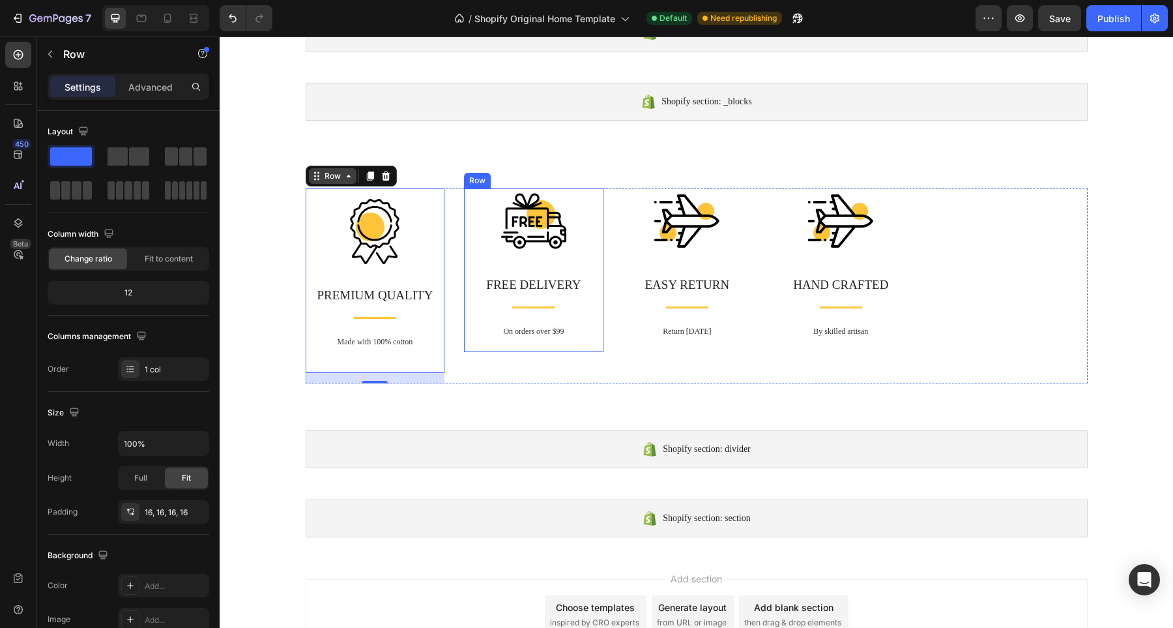
click at [475, 203] on div "Image FREE DELIVERY Text block Title Line On orders over $99 Text block Row" at bounding box center [533, 270] width 139 height 164
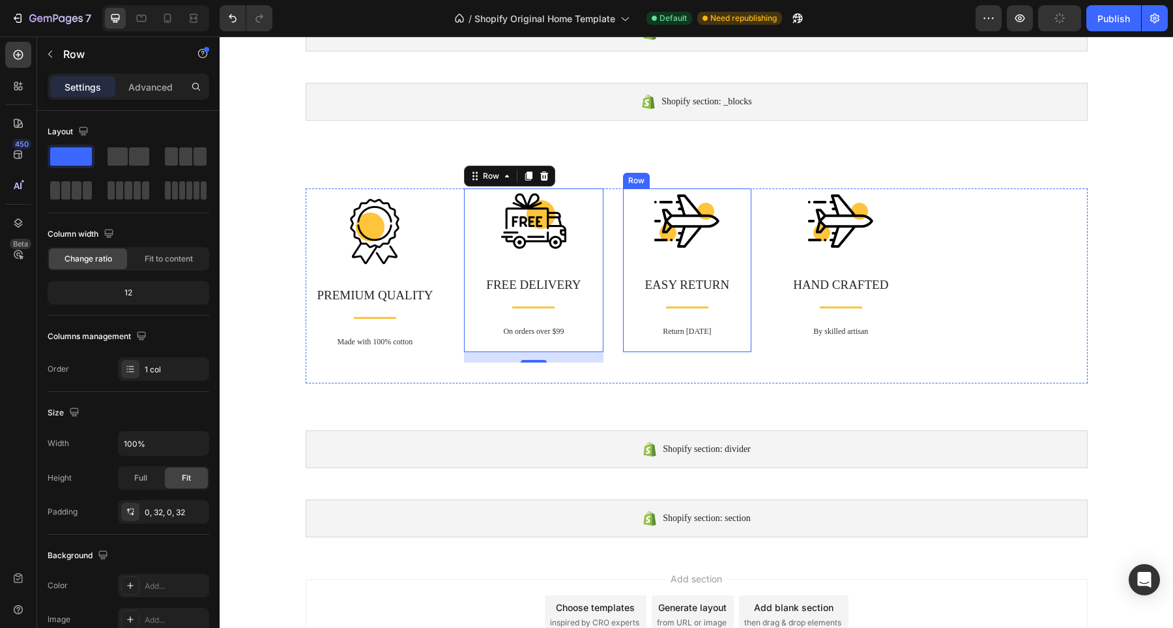
click at [623, 196] on div "Image EASY RETURN Text block Title Line Return [DATE] Text block Row" at bounding box center [687, 270] width 129 height 164
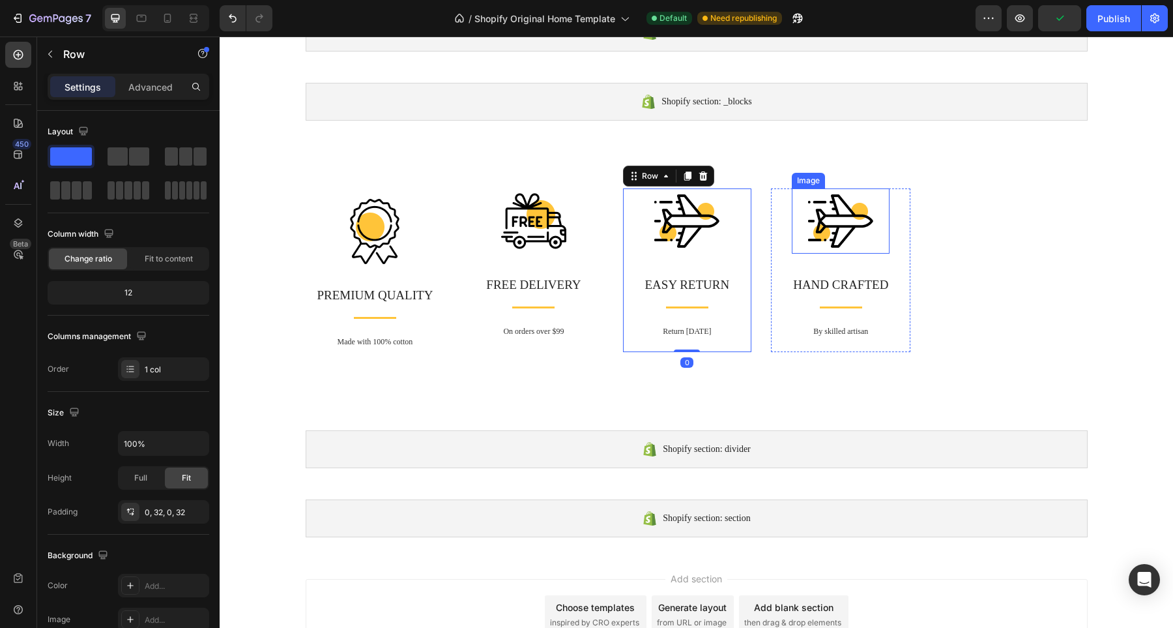
click at [785, 207] on div "Image HAND CRAFTED Text block Title Line By skilled artisan Text block Row" at bounding box center [840, 270] width 139 height 164
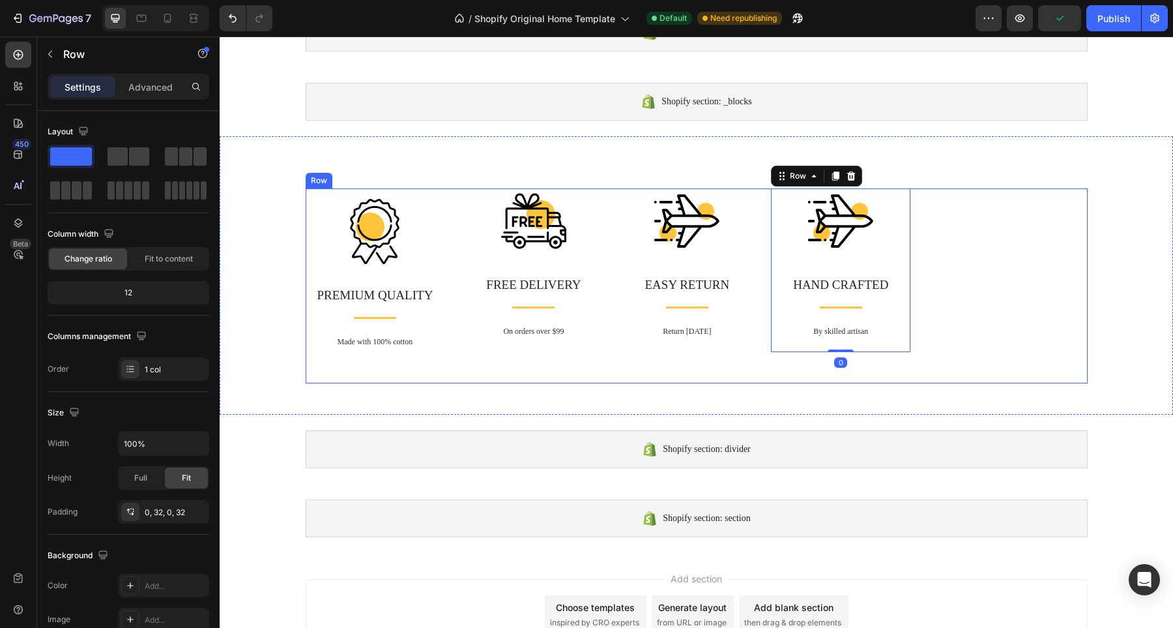
click at [993, 217] on div "Image PREMIUM QUALITY Text block Title Line Made with 100% cotton Text block Ro…" at bounding box center [697, 285] width 782 height 195
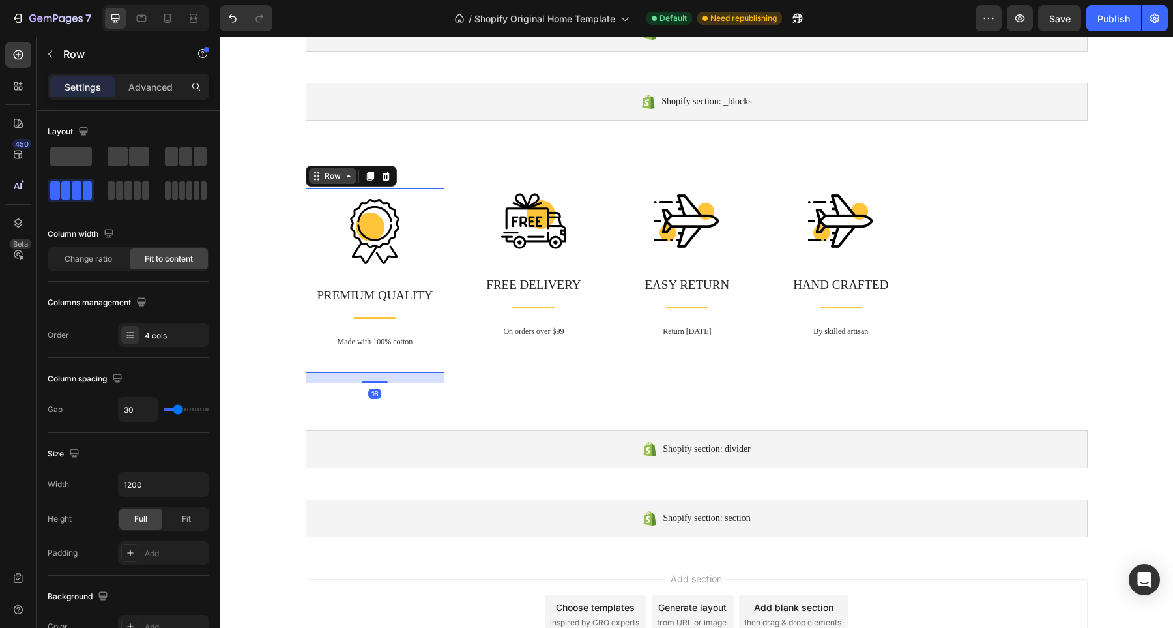
click at [385, 279] on div "Image PREMIUM QUALITY Text block Title Line Made with 100% cotton Text block" at bounding box center [375, 281] width 119 height 164
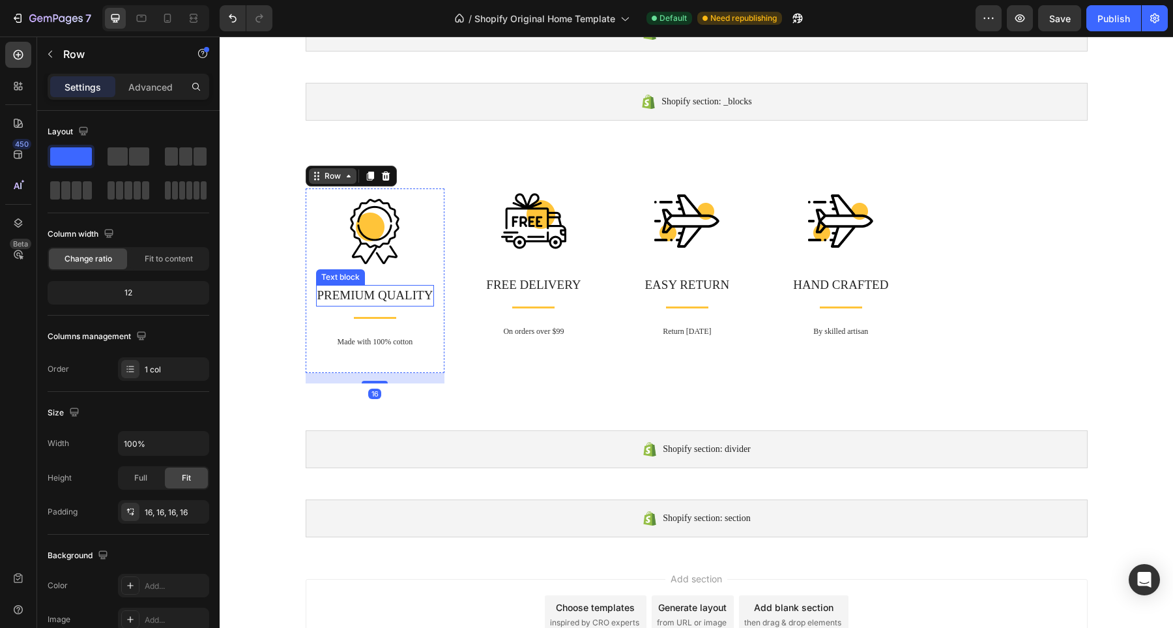
click at [388, 287] on p "PREMIUM QUALITY" at bounding box center [375, 295] width 116 height 19
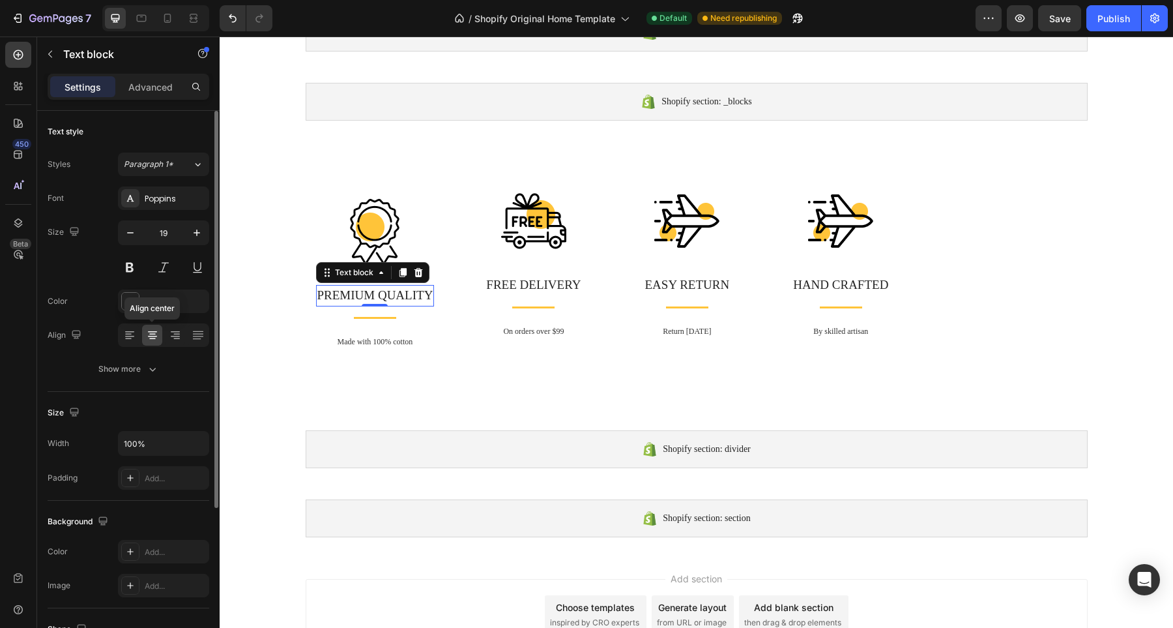
click at [153, 336] on icon at bounding box center [152, 336] width 9 height 1
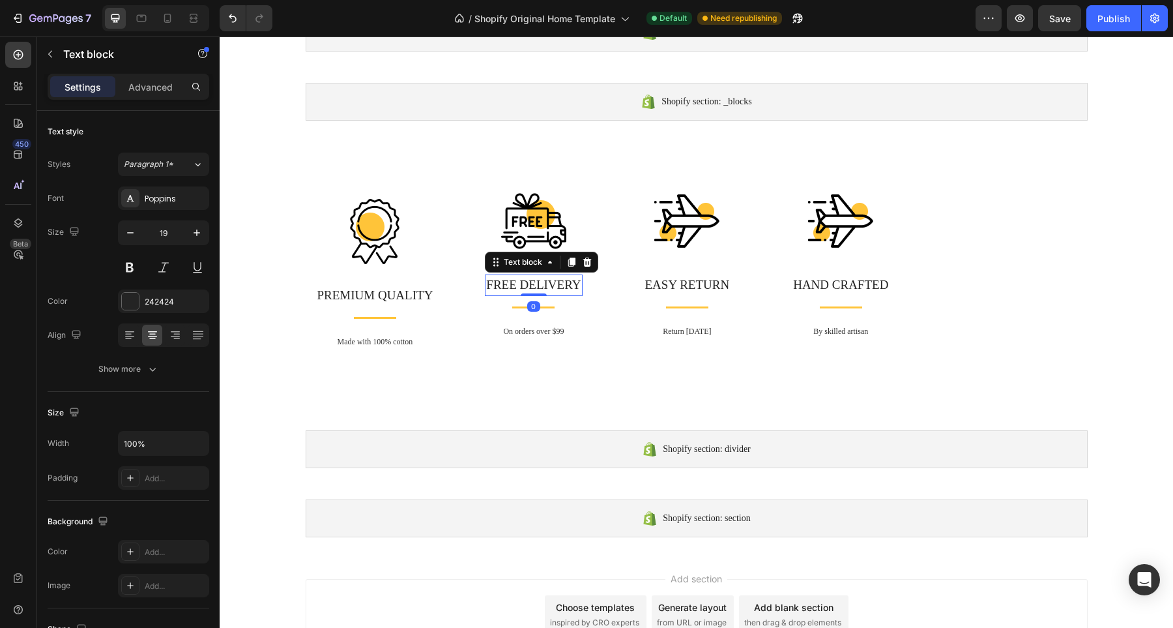
click at [504, 288] on p "FREE DELIVERY" at bounding box center [533, 285] width 95 height 19
click at [382, 230] on img at bounding box center [374, 231] width 65 height 65
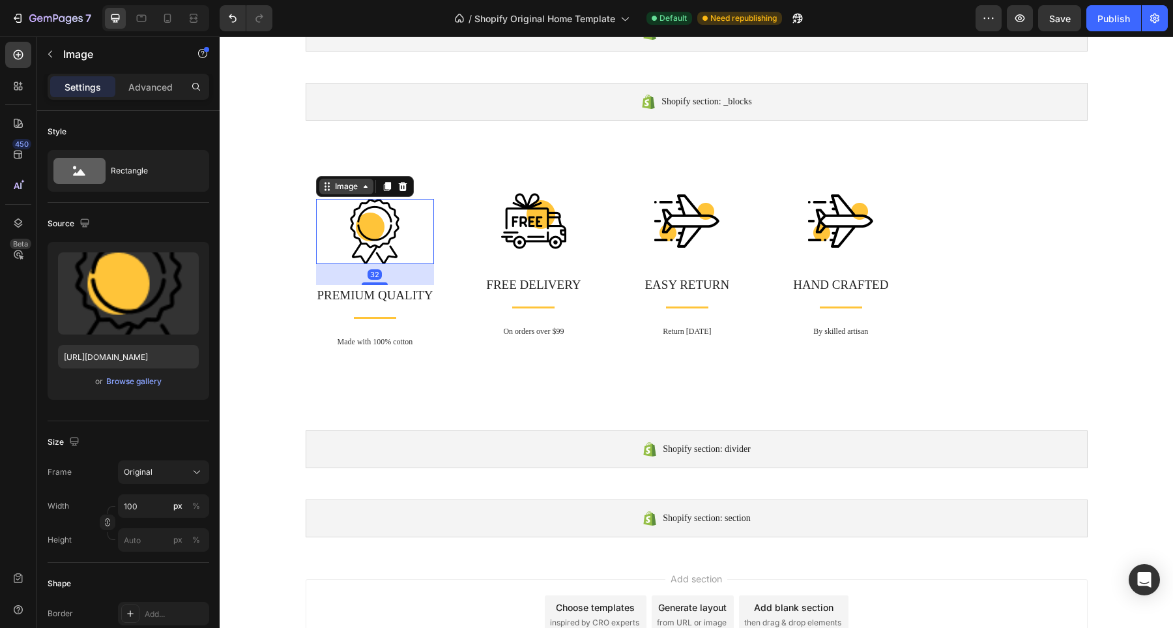
click at [328, 190] on icon at bounding box center [329, 190] width 2 height 2
click at [280, 217] on div "Image Row 1 col Row 4 cols Section 32 PREMIUM QUALITY Text block Title Line Mad…" at bounding box center [696, 290] width 934 height 205
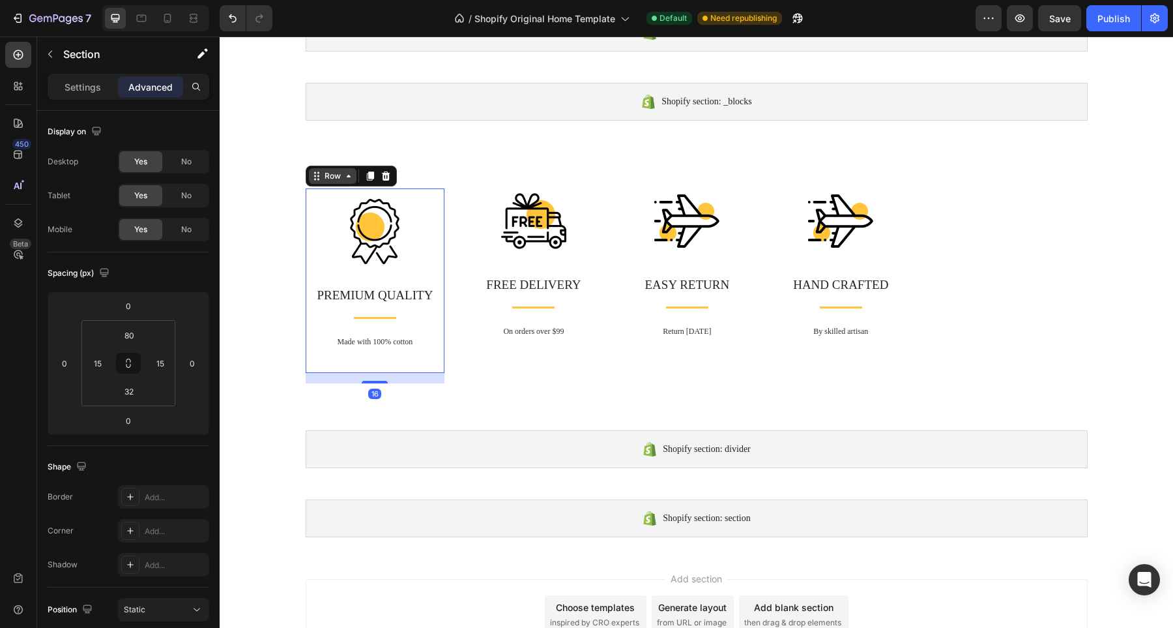
click at [306, 199] on div "Image PREMIUM QUALITY Text block Title Line Made with 100% cotton Text block Ro…" at bounding box center [375, 280] width 139 height 184
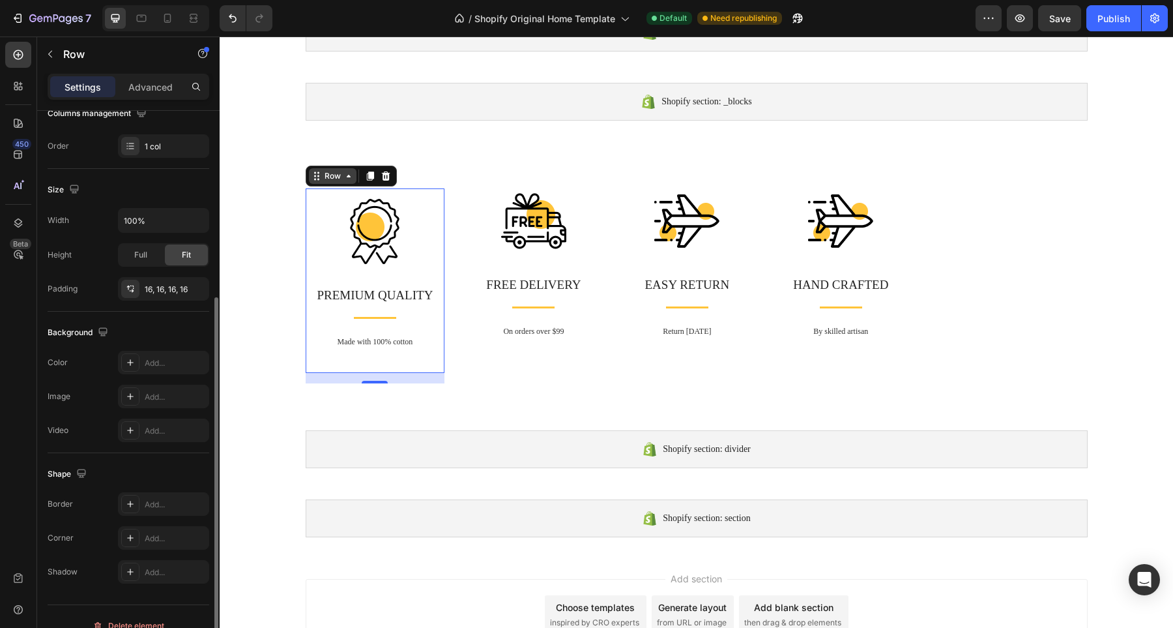
scroll to position [241, 0]
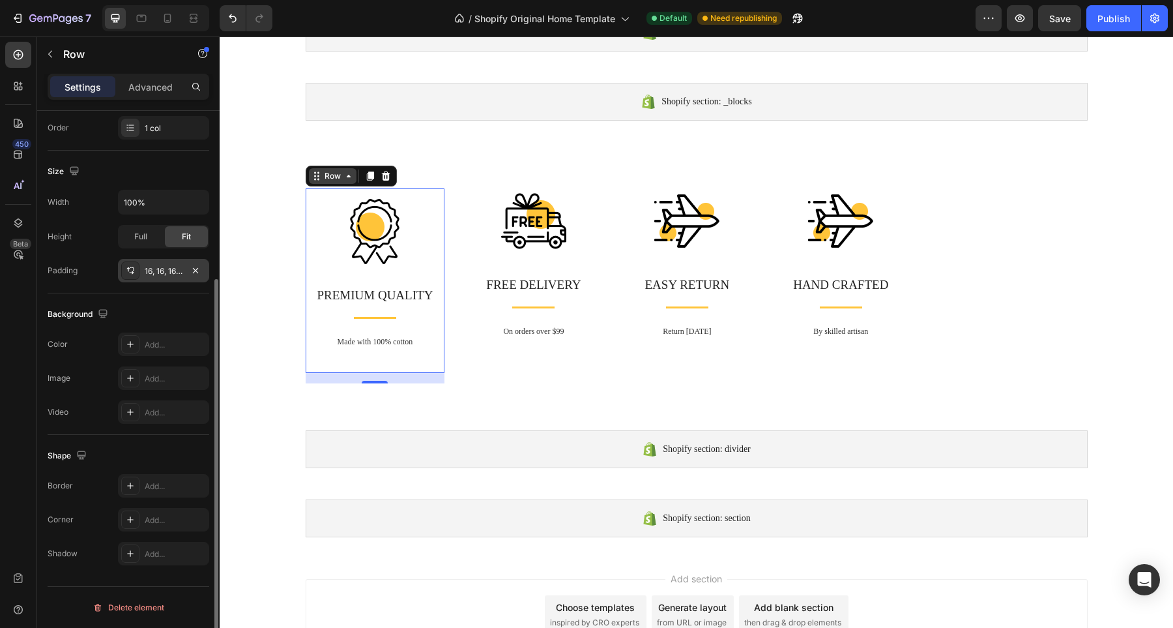
click at [131, 276] on div at bounding box center [130, 270] width 18 height 18
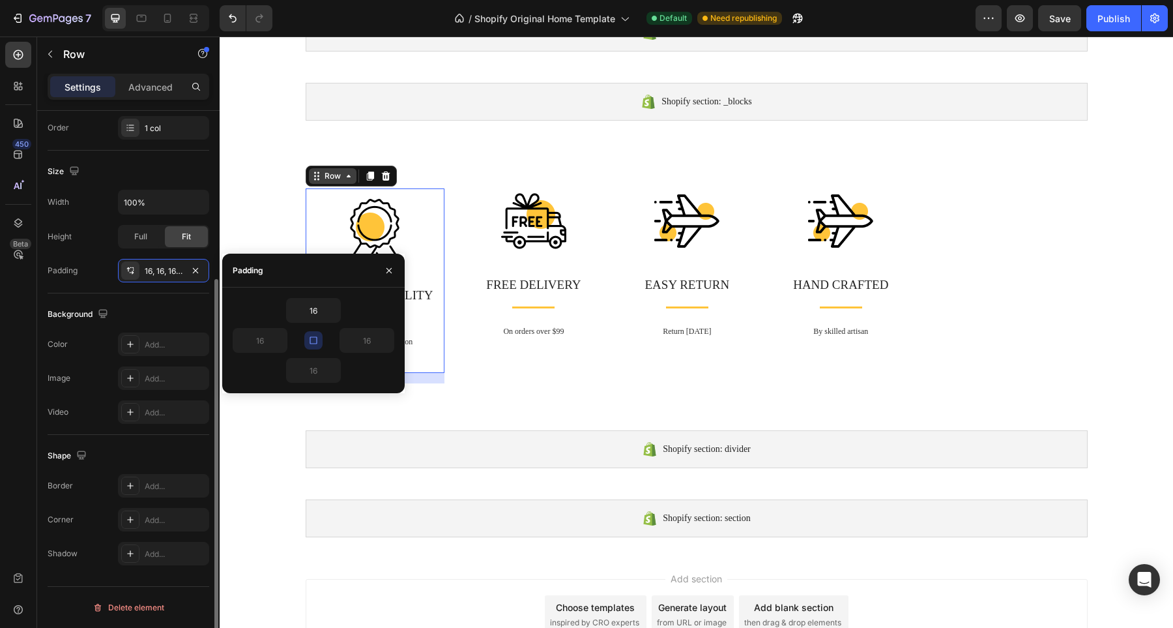
click at [138, 309] on div "Background" at bounding box center [129, 314] width 162 height 21
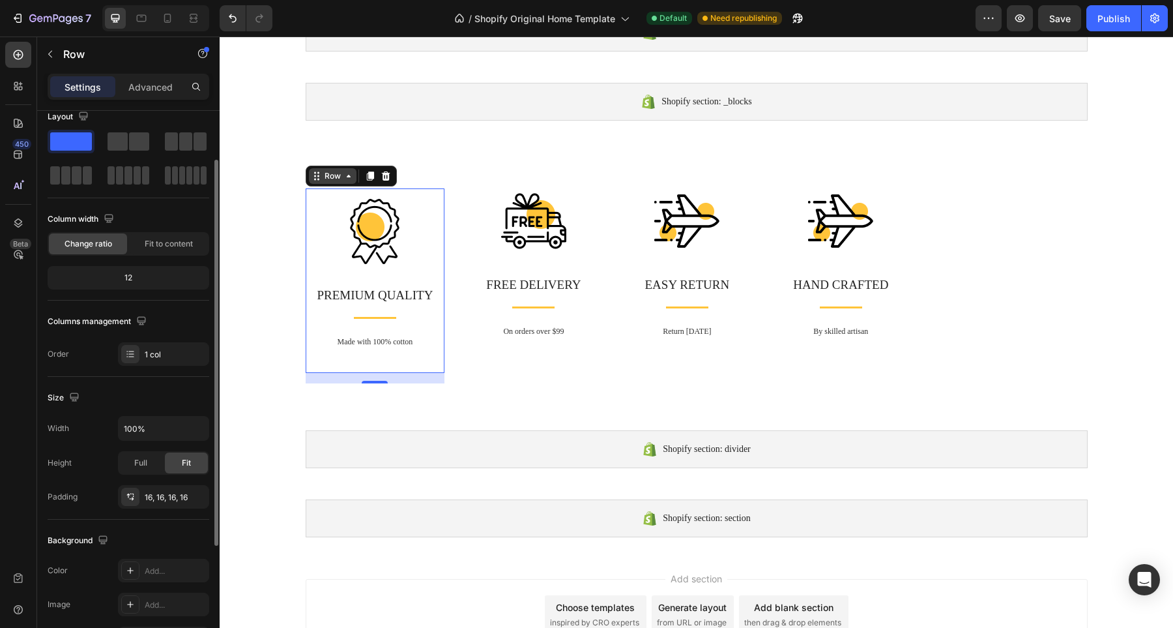
scroll to position [0, 0]
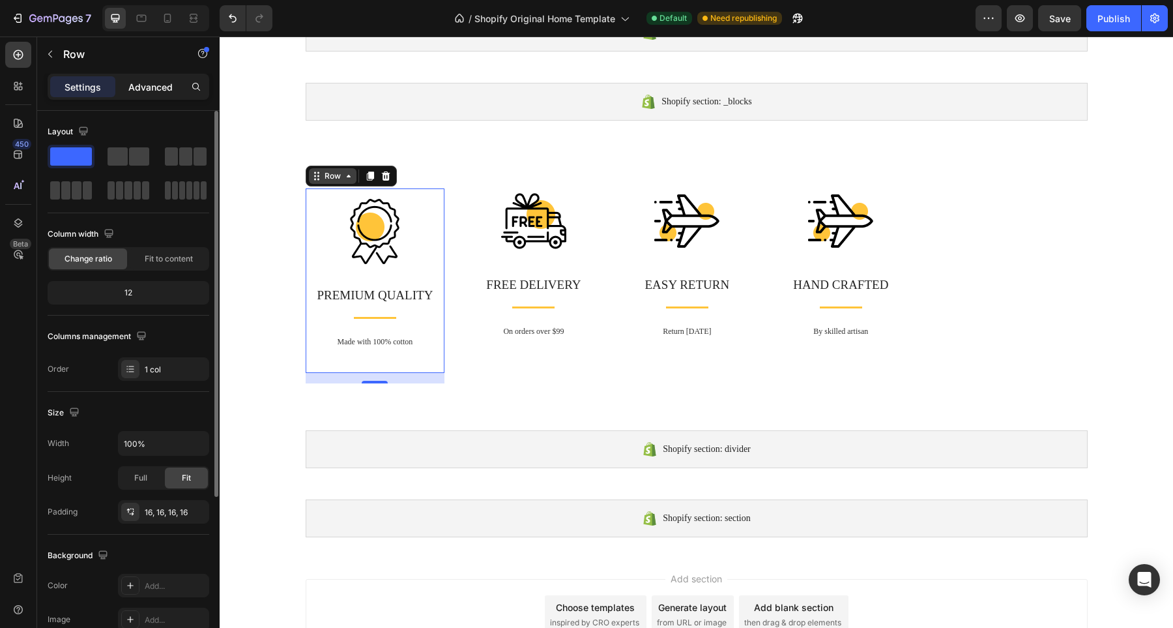
click at [154, 91] on p "Advanced" at bounding box center [150, 87] width 44 height 14
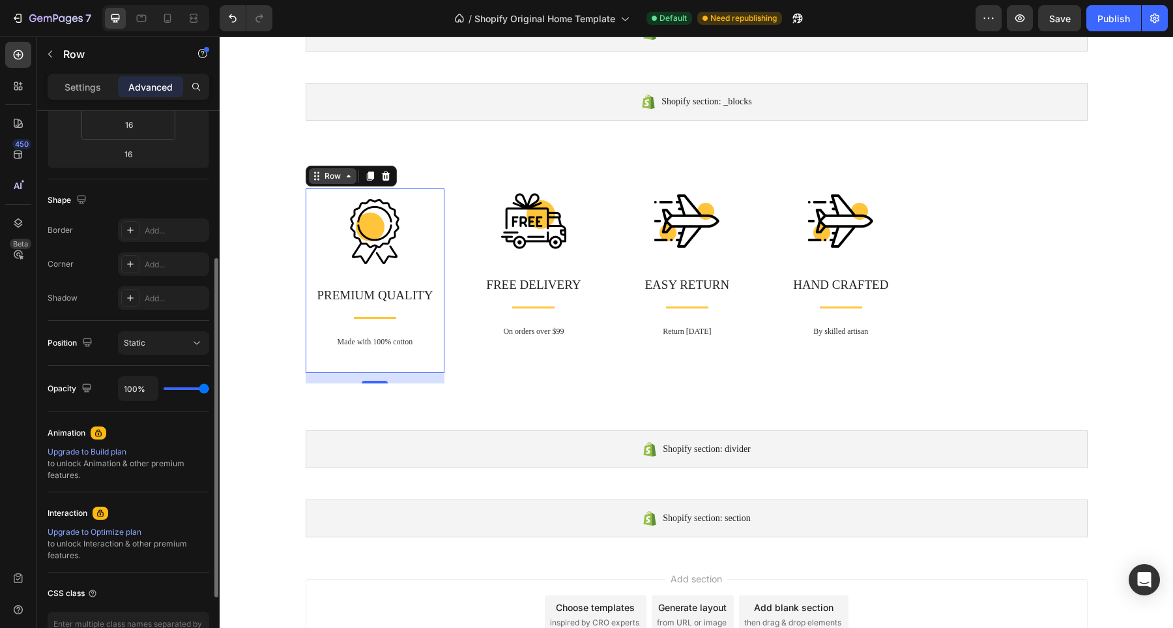
scroll to position [249, 0]
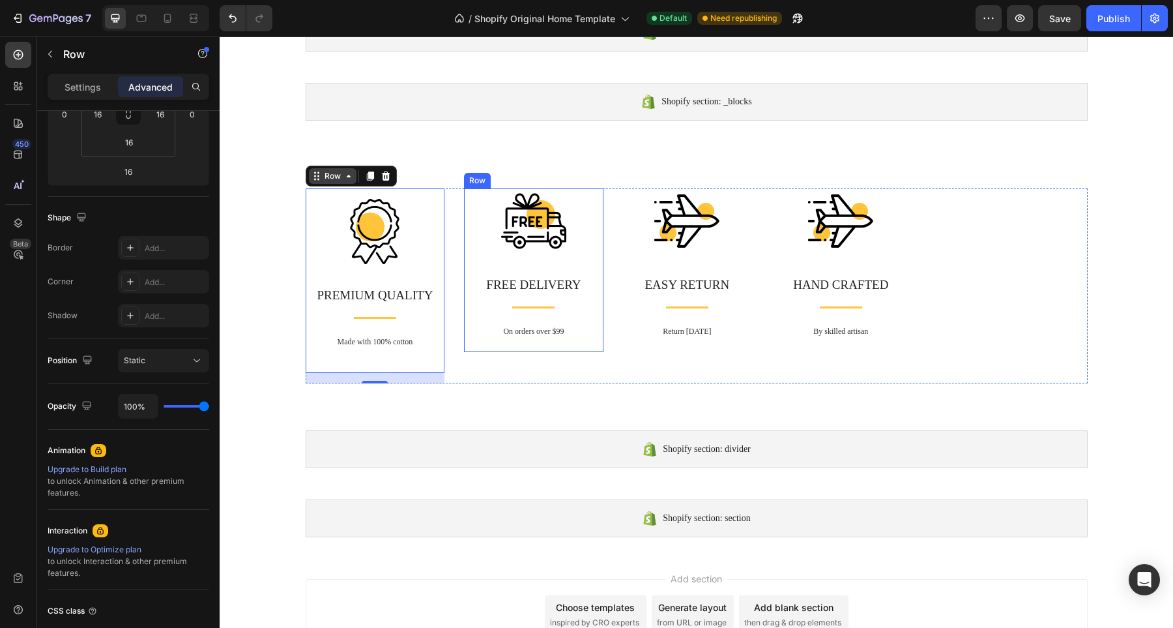
click at [464, 179] on div "Row" at bounding box center [477, 181] width 27 height 16
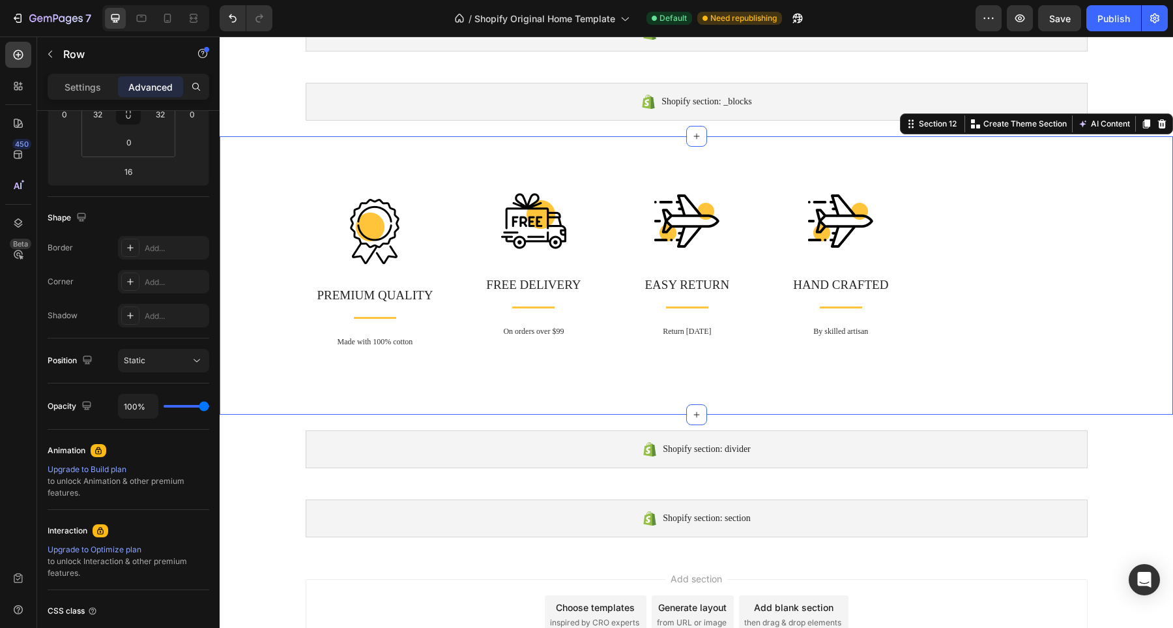
click at [412, 182] on div "Image PREMIUM QUALITY Text block Title Line Made with 100% cotton Text block Ro…" at bounding box center [697, 275] width 954 height 278
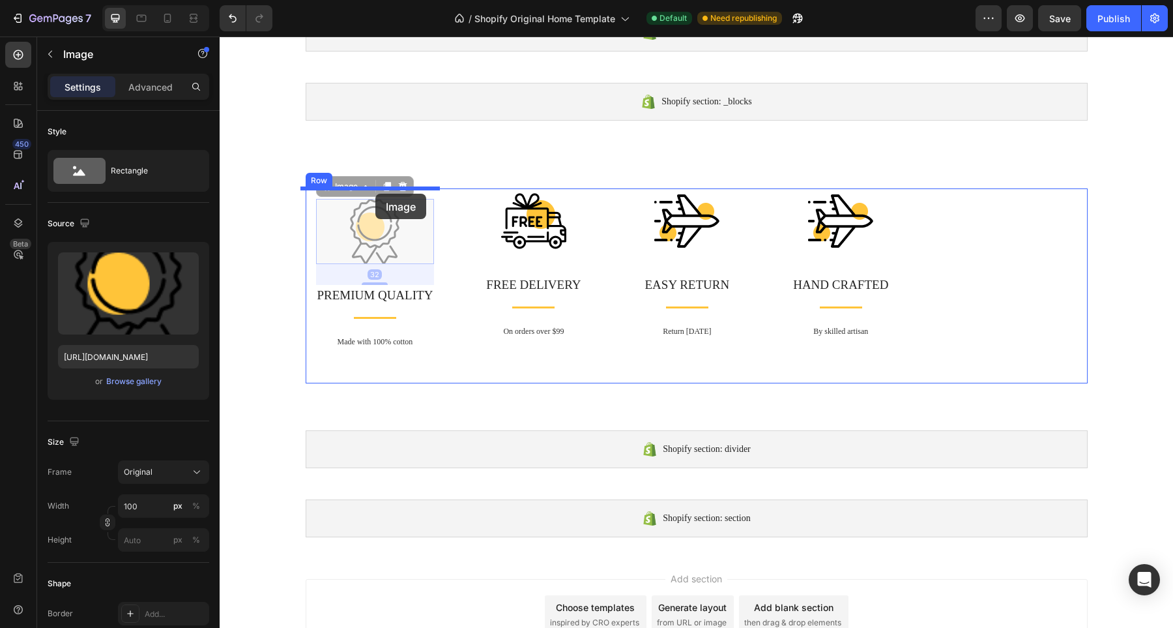
drag, startPoint x: 375, startPoint y: 218, endPoint x: 375, endPoint y: 194, distance: 24.1
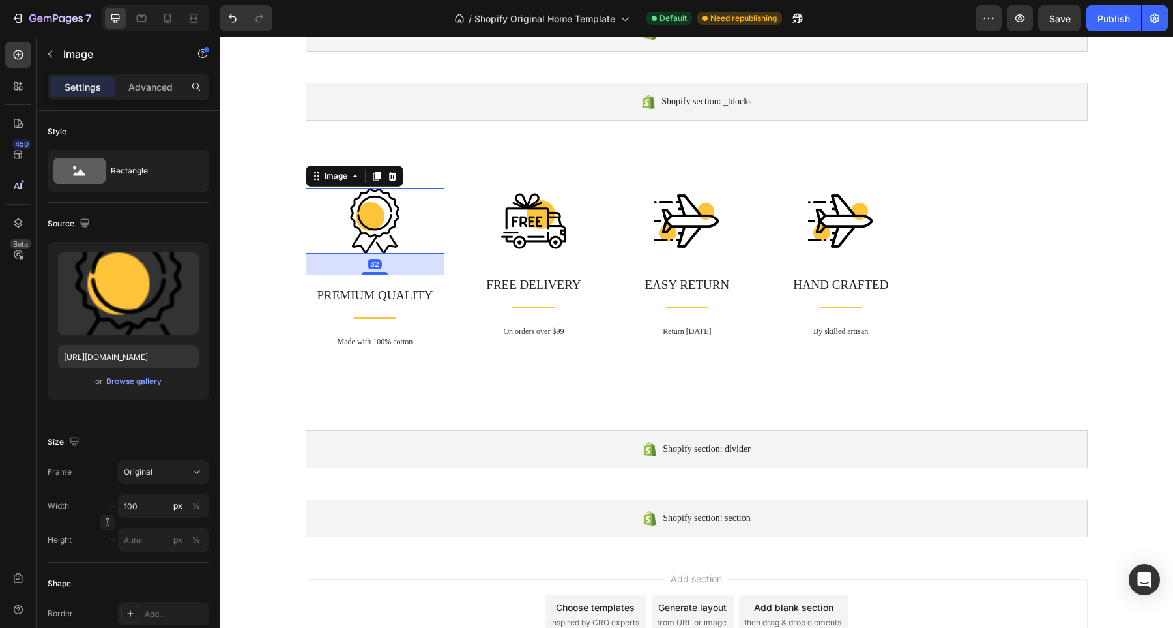
click at [307, 237] on div at bounding box center [375, 220] width 139 height 65
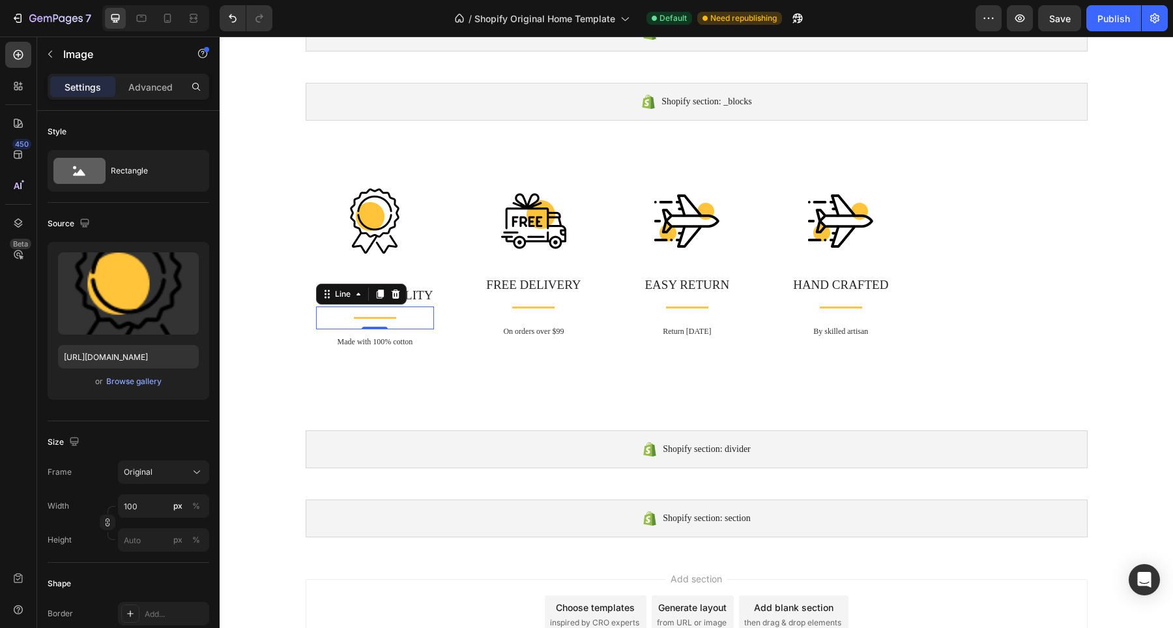
click at [316, 325] on div "Title Line 0" at bounding box center [375, 317] width 119 height 23
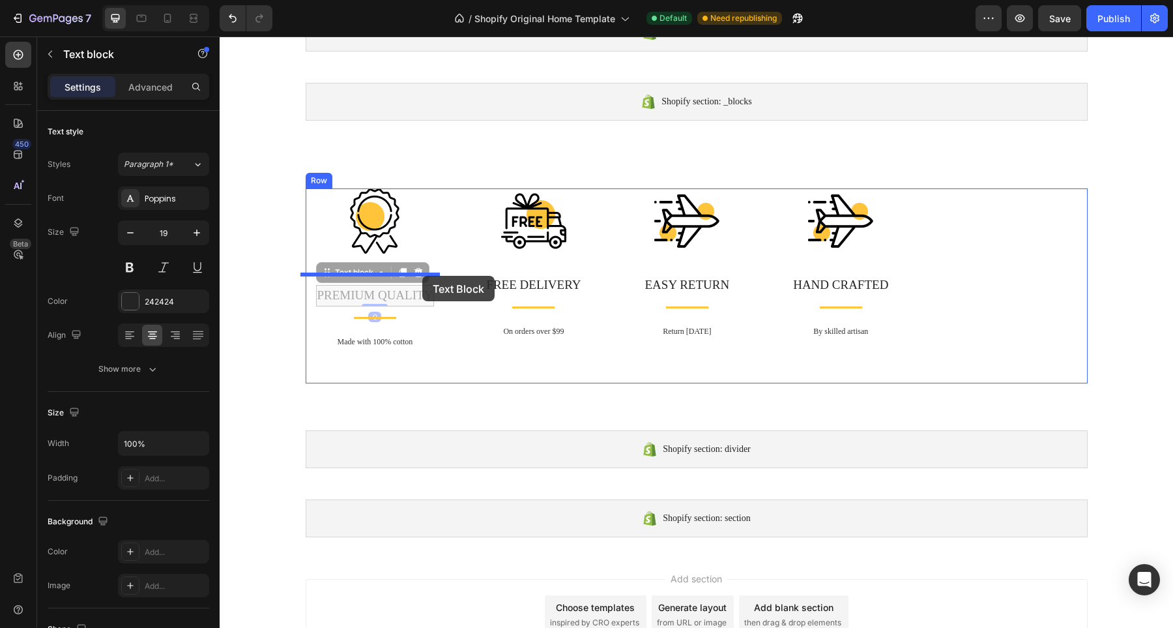
drag, startPoint x: 422, startPoint y: 291, endPoint x: 422, endPoint y: 276, distance: 15.6
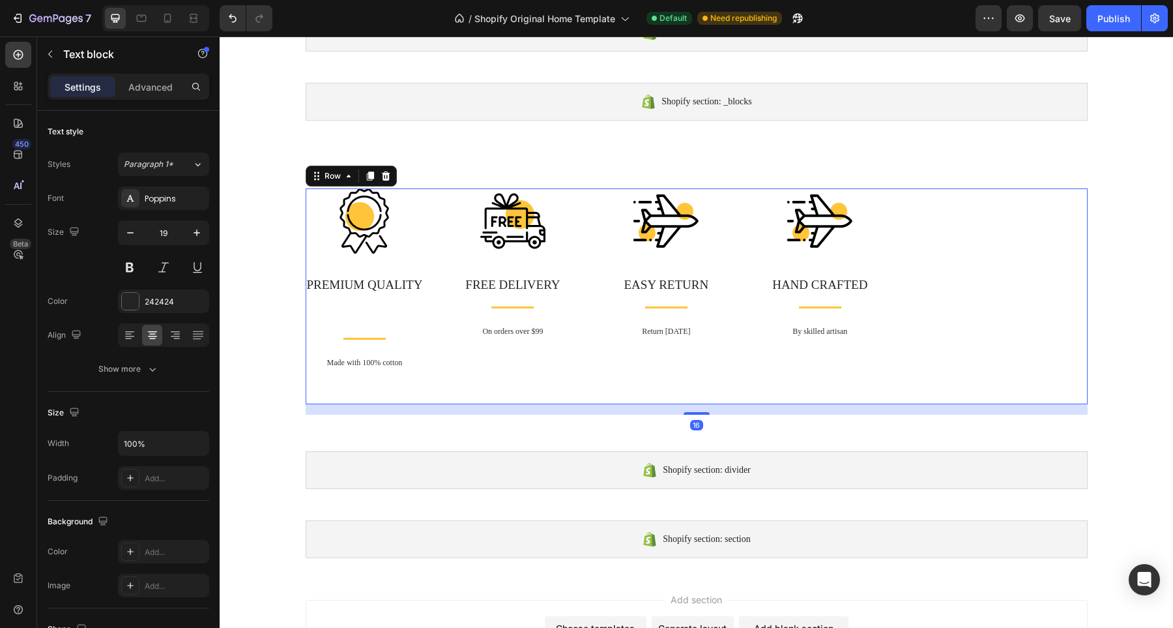
click at [437, 326] on div "Image PREMIUM QUALITY Text block Title Line Made with 100% cotton Text block Ro…" at bounding box center [697, 296] width 782 height 216
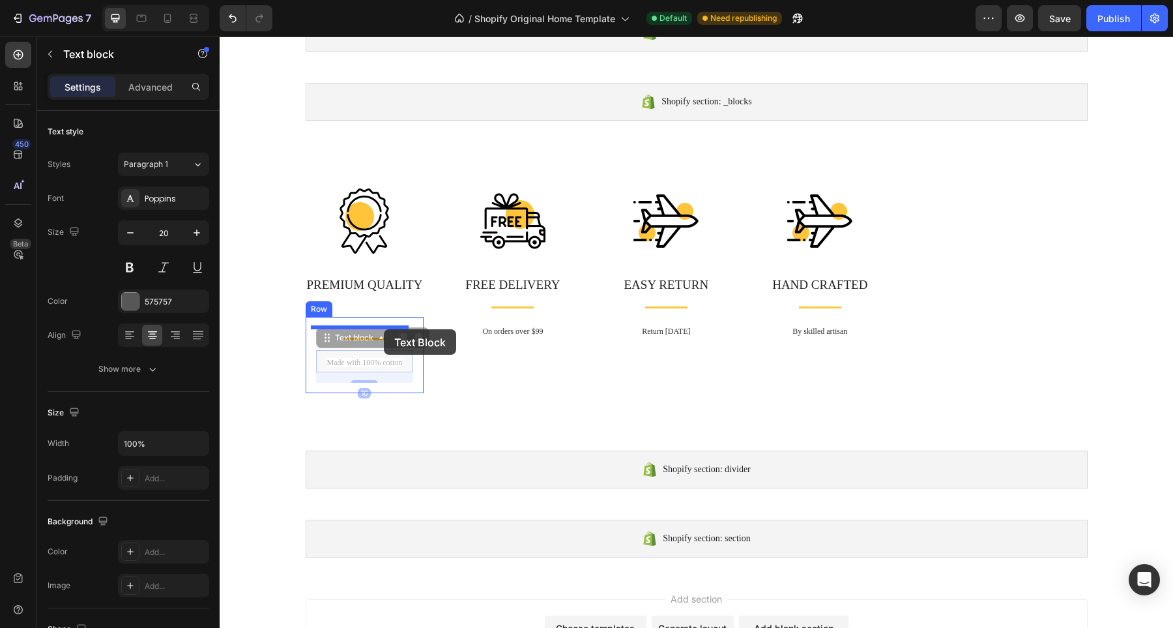
drag, startPoint x: 382, startPoint y: 362, endPoint x: 384, endPoint y: 329, distance: 32.6
click at [384, 329] on div "Shopify section: divider Shopify section: divider Shopify section: _blocks Shop…" at bounding box center [697, 40] width 954 height 1380
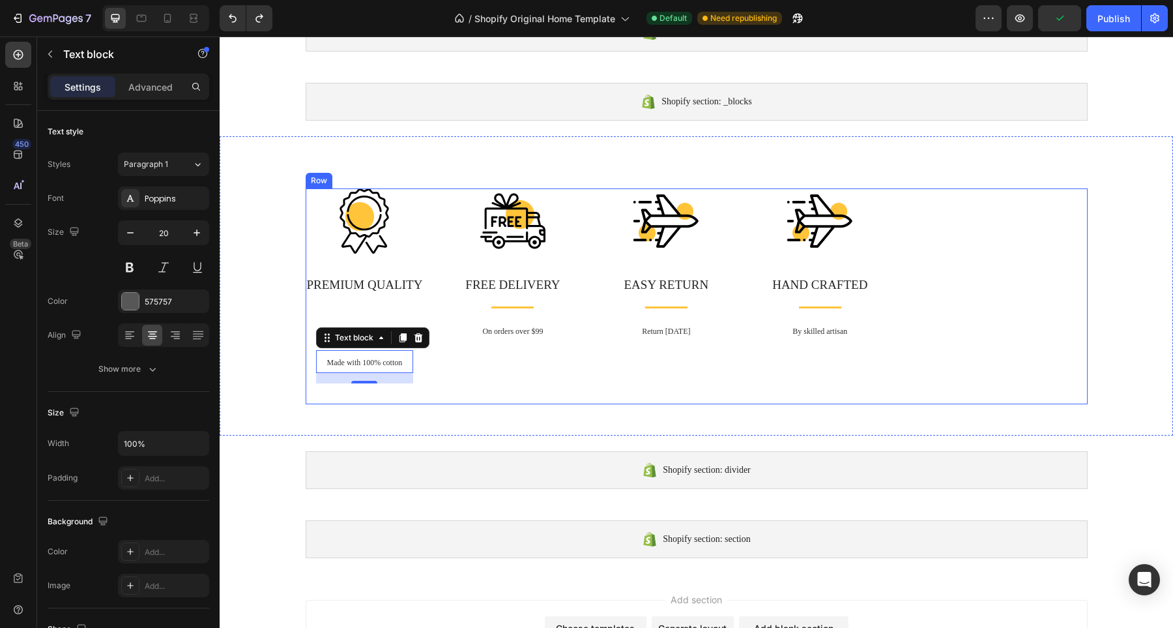
click at [458, 357] on div "Image FREE DELIVERY Text block Title Line On orders over $99 Text block Row" at bounding box center [512, 296] width 139 height 216
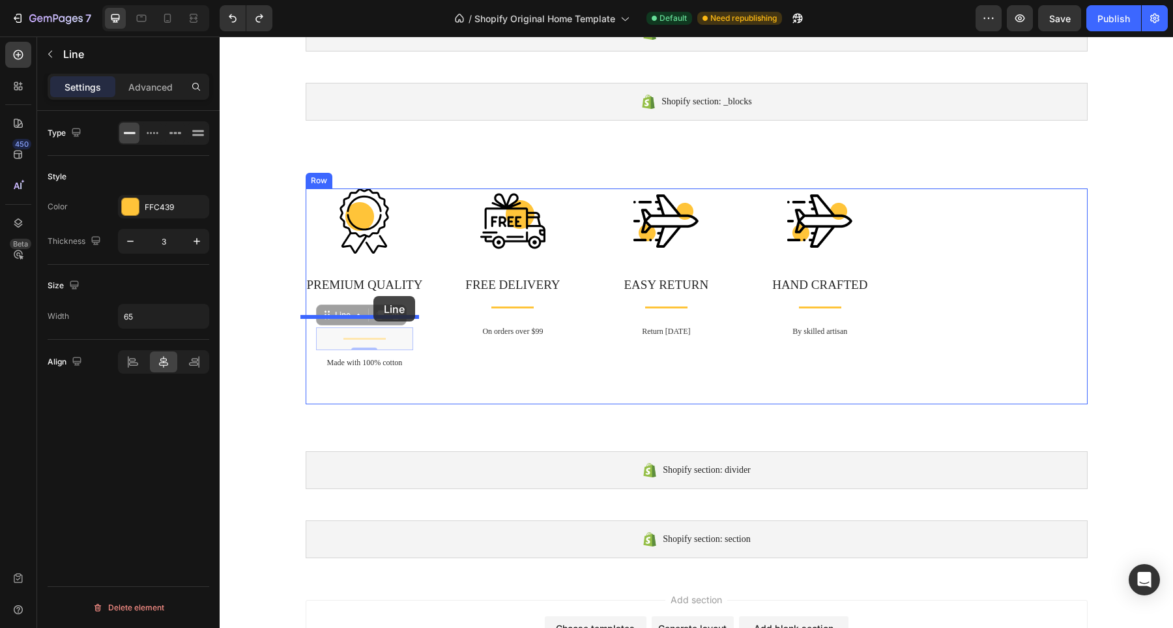
drag, startPoint x: 370, startPoint y: 337, endPoint x: 373, endPoint y: 296, distance: 41.2
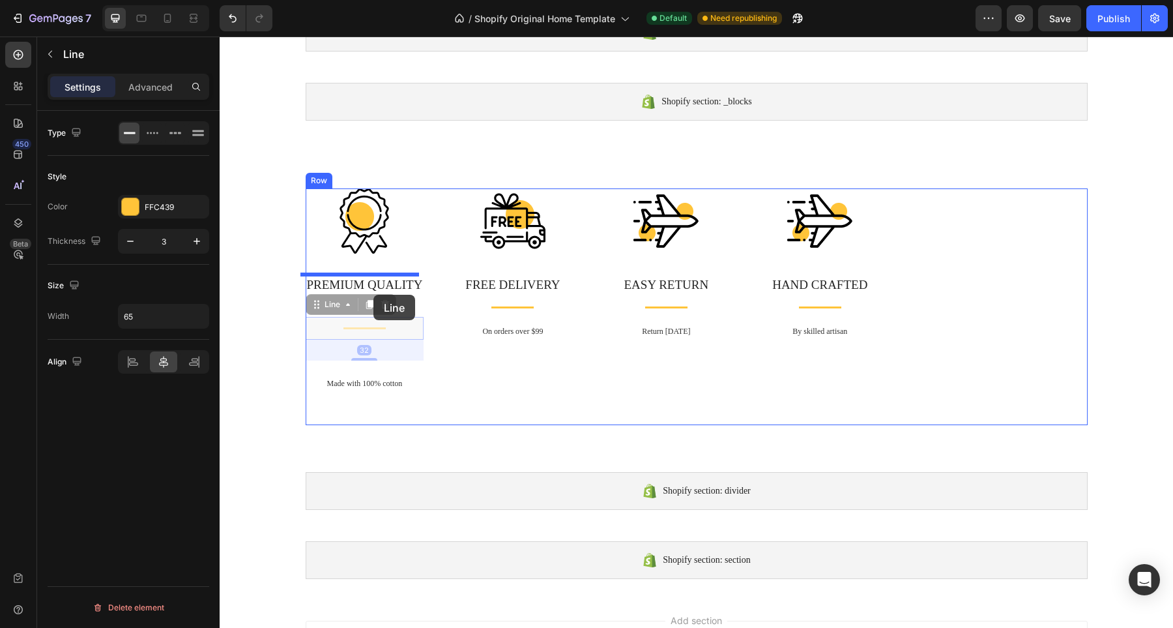
drag, startPoint x: 371, startPoint y: 323, endPoint x: 373, endPoint y: 295, distance: 28.8
click at [373, 295] on div "Shopify section: divider Shopify section: divider Shopify section: _blocks Shop…" at bounding box center [697, 50] width 954 height 1401
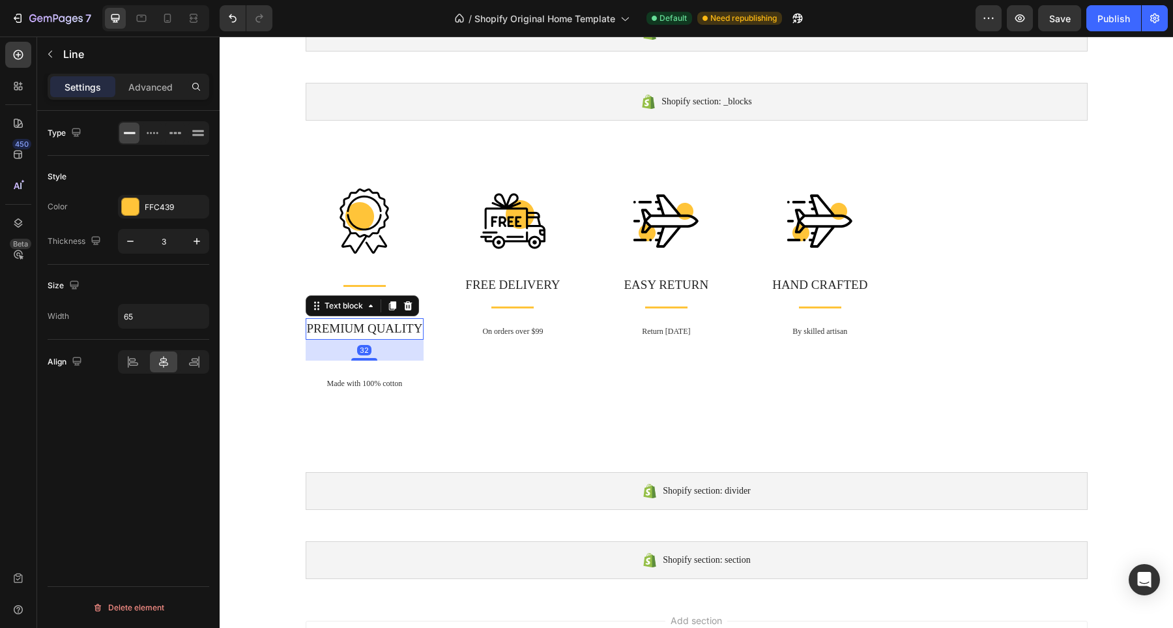
click at [416, 325] on p "PREMIUM QUALITY" at bounding box center [365, 328] width 116 height 19
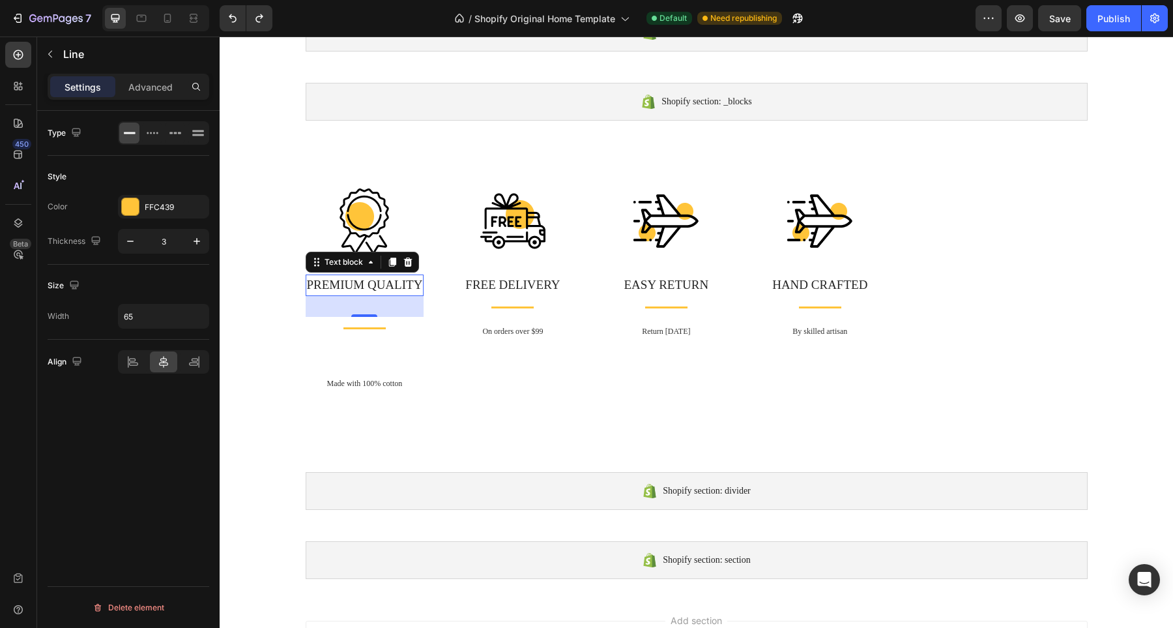
click at [416, 325] on div "Title Line" at bounding box center [365, 328] width 119 height 23
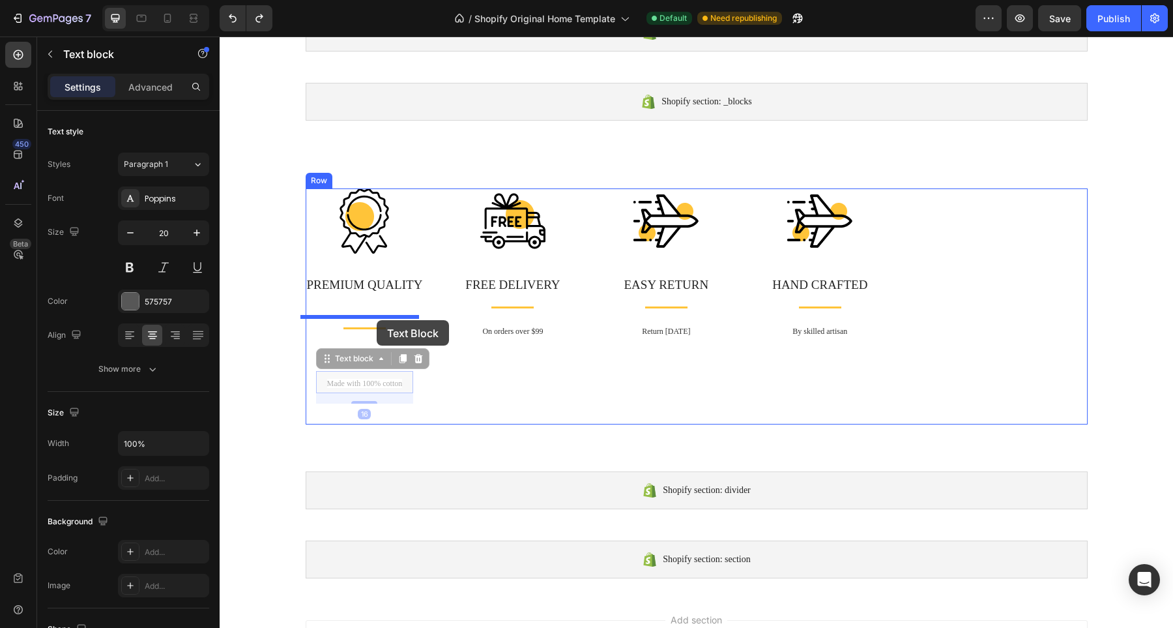
drag, startPoint x: 371, startPoint y: 380, endPoint x: 377, endPoint y: 320, distance: 60.2
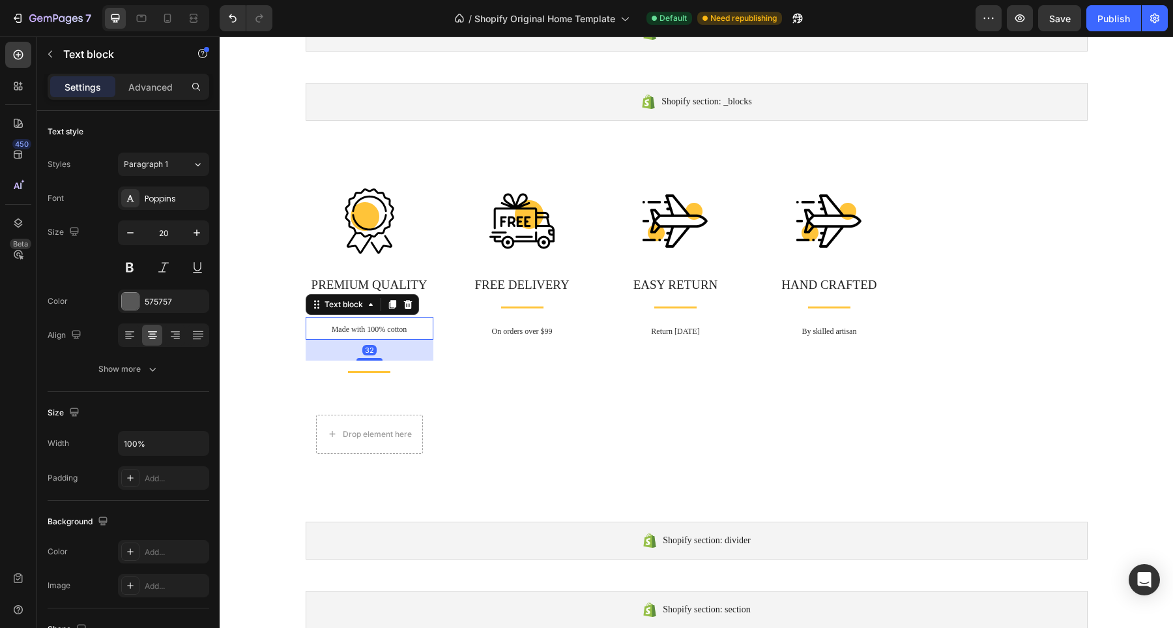
click at [425, 341] on div "32" at bounding box center [370, 350] width 128 height 21
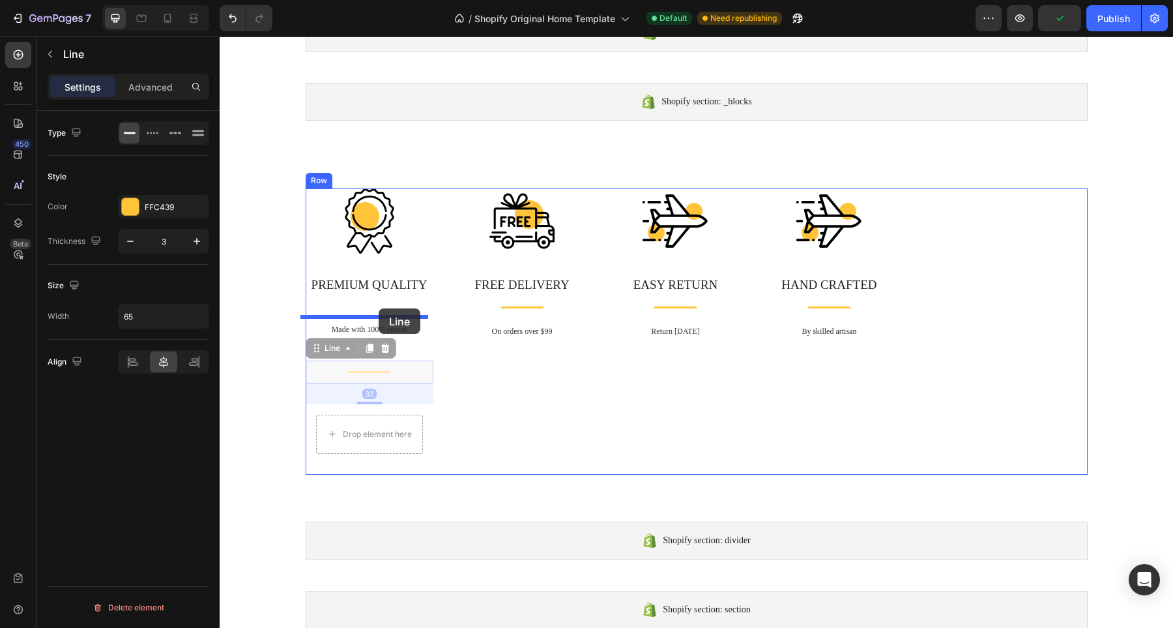
drag, startPoint x: 376, startPoint y: 369, endPoint x: 379, endPoint y: 308, distance: 60.7
click at [379, 308] on div "Shopify section: divider Shopify section: divider Shopify section: _blocks Shop…" at bounding box center [697, 75] width 954 height 1451
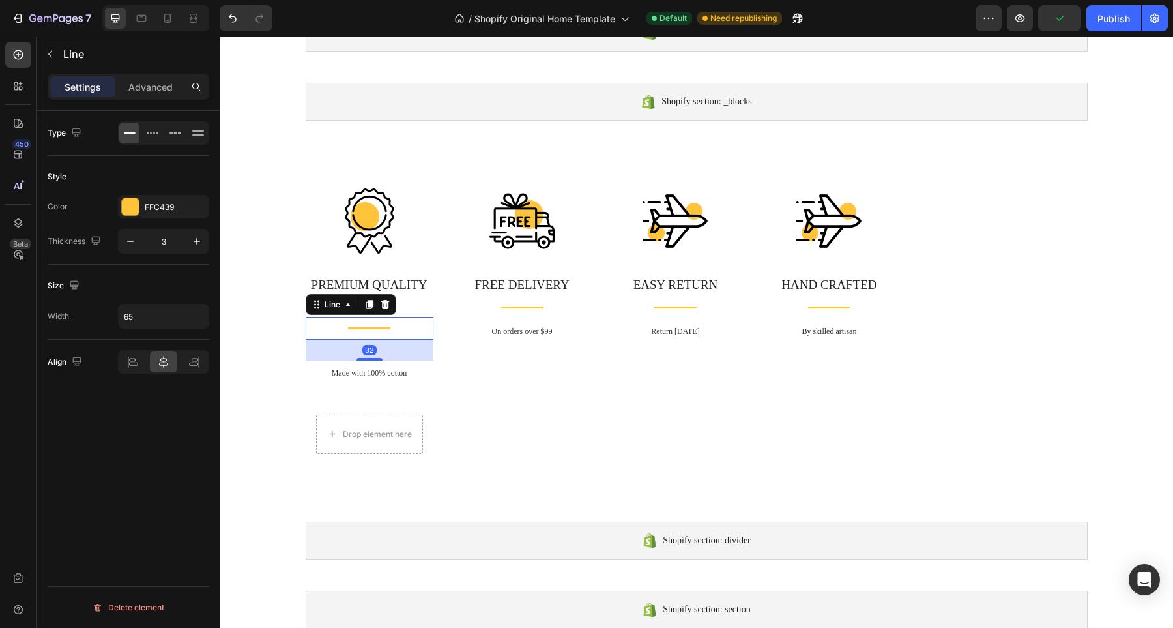
click at [453, 363] on div "Image FREE DELIVERY Text block Title Line On orders over $99 Text block Row" at bounding box center [522, 331] width 139 height 286
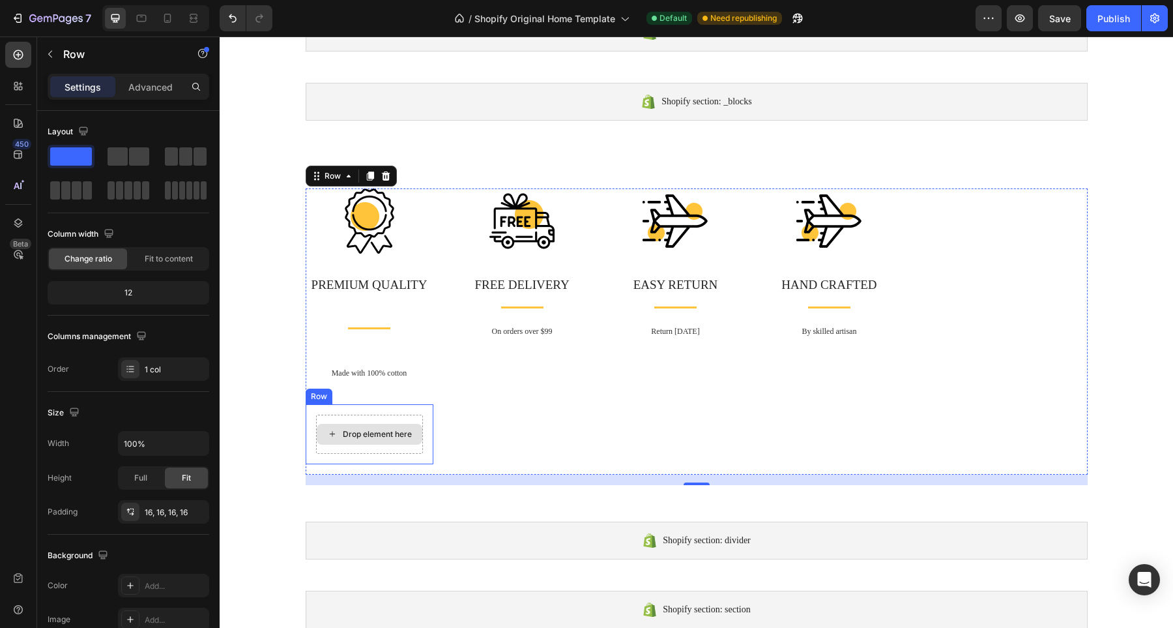
click at [360, 447] on div "Drop element here" at bounding box center [369, 434] width 107 height 39
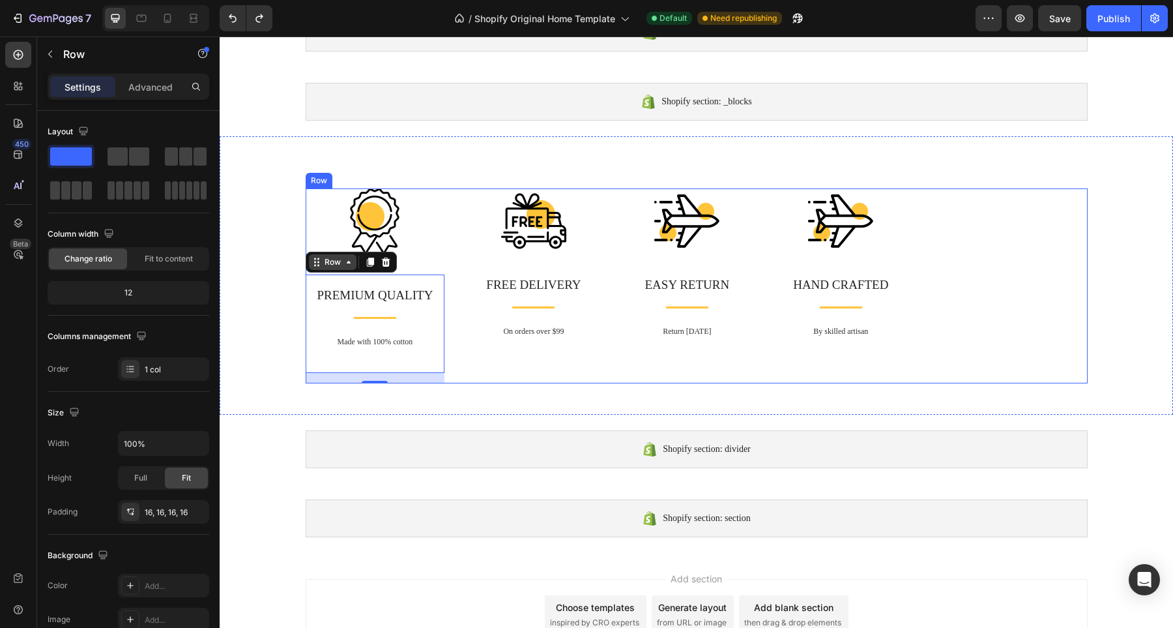
click at [448, 422] on div "Shopify section: divider Shopify section: divider" at bounding box center [696, 449] width 803 height 69
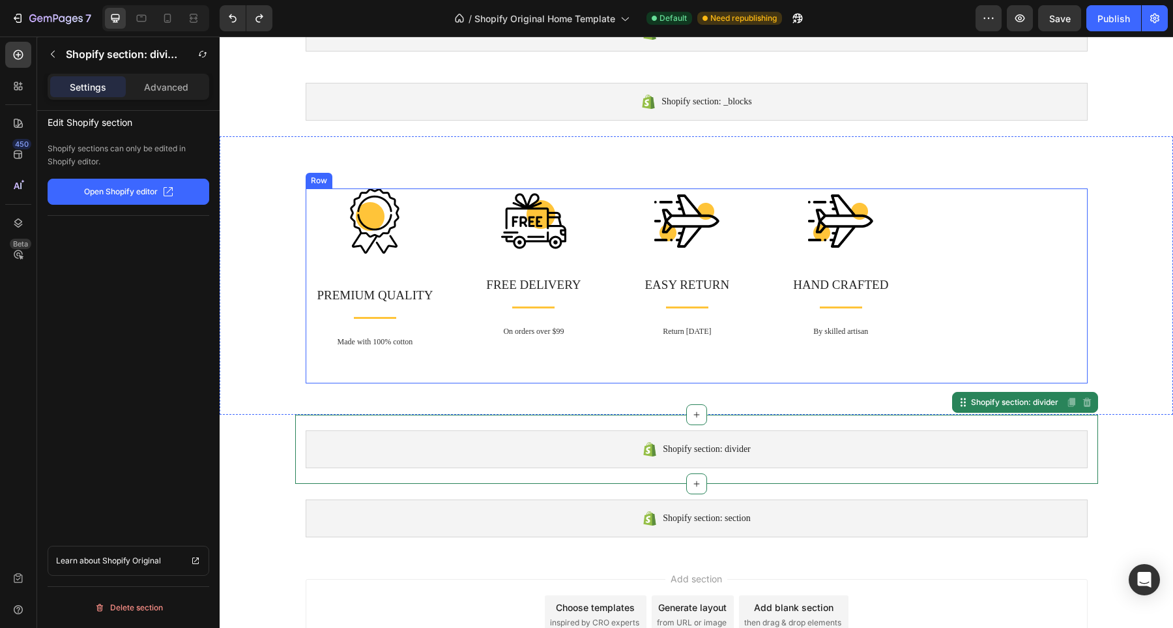
click at [415, 268] on div "Image PREMIUM QUALITY Text block Title Line Made with 100% cotton Text block Row" at bounding box center [375, 285] width 139 height 195
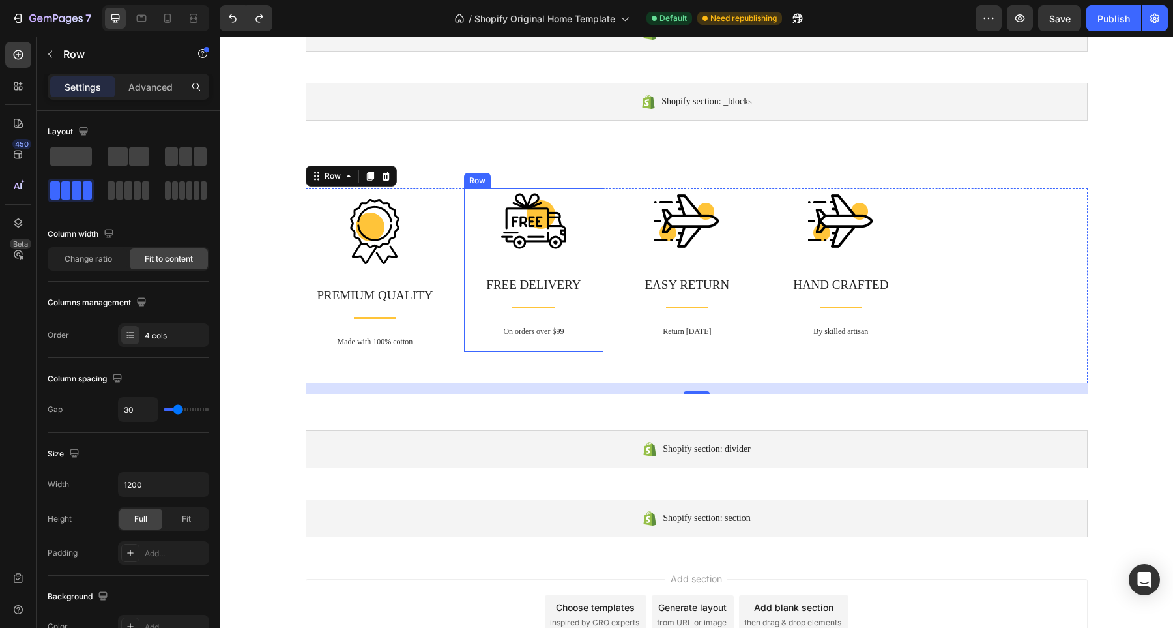
click at [465, 310] on div "Image FREE DELIVERY Text block Title Line On orders over $99 Text block Row" at bounding box center [533, 270] width 139 height 164
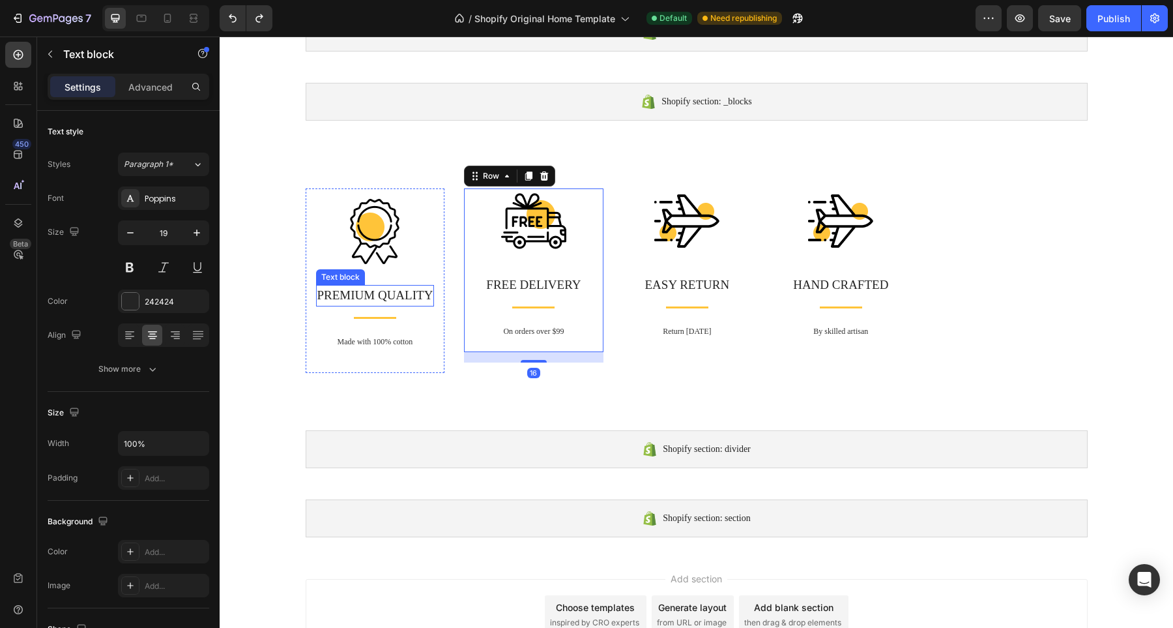
click at [402, 297] on p "PREMIUM QUALITY" at bounding box center [375, 295] width 116 height 19
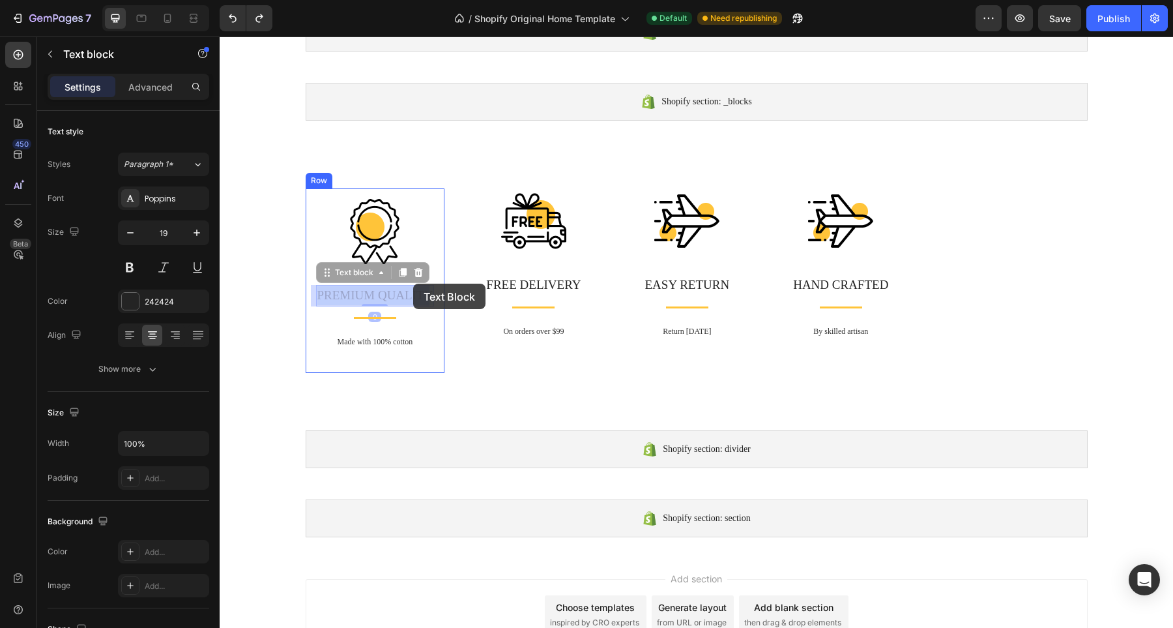
drag, startPoint x: 412, startPoint y: 295, endPoint x: 413, endPoint y: 284, distance: 11.8
click at [413, 284] on div "Shopify section: divider Shopify section: divider Shopify section: _blocks Shop…" at bounding box center [697, 30] width 954 height 1360
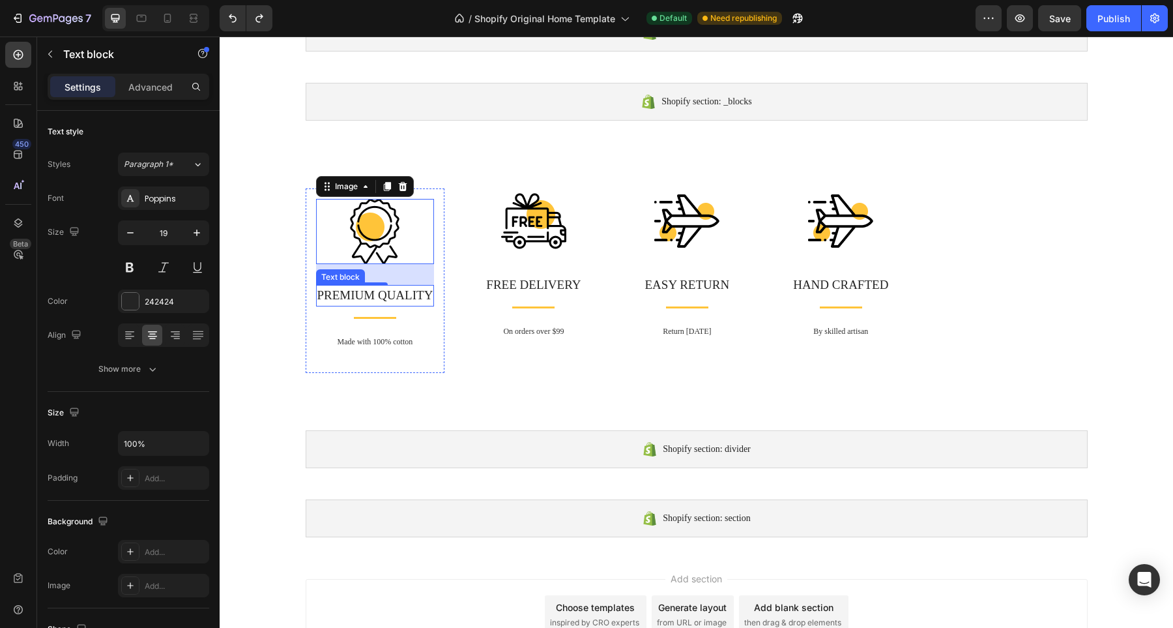
click at [422, 302] on p "PREMIUM QUALITY" at bounding box center [375, 295] width 116 height 19
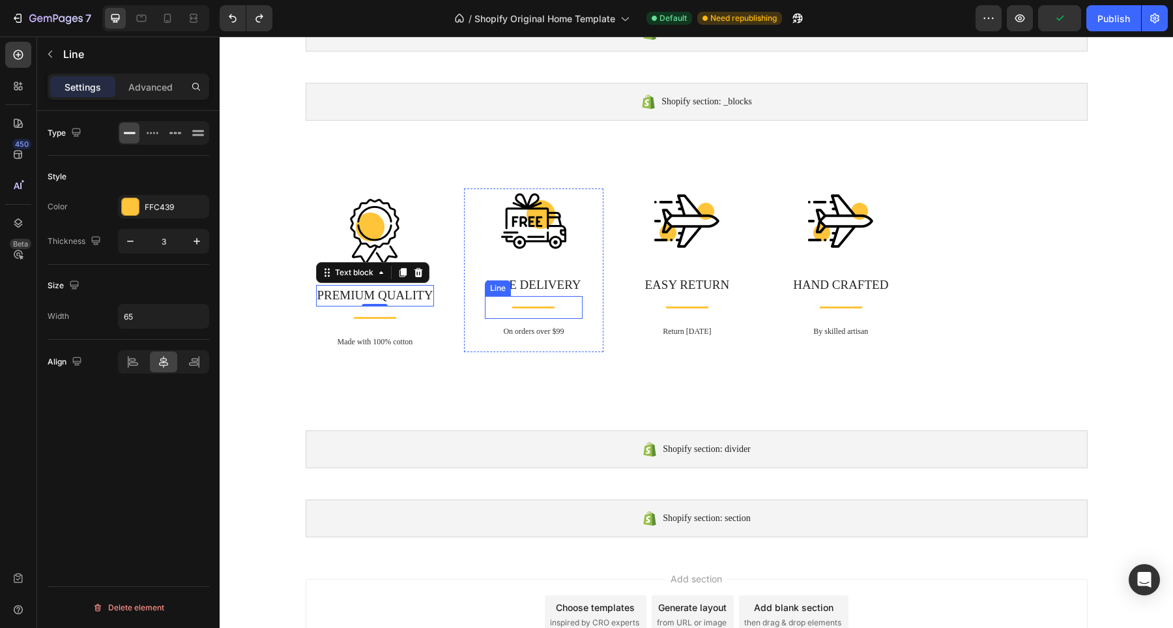
click at [488, 287] on div "Line" at bounding box center [498, 288] width 21 height 12
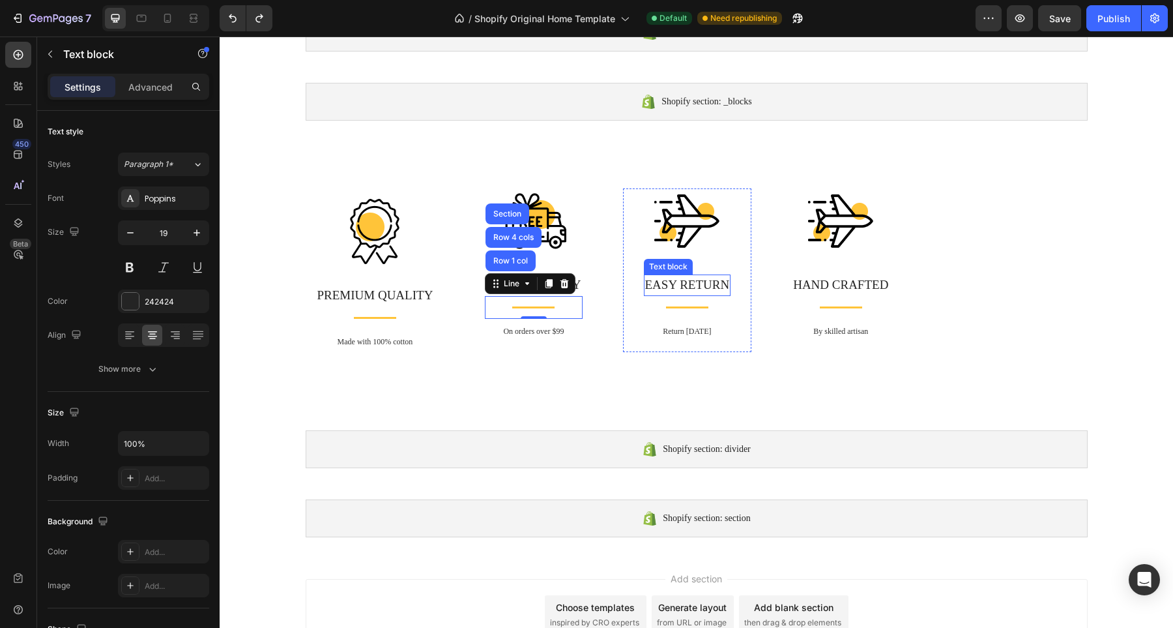
click at [652, 288] on p "EASY RETURN" at bounding box center [687, 285] width 85 height 19
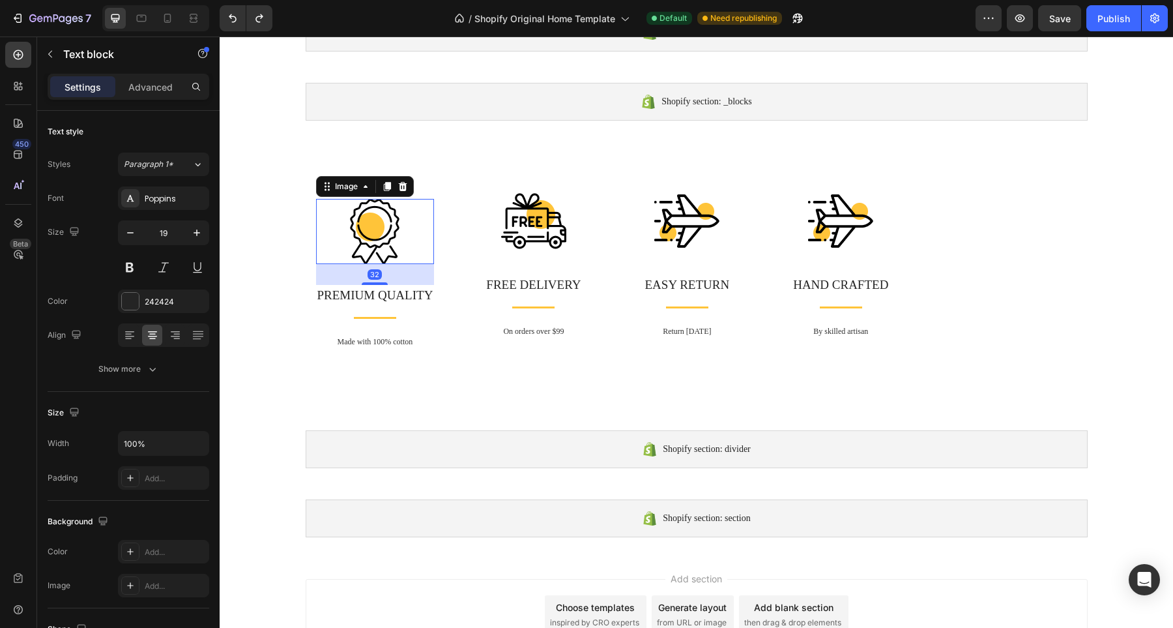
click at [342, 249] on img at bounding box center [374, 231] width 65 height 65
click at [330, 294] on p "PREMIUM QUALITY" at bounding box center [375, 295] width 116 height 19
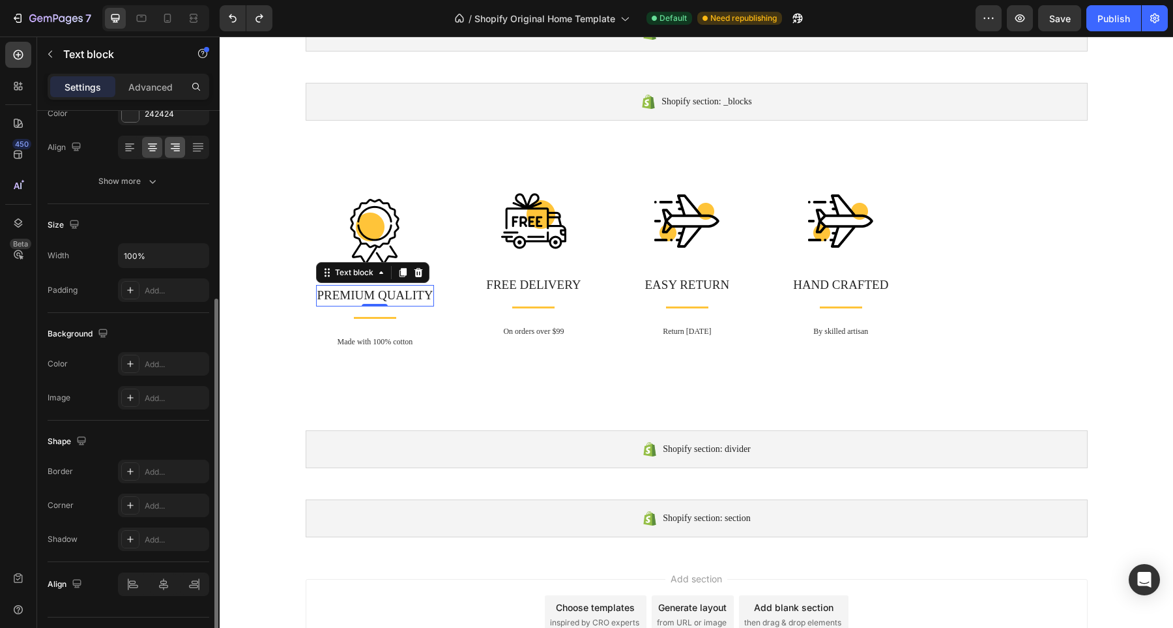
scroll to position [218, 0]
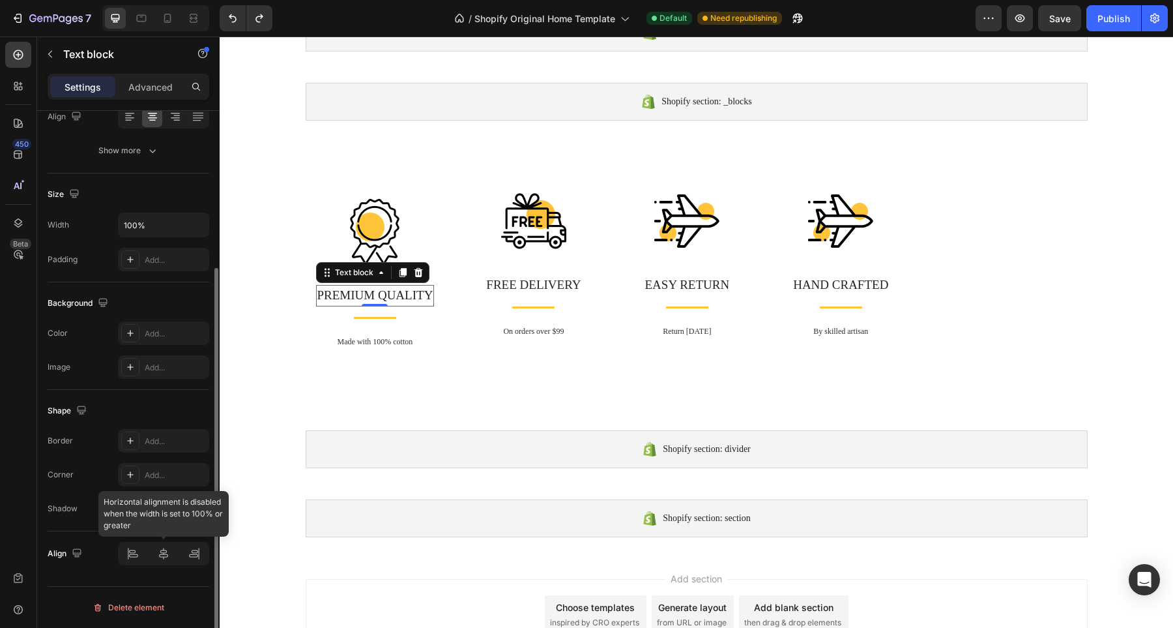
click at [163, 553] on div at bounding box center [163, 553] width 91 height 23
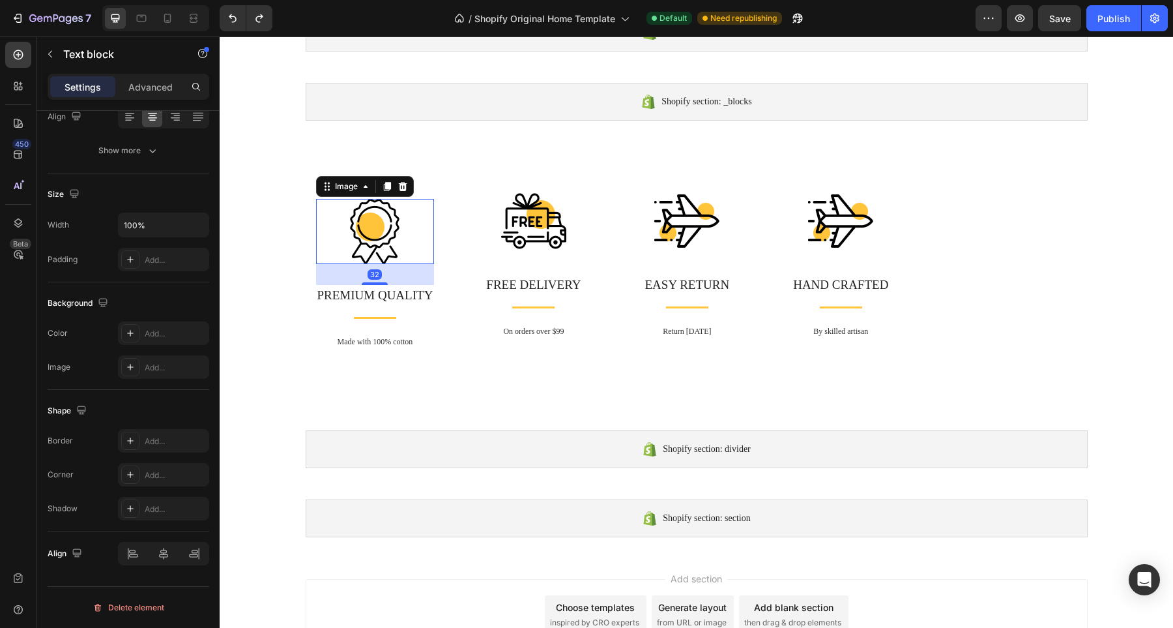
click at [326, 200] on div at bounding box center [375, 231] width 119 height 65
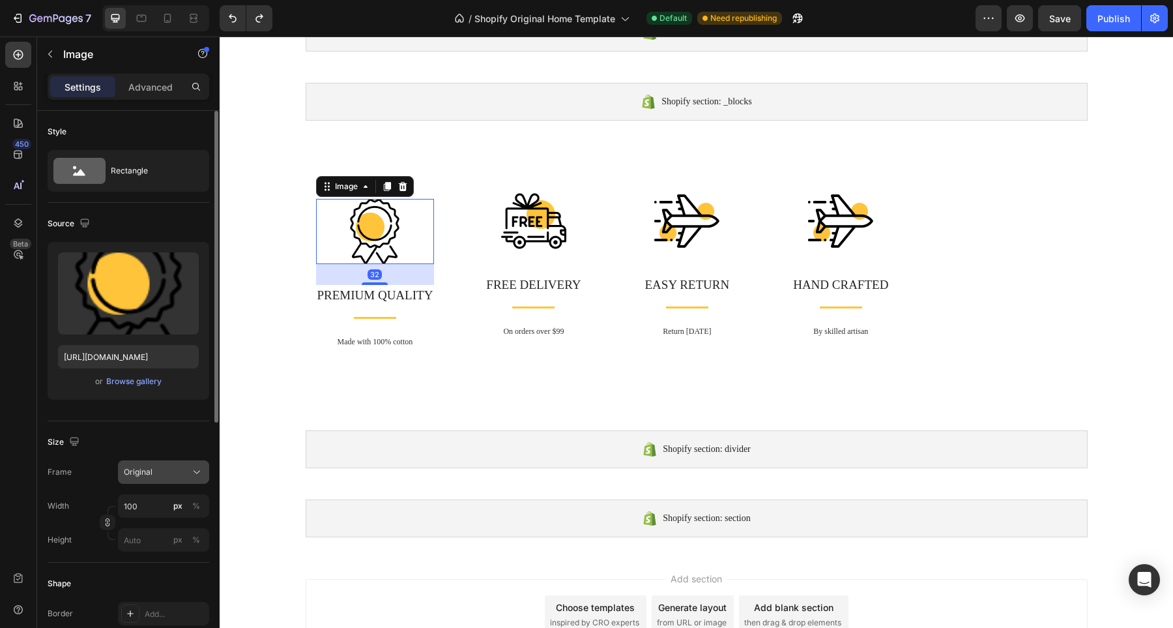
scroll to position [430, 0]
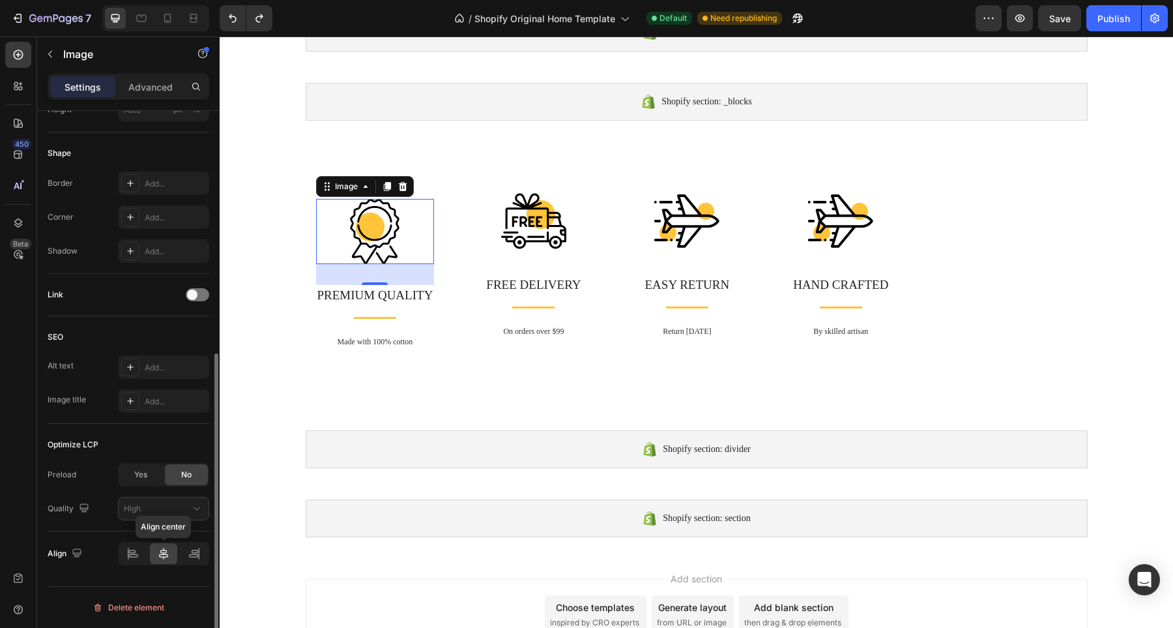
click at [164, 555] on icon at bounding box center [163, 553] width 13 height 13
click at [491, 204] on div at bounding box center [533, 220] width 97 height 65
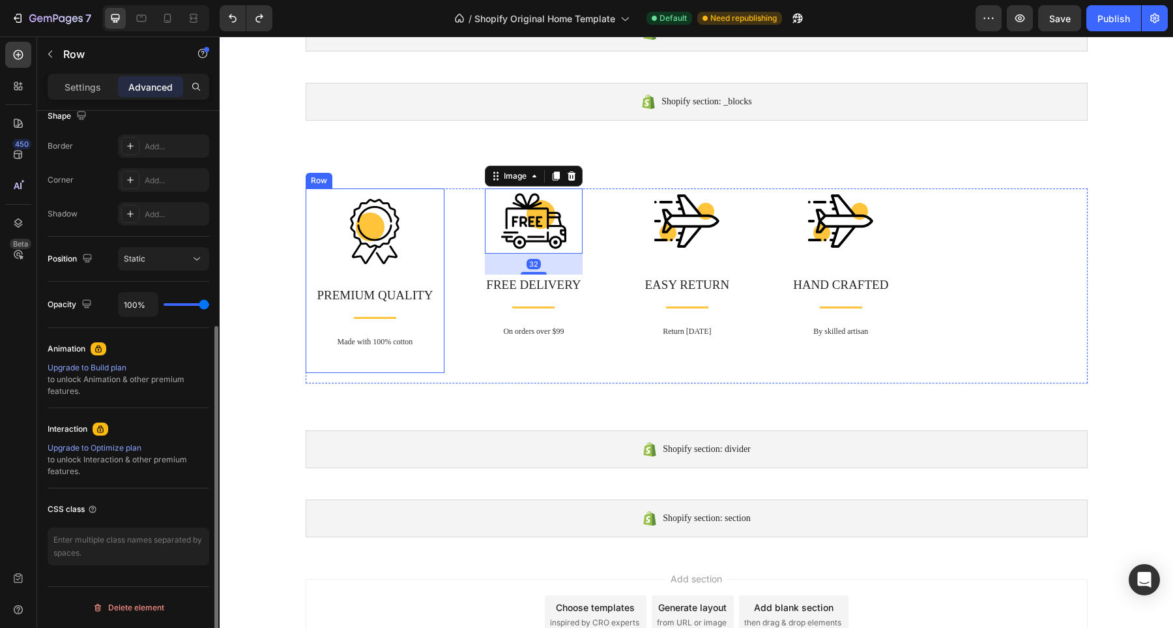
click at [349, 191] on div "Image PREMIUM QUALITY Text block Title Line Made with 100% cotton Text block Row" at bounding box center [375, 280] width 139 height 184
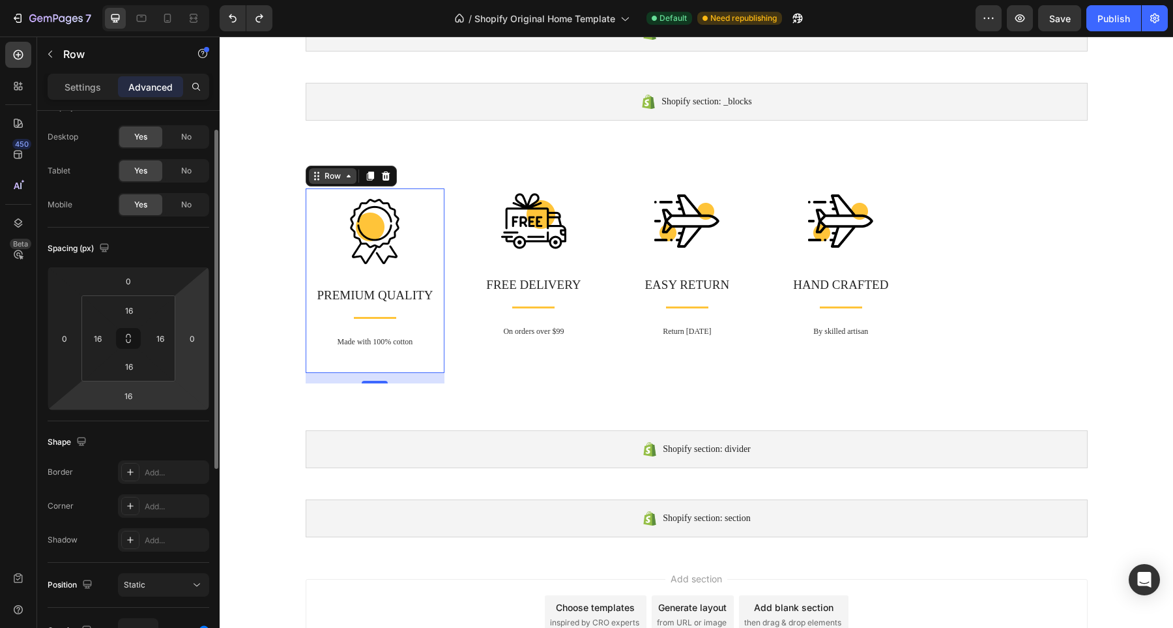
scroll to position [0, 0]
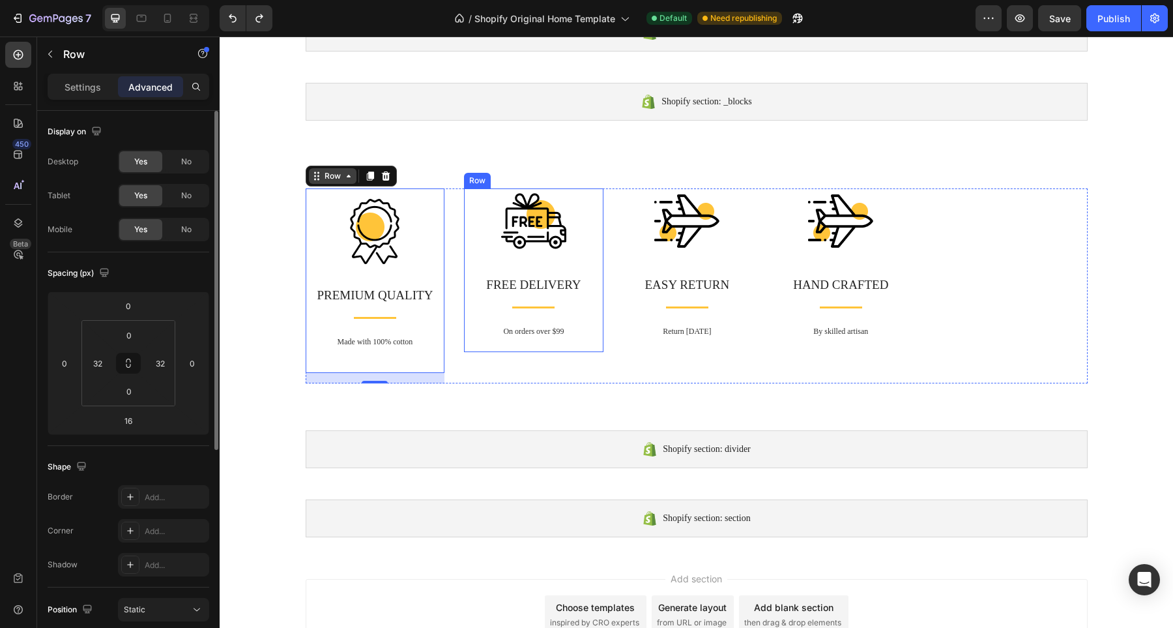
click at [474, 244] on div "Image FREE DELIVERY Text block Title Line On orders over $99 Text block Row" at bounding box center [533, 270] width 139 height 164
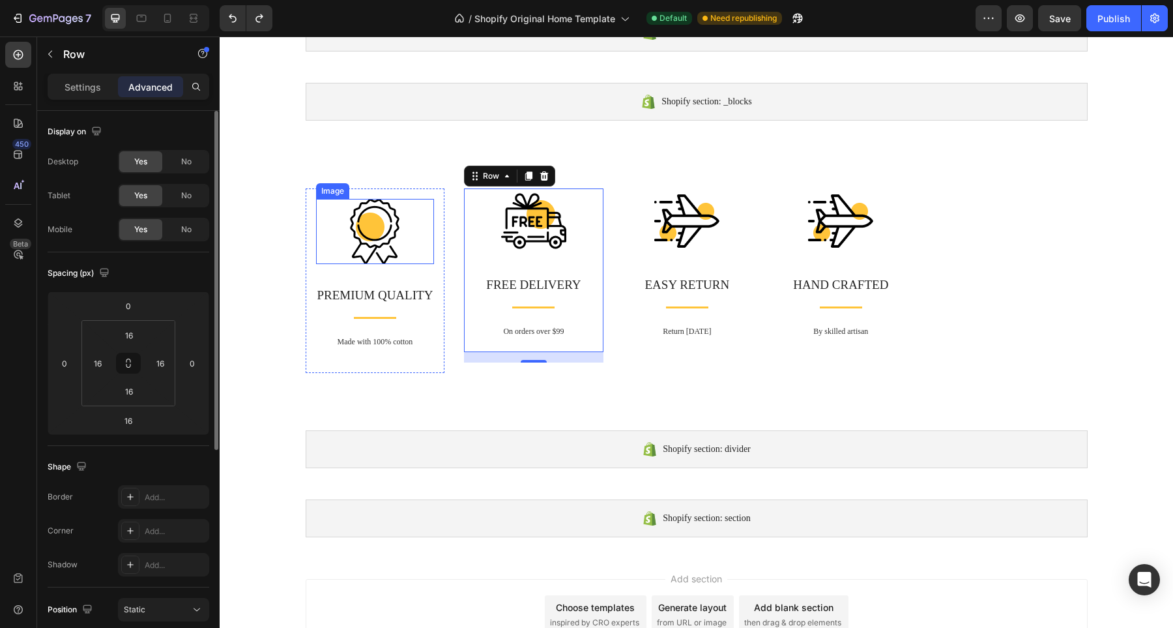
click at [310, 219] on div "Image PREMIUM QUALITY Text block Title Line Made with 100% cotton Text block Row" at bounding box center [375, 280] width 139 height 184
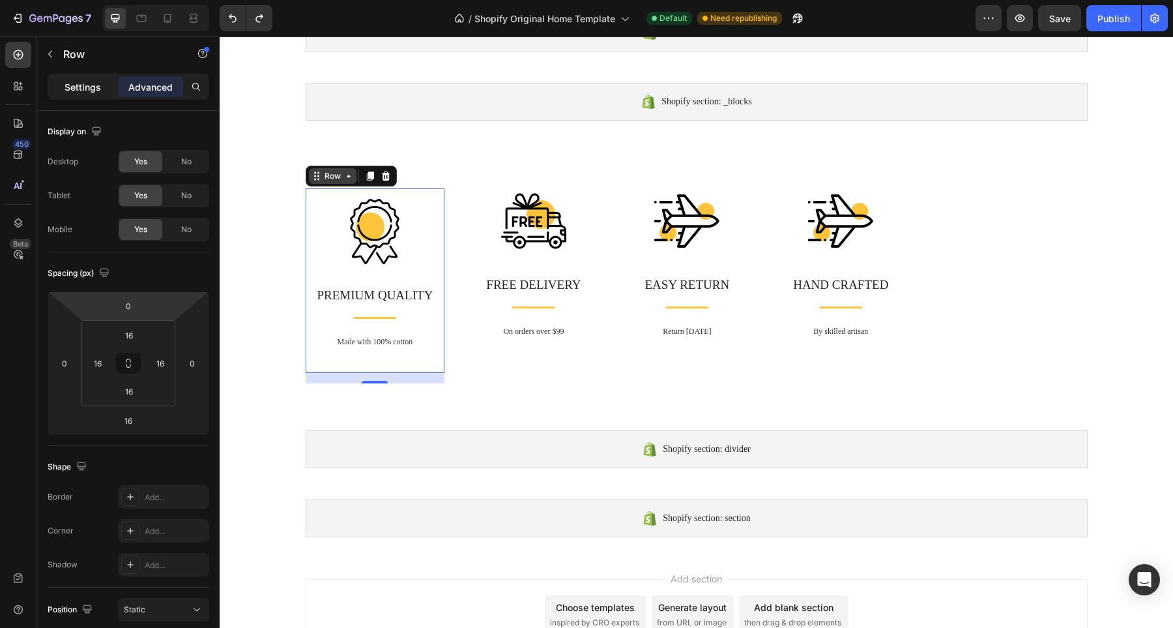
click at [88, 89] on p "Settings" at bounding box center [83, 87] width 36 height 14
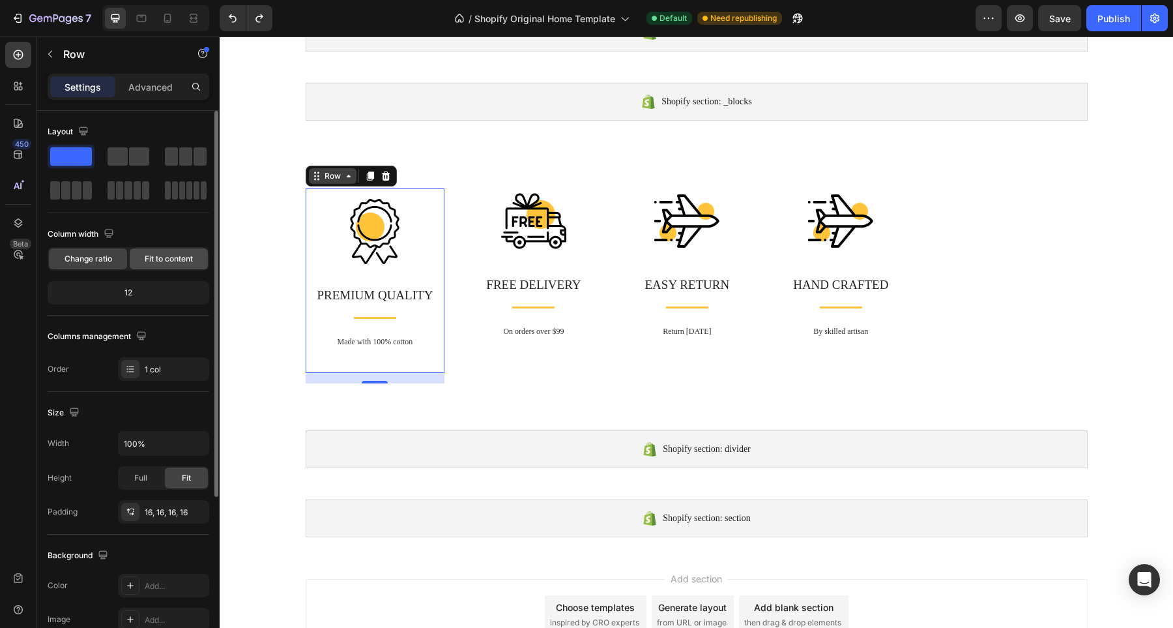
click at [166, 261] on span "Fit to content" at bounding box center [169, 259] width 48 height 12
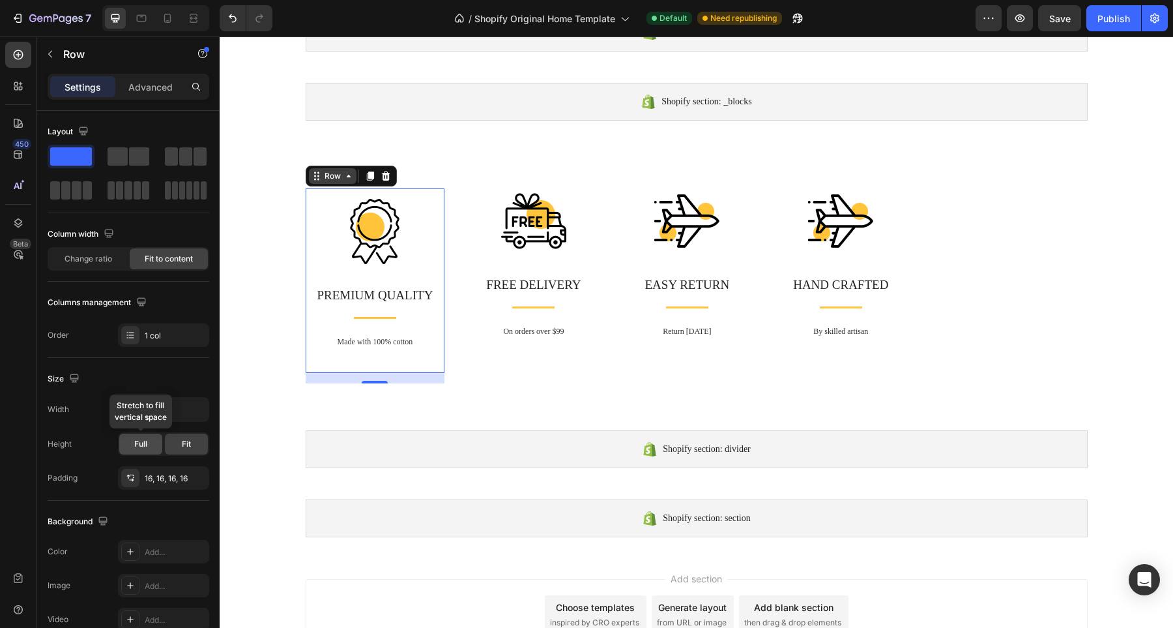
click at [157, 441] on div "Full" at bounding box center [140, 443] width 43 height 21
click at [181, 441] on div "Fit" at bounding box center [186, 443] width 43 height 21
click at [105, 263] on span "Change ratio" at bounding box center [89, 259] width 48 height 12
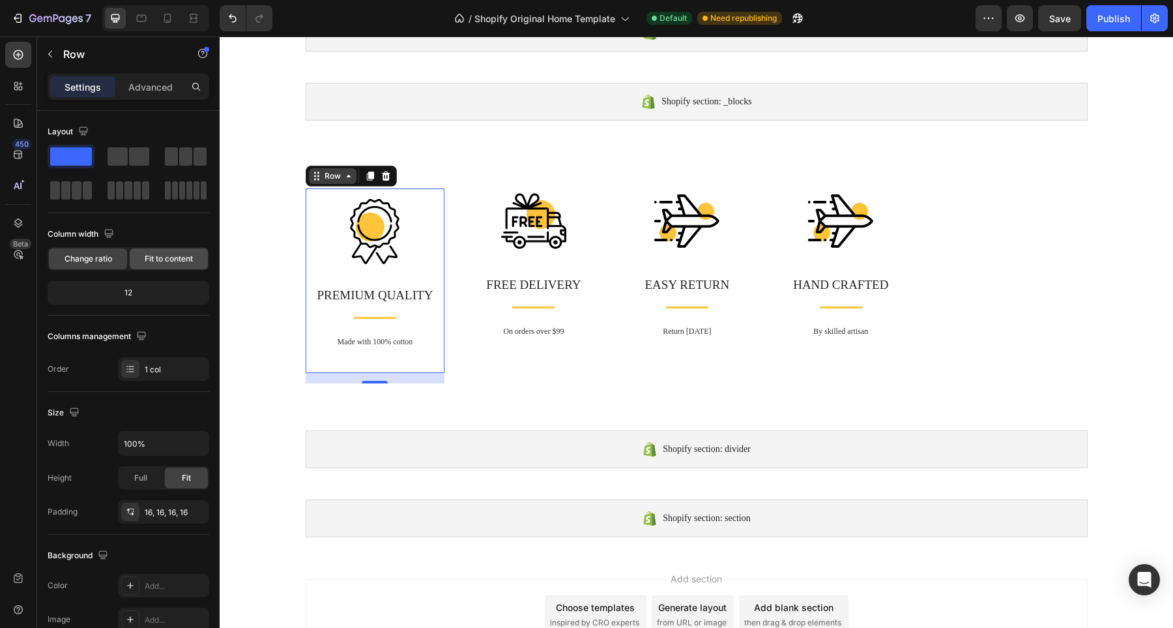
click at [152, 259] on span "Fit to content" at bounding box center [169, 259] width 48 height 12
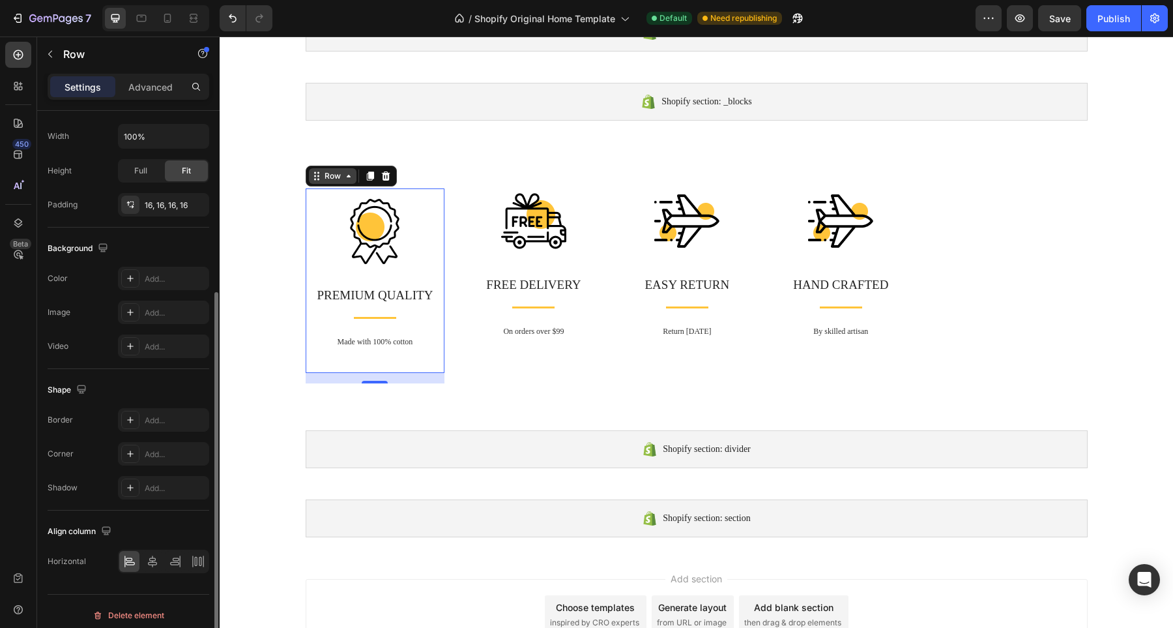
scroll to position [281, 0]
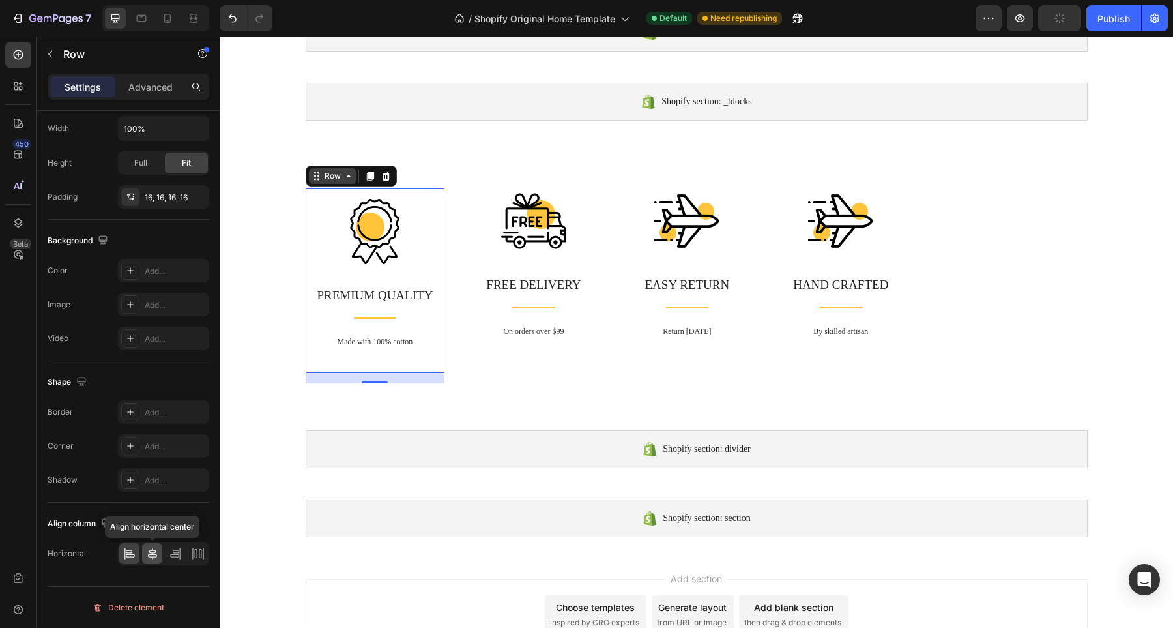
click at [155, 555] on icon at bounding box center [152, 553] width 13 height 13
click at [199, 555] on icon at bounding box center [200, 553] width 3 height 9
click at [136, 556] on div at bounding box center [129, 553] width 20 height 21
click at [133, 553] on icon at bounding box center [129, 553] width 13 height 13
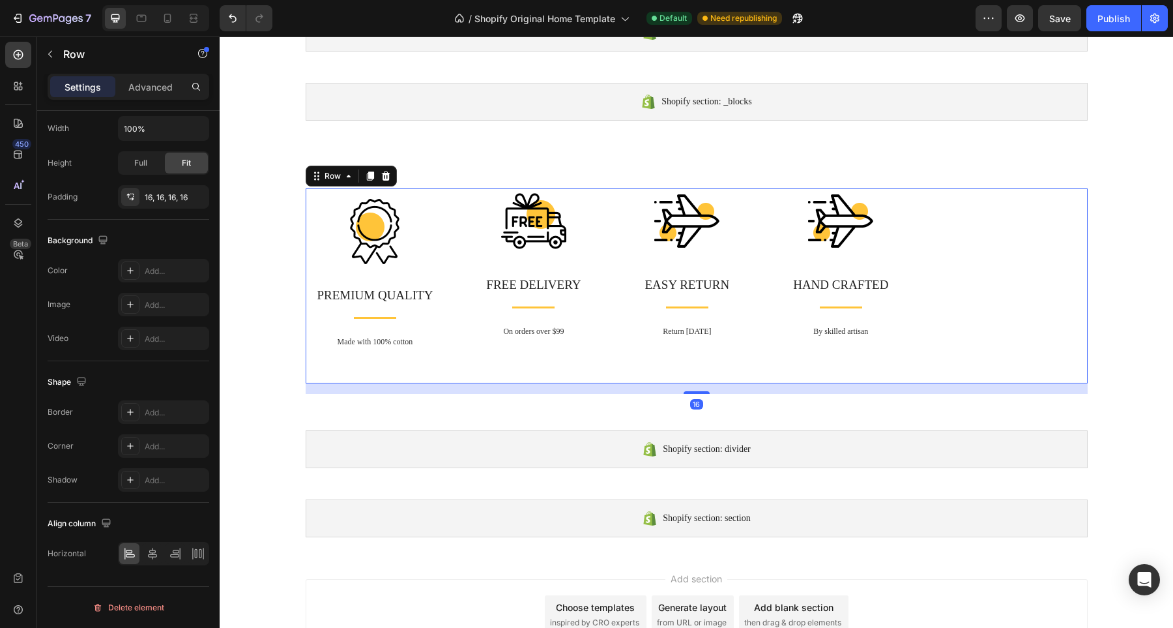
click at [459, 203] on div "Image PREMIUM QUALITY Text block Title Line Made with 100% cotton Text block Ro…" at bounding box center [697, 285] width 782 height 195
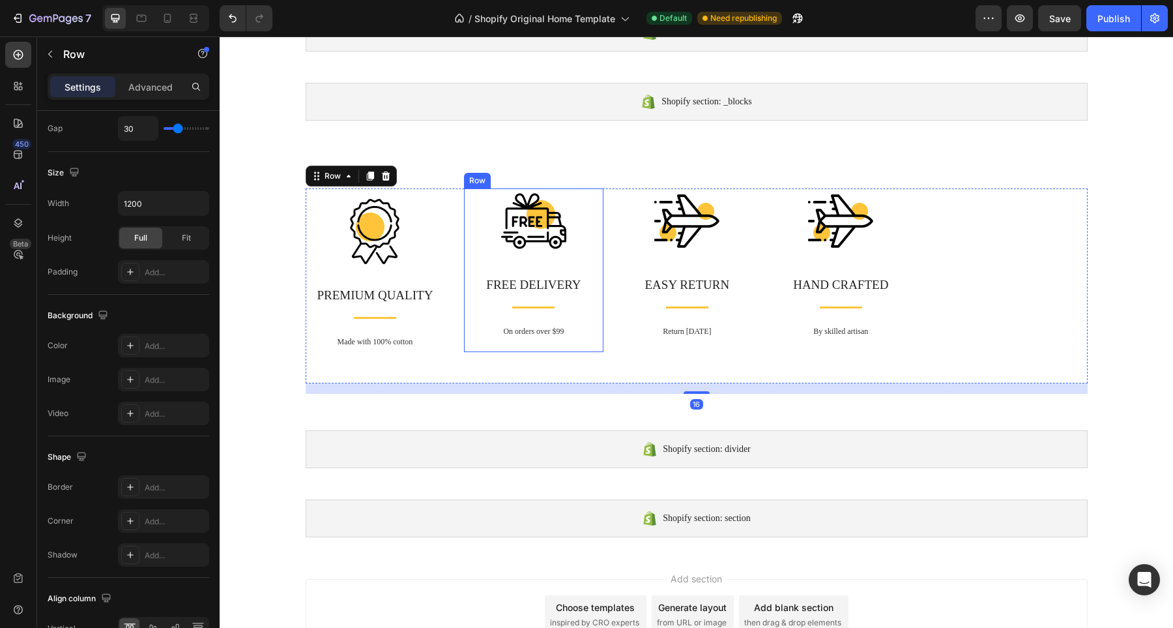
click at [477, 205] on div "Image FREE DELIVERY Text block Title Line On orders over $99 Text block Row" at bounding box center [533, 270] width 139 height 164
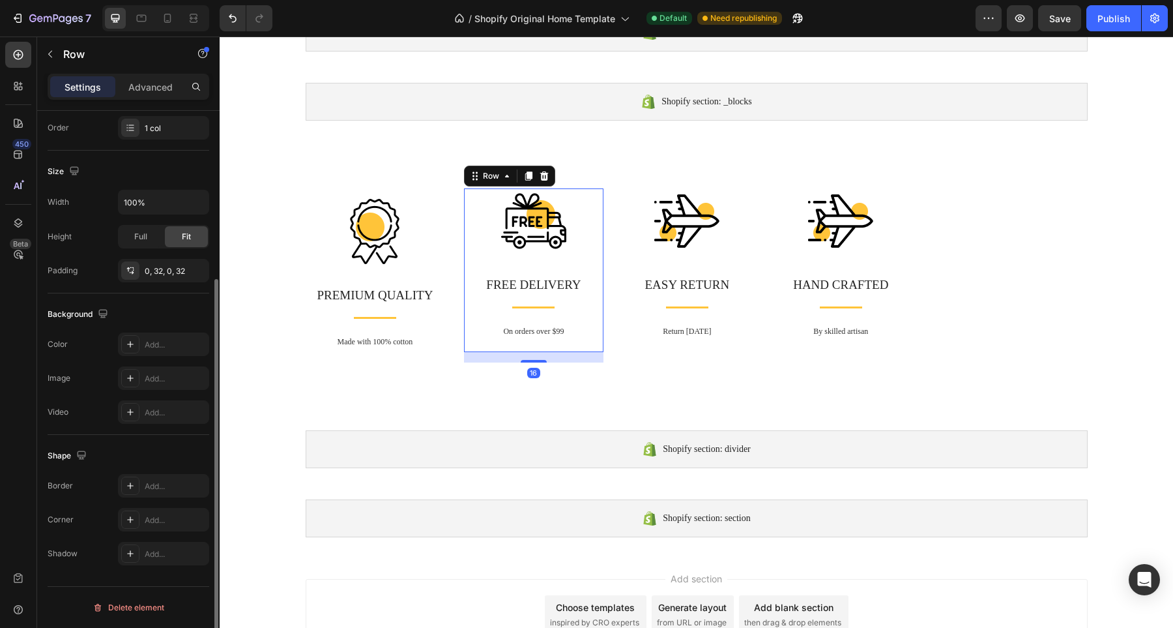
click at [477, 205] on div "Image FREE DELIVERY Text block Title Line On orders over $99 Text block Row 16" at bounding box center [533, 270] width 139 height 164
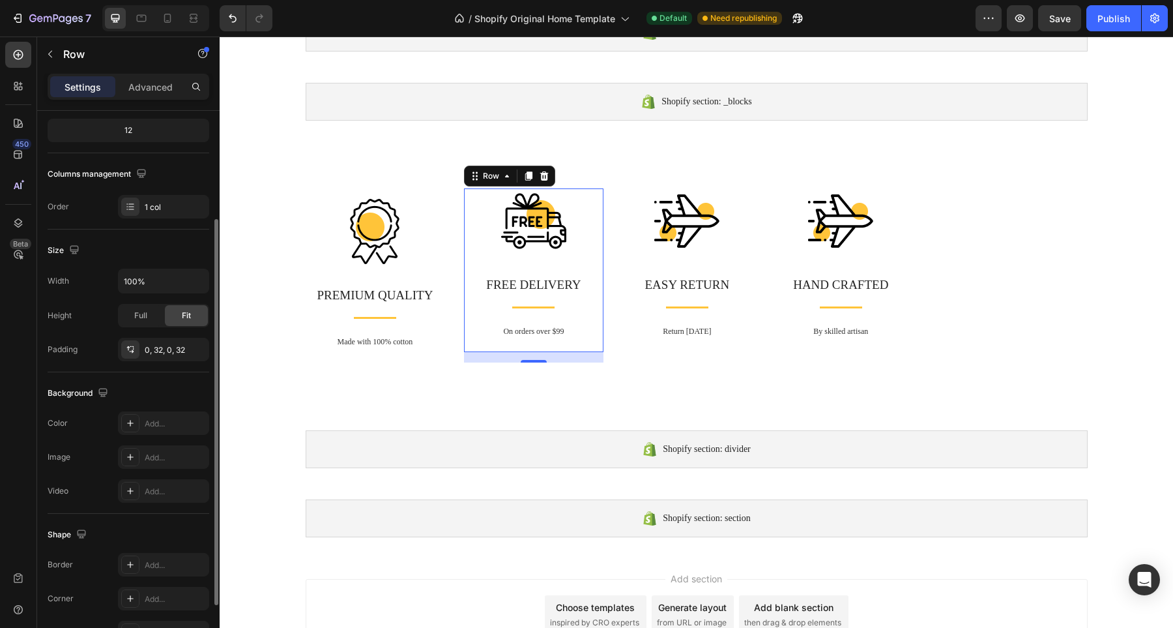
scroll to position [160, 0]
click at [465, 198] on div "Image FREE DELIVERY Text block Title Line On orders over $99 Text block Row 16" at bounding box center [533, 270] width 139 height 164
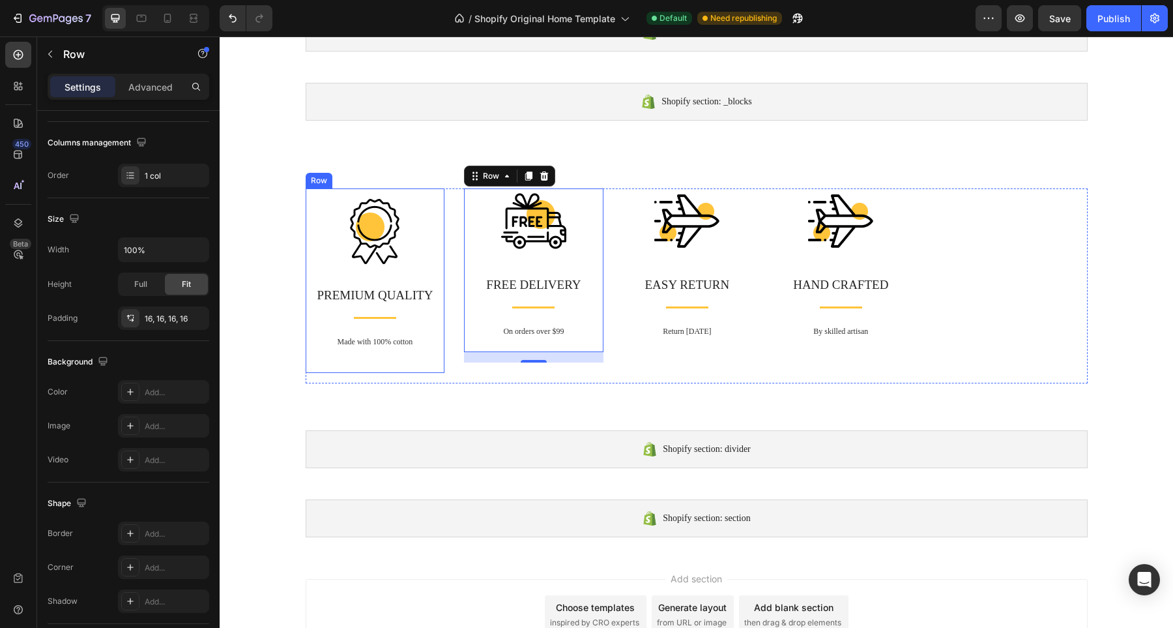
click at [402, 196] on div "Image PREMIUM QUALITY Text block Title Line Made with 100% cotton Text block Row" at bounding box center [375, 280] width 139 height 184
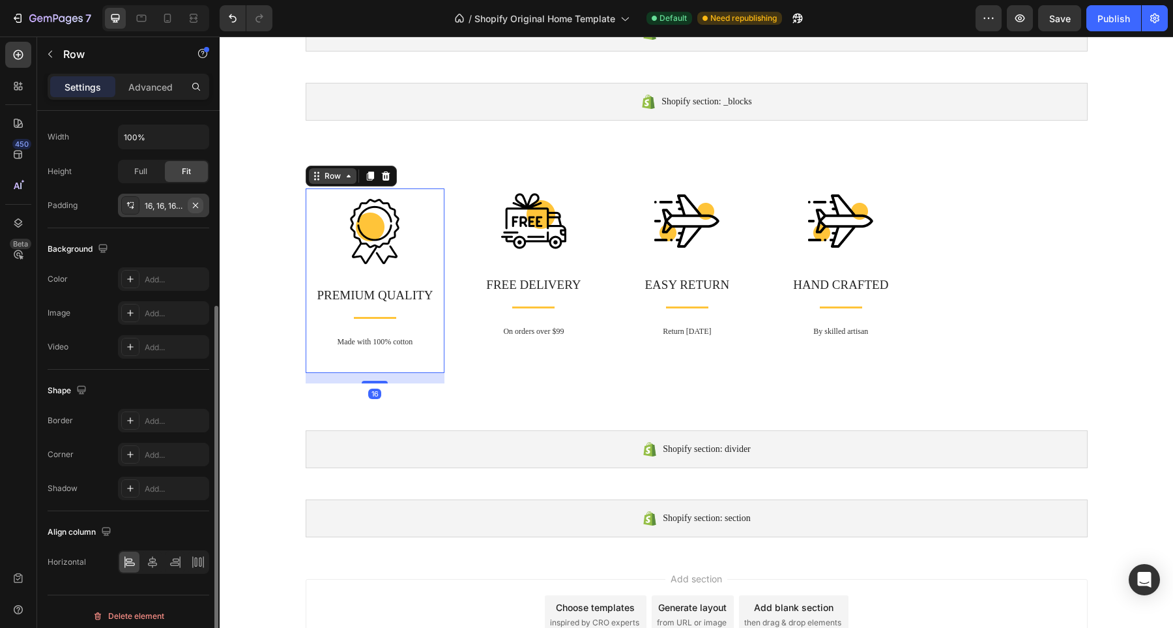
scroll to position [281, 0]
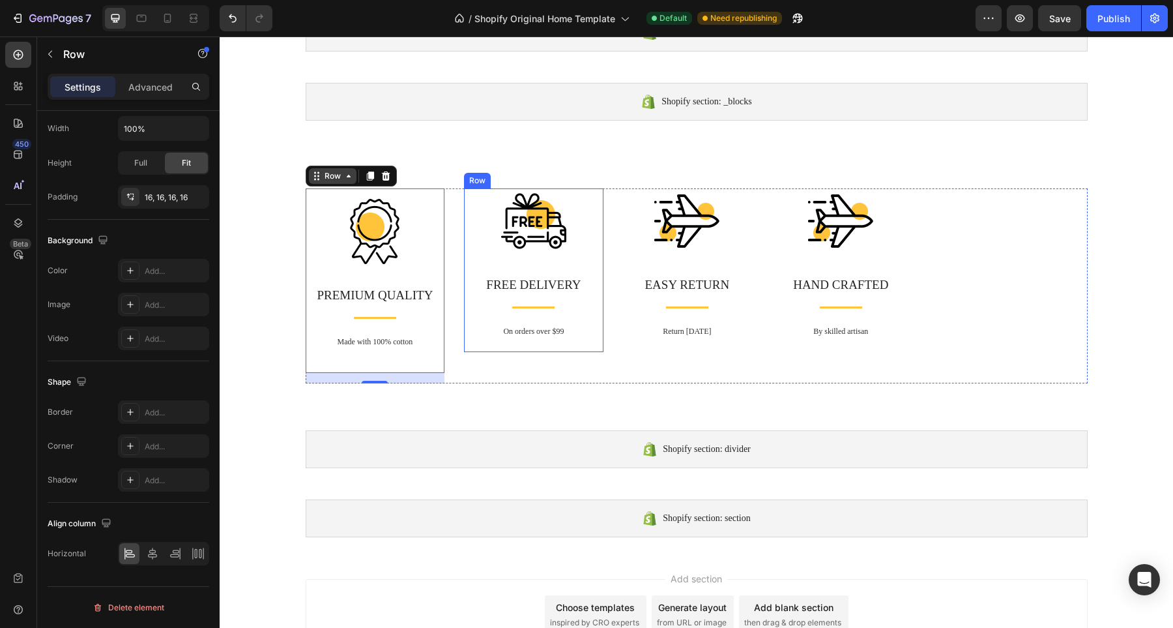
click at [591, 196] on div "Image FREE DELIVERY Text block Title Line On orders over $99 Text block Row" at bounding box center [533, 270] width 139 height 164
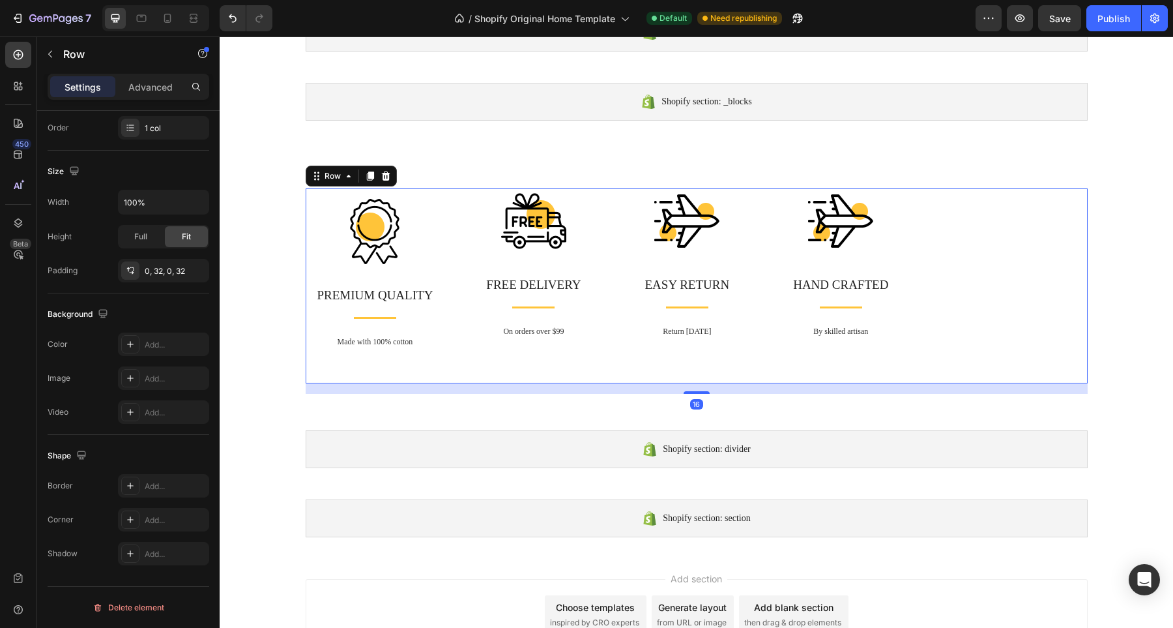
click at [907, 191] on div "Image PREMIUM QUALITY Text block Title Line Made with 100% cotton Text block Ro…" at bounding box center [697, 285] width 782 height 195
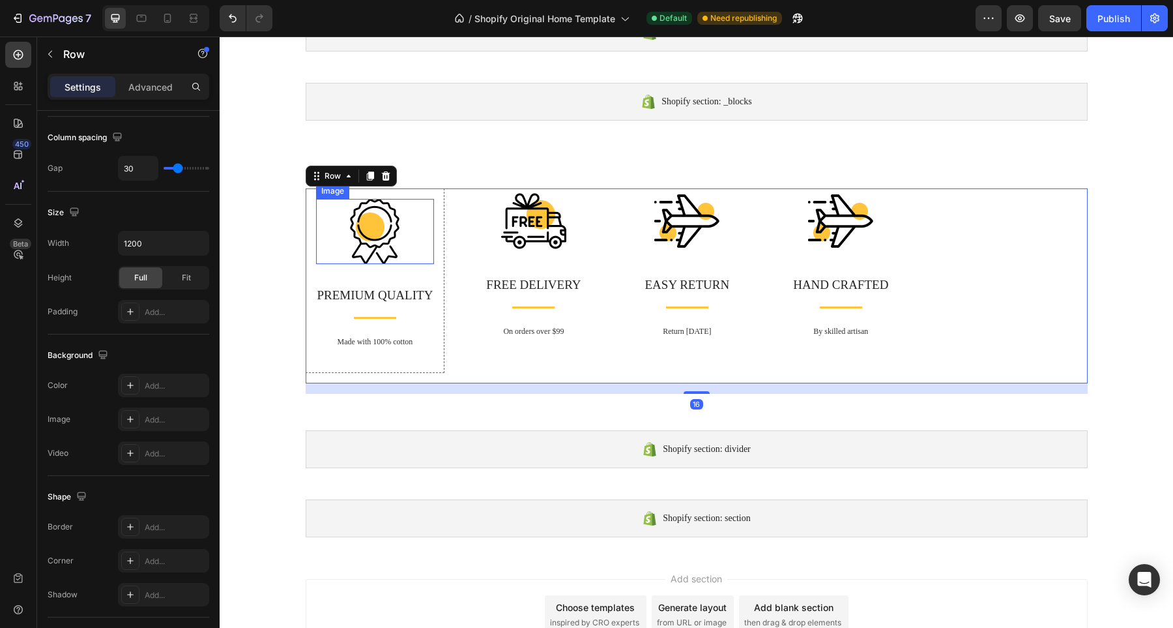
click at [318, 214] on div at bounding box center [375, 231] width 119 height 65
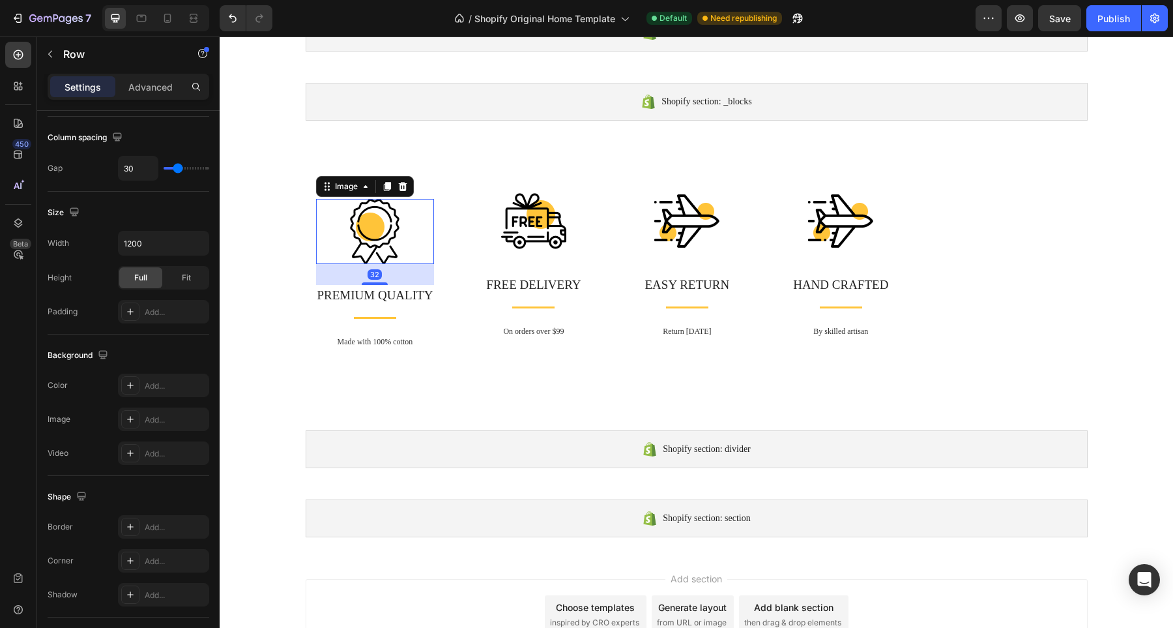
scroll to position [0, 0]
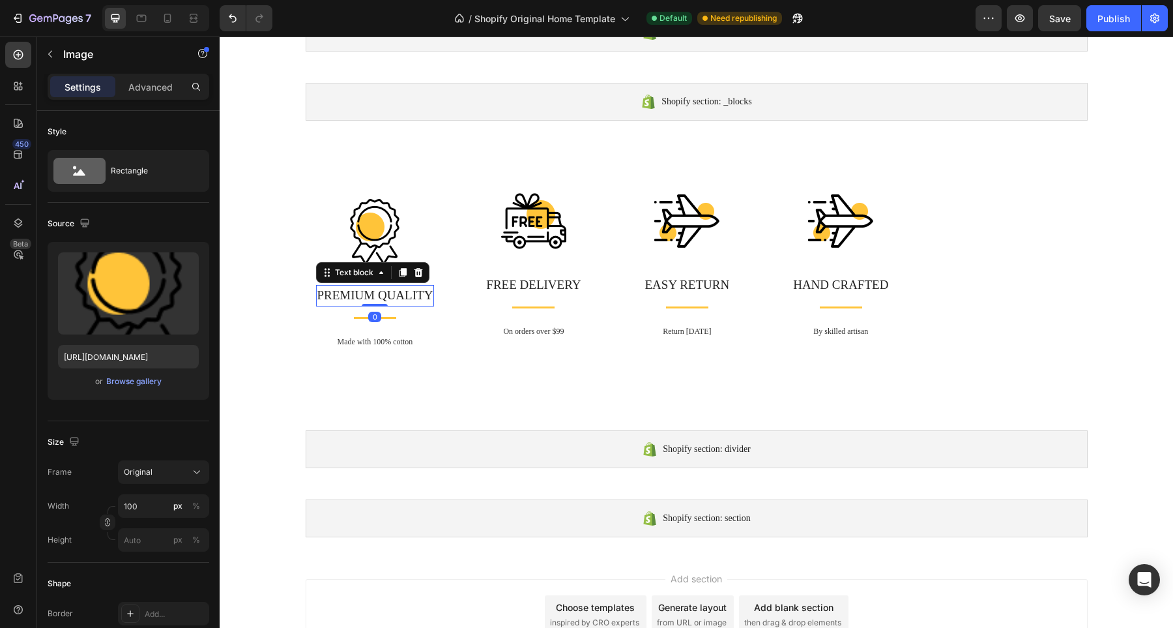
click at [317, 286] on p "PREMIUM QUALITY" at bounding box center [375, 295] width 116 height 19
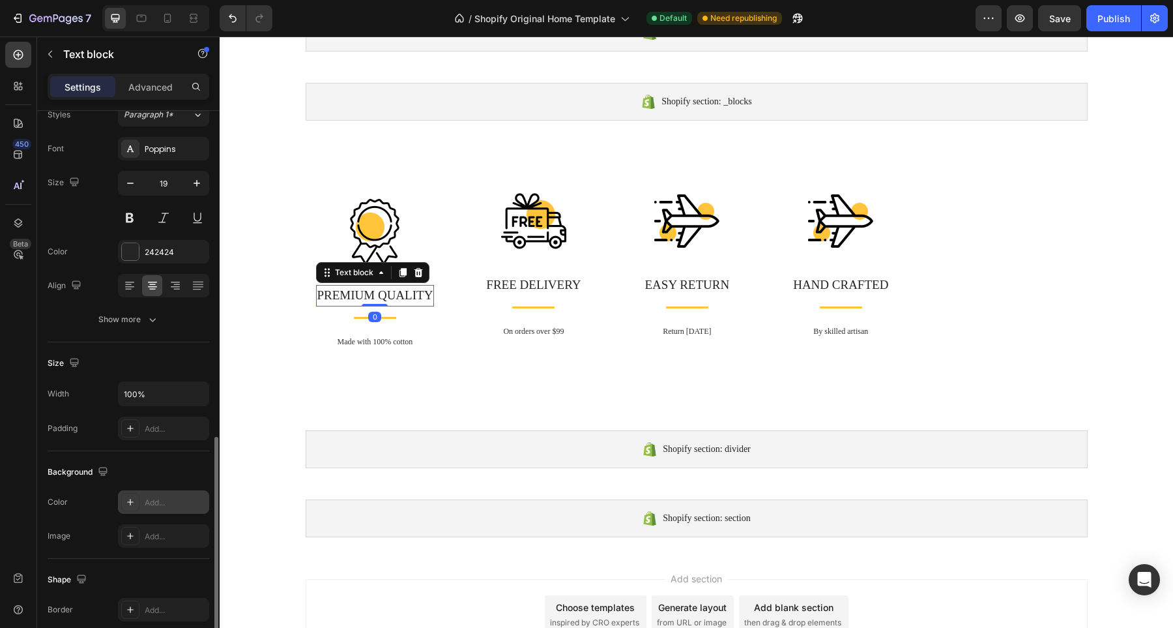
scroll to position [218, 0]
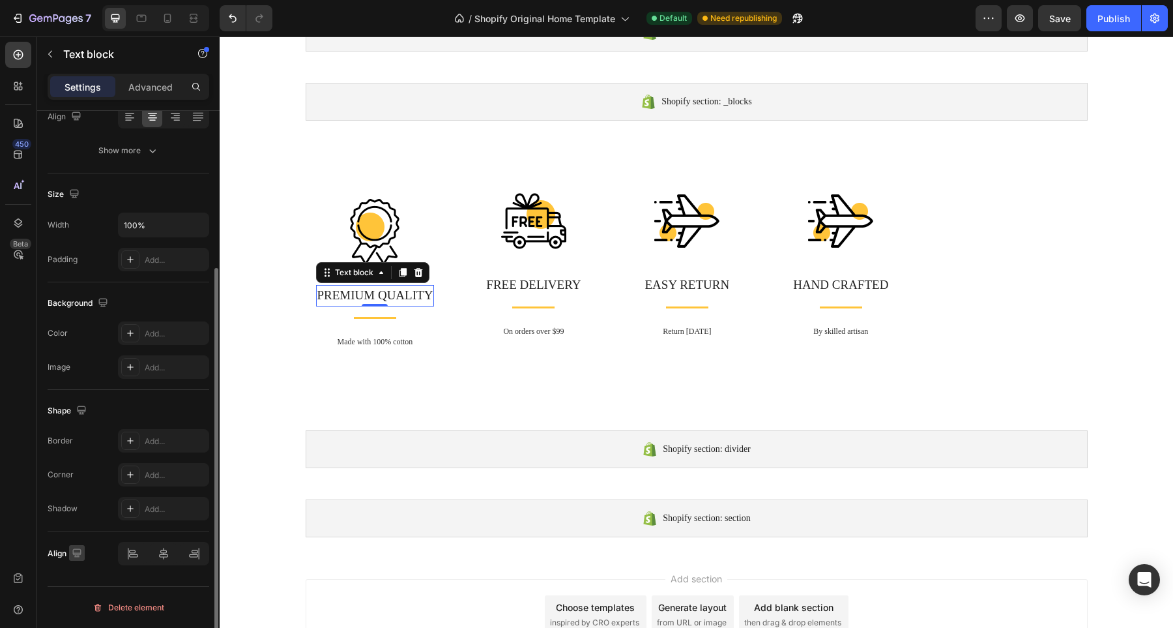
click at [77, 548] on icon "button" at bounding box center [76, 552] width 8 height 8
click at [322, 272] on icon at bounding box center [327, 272] width 10 height 10
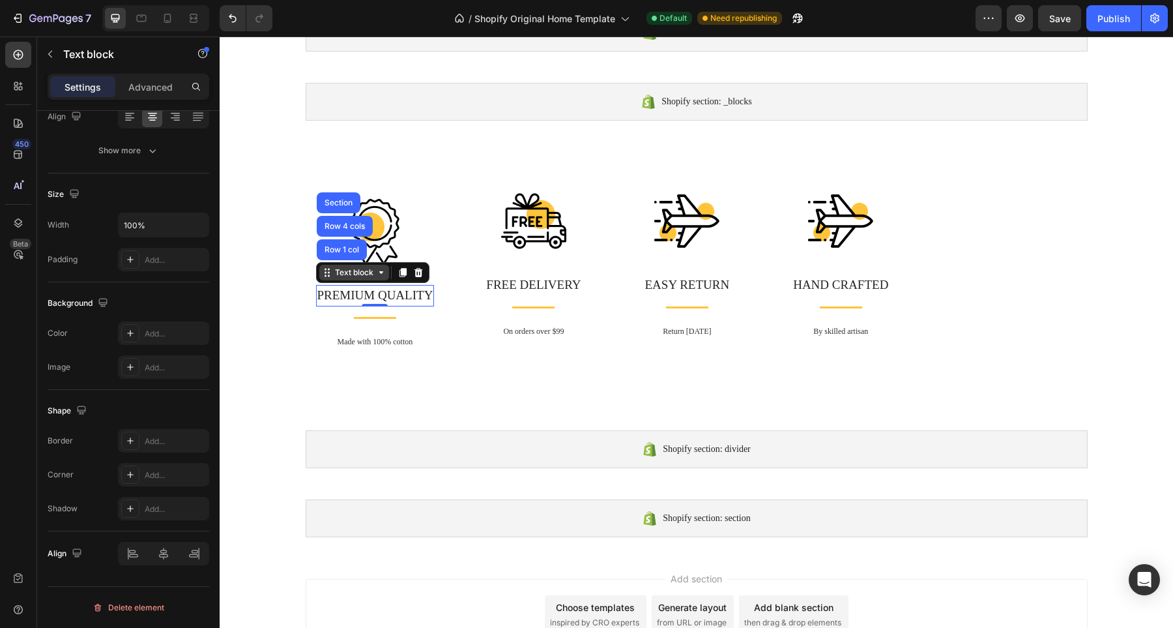
click at [322, 272] on icon at bounding box center [327, 272] width 10 height 10
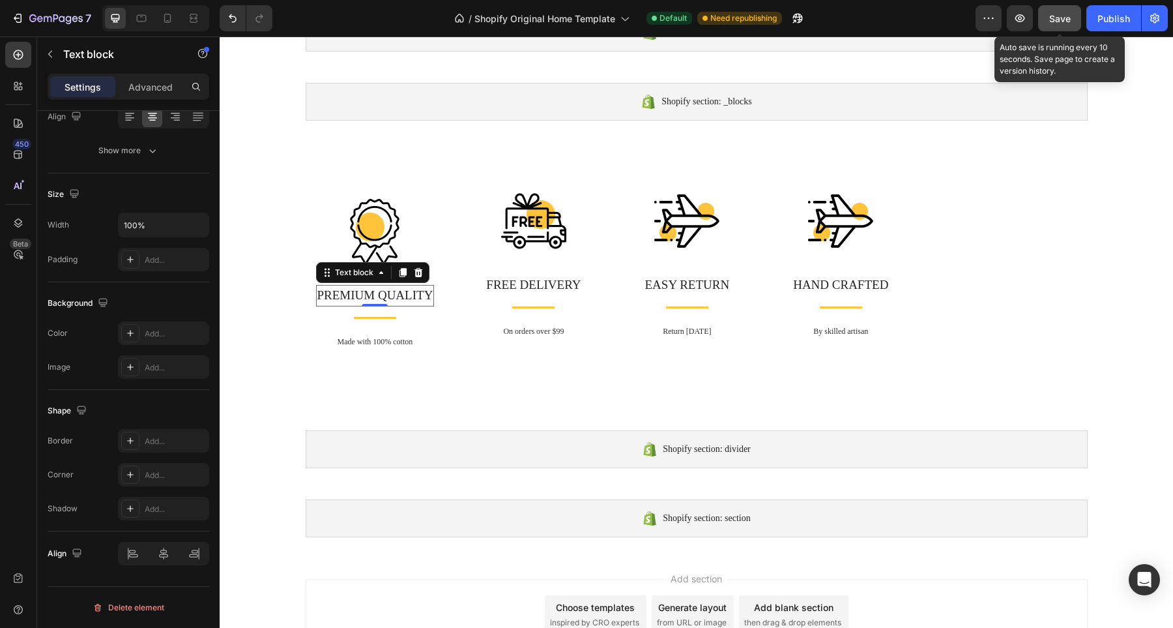
click at [1063, 17] on span "Save" at bounding box center [1060, 18] width 22 height 11
click at [1021, 20] on icon "button" at bounding box center [1020, 18] width 10 height 8
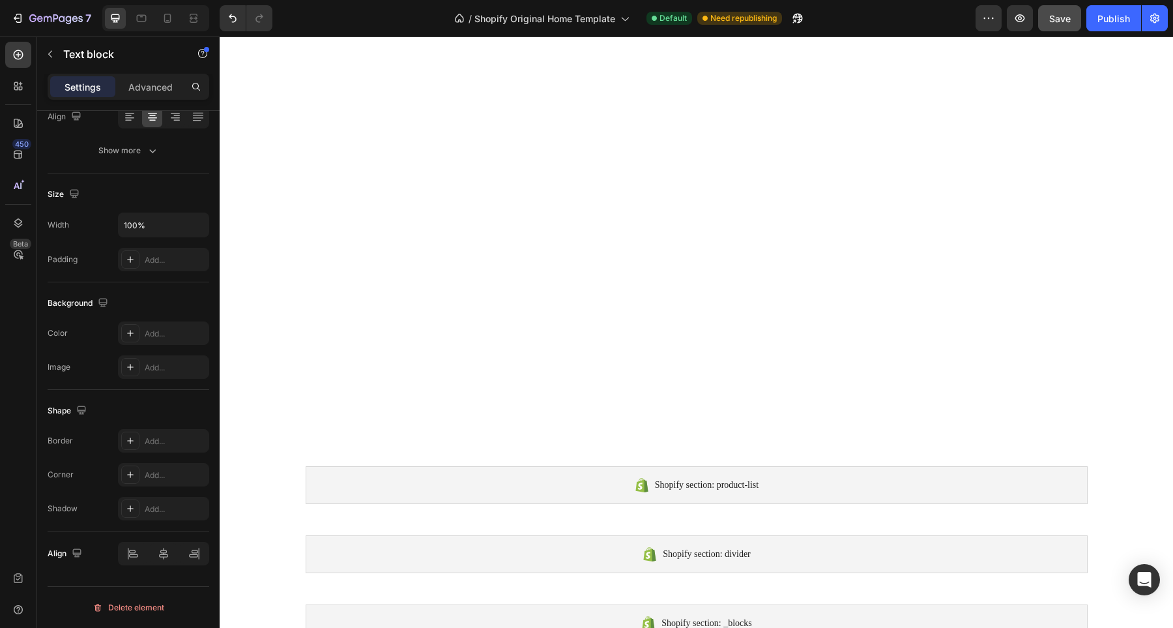
scroll to position [0, 0]
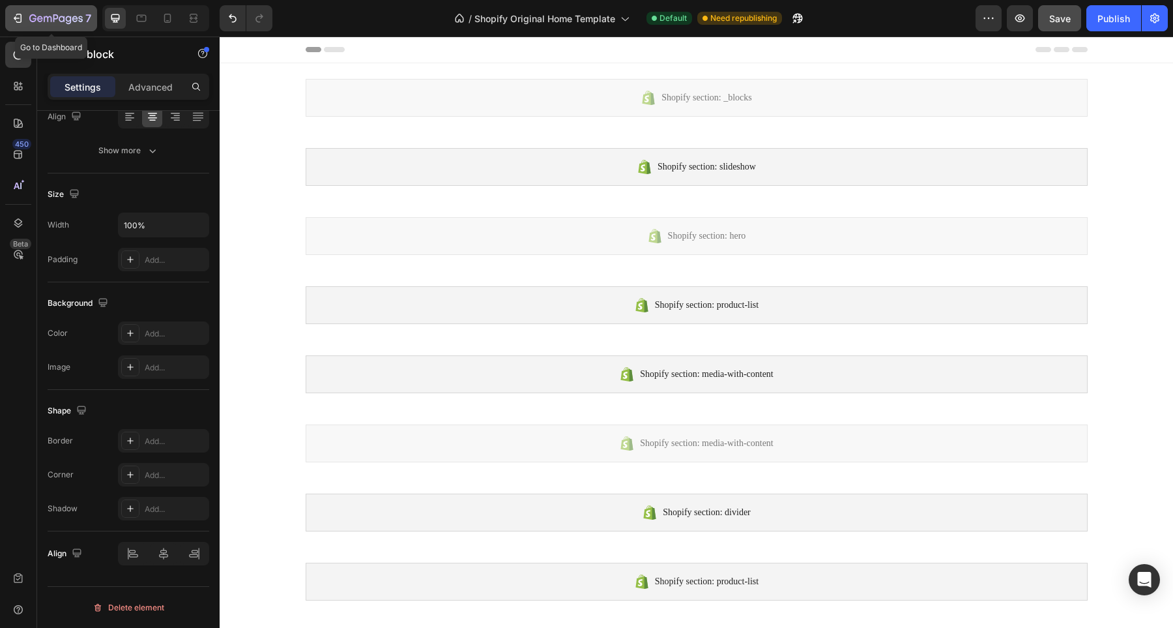
click at [78, 23] on icon "button" at bounding box center [55, 19] width 53 height 11
